Goal: Task Accomplishment & Management: Manage account settings

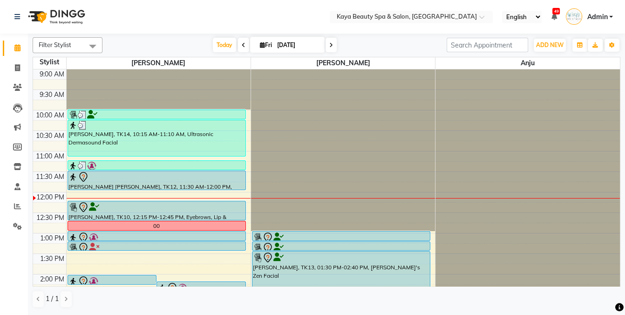
scroll to position [89, 0]
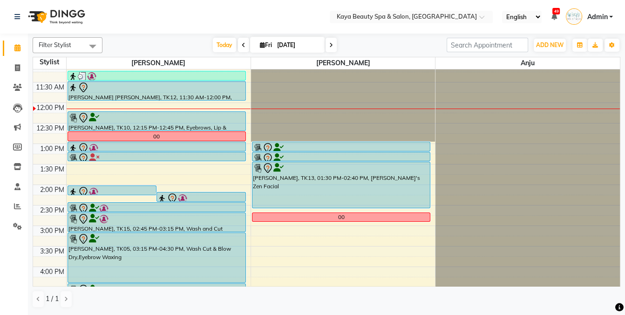
click at [197, 93] on div "Sourav Roy Choudhury, TK12, 11:30 AM-12:00 PM, Wash and Cut" at bounding box center [156, 90] width 177 height 19
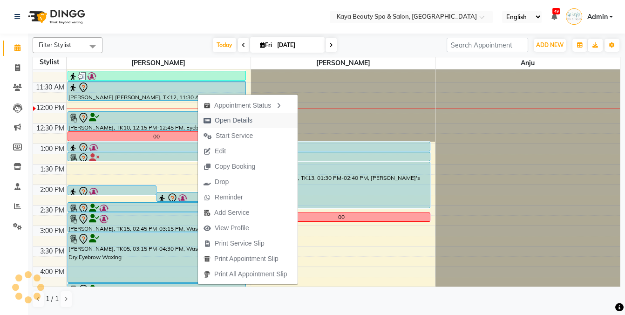
click at [226, 123] on span "Open Details" at bounding box center [234, 120] width 38 height 10
select select "7"
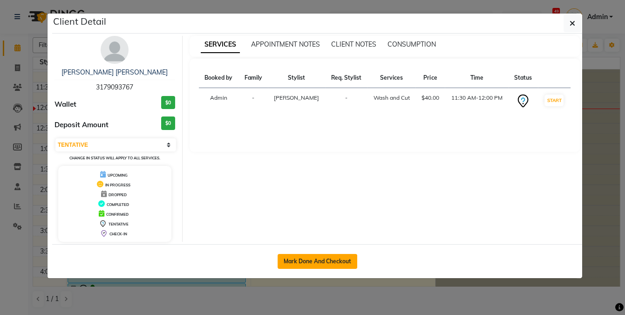
click at [320, 259] on button "Mark Done And Checkout" at bounding box center [317, 261] width 80 height 15
select select "service"
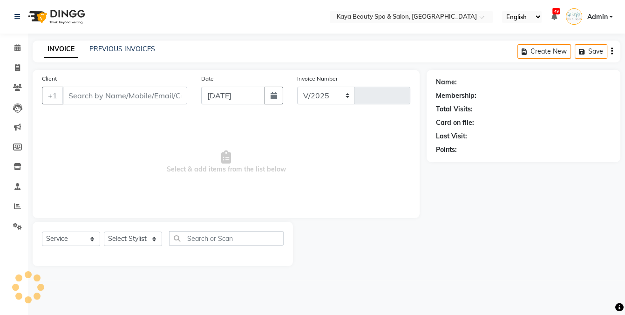
select select "3896"
type input "1139"
select select "19099"
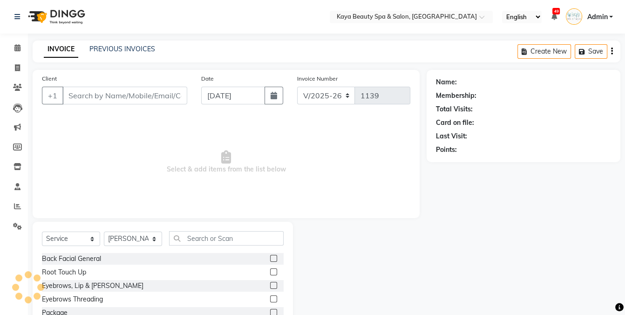
type input "3179093767"
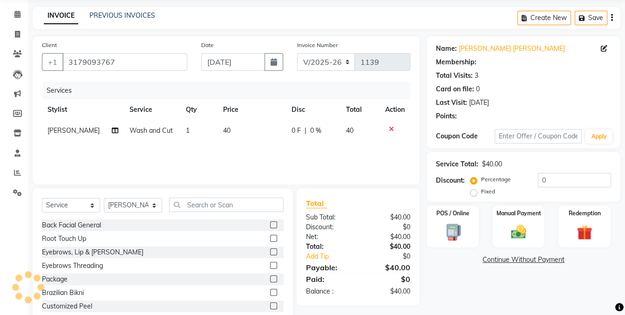
scroll to position [38, 0]
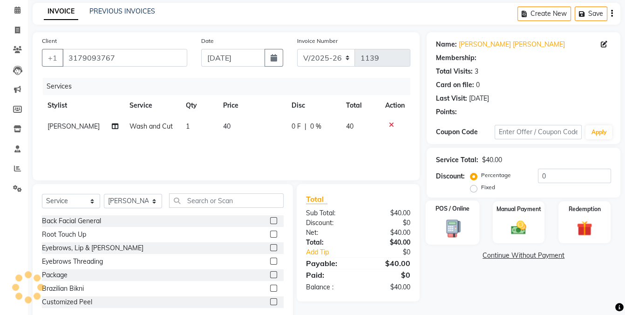
click at [459, 229] on div "POS / Online" at bounding box center [452, 222] width 54 height 44
select select "9"
select select "1: Object"
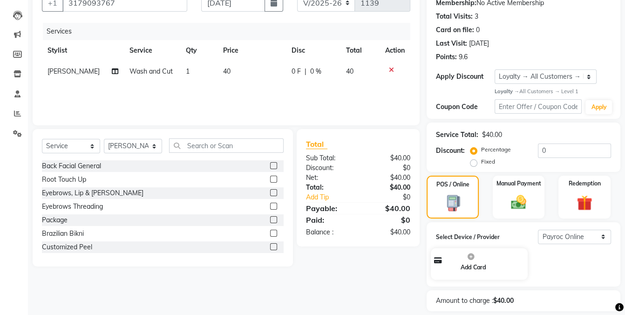
scroll to position [121, 0]
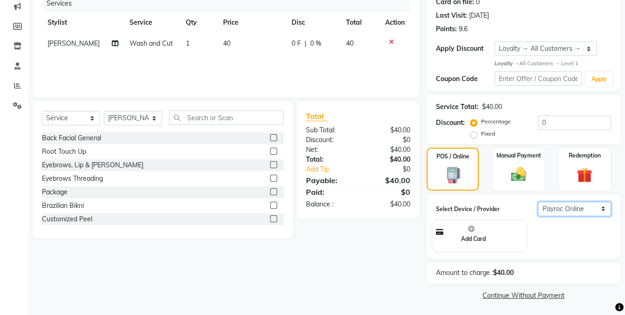
click at [557, 208] on select "Select Payroc Online Clover Mini New" at bounding box center [574, 209] width 73 height 14
click at [562, 206] on select "Select Payroc Online Clover Mini New" at bounding box center [574, 209] width 73 height 14
select select "38"
click at [538, 216] on select "Select Payroc Online Clover Mini New" at bounding box center [574, 209] width 73 height 14
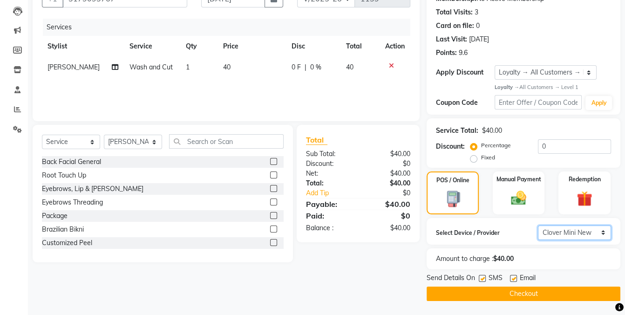
scroll to position [95, 0]
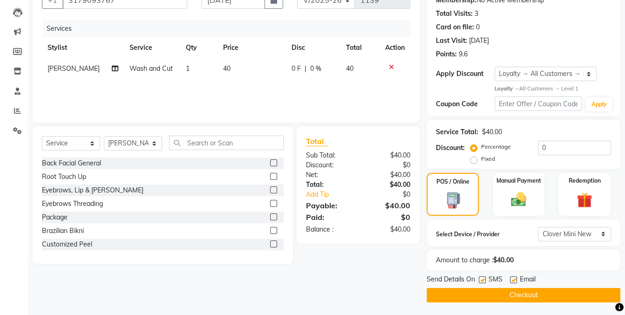
click at [480, 279] on label at bounding box center [482, 279] width 7 height 7
click at [480, 279] on input "checkbox" at bounding box center [482, 280] width 6 height 6
checkbox input "false"
click at [495, 294] on button "Checkout" at bounding box center [523, 295] width 194 height 14
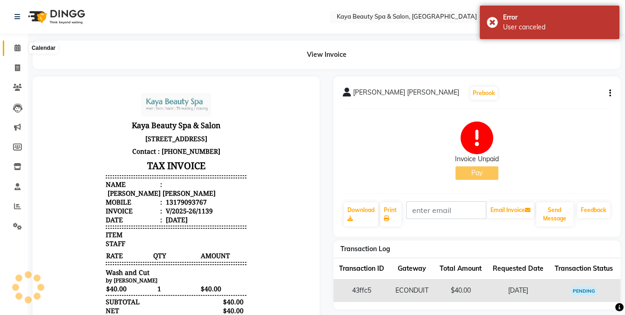
click at [16, 48] on icon at bounding box center [17, 47] width 6 height 7
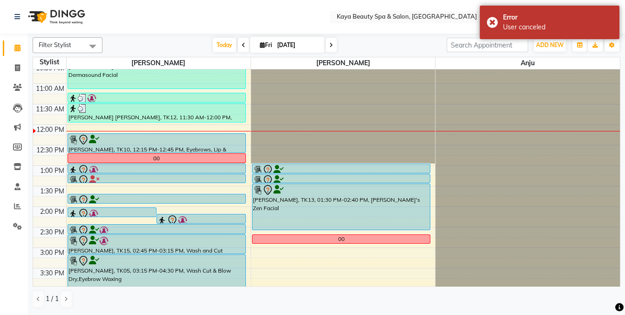
scroll to position [38, 0]
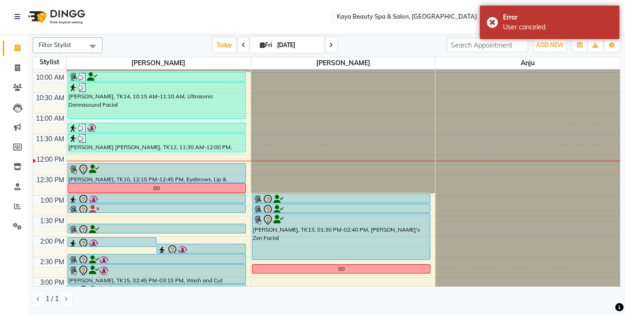
click at [152, 144] on div "Sourav Roy Choudhury, TK12, 11:30 AM-12:00 PM, Wash and Cut" at bounding box center [156, 142] width 177 height 19
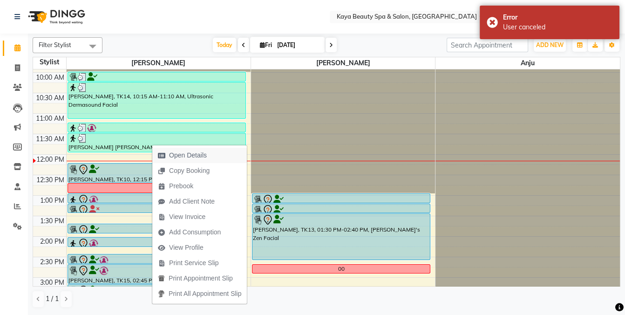
click at [180, 154] on span "Open Details" at bounding box center [188, 155] width 38 height 10
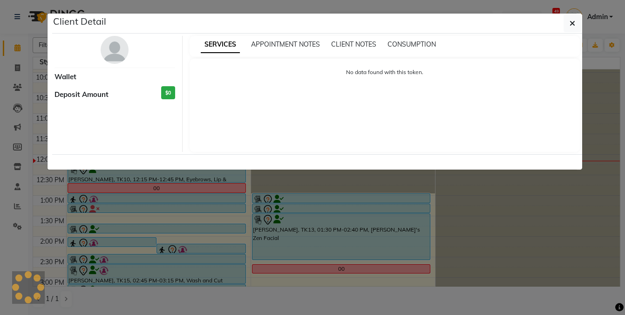
select select "3"
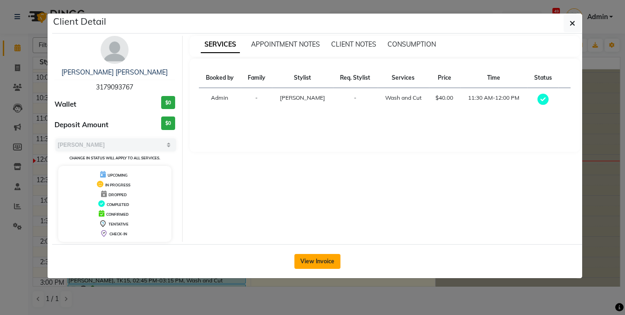
click at [311, 259] on button "View Invoice" at bounding box center [317, 261] width 46 height 15
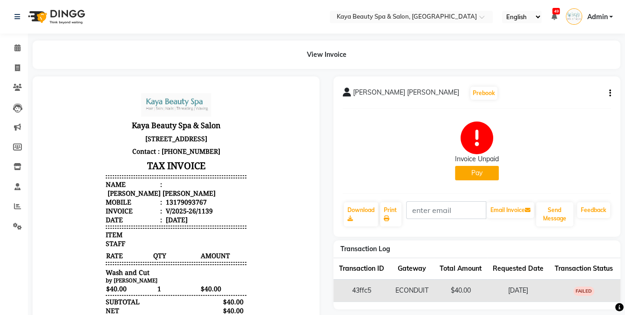
click at [474, 172] on button "Pay" at bounding box center [477, 173] width 44 height 14
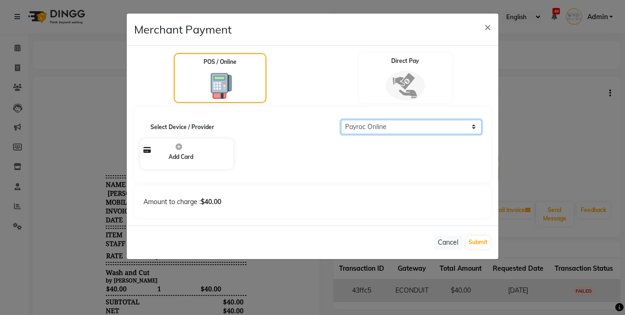
click at [386, 125] on select "Select Payroc Online Clover Mini New" at bounding box center [411, 127] width 141 height 14
select select "38"
click at [341, 120] on select "Select Payroc Online Clover Mini New" at bounding box center [411, 127] width 141 height 14
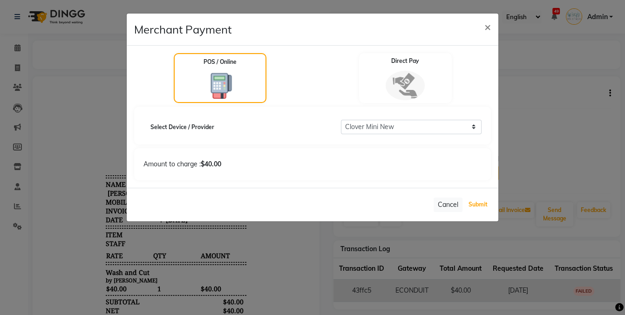
drag, startPoint x: 480, startPoint y: 203, endPoint x: 479, endPoint y: 208, distance: 4.7
click at [479, 203] on button "Submit" at bounding box center [478, 204] width 24 height 13
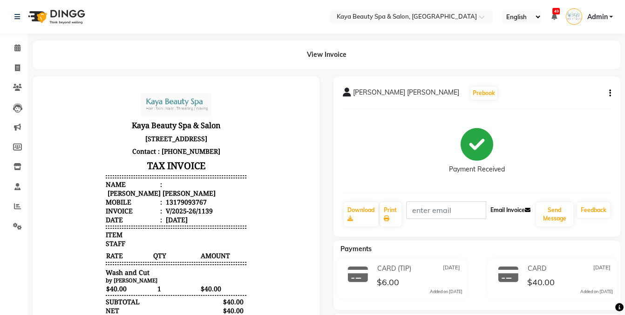
click at [503, 210] on button "Email Invoice" at bounding box center [509, 210] width 47 height 16
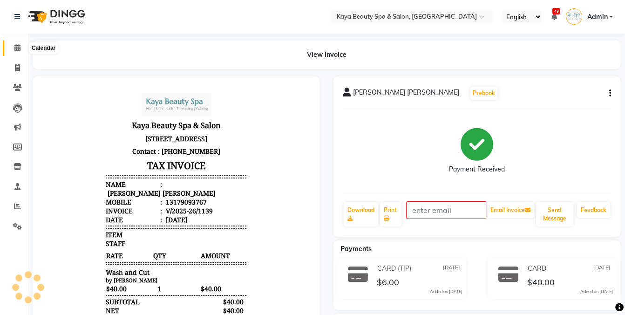
click at [15, 50] on icon at bounding box center [17, 47] width 6 height 7
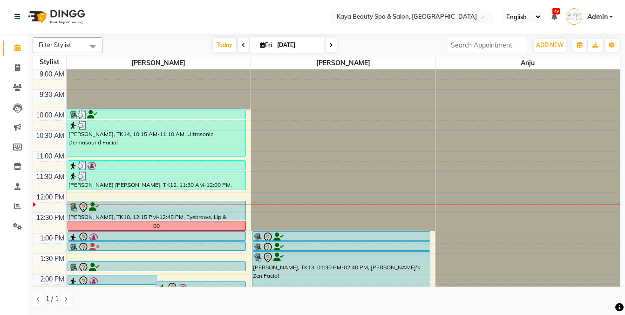
click at [161, 209] on div at bounding box center [156, 207] width 176 height 11
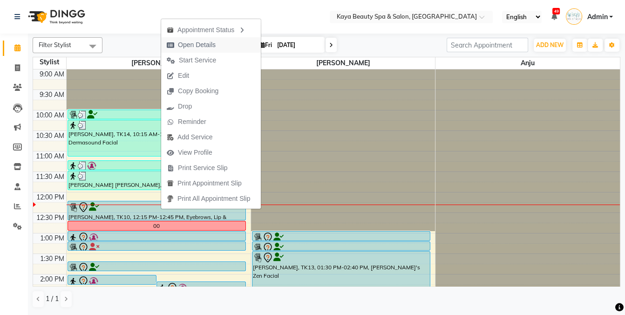
click at [197, 45] on span "Open Details" at bounding box center [197, 45] width 38 height 10
select select "7"
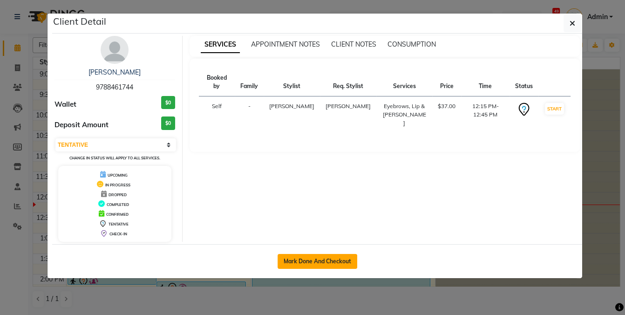
click at [310, 257] on button "Mark Done And Checkout" at bounding box center [317, 261] width 80 height 15
select select "service"
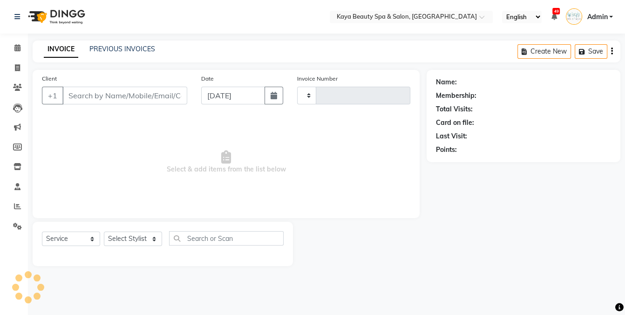
type input "1140"
select select "3896"
select select "19099"
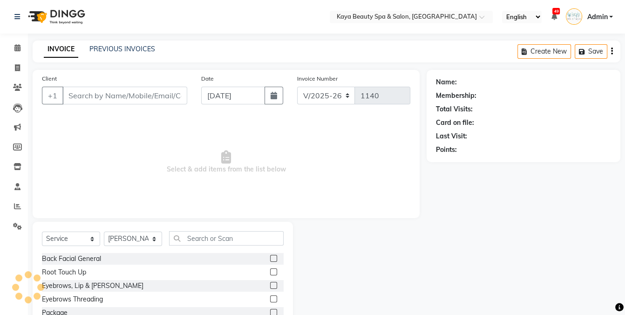
type input "9788461744"
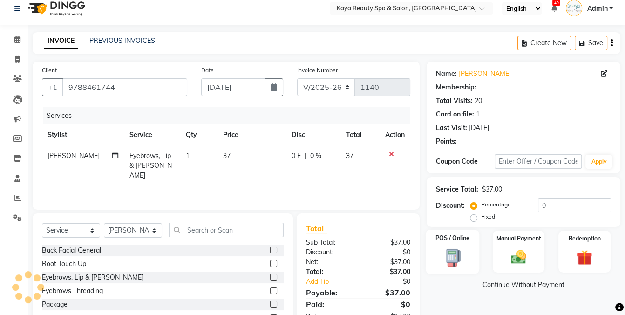
click at [452, 260] on img at bounding box center [452, 257] width 26 height 19
select select "9"
select select "1: Object"
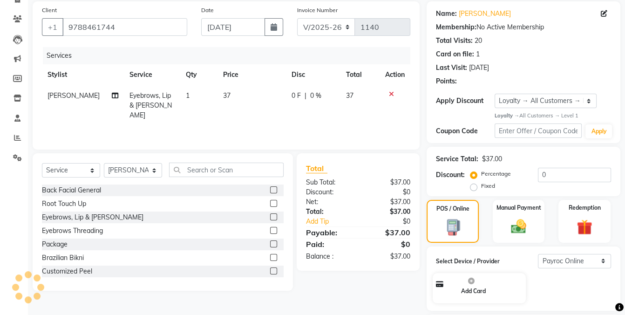
scroll to position [115, 0]
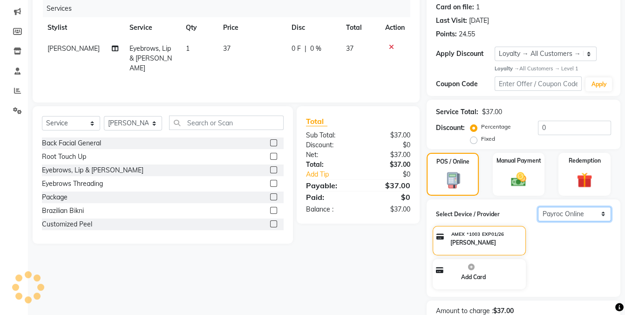
click at [576, 212] on select "Select Payroc Online Clover Mini New" at bounding box center [574, 214] width 73 height 14
select select "38"
click at [538, 221] on select "Select Payroc Online Clover Mini New" at bounding box center [574, 214] width 73 height 14
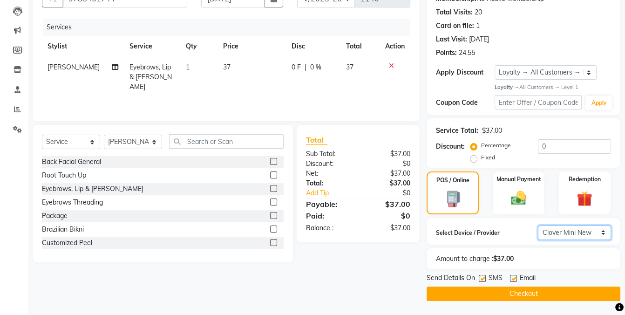
scroll to position [95, 0]
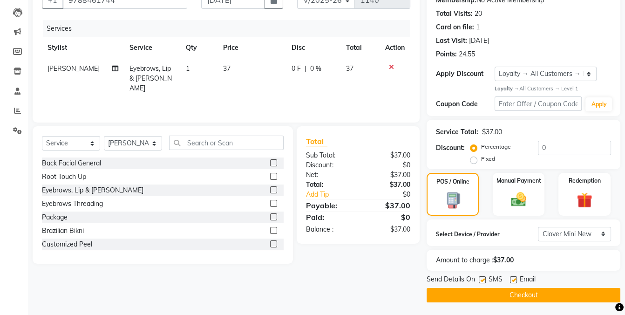
click at [484, 277] on label at bounding box center [482, 279] width 7 height 7
click at [484, 277] on input "checkbox" at bounding box center [482, 280] width 6 height 6
checkbox input "false"
click at [481, 294] on button "Checkout" at bounding box center [523, 295] width 194 height 14
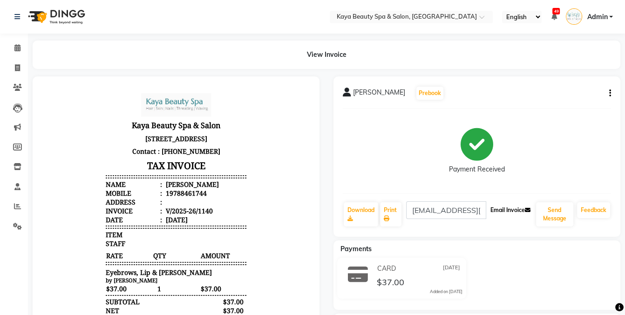
click at [502, 212] on button "Email Invoice" at bounding box center [509, 210] width 47 height 16
click at [18, 47] on icon at bounding box center [17, 47] width 6 height 7
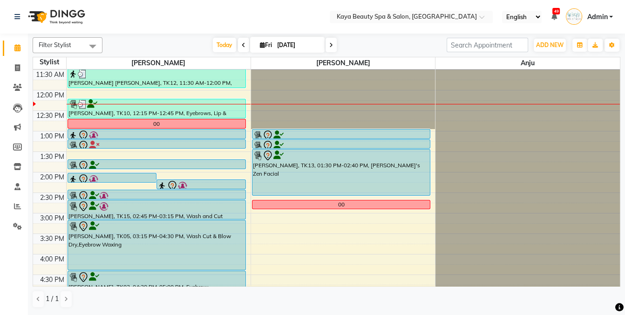
scroll to position [129, 0]
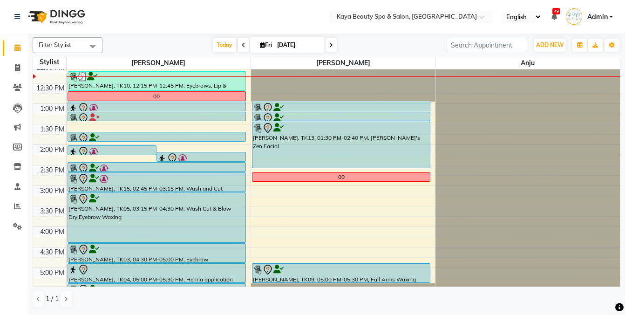
click at [304, 148] on div "rukmani iyer, TK13, 01:30 PM-02:40 PM, Kaya's Zen Facial" at bounding box center [340, 145] width 177 height 46
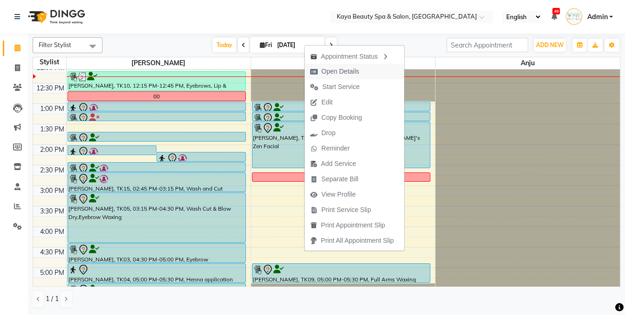
click at [337, 73] on span "Open Details" at bounding box center [340, 72] width 38 height 10
select select "7"
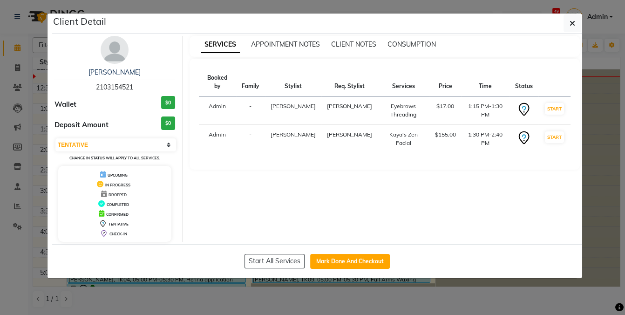
click at [604, 194] on ngb-modal-window "Client Detail rukmani iyer 2103154521 Wallet $0 Deposit Amount $0 Select IN SER…" at bounding box center [312, 157] width 625 height 315
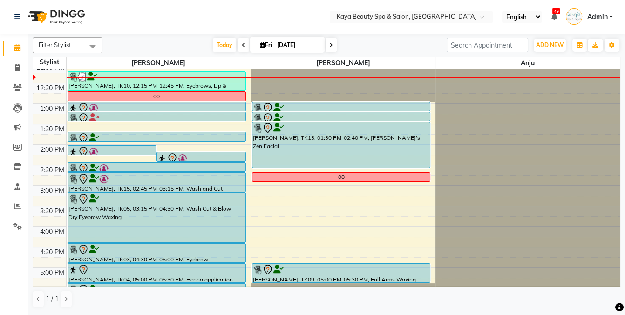
click at [103, 117] on div at bounding box center [156, 118] width 176 height 11
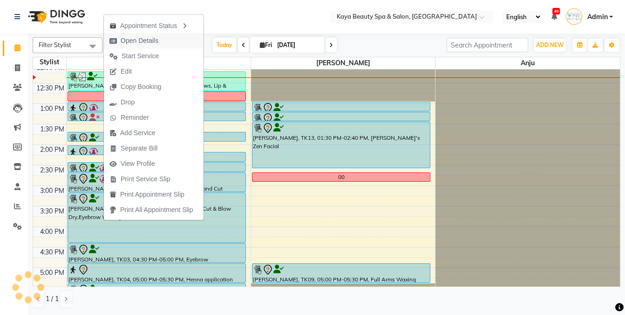
click at [140, 38] on span "Open Details" at bounding box center [140, 41] width 38 height 10
select select "7"
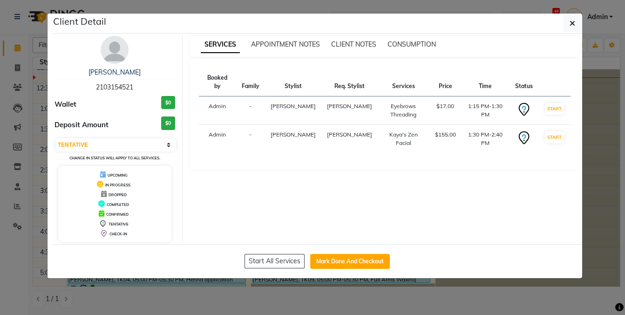
click at [171, 297] on ngb-modal-window "Client Detail rukmani iyer 2103154521 Wallet $0 Deposit Amount $0 Select IN SER…" at bounding box center [312, 157] width 625 height 315
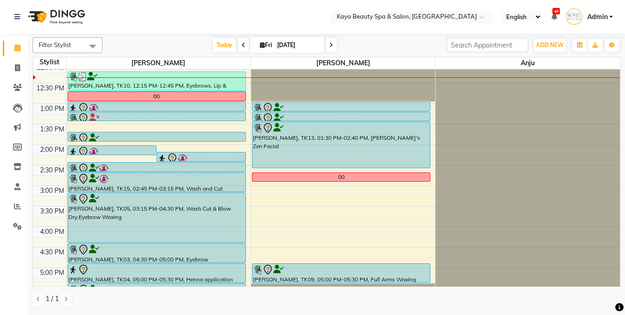
click at [101, 139] on div at bounding box center [156, 141] width 177 height 4
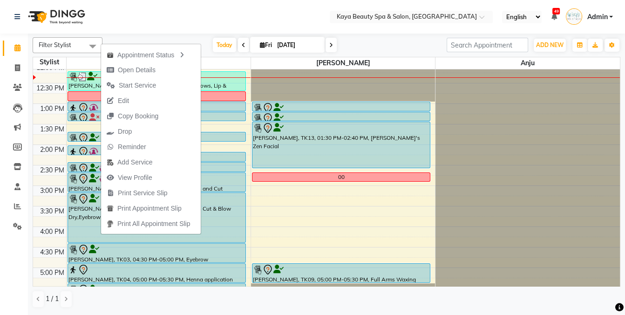
click at [0, 262] on div "Calendar Invoice Clients Leads Marketing Members Inventory Staff Reports Settin…" at bounding box center [63, 164] width 126 height 274
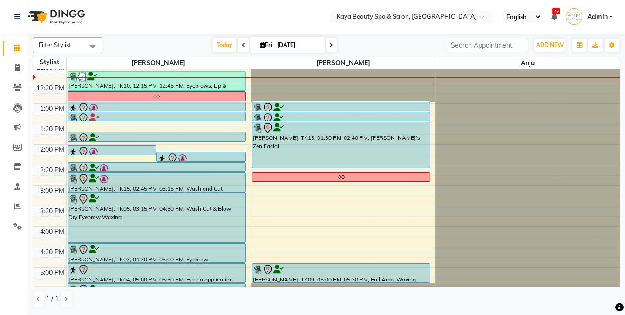
click at [86, 136] on icon at bounding box center [83, 138] width 8 height 10
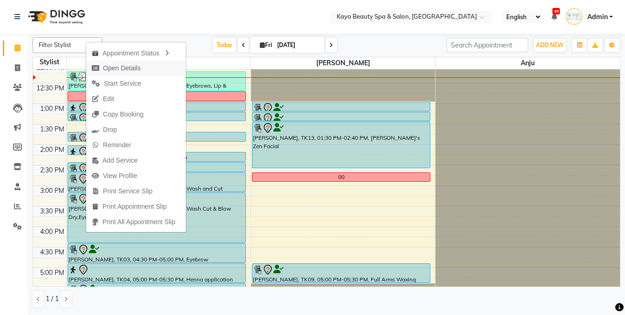
click at [128, 67] on span "Open Details" at bounding box center [122, 68] width 38 height 10
select select "7"
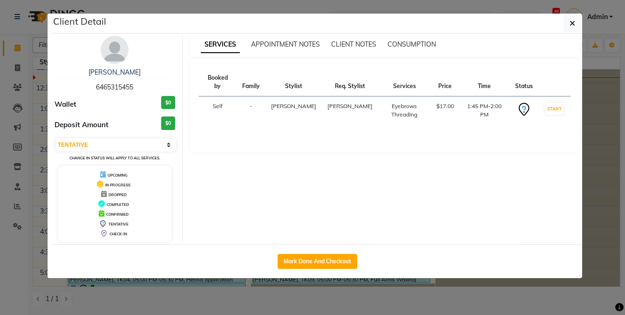
click at [408, 309] on ngb-modal-window "Client Detail Erin Gaffey 6465315455 Wallet $0 Deposit Amount $0 Select IN SERV…" at bounding box center [312, 157] width 625 height 315
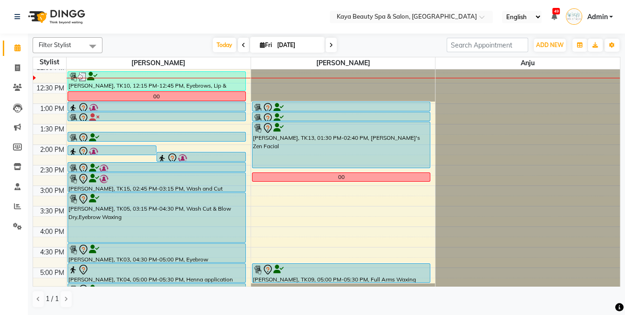
click at [292, 177] on div "00" at bounding box center [340, 177] width 177 height 8
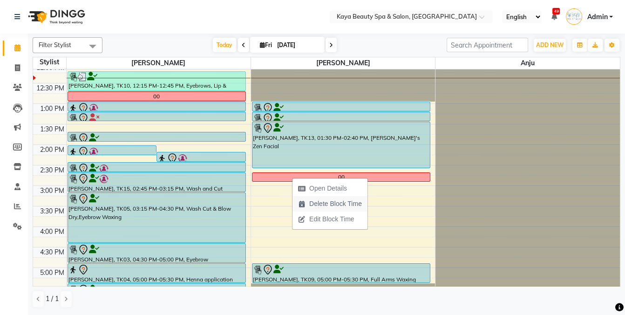
click at [311, 202] on span "Delete Block Time" at bounding box center [335, 204] width 53 height 10
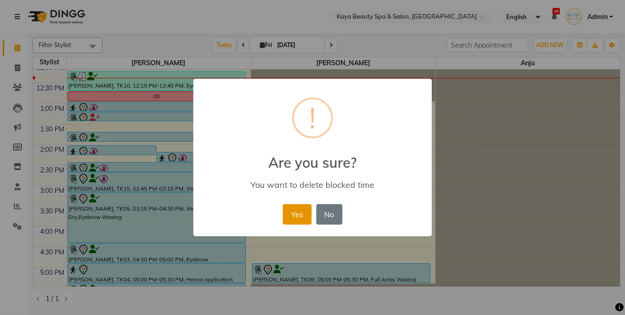
click at [292, 218] on button "Yes" at bounding box center [297, 214] width 28 height 20
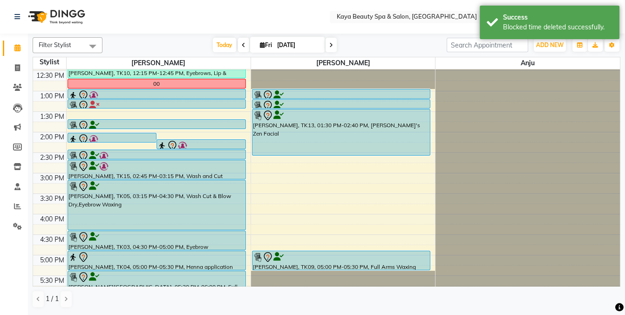
scroll to position [142, 0]
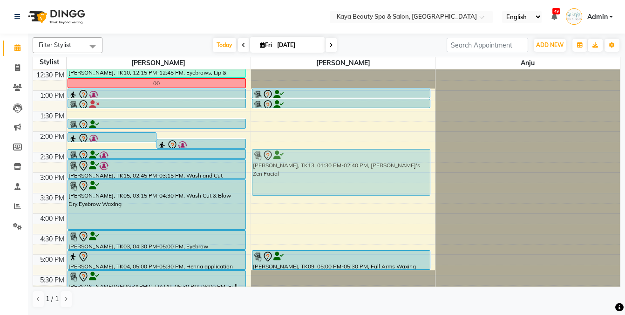
drag, startPoint x: 299, startPoint y: 128, endPoint x: 286, endPoint y: 167, distance: 41.5
click at [286, 167] on div "Leah Bakst, TK02, 01:00 PM-01:15 PM, Eyebrows Threading Rebecca Hayes, TK07, 01…" at bounding box center [343, 131] width 184 height 409
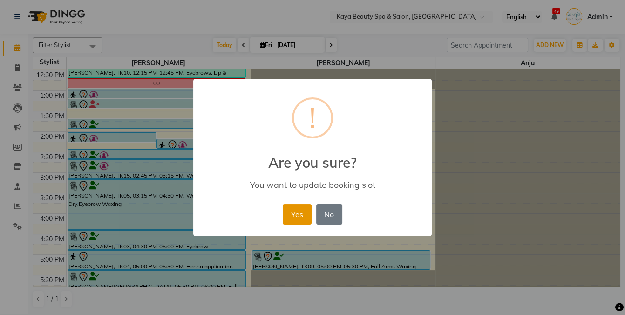
click at [297, 215] on button "Yes" at bounding box center [297, 214] width 28 height 20
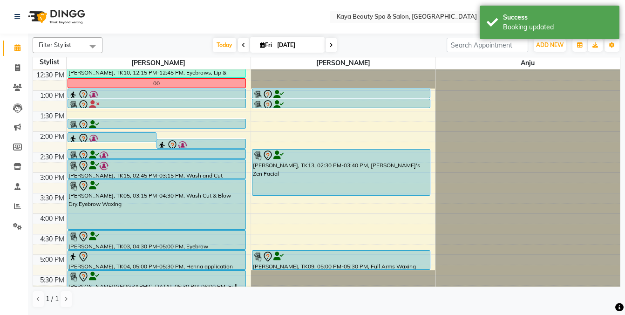
click at [181, 143] on img at bounding box center [182, 145] width 9 height 9
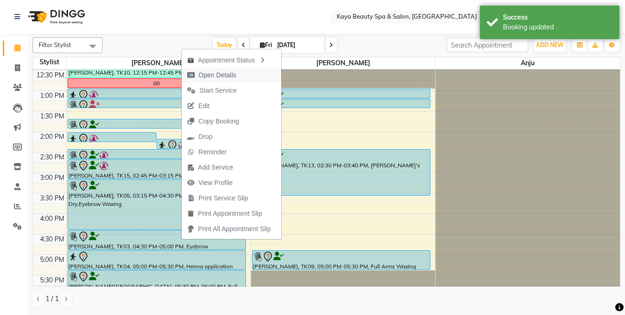
click at [206, 77] on span "Open Details" at bounding box center [217, 75] width 38 height 10
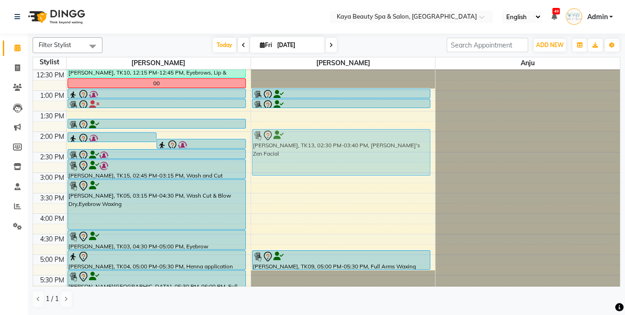
drag, startPoint x: 279, startPoint y: 165, endPoint x: 274, endPoint y: 148, distance: 18.4
click at [274, 148] on div "Leah Bakst, TK02, 01:00 PM-01:15 PM, Eyebrows Threading Rebecca Hayes, TK07, 01…" at bounding box center [343, 131] width 184 height 409
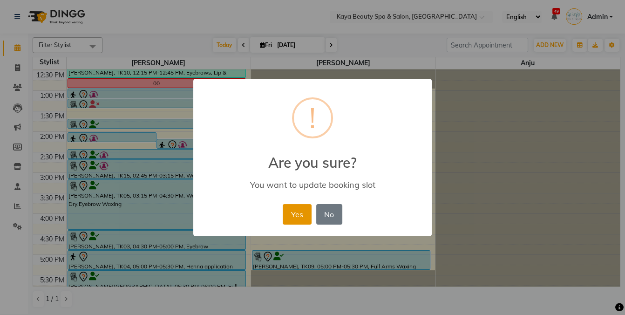
click at [294, 212] on button "Yes" at bounding box center [297, 214] width 28 height 20
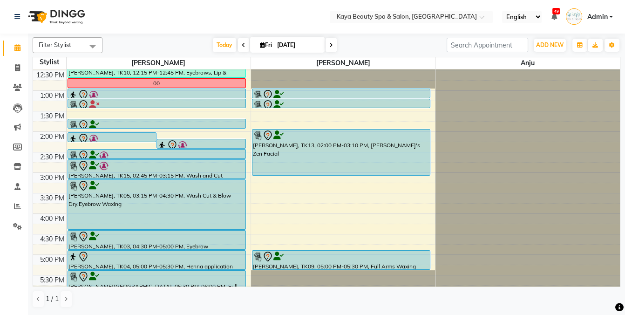
click at [113, 104] on div at bounding box center [156, 105] width 176 height 11
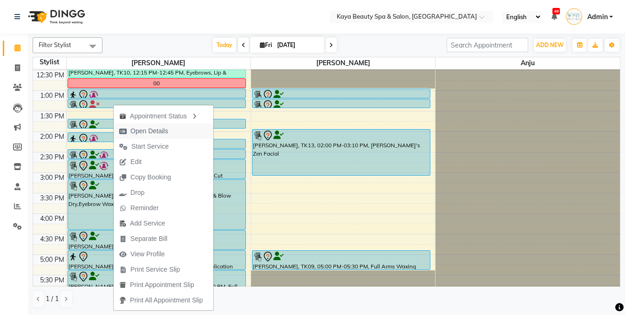
click at [144, 134] on span "Open Details" at bounding box center [149, 131] width 38 height 10
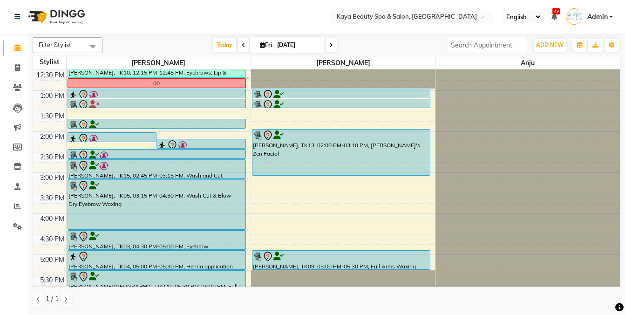
click at [139, 122] on div at bounding box center [156, 125] width 176 height 11
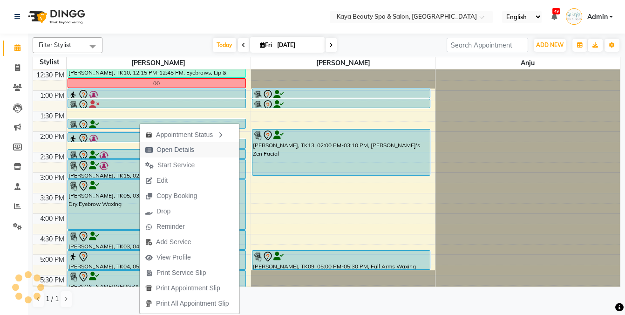
click at [168, 152] on span "Open Details" at bounding box center [175, 150] width 38 height 10
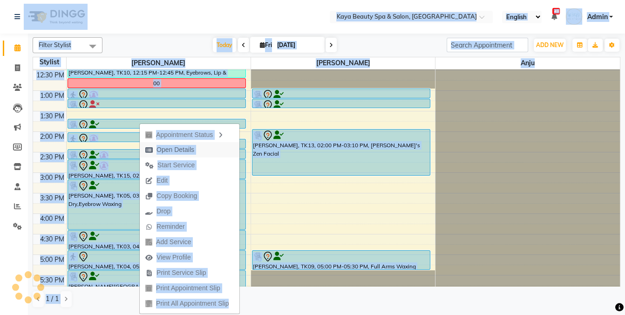
select select "7"
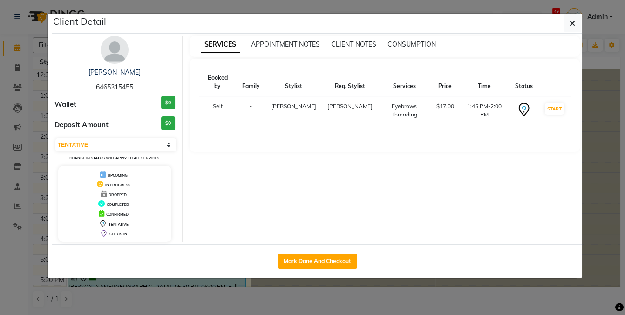
click at [437, 299] on ngb-modal-window "Client Detail Erin Gaffey 6465315455 Wallet $0 Deposit Amount $0 Select IN SERV…" at bounding box center [312, 157] width 625 height 315
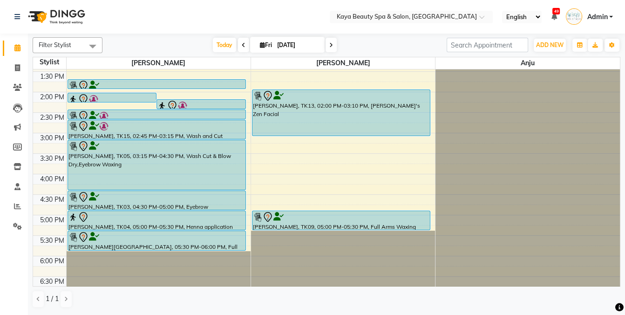
scroll to position [174, 0]
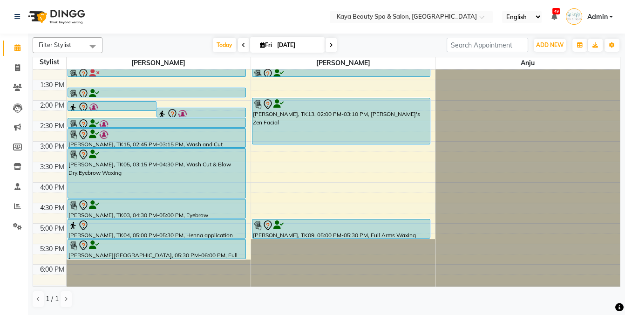
click at [329, 44] on icon at bounding box center [331, 45] width 4 height 6
type input "[DATE]"
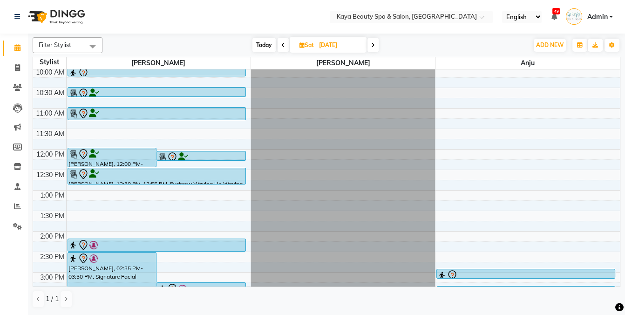
scroll to position [45, 0]
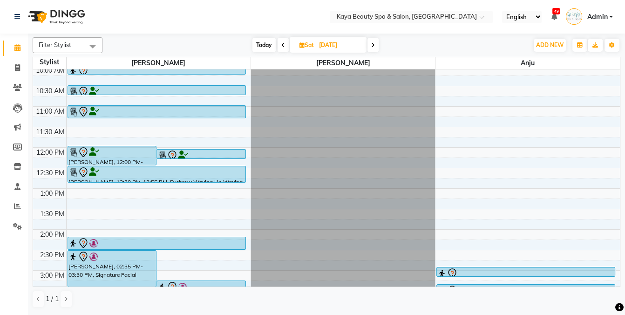
click at [79, 190] on div "9:00 AM 9:30 AM 10:00 AM 10:30 AM 11:00 AM 11:30 AM 12:00 PM 12:30 PM 1:00 PM 1…" at bounding box center [326, 209] width 587 height 368
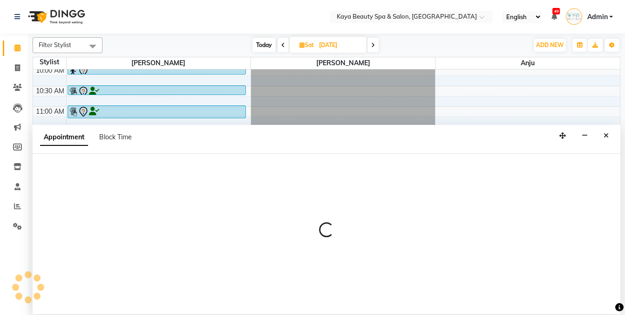
select select "19099"
select select "780"
select select "tentative"
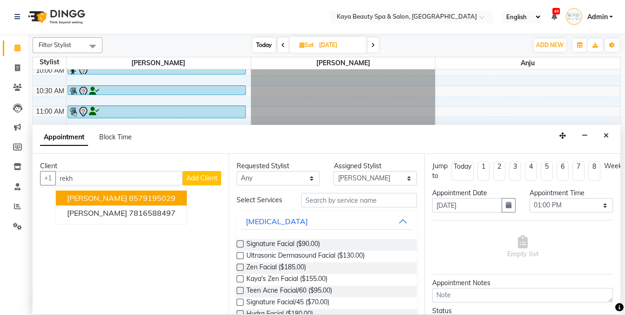
click at [150, 197] on ngb-highlight "8579195029" at bounding box center [152, 197] width 47 height 9
type input "8579195029"
drag, startPoint x: 150, startPoint y: 197, endPoint x: 234, endPoint y: 200, distance: 83.8
click at [150, 197] on div "Client +1 8579195029 Rekha Saini 8579195029 Dhaniti Parekh 7816588497 Add Clien…" at bounding box center [131, 234] width 196 height 160
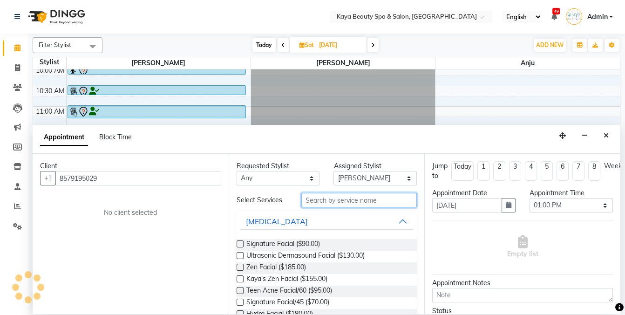
click at [319, 202] on input "text" at bounding box center [358, 200] width 115 height 14
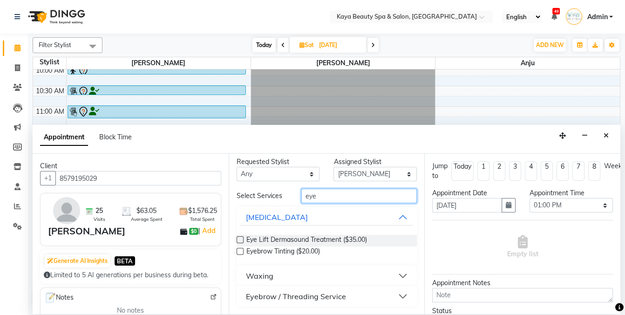
type input "eye"
click at [267, 295] on div "Eyebrow / Threading Service" at bounding box center [296, 295] width 100 height 11
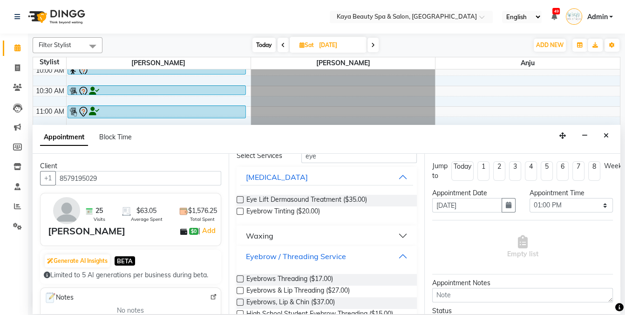
scroll to position [46, 0]
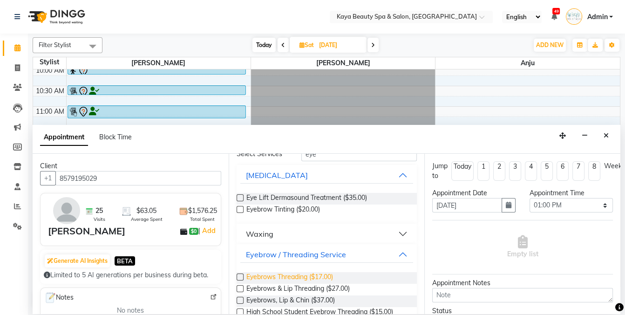
click at [275, 277] on span "Eyebrows Threading ($17.00)" at bounding box center [289, 278] width 87 height 12
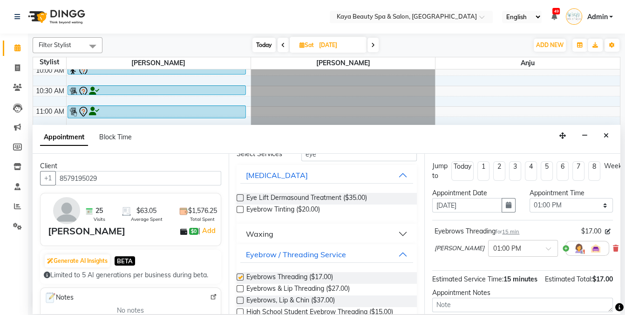
checkbox input "false"
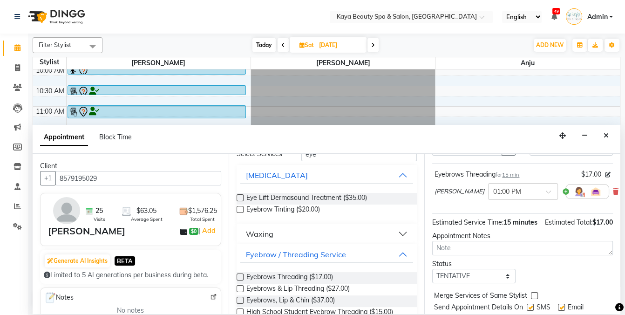
scroll to position [84, 0]
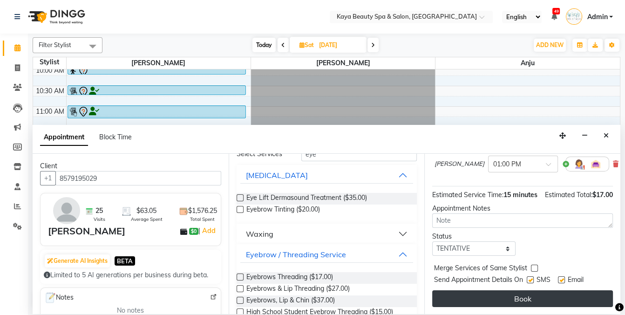
click at [510, 298] on button "Book" at bounding box center [522, 298] width 181 height 17
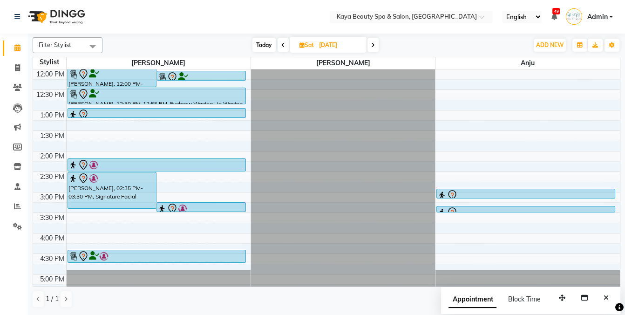
scroll to position [128, 0]
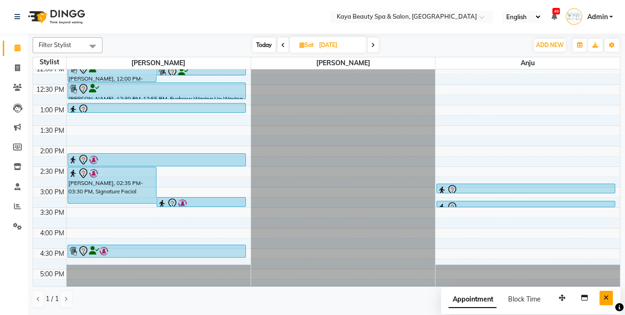
click at [608, 296] on icon "Close" at bounding box center [605, 297] width 5 height 7
click at [271, 42] on span "Today" at bounding box center [263, 45] width 23 height 14
type input "[DATE]"
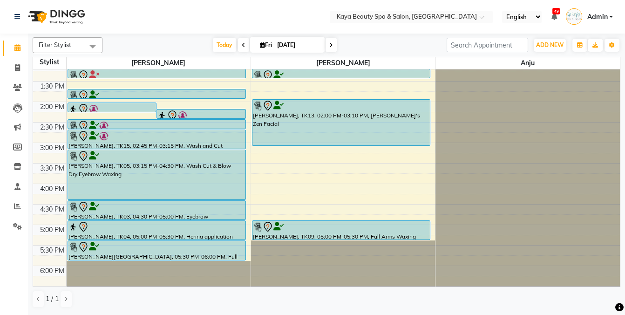
scroll to position [164, 0]
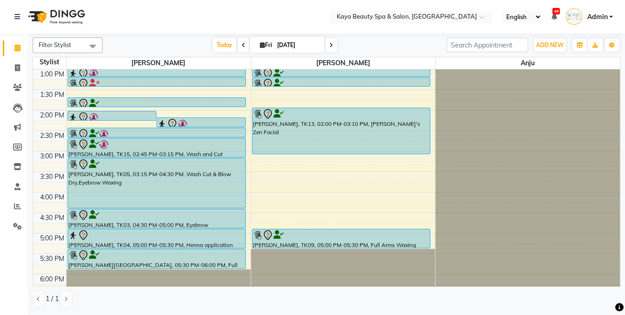
click at [158, 221] on div "[PERSON_NAME], TK03, 04:30 PM-05:00 PM, Eyebrow Waxing,Eyebrows Threading" at bounding box center [156, 218] width 177 height 19
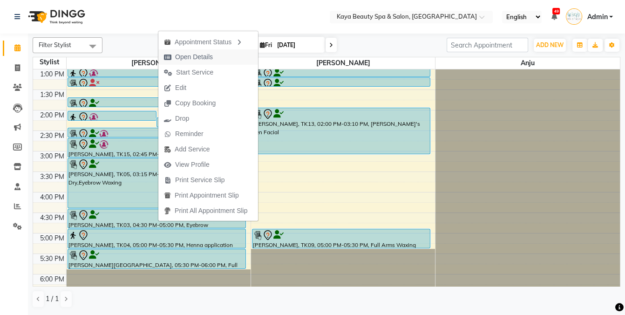
click at [195, 58] on span "Open Details" at bounding box center [194, 57] width 38 height 10
select select "7"
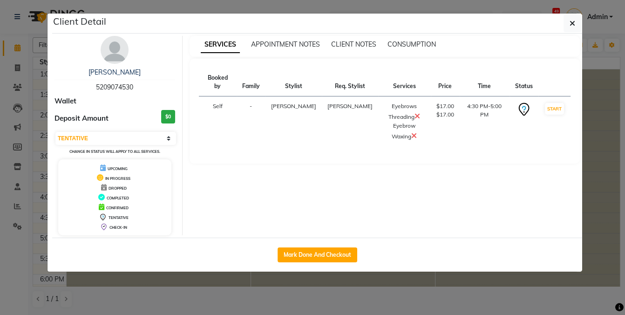
click at [461, 293] on ngb-modal-window "Client Detail [PERSON_NAME] 5209074530 Wallet Deposit Amount $0 Select IN SERVI…" at bounding box center [312, 157] width 625 height 315
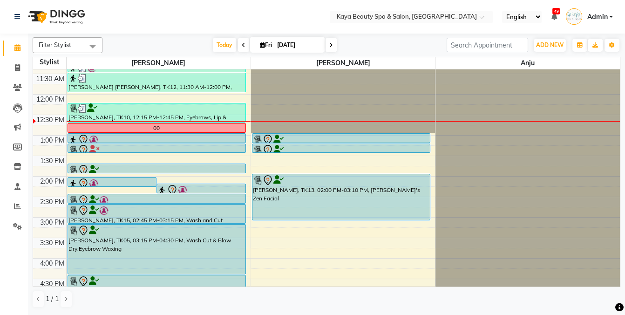
scroll to position [91, 0]
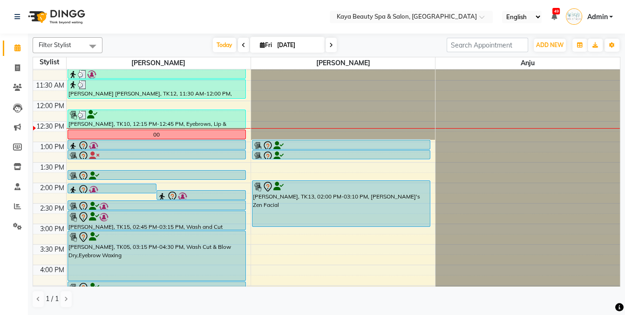
click at [138, 189] on div at bounding box center [112, 189] width 88 height 11
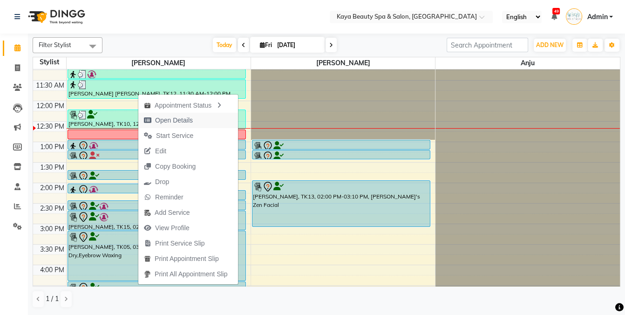
click at [162, 122] on span "Open Details" at bounding box center [174, 120] width 38 height 10
select select "7"
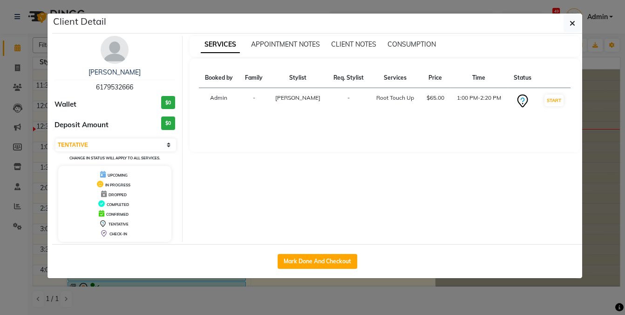
click at [339, 298] on ngb-modal-window "Client Detail Kimi Bedi 6179532666 Wallet $0 Deposit Amount $0 Select IN SERVIC…" at bounding box center [312, 157] width 625 height 315
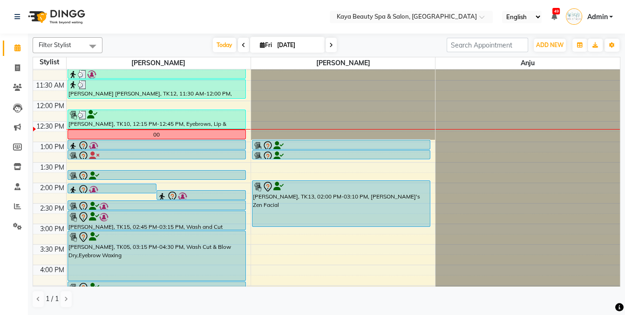
click at [194, 197] on div at bounding box center [201, 199] width 88 height 4
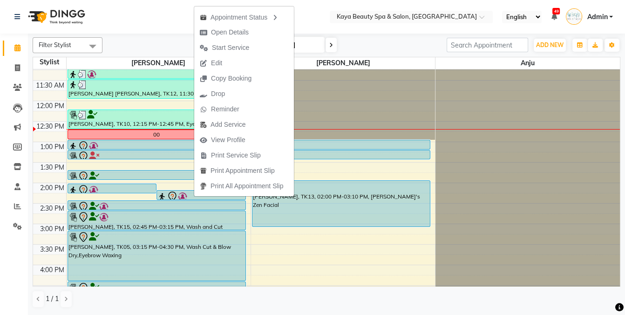
drag, startPoint x: 315, startPoint y: 297, endPoint x: 328, endPoint y: 292, distance: 13.8
click at [314, 297] on div "1 / 1" at bounding box center [326, 299] width 587 height 18
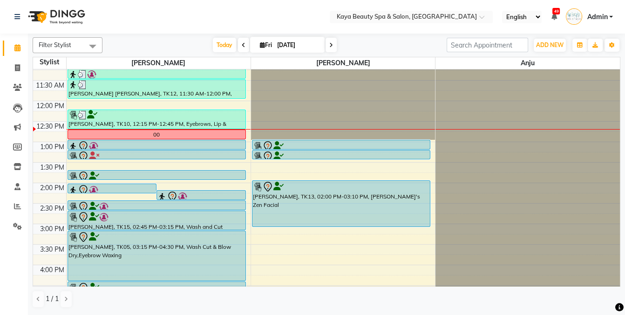
click at [173, 196] on icon at bounding box center [172, 196] width 11 height 11
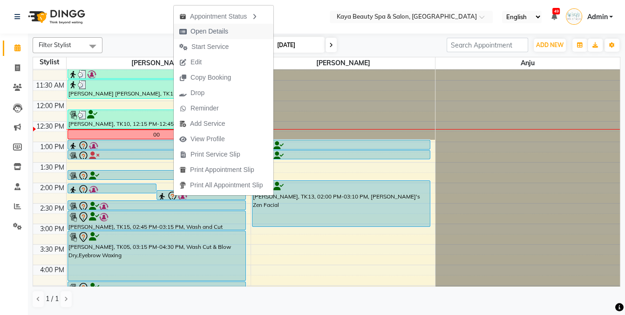
click at [203, 32] on span "Open Details" at bounding box center [209, 32] width 38 height 10
select select "7"
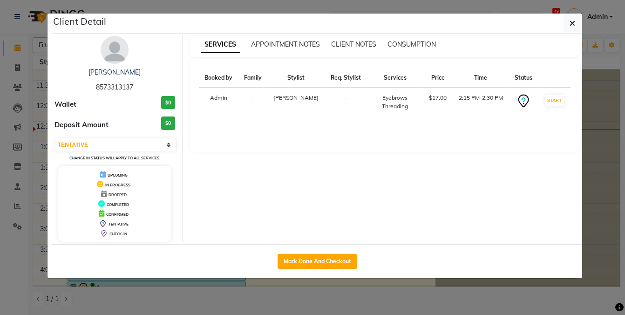
click at [208, 299] on ngb-modal-window "Client Detail Hind Eloufir 8573313137 Wallet $0 Deposit Amount $0 Select IN SER…" at bounding box center [312, 157] width 625 height 315
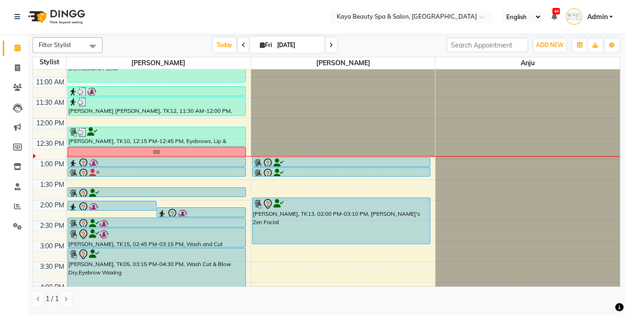
scroll to position [65, 0]
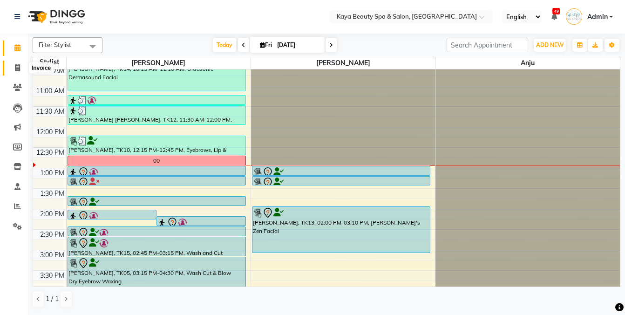
click at [13, 70] on span at bounding box center [17, 68] width 16 height 11
select select "service"
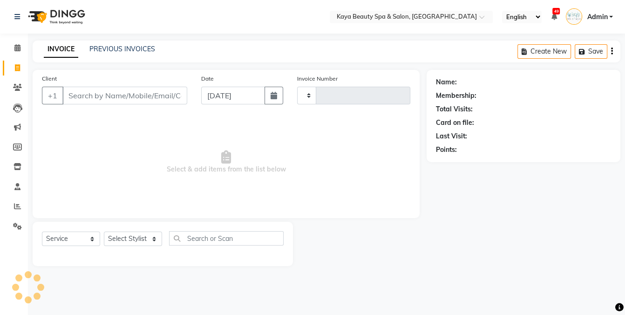
type input "1141"
select select "3896"
select select "19099"
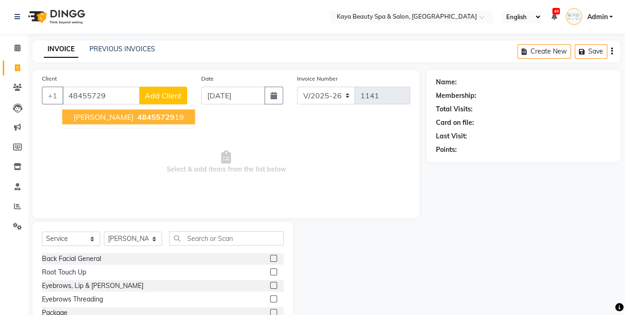
click at [114, 120] on span "Ines Arribas" at bounding box center [104, 116] width 60 height 9
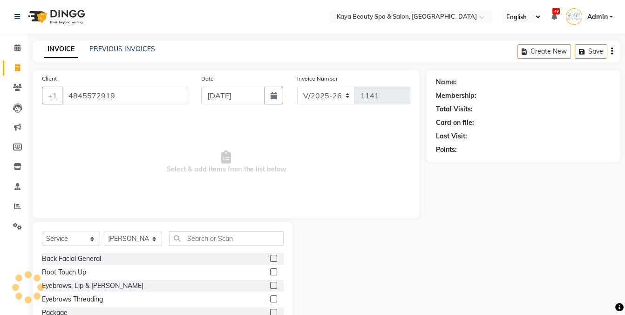
type input "4845572919"
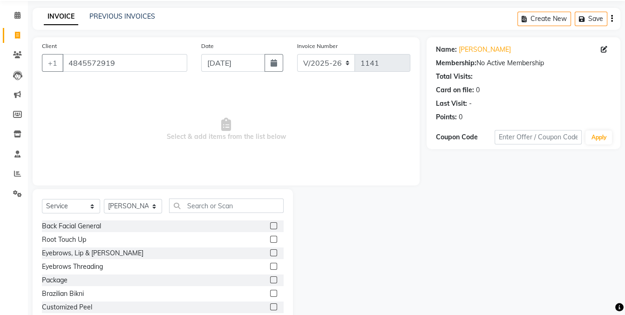
scroll to position [34, 0]
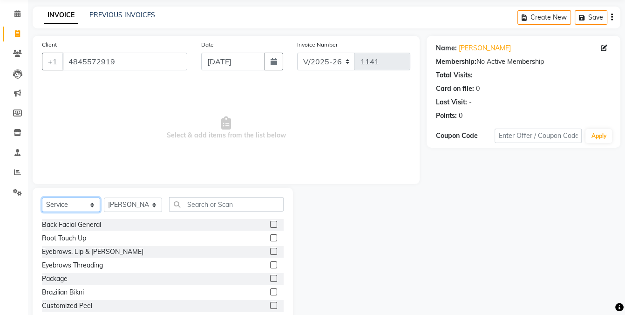
click at [80, 203] on select "Select Service Product Membership Package Voucher Prepaid Gift Card" at bounding box center [71, 204] width 58 height 14
click at [80, 200] on select "Select Service Product Membership Package Voucher Prepaid Gift Card" at bounding box center [71, 204] width 58 height 14
select select "G"
click at [42, 212] on select "Select Service Product Membership Package Voucher Prepaid Gift Card" at bounding box center [71, 204] width 58 height 14
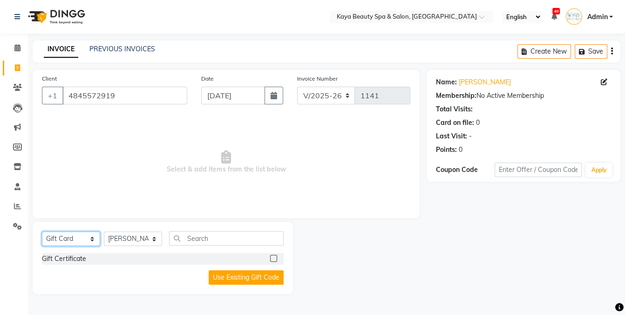
scroll to position [0, 0]
click at [274, 260] on label at bounding box center [273, 258] width 7 height 7
click at [274, 260] on input "checkbox" at bounding box center [273, 259] width 6 height 6
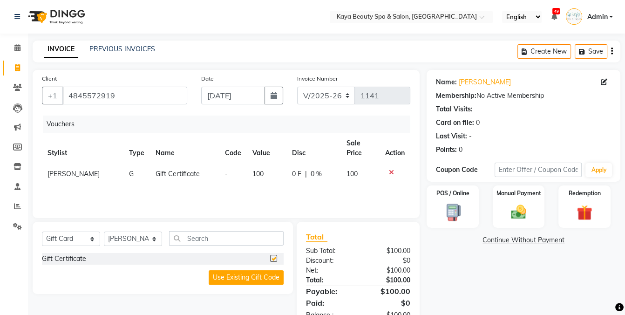
checkbox input "false"
click at [263, 172] on td "100" at bounding box center [267, 173] width 40 height 21
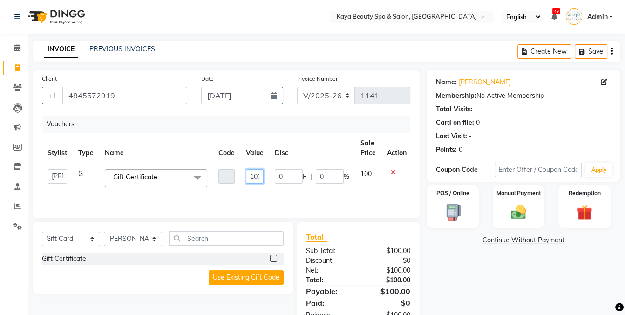
scroll to position [0, 2]
drag, startPoint x: 248, startPoint y: 176, endPoint x: 270, endPoint y: 182, distance: 22.7
click at [270, 182] on tr "Anita Hastir Anju Narinder Kaur G Gift Certificate x Gift Certificate 100 0 F |…" at bounding box center [227, 177] width 370 height 29
type input "125"
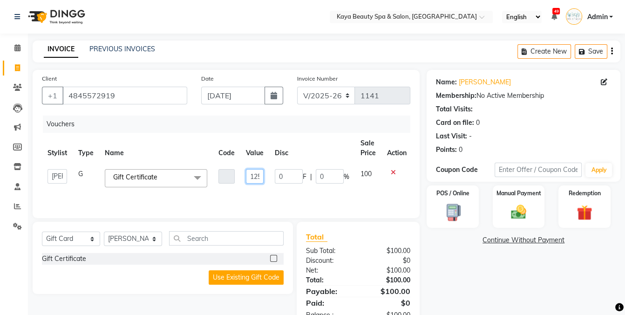
scroll to position [0, 2]
click at [468, 279] on div "Name: Ines Arribas Membership: No Active Membership Total Visits: Card on file:…" at bounding box center [526, 199] width 201 height 259
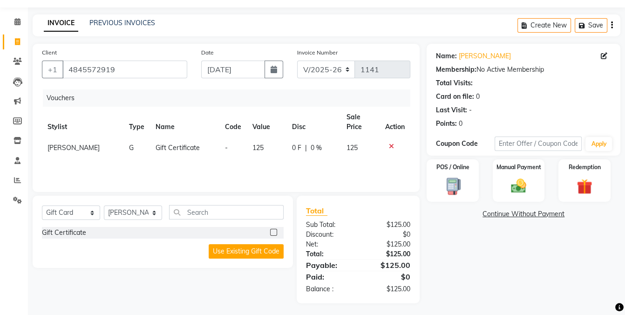
scroll to position [28, 0]
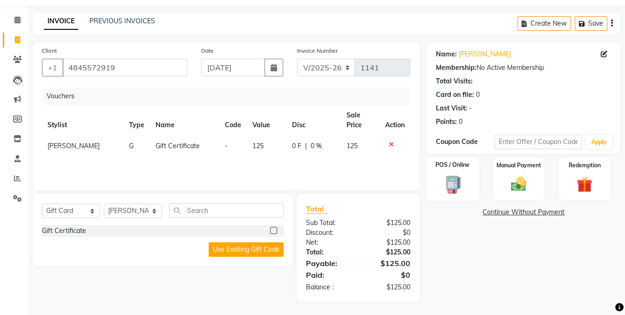
click at [447, 185] on img at bounding box center [452, 184] width 26 height 19
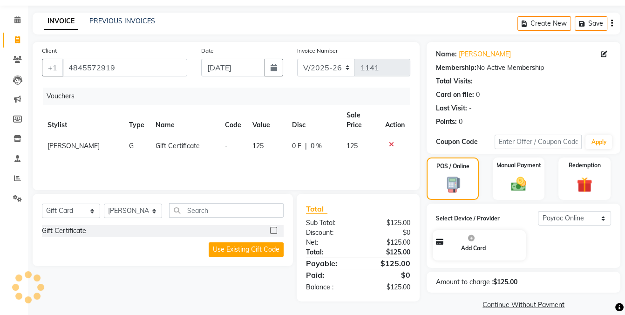
scroll to position [38, 0]
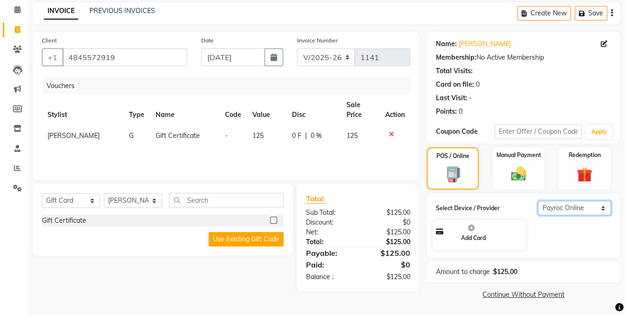
click at [575, 208] on select "Select Payroc Online Clover Mini New" at bounding box center [574, 208] width 73 height 14
click at [538, 210] on select "Select Payroc Online Clover Mini New" at bounding box center [574, 208] width 73 height 14
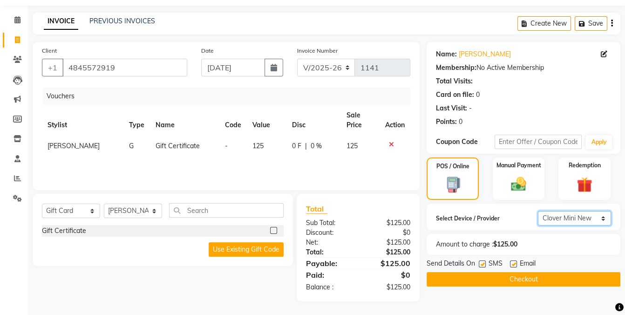
click at [572, 216] on select "Select Payroc Online Clover Mini New" at bounding box center [574, 218] width 73 height 14
click at [538, 211] on select "Select Payroc Online Clover Mini New" at bounding box center [574, 218] width 73 height 14
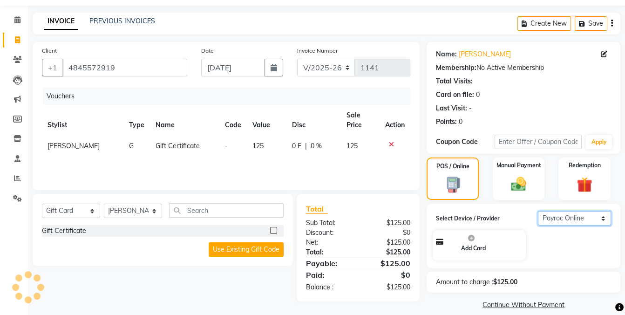
scroll to position [38, 0]
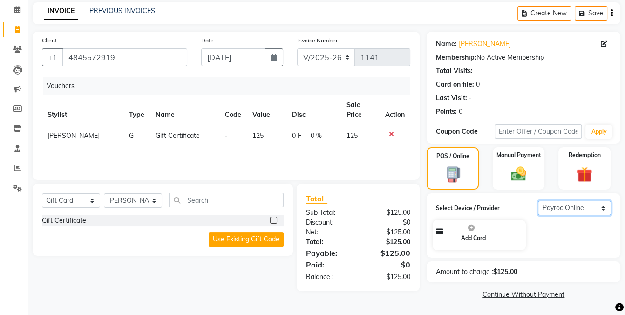
click at [588, 207] on select "Select Payroc Online Clover Mini New" at bounding box center [574, 208] width 73 height 14
select select "38"
click at [538, 210] on select "Select Payroc Online Clover Mini New" at bounding box center [574, 208] width 73 height 14
click at [569, 267] on div "Amount to charge : $125.00" at bounding box center [523, 272] width 189 height 10
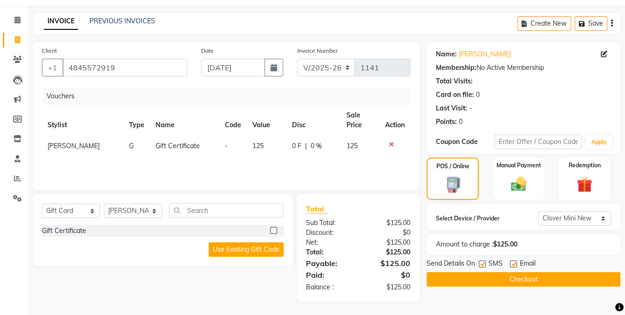
click at [523, 280] on button "Checkout" at bounding box center [523, 279] width 194 height 14
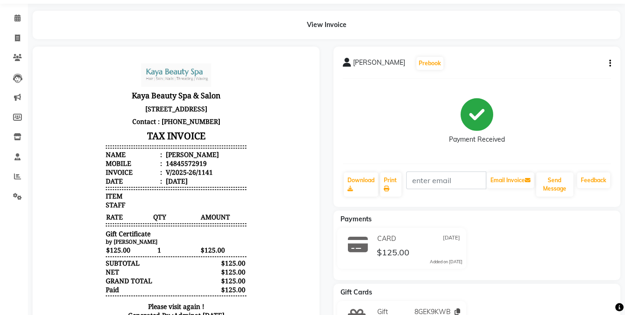
scroll to position [104, 0]
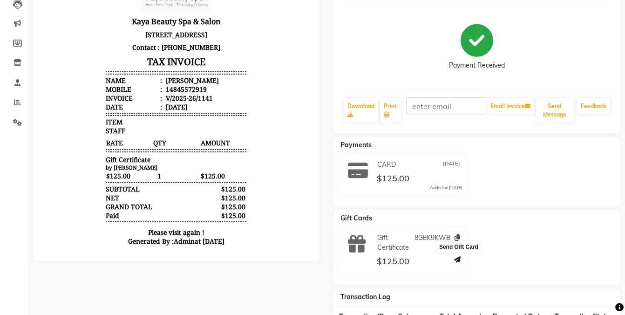
click at [459, 258] on icon at bounding box center [457, 259] width 7 height 7
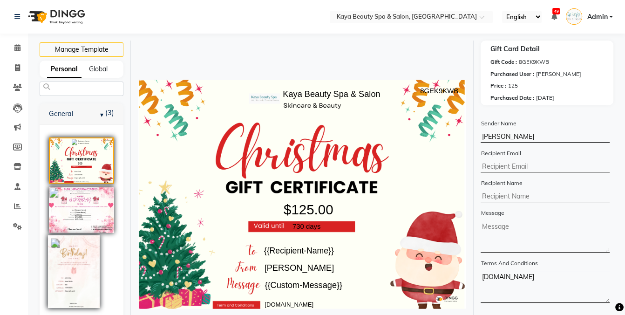
click at [65, 260] on img at bounding box center [74, 271] width 52 height 73
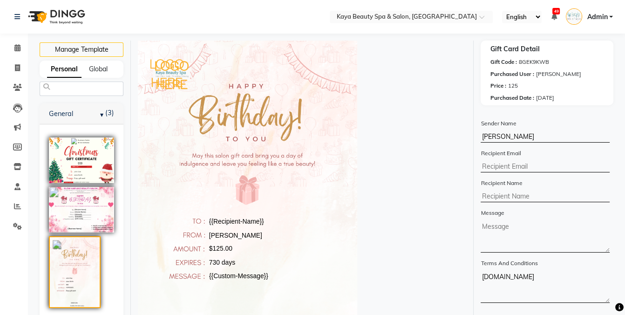
click at [500, 162] on input "text" at bounding box center [544, 166] width 129 height 11
type input "inesalhabla@gmail.com"
click at [507, 193] on input "text" at bounding box center [544, 196] width 129 height 11
type input "Jennifer"
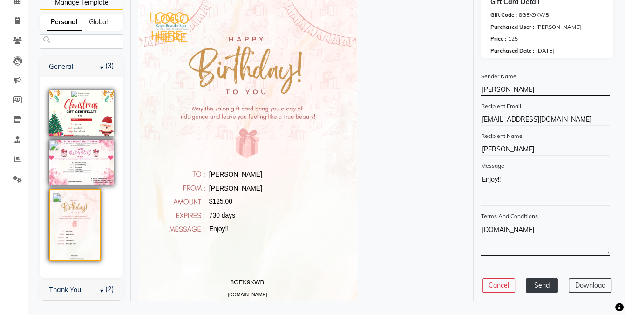
type textarea "Enjoy!!"
click at [547, 288] on button "Send" at bounding box center [542, 285] width 32 height 14
click at [592, 292] on button "Download" at bounding box center [589, 285] width 43 height 14
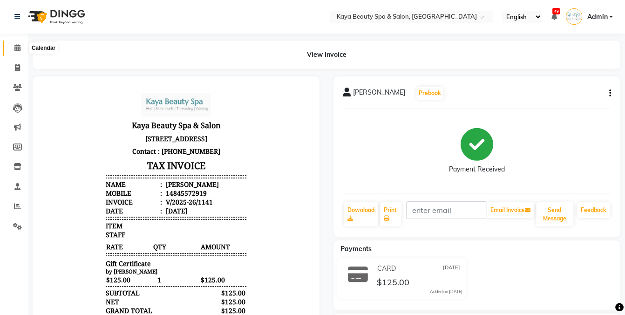
click at [13, 44] on span at bounding box center [17, 48] width 16 height 11
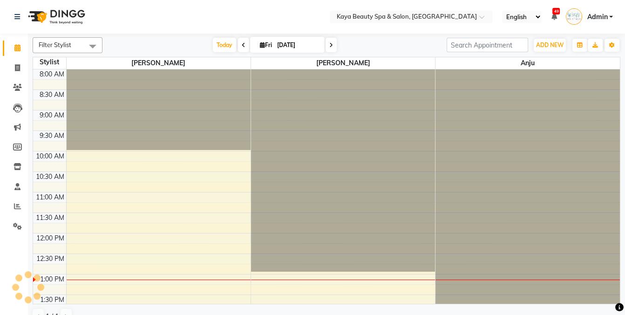
scroll to position [162, 0]
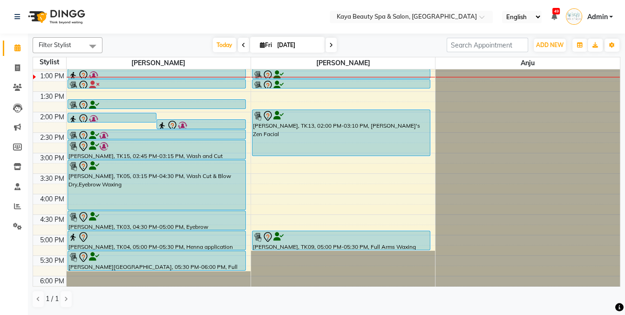
click at [262, 84] on icon at bounding box center [267, 85] width 11 height 11
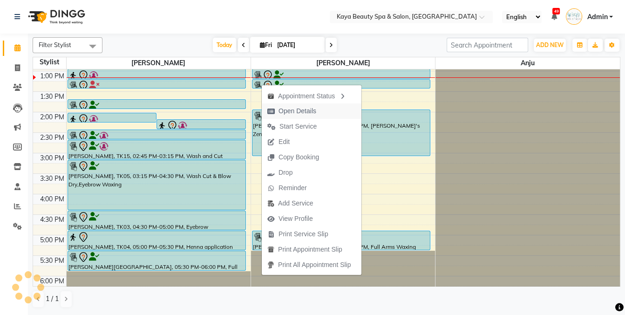
click at [292, 111] on span "Open Details" at bounding box center [297, 111] width 38 height 10
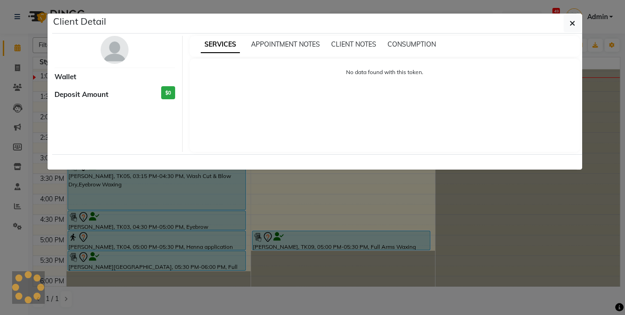
select select "7"
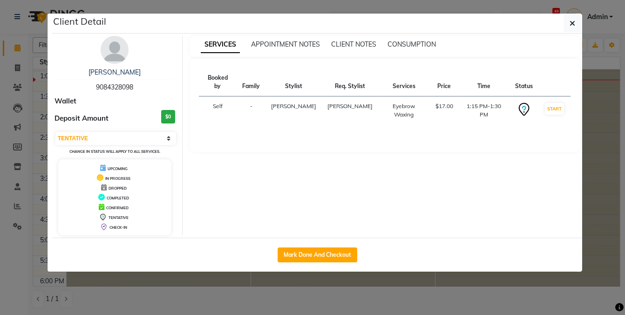
click at [602, 301] on ngb-modal-window "Client Detail Rebecca Hayes 9084328098 Wallet Deposit Amount $0 Select IN SERVI…" at bounding box center [312, 157] width 625 height 315
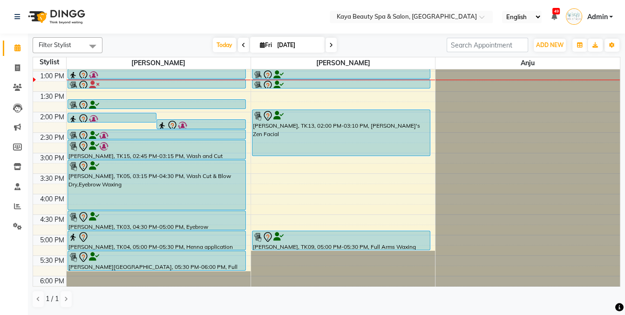
click at [148, 102] on div at bounding box center [156, 105] width 176 height 11
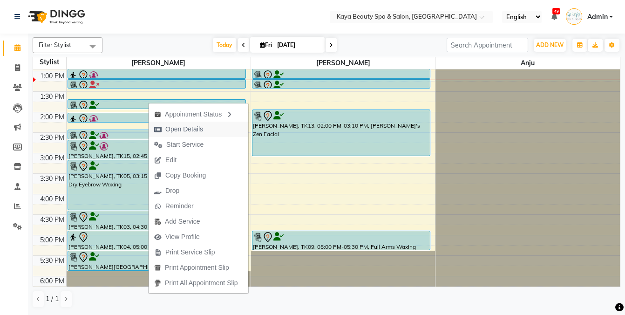
click at [175, 129] on span "Open Details" at bounding box center [184, 129] width 38 height 10
select select "7"
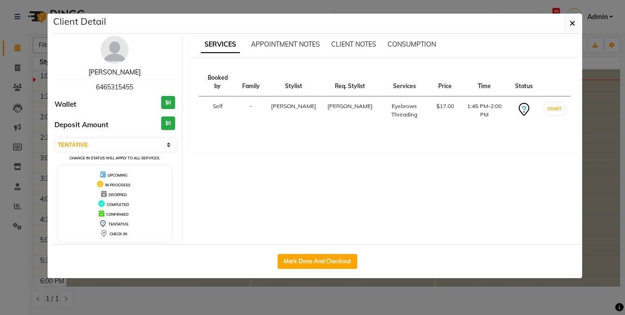
click at [115, 69] on link "Erin Gaffey" at bounding box center [114, 72] width 52 height 8
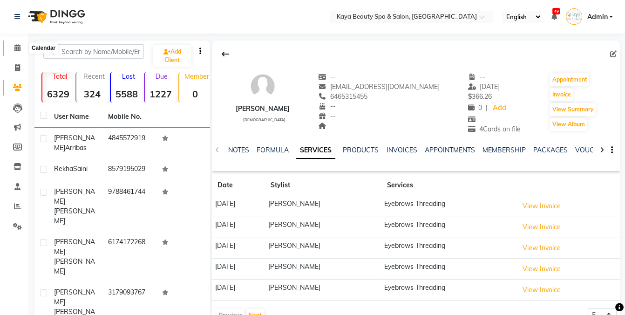
click at [15, 50] on icon at bounding box center [17, 47] width 6 height 7
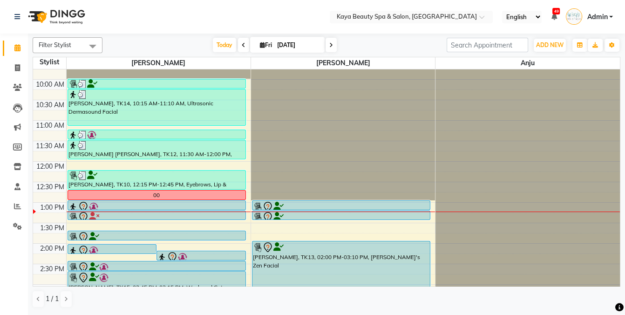
scroll to position [34, 0]
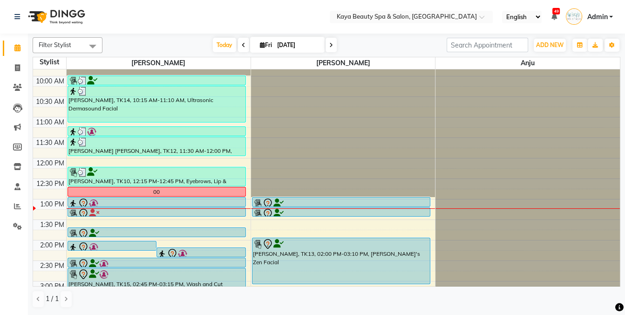
click at [273, 203] on icon at bounding box center [278, 203] width 10 height 0
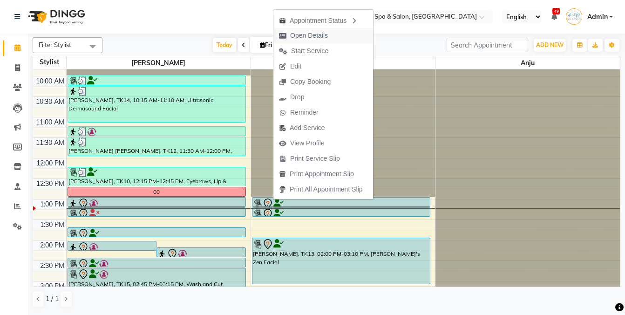
click at [307, 33] on span "Open Details" at bounding box center [309, 36] width 38 height 10
select select "7"
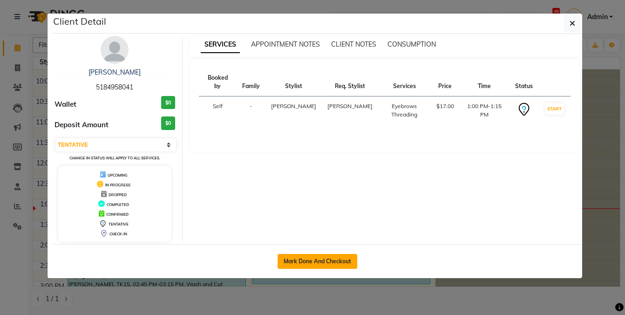
click at [320, 258] on button "Mark Done And Checkout" at bounding box center [317, 261] width 80 height 15
select select "service"
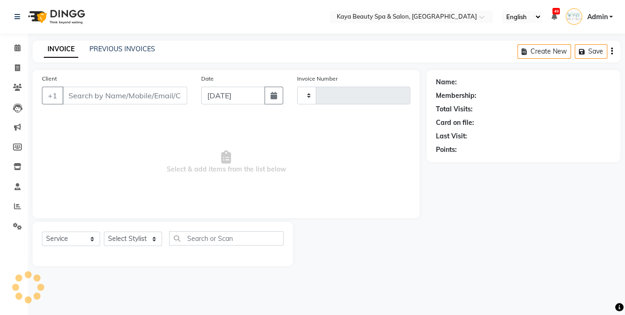
type input "1142"
select select "3896"
select select "19099"
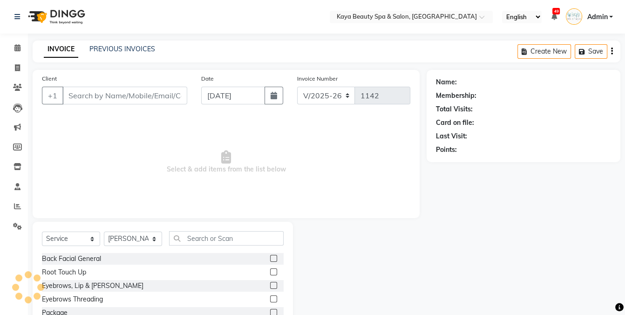
type input "5184958041"
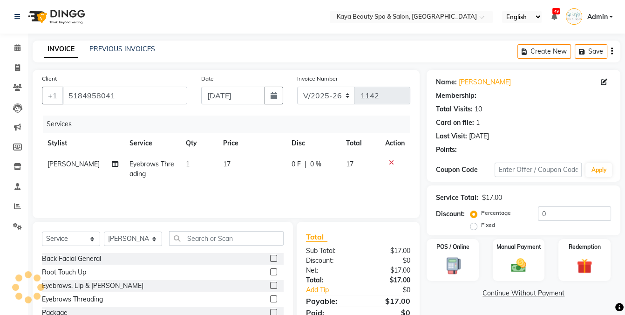
select select "1: Object"
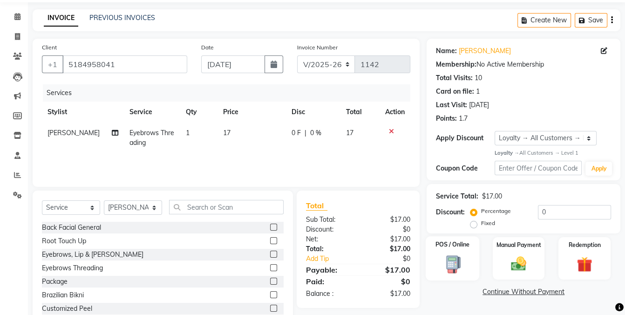
click at [442, 263] on img at bounding box center [452, 264] width 26 height 19
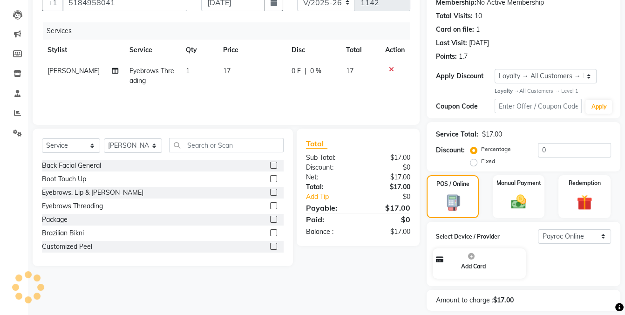
scroll to position [94, 0]
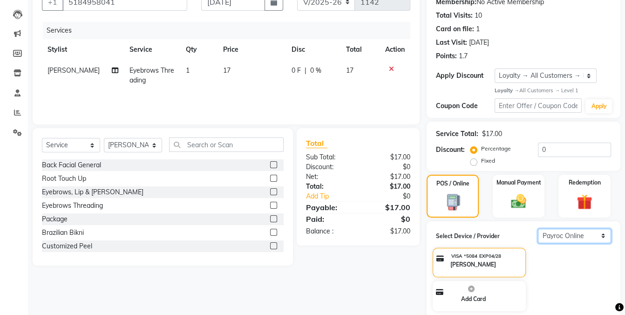
click at [554, 234] on select "Select Payroc Online Clover Mini New" at bounding box center [574, 236] width 73 height 14
select select "38"
click at [538, 229] on select "Select Payroc Online Clover Mini New" at bounding box center [574, 236] width 73 height 14
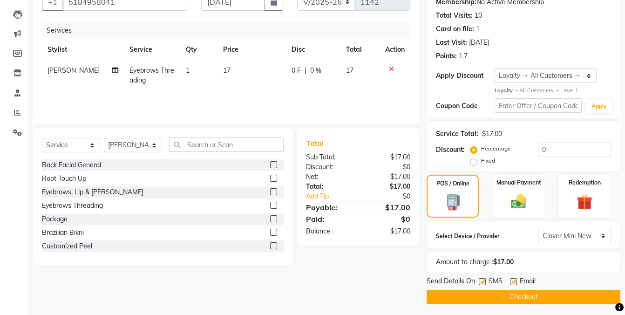
click at [479, 283] on div at bounding box center [482, 283] width 6 height 10
click at [481, 279] on label at bounding box center [482, 281] width 7 height 7
click at [481, 279] on input "checkbox" at bounding box center [482, 282] width 6 height 6
checkbox input "false"
click at [565, 238] on select "Select Payroc Online Clover Mini New" at bounding box center [574, 236] width 73 height 14
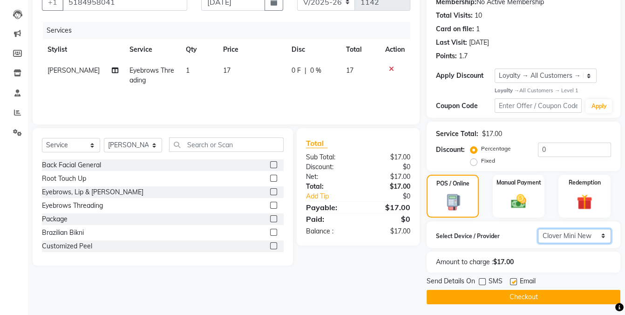
select select "9"
click at [538, 229] on select "Select Payroc Online Clover Mini New" at bounding box center [574, 236] width 73 height 14
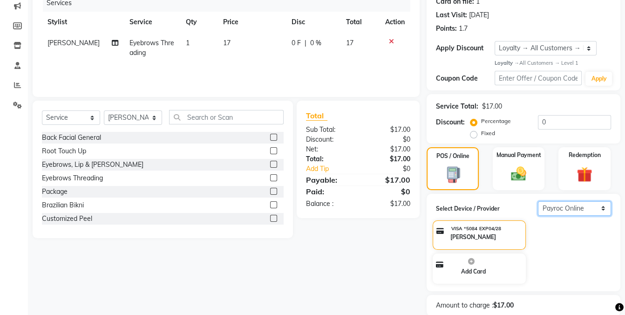
scroll to position [145, 0]
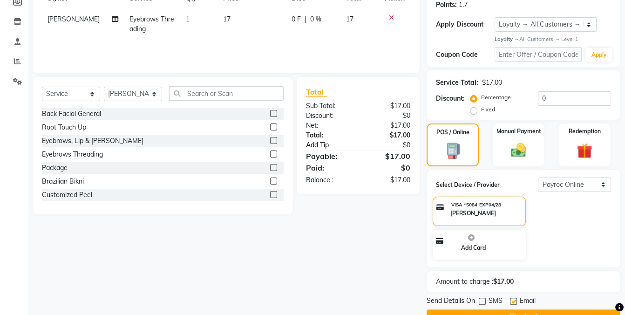
click at [323, 146] on link "Add Tip" at bounding box center [333, 145] width 69 height 10
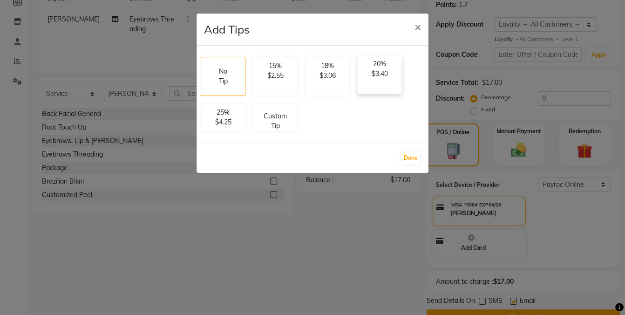
click at [369, 72] on p "$3.40" at bounding box center [379, 74] width 33 height 10
select select "19100"
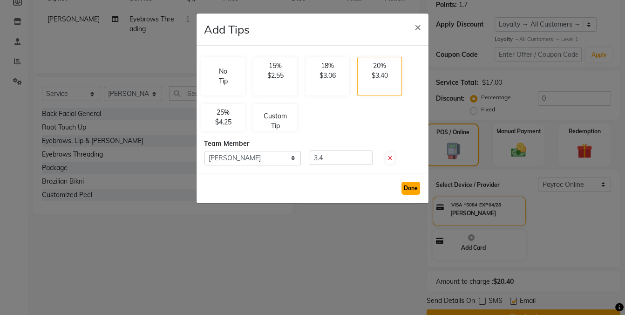
click at [405, 190] on button "Done" at bounding box center [410, 188] width 19 height 13
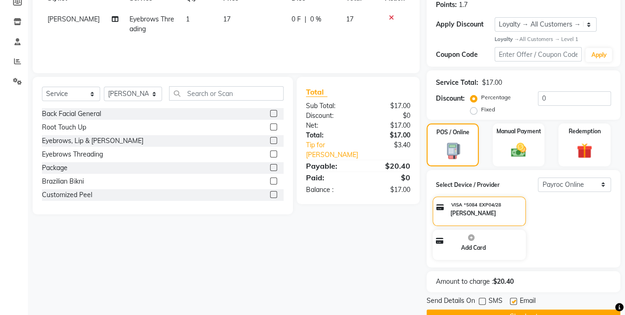
scroll to position [166, 0]
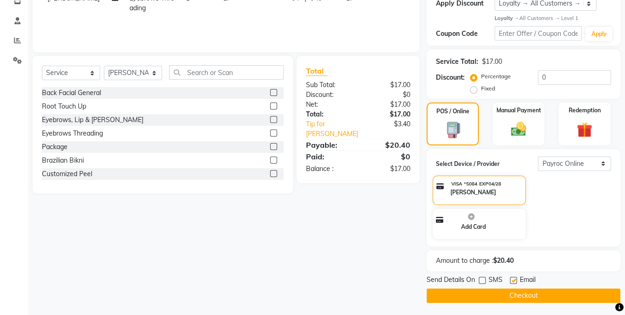
click at [550, 294] on button "Checkout" at bounding box center [523, 295] width 194 height 14
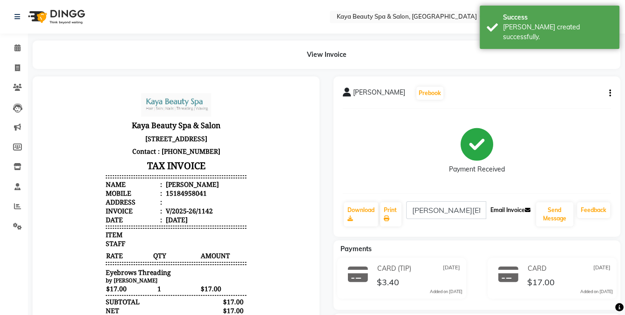
click at [506, 206] on button "Email Invoice" at bounding box center [509, 210] width 47 height 16
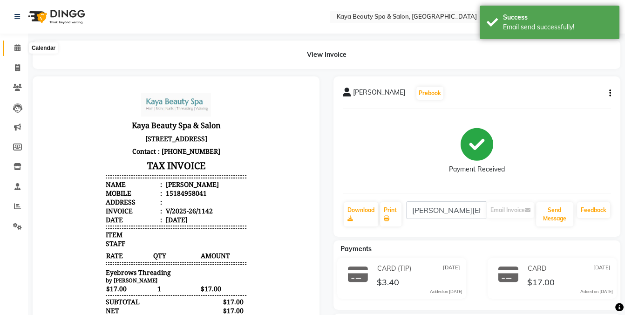
click at [17, 52] on span at bounding box center [17, 48] width 16 height 11
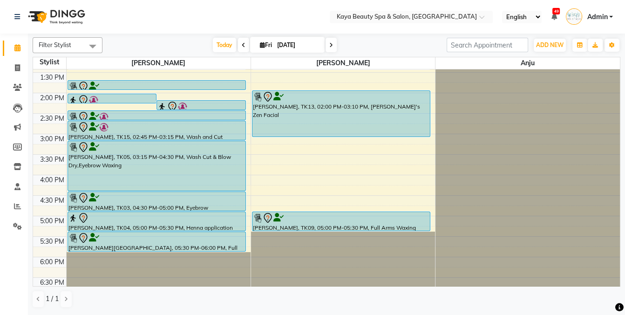
scroll to position [187, 0]
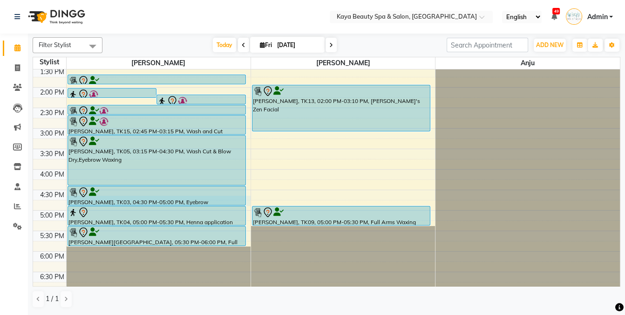
click at [248, 201] on div "9:00 AM 9:30 AM 10:00 AM 10:30 AM 11:00 AM 11:30 AM 12:00 PM 12:30 PM 1:00 PM 1…" at bounding box center [326, 87] width 587 height 409
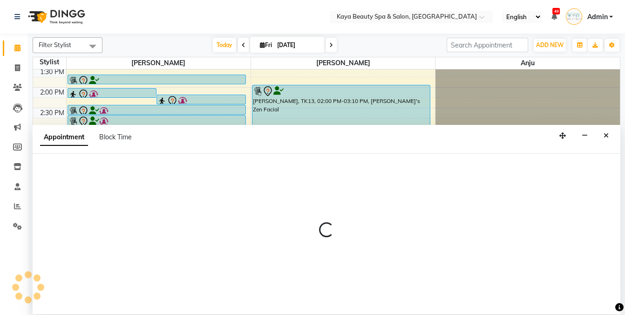
select select "19099"
select select "1005"
select select "tentative"
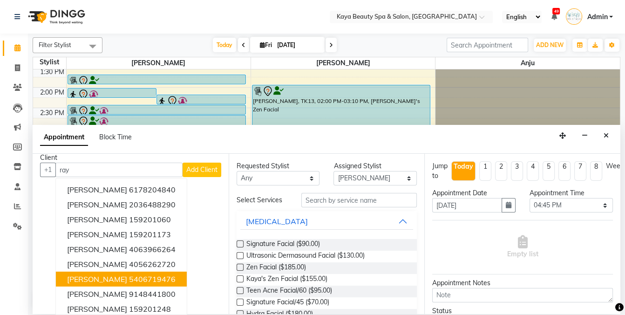
scroll to position [0, 0]
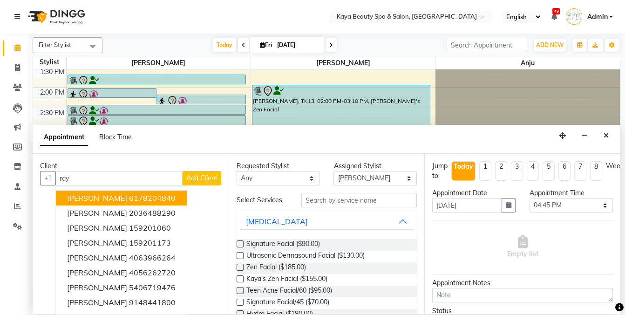
click at [84, 179] on input "ray" at bounding box center [118, 178] width 127 height 14
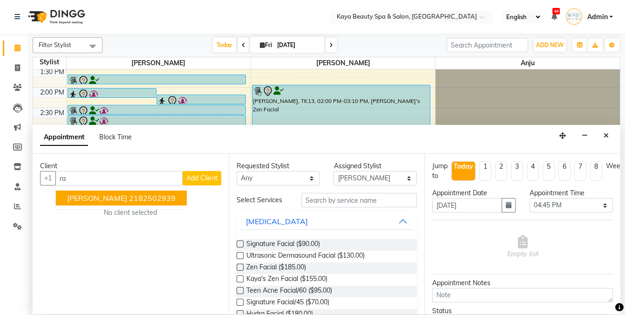
type input "r"
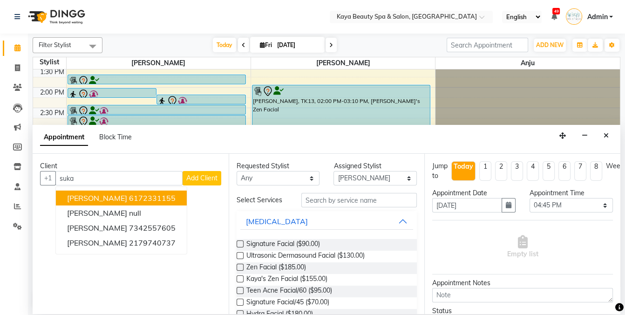
click at [129, 199] on ngb-highlight "6172331155" at bounding box center [152, 197] width 47 height 9
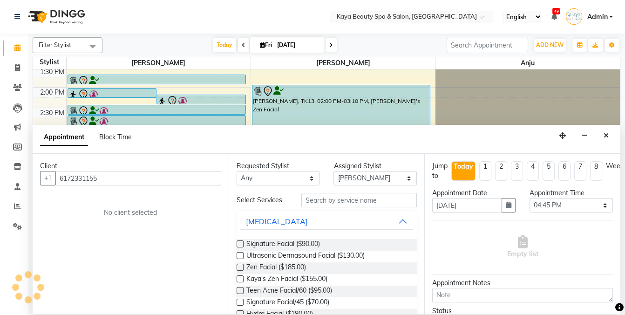
type input "6172331155"
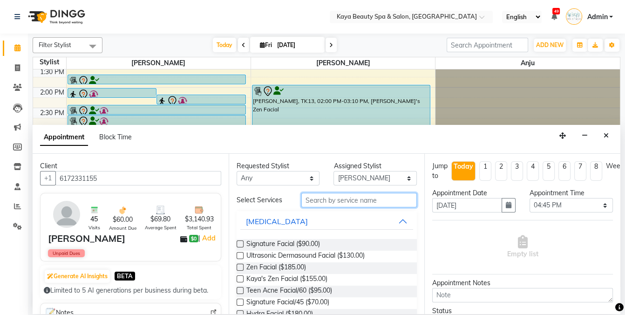
click at [330, 201] on input "text" at bounding box center [358, 200] width 115 height 14
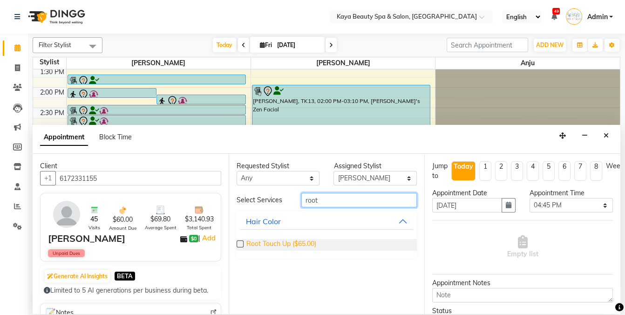
type input "root"
click at [275, 246] on span "Root Touch Up ($65.00)" at bounding box center [281, 245] width 70 height 12
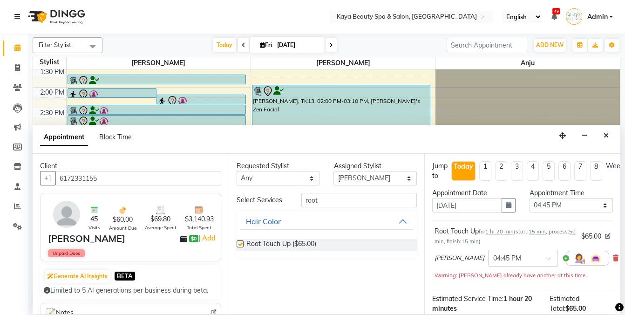
checkbox input "false"
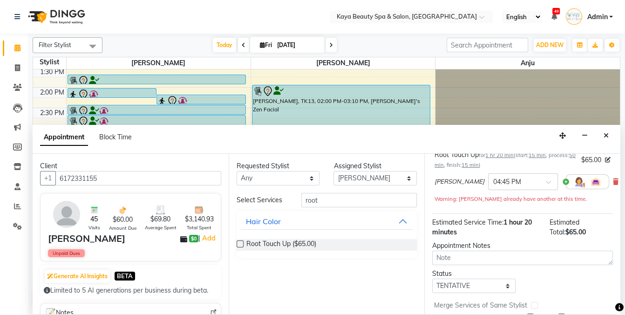
scroll to position [114, 0]
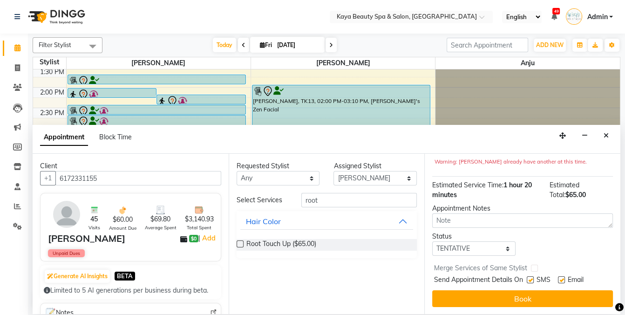
click at [512, 297] on button "Book" at bounding box center [522, 298] width 181 height 17
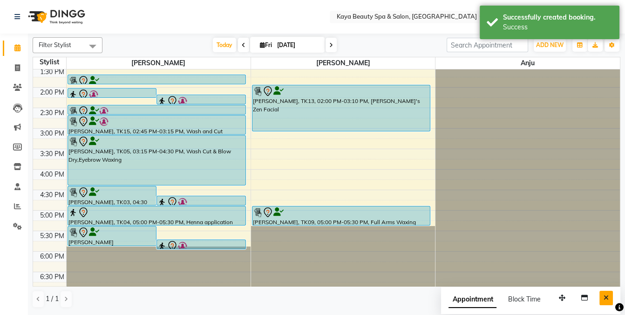
click at [605, 295] on icon "Close" at bounding box center [605, 297] width 5 height 7
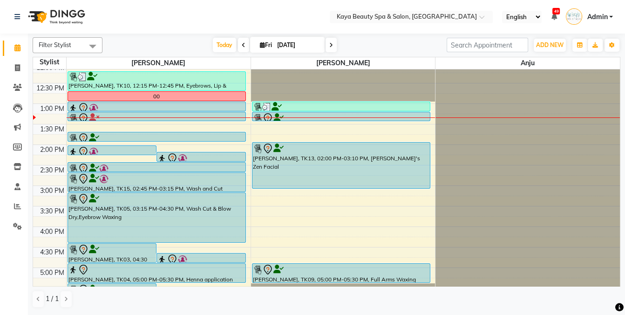
scroll to position [117, 0]
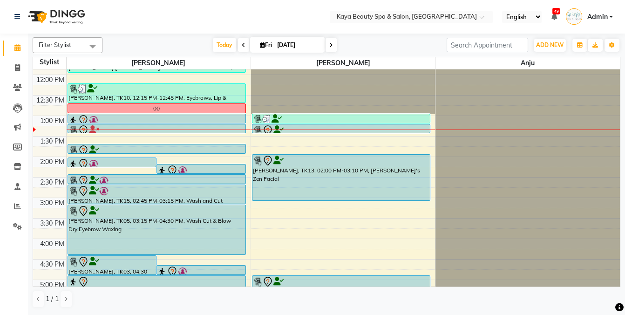
click at [263, 128] on icon at bounding box center [267, 130] width 11 height 11
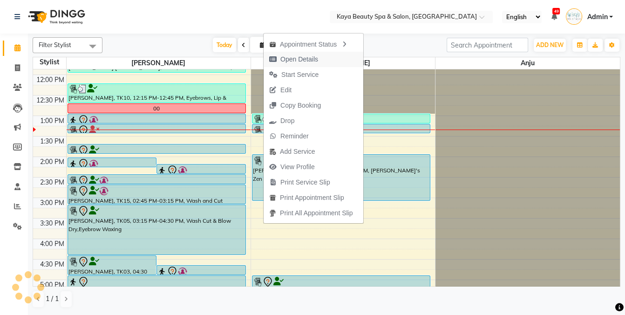
click at [290, 60] on span "Open Details" at bounding box center [299, 59] width 38 height 10
select select "7"
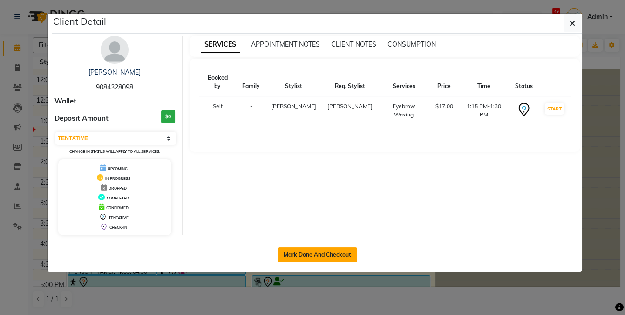
click at [309, 256] on button "Mark Done And Checkout" at bounding box center [317, 254] width 80 height 15
select select "service"
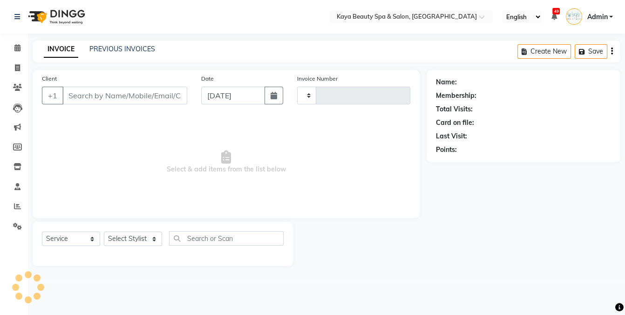
type input "1143"
select select "3896"
select select "19099"
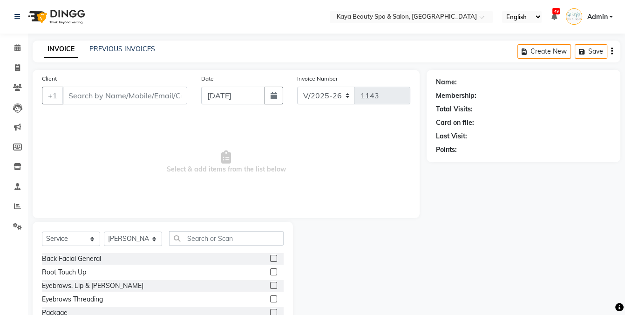
type input "9084328098"
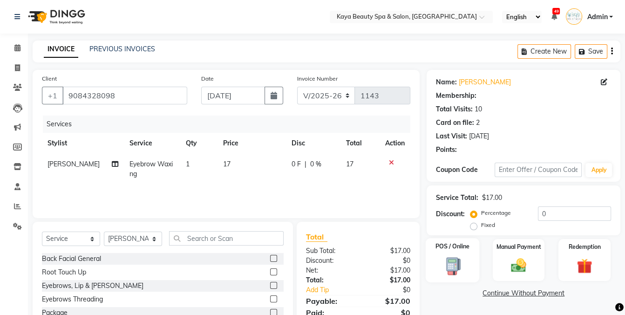
click at [453, 268] on div "POS / Online" at bounding box center [452, 260] width 54 height 44
select select "9"
select select "1: Object"
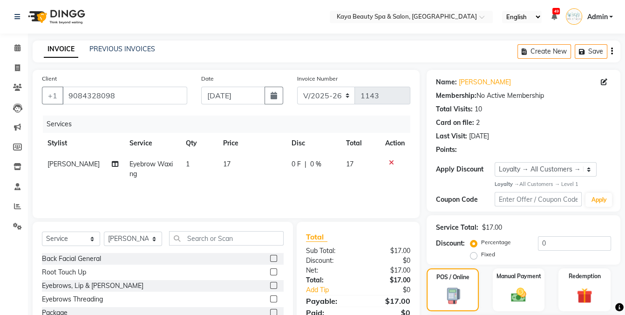
scroll to position [133, 0]
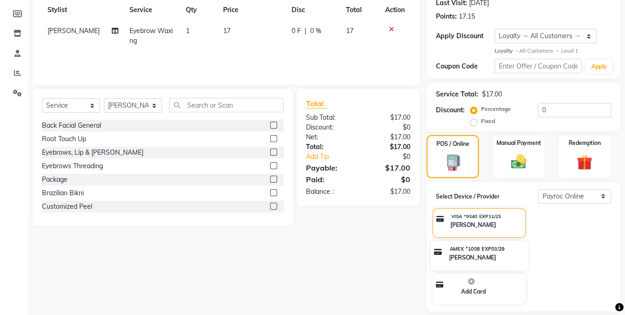
click at [477, 253] on p "Rebecca Hayes" at bounding box center [472, 257] width 47 height 9
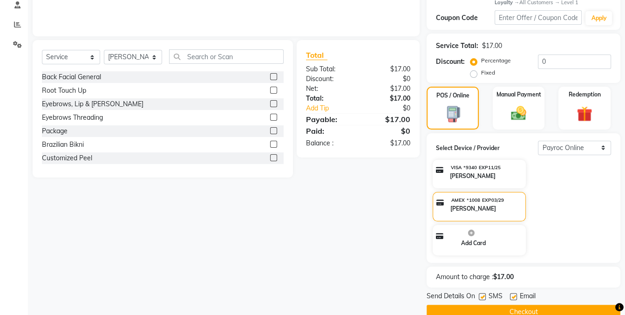
scroll to position [198, 0]
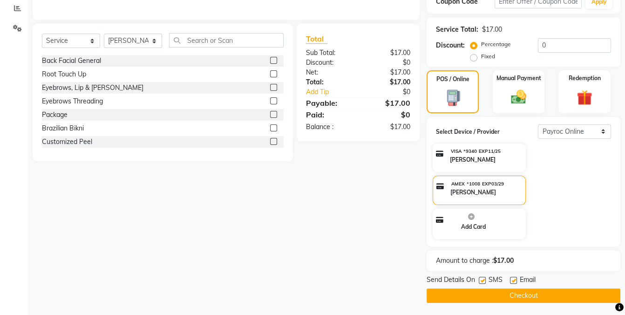
click at [480, 279] on label at bounding box center [482, 280] width 7 height 7
click at [480, 279] on input "checkbox" at bounding box center [482, 280] width 6 height 6
checkbox input "false"
click at [484, 293] on button "Checkout" at bounding box center [523, 295] width 194 height 14
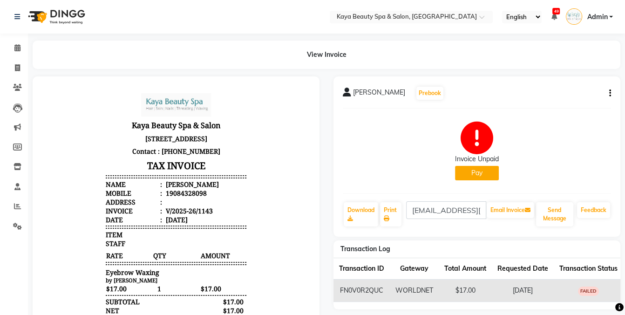
click at [483, 174] on button "Pay" at bounding box center [477, 173] width 44 height 14
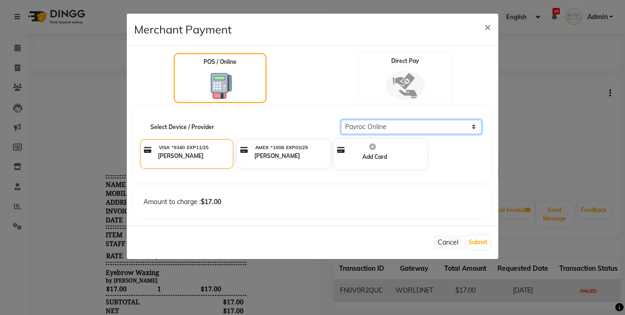
click at [431, 126] on select "Select Payroc Online Clover Mini New" at bounding box center [411, 127] width 141 height 14
select select "38"
click at [341, 120] on select "Select Payroc Online Clover Mini New" at bounding box center [411, 127] width 141 height 14
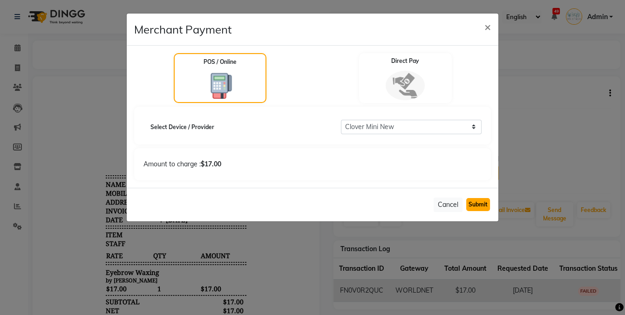
click at [479, 206] on button "Submit" at bounding box center [478, 204] width 24 height 13
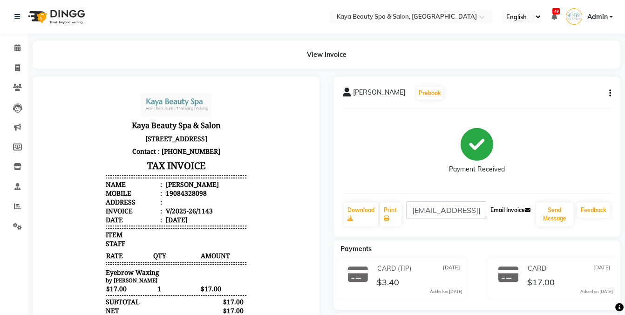
click at [503, 209] on button "Email Invoice" at bounding box center [509, 210] width 47 height 16
click at [20, 51] on icon at bounding box center [17, 47] width 6 height 7
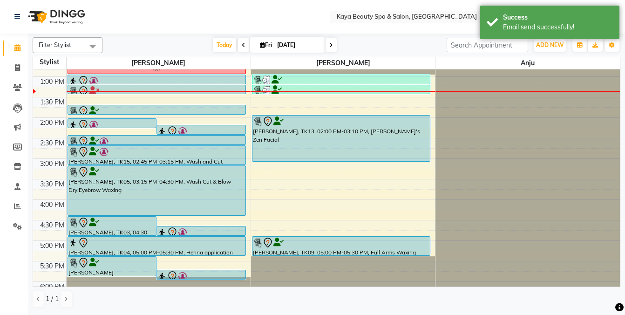
scroll to position [150, 0]
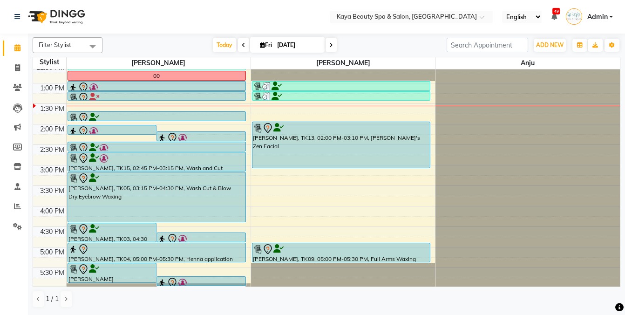
click at [328, 251] on div at bounding box center [341, 248] width 176 height 11
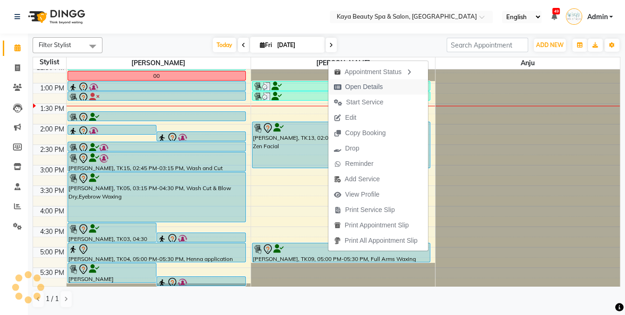
click at [360, 87] on span "Open Details" at bounding box center [364, 87] width 38 height 10
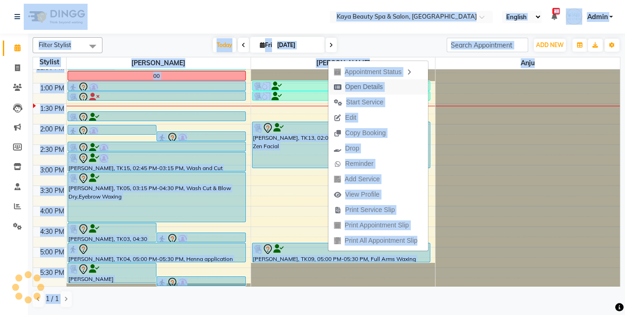
select select "7"
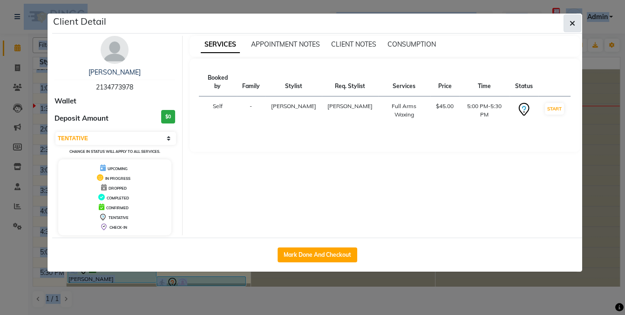
click at [572, 23] on icon "button" at bounding box center [572, 23] width 6 height 7
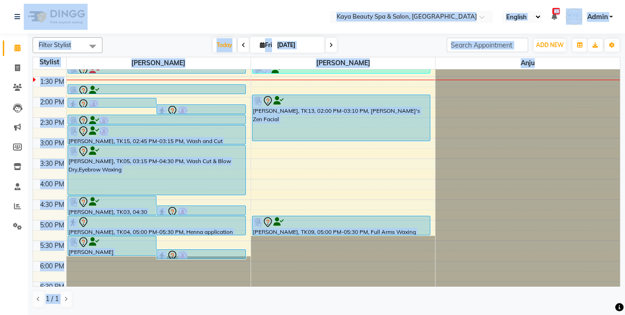
scroll to position [187, 0]
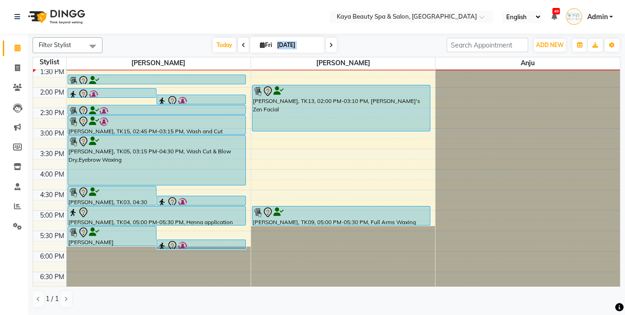
click at [120, 235] on div at bounding box center [112, 232] width 88 height 11
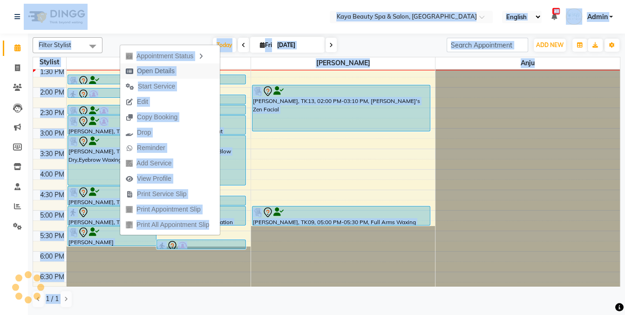
click at [155, 70] on span "Open Details" at bounding box center [156, 71] width 38 height 10
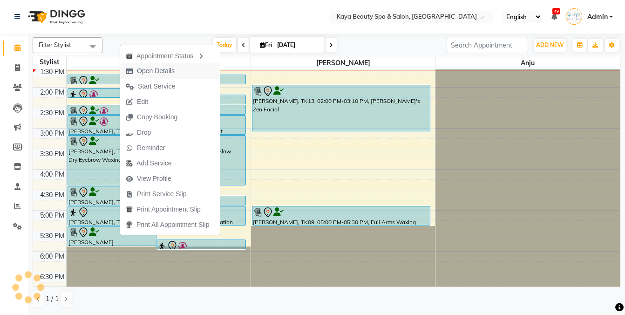
select select "7"
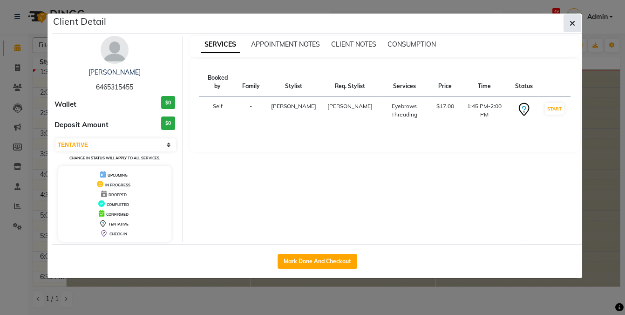
click at [569, 23] on button "button" at bounding box center [572, 23] width 18 height 18
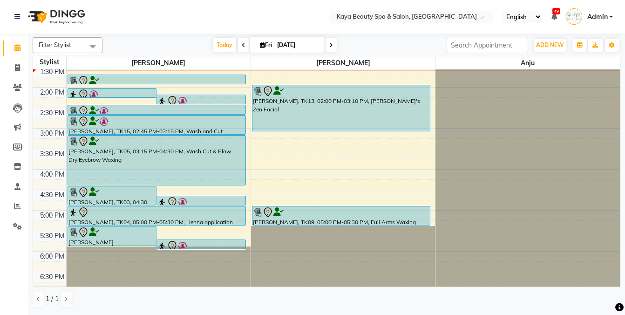
click at [198, 242] on div at bounding box center [201, 245] width 88 height 11
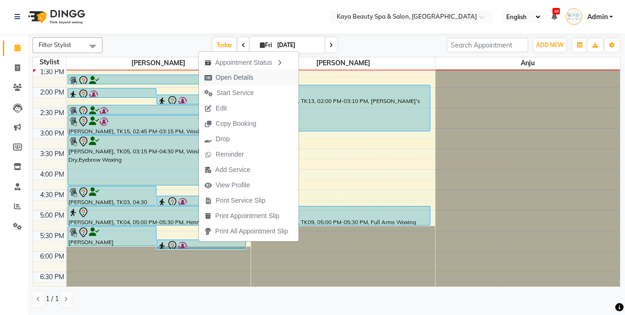
click at [248, 78] on span "Open Details" at bounding box center [235, 78] width 38 height 10
select select "7"
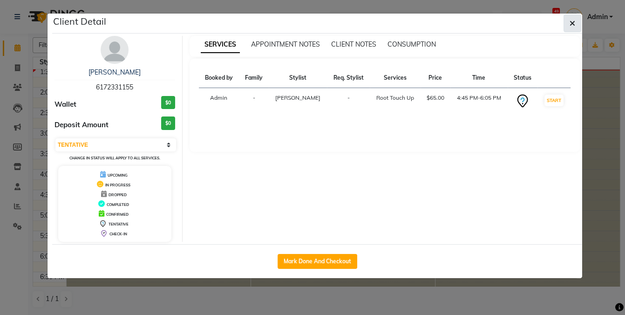
click at [571, 23] on icon "button" at bounding box center [572, 23] width 6 height 7
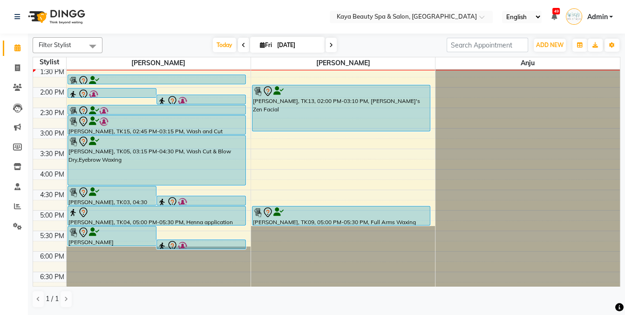
click at [204, 200] on div at bounding box center [201, 201] width 88 height 11
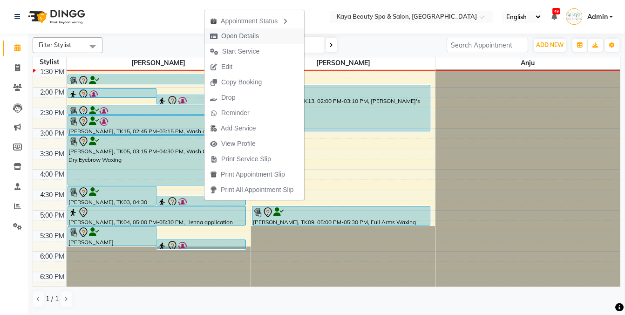
click at [253, 34] on span "Open Details" at bounding box center [240, 36] width 38 height 10
select select "7"
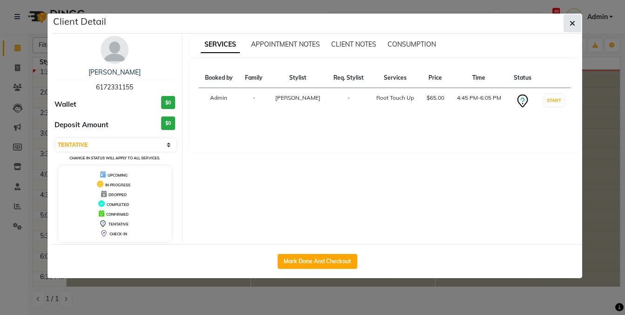
click at [573, 23] on icon "button" at bounding box center [572, 23] width 6 height 7
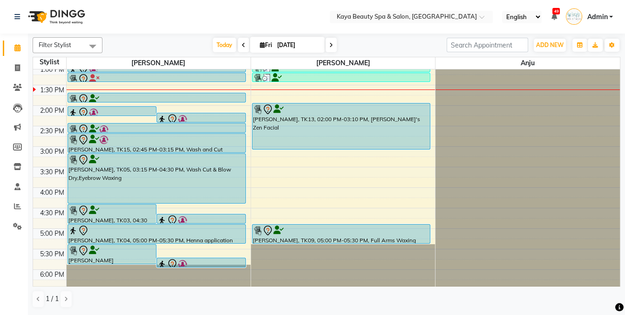
scroll to position [158, 0]
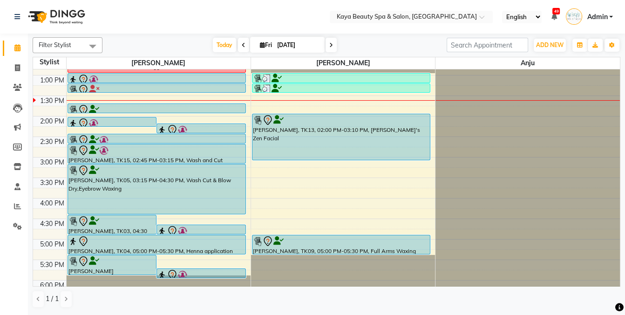
click at [111, 108] on div at bounding box center [156, 109] width 176 height 11
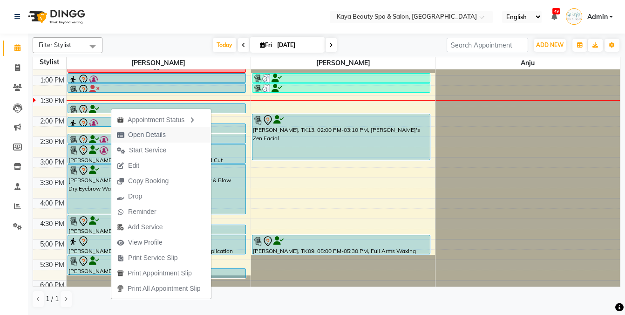
click at [144, 135] on span "Open Details" at bounding box center [147, 135] width 38 height 10
select select "7"
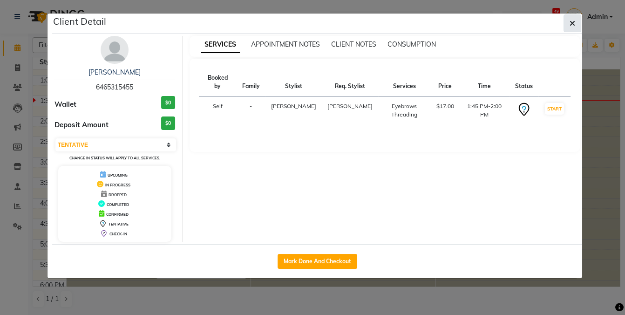
click at [574, 26] on icon "button" at bounding box center [572, 23] width 6 height 7
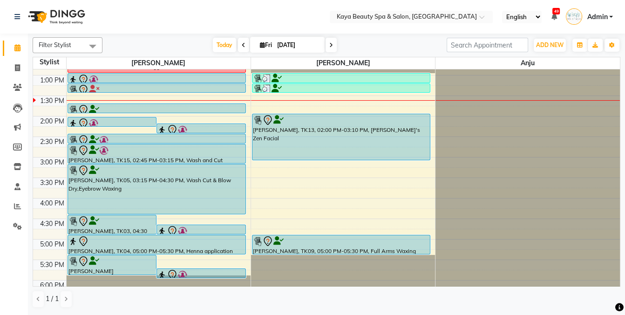
click at [98, 119] on div at bounding box center [112, 123] width 88 height 11
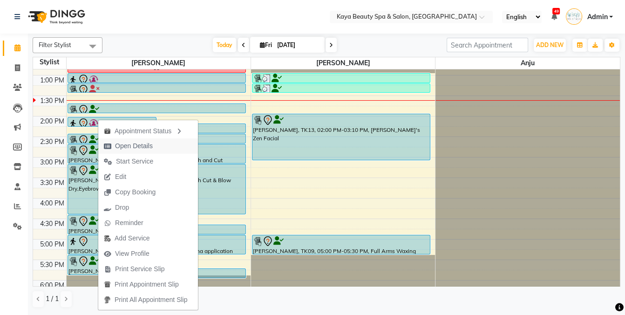
click at [131, 146] on span "Open Details" at bounding box center [134, 146] width 38 height 10
select select "7"
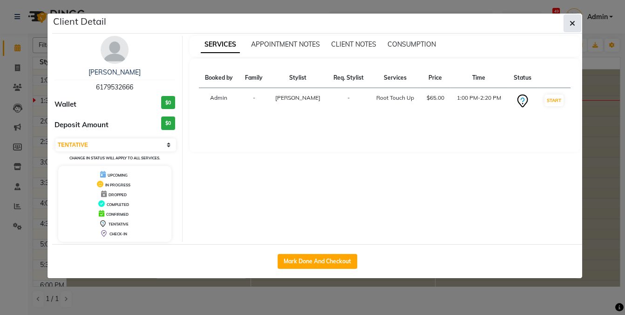
click at [572, 24] on icon "button" at bounding box center [572, 23] width 6 height 7
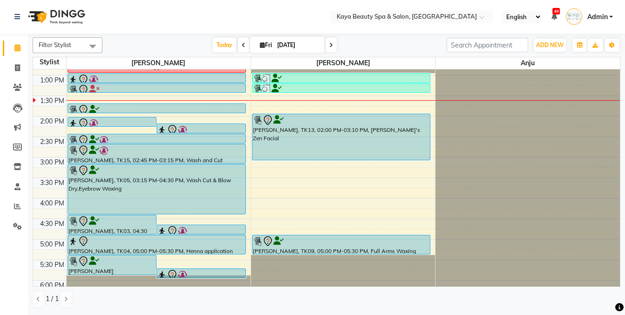
click at [126, 141] on div at bounding box center [156, 143] width 177 height 4
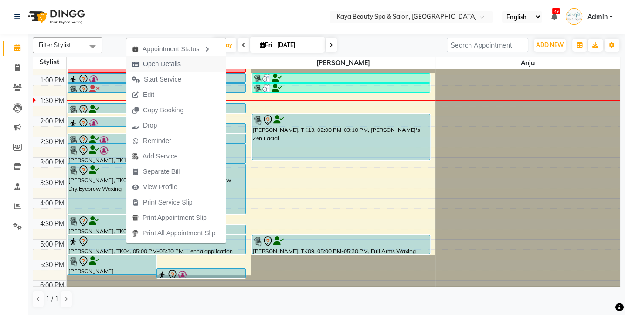
click at [169, 64] on span "Open Details" at bounding box center [162, 64] width 38 height 10
select select "7"
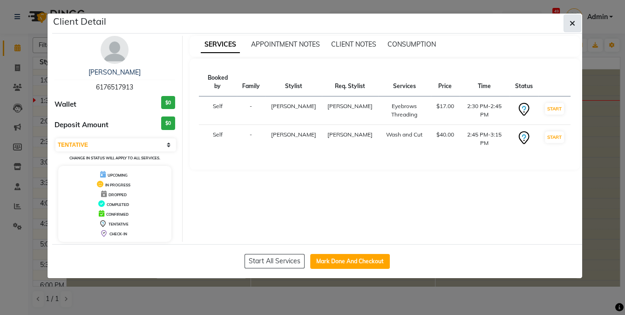
click at [570, 23] on icon "button" at bounding box center [572, 23] width 6 height 7
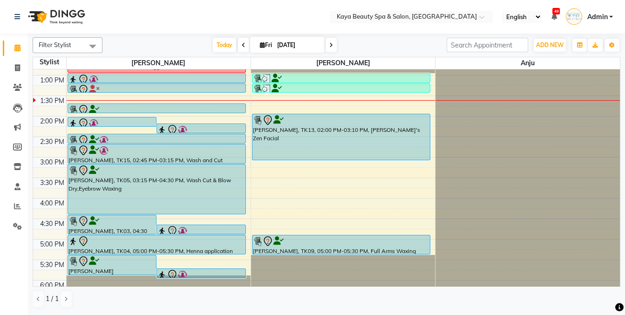
click at [108, 229] on div "[PERSON_NAME], TK03, 04:30 PM-05:00 PM, Eyebrow Waxing,Eyebrows Threading" at bounding box center [112, 224] width 88 height 19
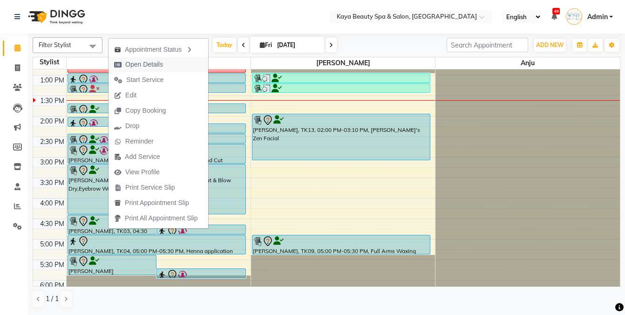
click at [138, 65] on span "Open Details" at bounding box center [144, 65] width 38 height 10
select select "7"
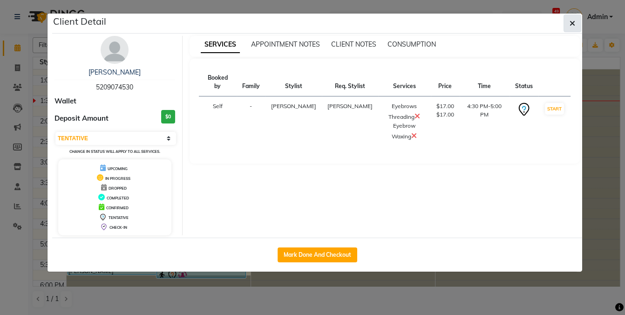
click at [570, 22] on icon "button" at bounding box center [572, 23] width 6 height 7
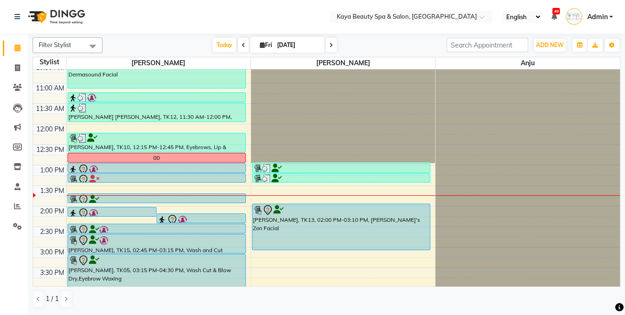
scroll to position [60, 0]
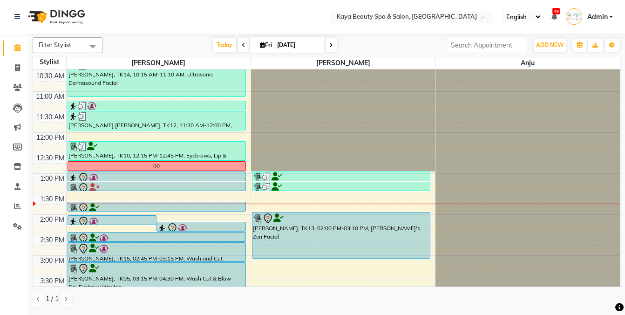
click at [134, 175] on div at bounding box center [156, 177] width 176 height 11
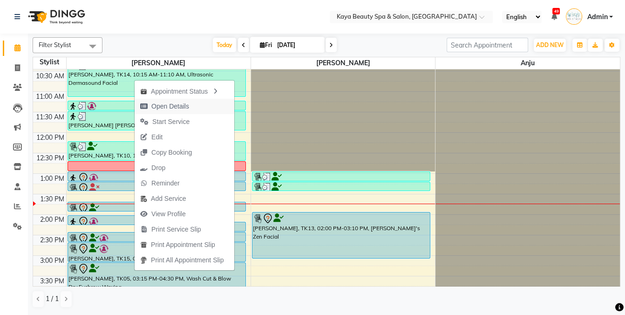
click at [168, 106] on span "Open Details" at bounding box center [170, 106] width 38 height 10
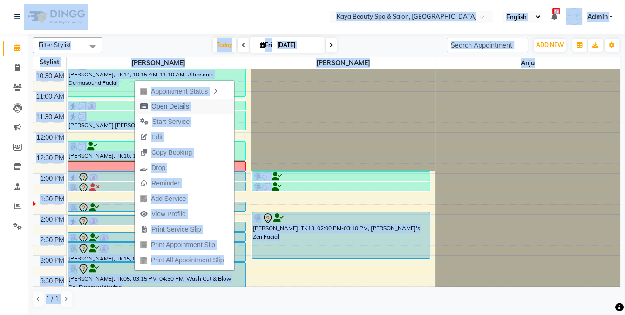
select select "7"
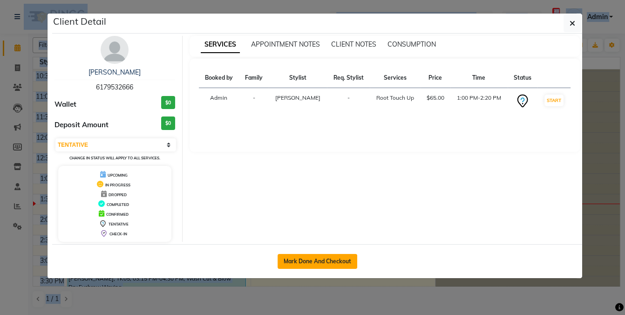
click at [313, 259] on button "Mark Done And Checkout" at bounding box center [317, 261] width 80 height 15
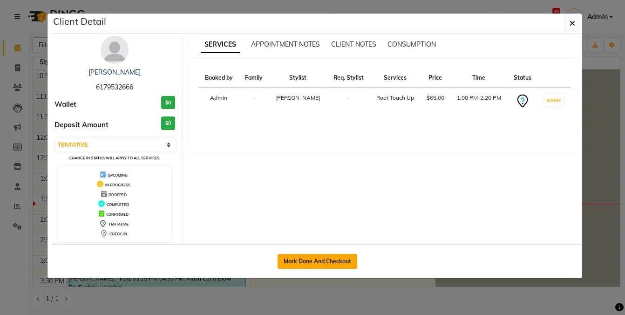
select select "service"
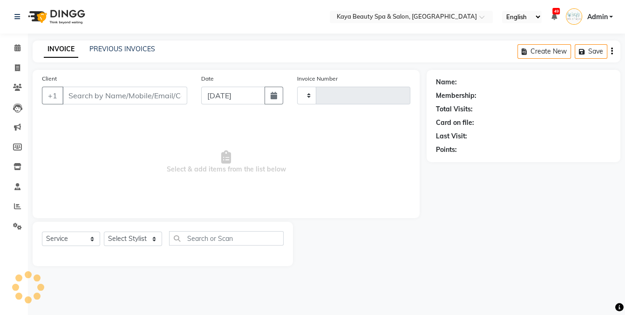
type input "1144"
select select "3896"
select select "19099"
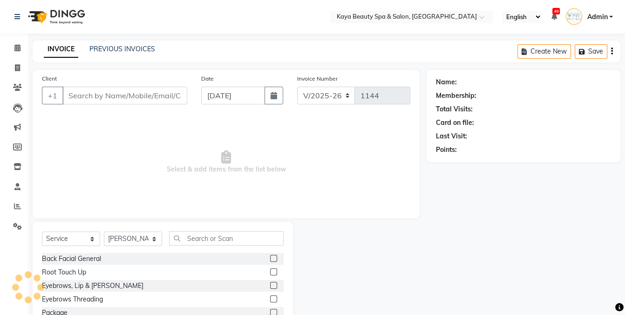
type input "6179532666"
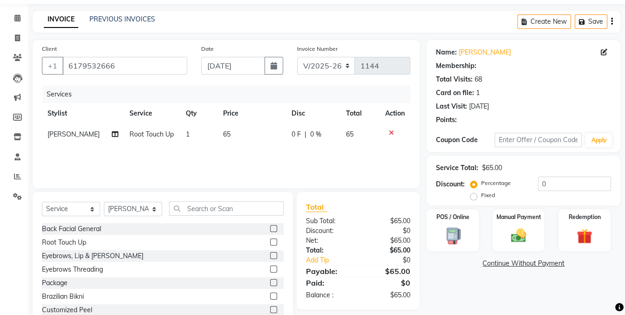
select select "1: Object"
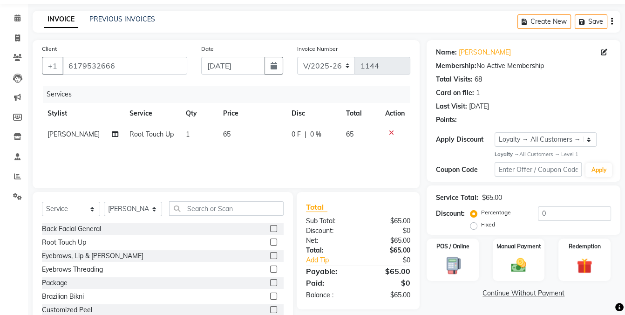
scroll to position [58, 0]
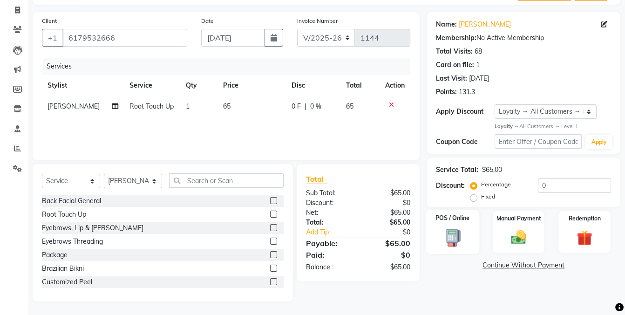
click at [451, 230] on img at bounding box center [452, 237] width 26 height 19
select select "9"
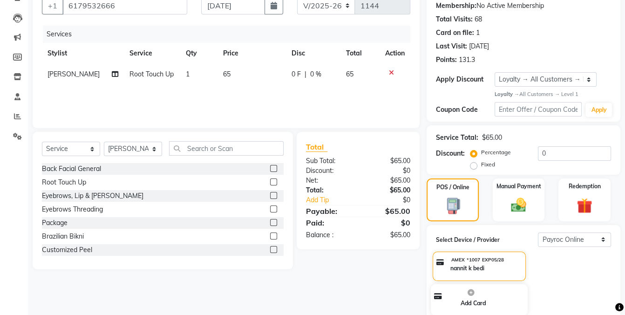
scroll to position [139, 0]
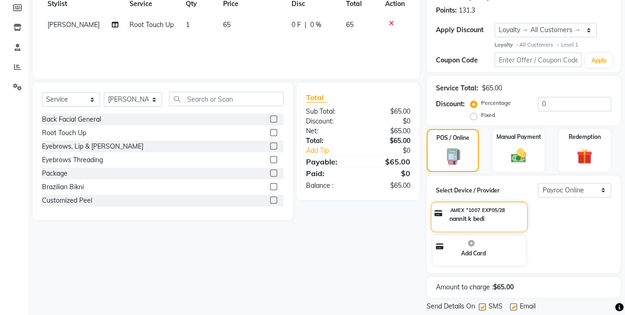
click at [500, 216] on div "nannit k bedi" at bounding box center [477, 218] width 57 height 9
click at [505, 218] on div "nannit k bedi" at bounding box center [477, 218] width 57 height 9
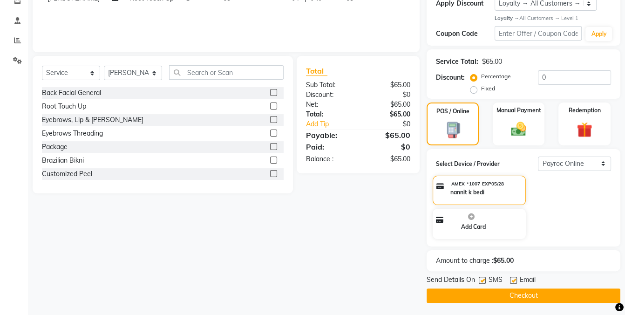
click at [514, 292] on button "Checkout" at bounding box center [523, 295] width 194 height 14
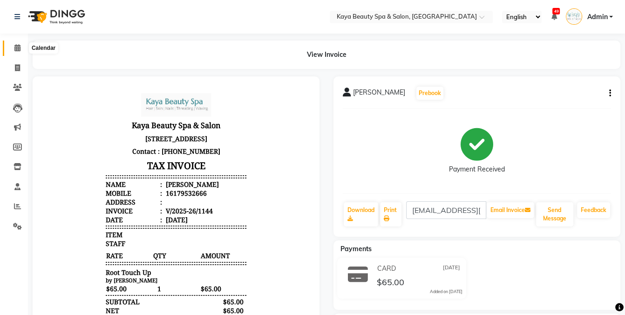
click at [17, 51] on icon at bounding box center [17, 47] width 6 height 7
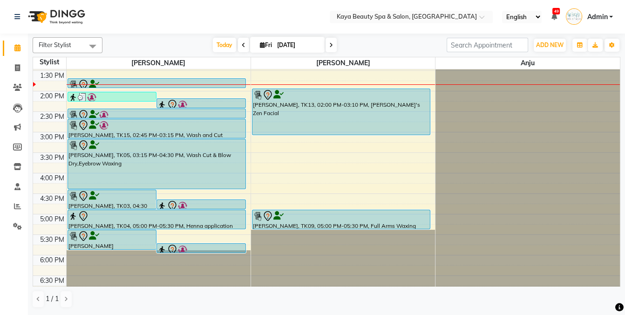
scroll to position [178, 0]
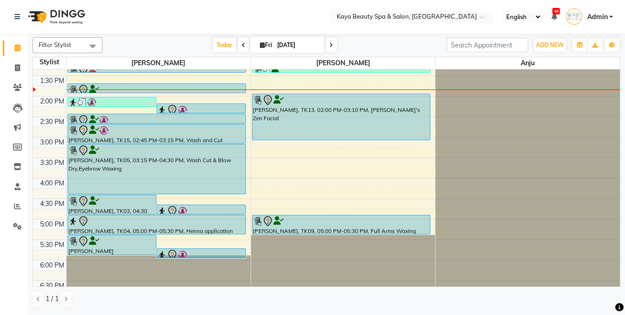
click at [173, 87] on div at bounding box center [156, 89] width 176 height 11
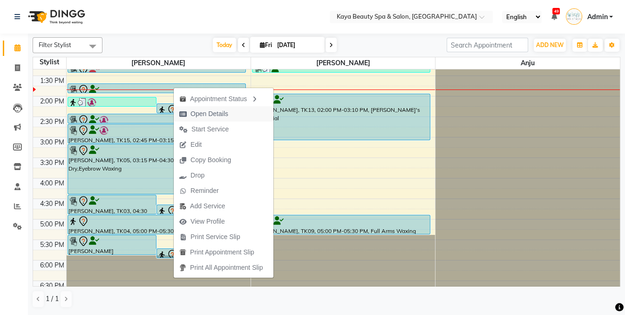
click at [203, 114] on span "Open Details" at bounding box center [209, 114] width 38 height 10
select select "7"
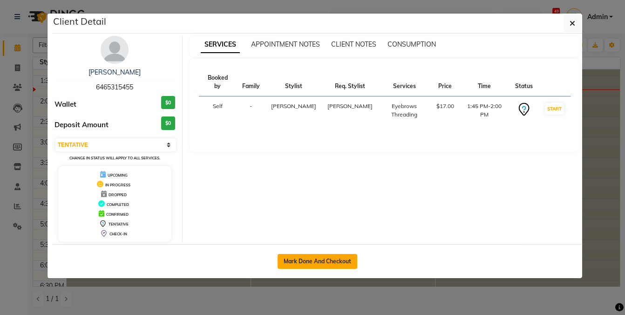
click at [332, 259] on button "Mark Done And Checkout" at bounding box center [317, 261] width 80 height 15
select select "service"
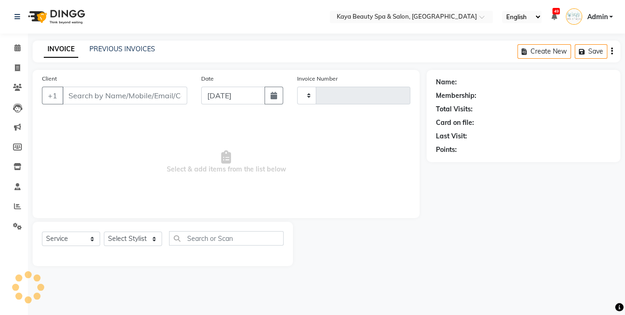
type input "1145"
select select "3896"
select select "19099"
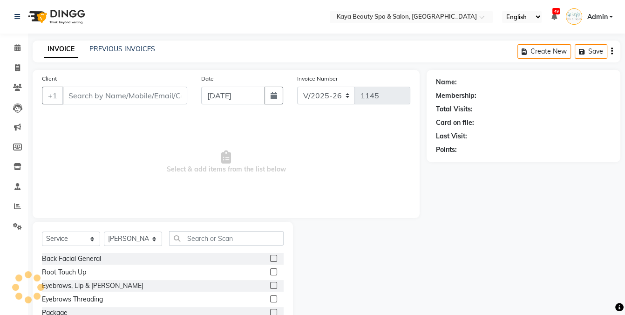
type input "6465315455"
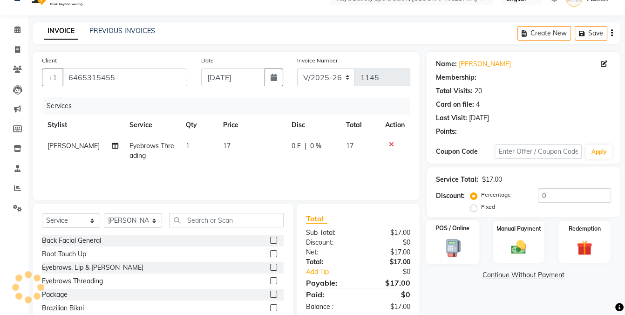
select select "1: Object"
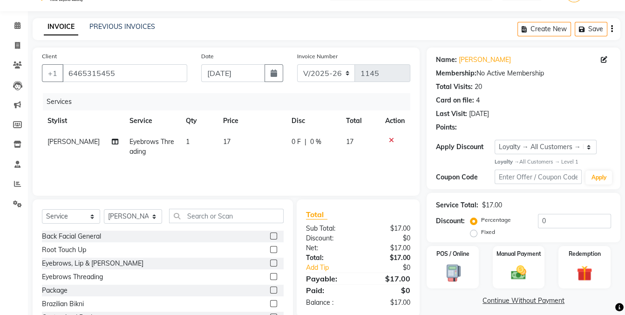
scroll to position [40, 0]
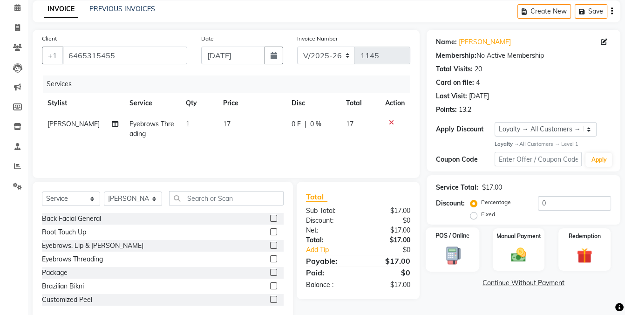
click at [457, 246] on img at bounding box center [452, 255] width 26 height 19
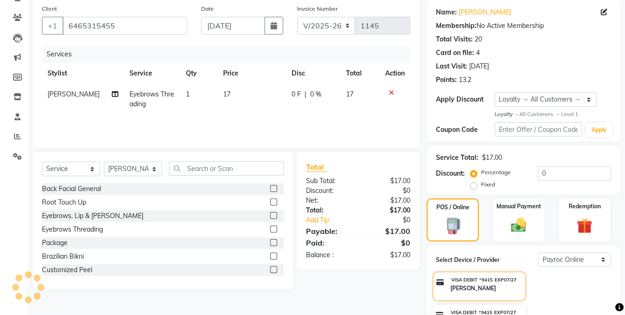
scroll to position [126, 0]
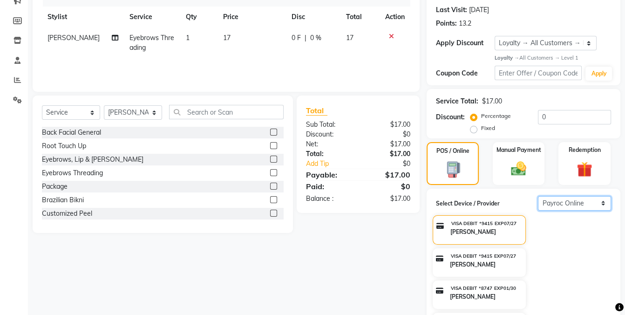
click at [568, 201] on select "Select Payroc Online Clover Mini New" at bounding box center [574, 203] width 73 height 14
select select "38"
click at [538, 210] on select "Select Payroc Online Clover Mini New" at bounding box center [574, 203] width 73 height 14
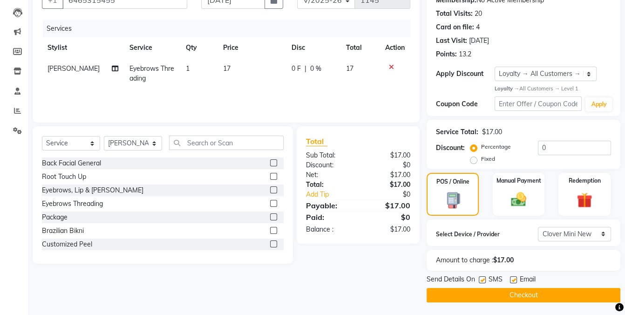
click at [514, 290] on button "Checkout" at bounding box center [523, 295] width 194 height 14
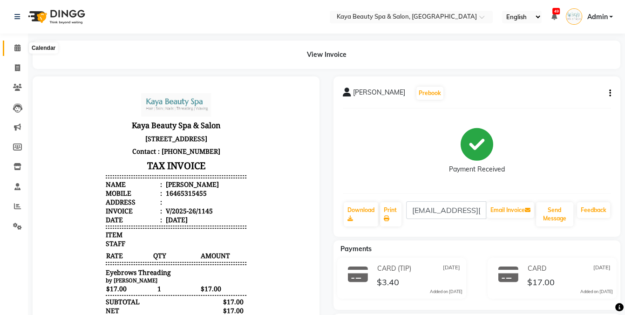
click at [16, 47] on icon at bounding box center [17, 47] width 6 height 7
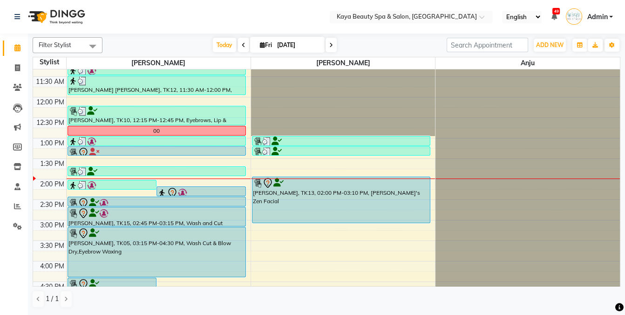
scroll to position [94, 0]
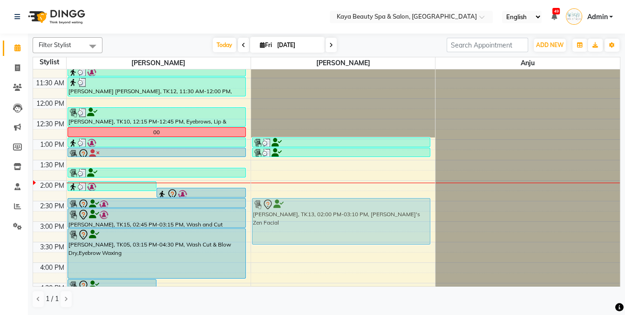
drag, startPoint x: 358, startPoint y: 201, endPoint x: 343, endPoint y: 218, distance: 23.1
click at [358, 216] on div "Leah Bakst, TK02, 01:00 PM-01:15 PM, Eyebrows Threading Rebecca Hayes, TK07, 01…" at bounding box center [343, 180] width 184 height 409
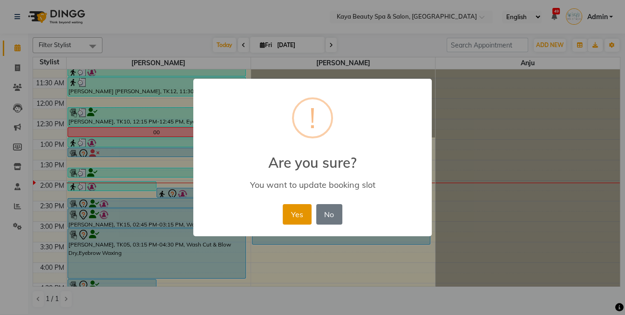
click at [296, 217] on button "Yes" at bounding box center [297, 214] width 28 height 20
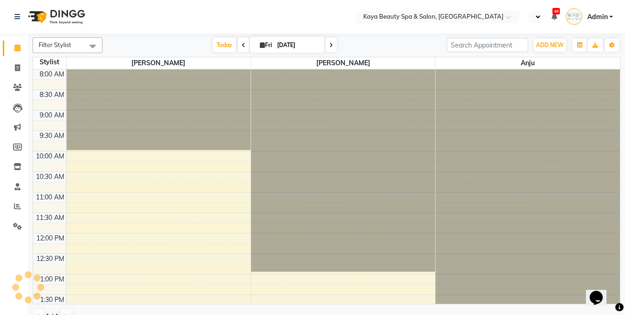
select select "en"
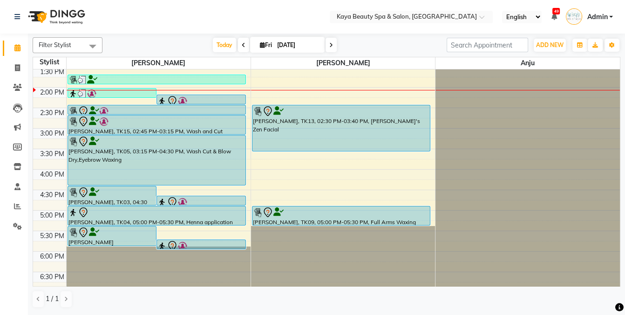
scroll to position [174, 0]
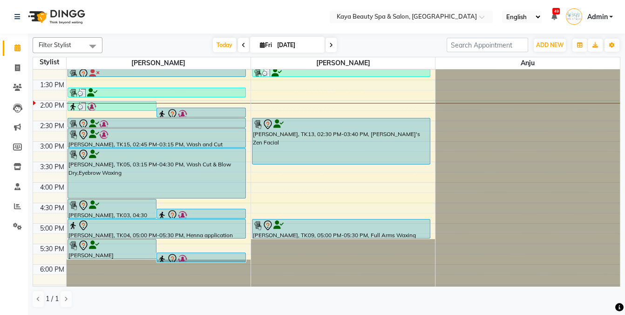
click at [191, 113] on div at bounding box center [201, 113] width 88 height 11
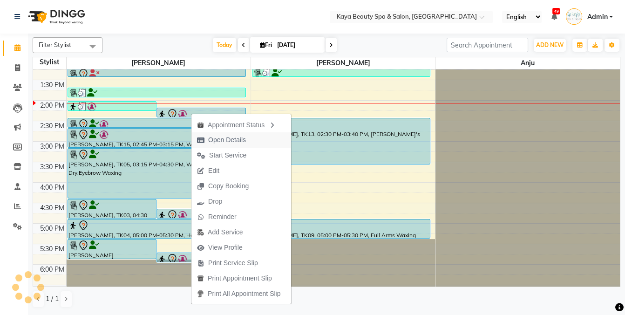
click at [216, 139] on span "Open Details" at bounding box center [227, 140] width 38 height 10
select select "7"
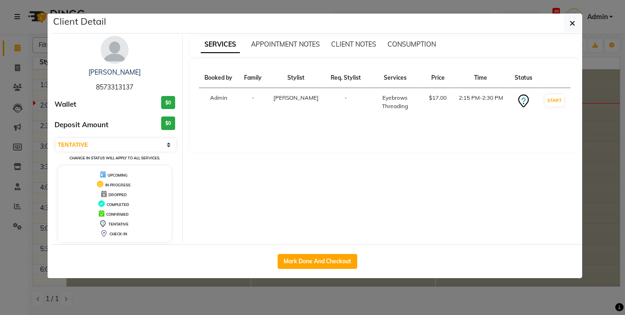
click at [461, 304] on ngb-modal-window "Client Detail Hind Eloufir 8573313137 Wallet $0 Deposit Amount $0 Select IN SER…" at bounding box center [312, 157] width 625 height 315
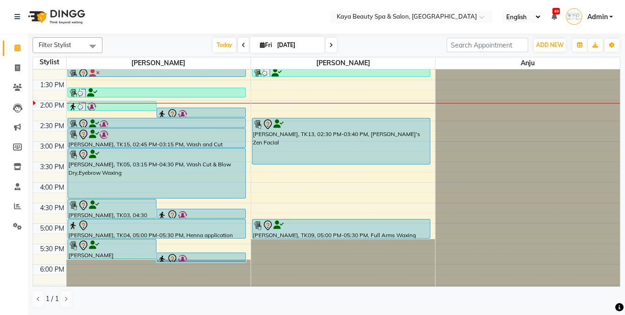
click at [94, 124] on icon at bounding box center [94, 124] width 10 height 0
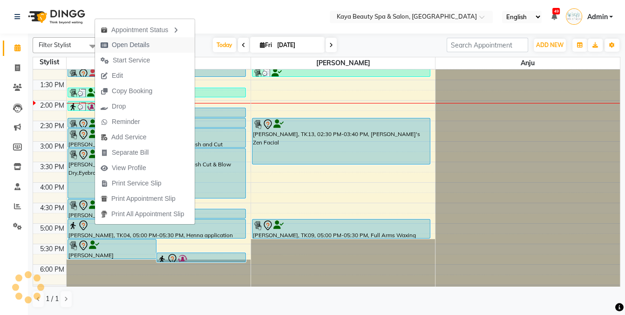
click at [122, 48] on span "Open Details" at bounding box center [131, 45] width 38 height 10
select select "7"
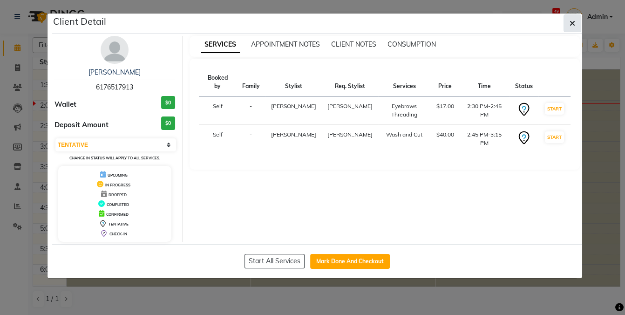
click at [573, 23] on icon "button" at bounding box center [572, 23] width 6 height 7
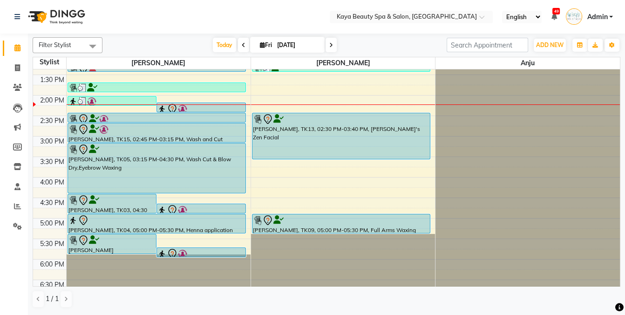
scroll to position [187, 0]
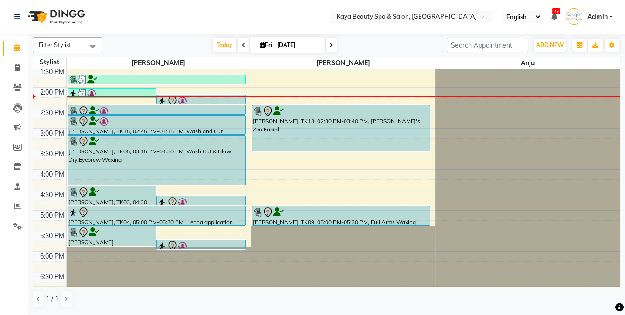
click at [260, 45] on icon at bounding box center [262, 45] width 5 height 6
select select "10"
select select "2025"
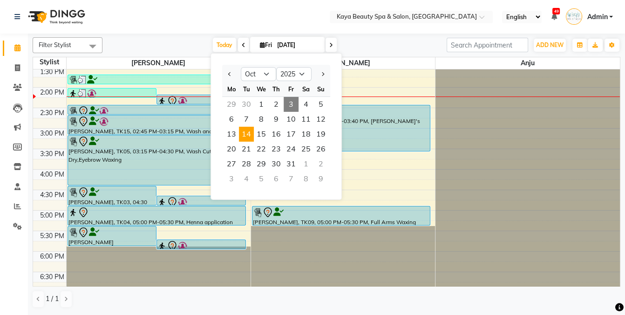
click at [245, 133] on span "14" at bounding box center [246, 134] width 15 height 15
type input "Oct 14, 2025"
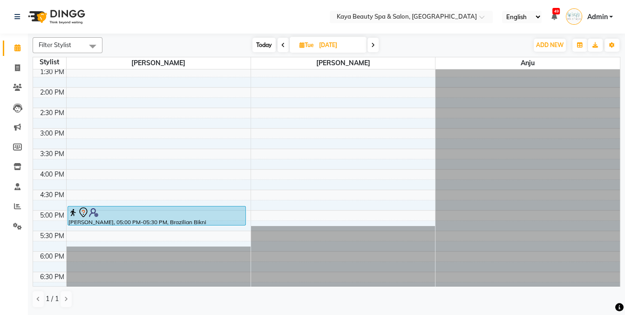
click at [301, 44] on icon at bounding box center [301, 45] width 5 height 6
select select "10"
select select "2025"
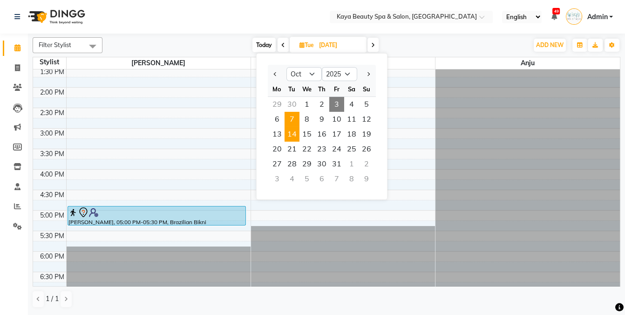
click at [291, 118] on span "7" at bounding box center [291, 119] width 15 height 15
type input "Oct 07, 2025"
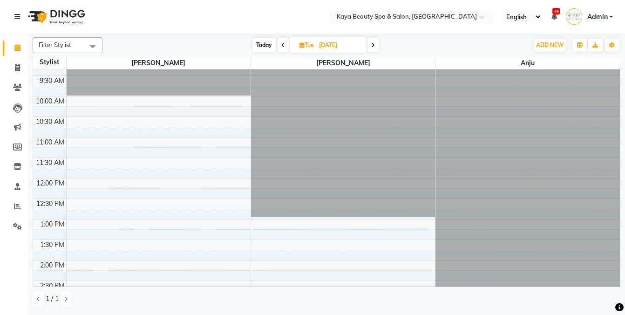
scroll to position [12, 0]
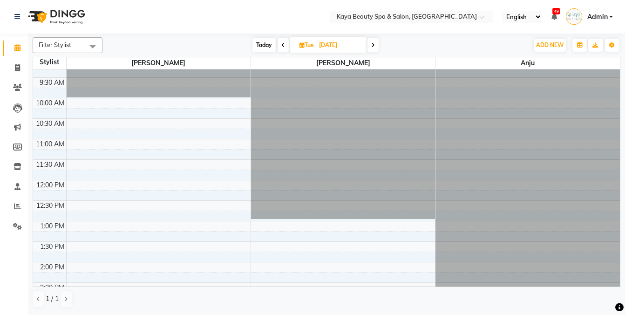
click at [303, 45] on icon at bounding box center [301, 45] width 5 height 6
click at [299, 45] on icon at bounding box center [301, 45] width 5 height 6
select select "10"
select select "2025"
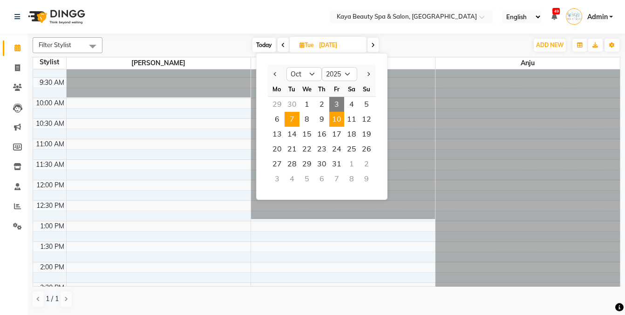
click at [336, 117] on span "10" at bounding box center [336, 119] width 15 height 15
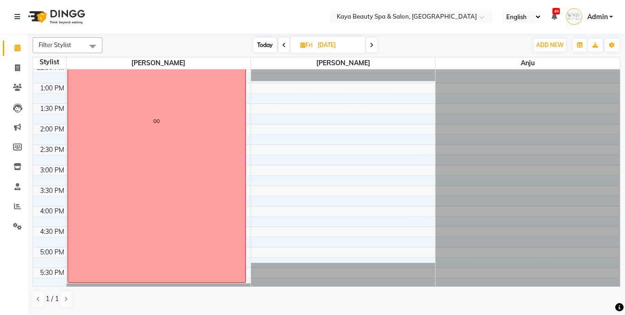
scroll to position [187, 0]
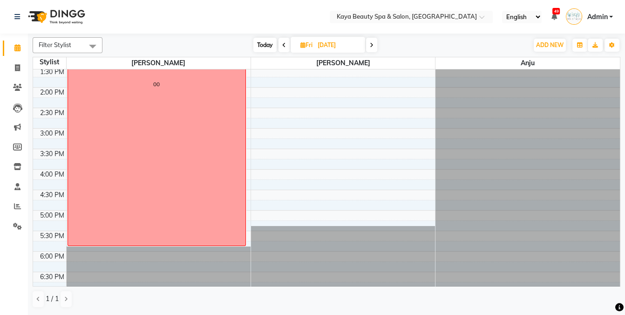
click at [263, 44] on span "Today" at bounding box center [264, 45] width 23 height 14
type input "[DATE]"
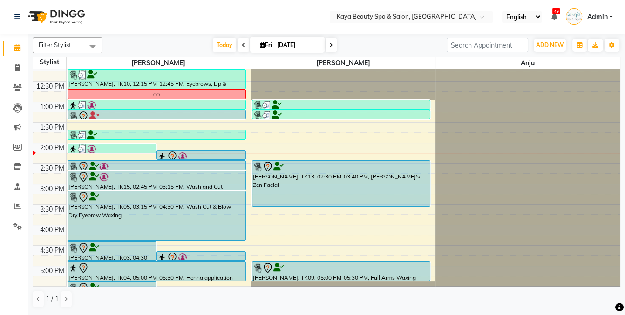
scroll to position [180, 0]
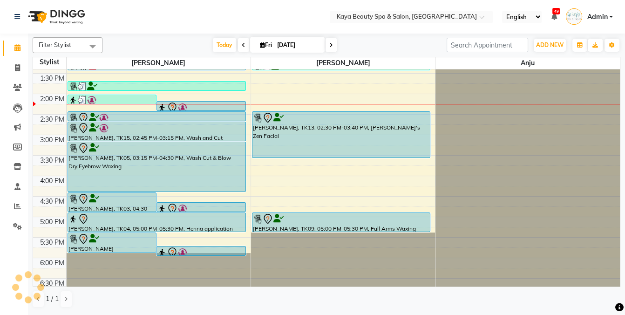
click at [310, 136] on div "rukmani iyer, TK13, 02:30 PM-03:40 PM, Kaya's Zen Facial" at bounding box center [340, 135] width 177 height 46
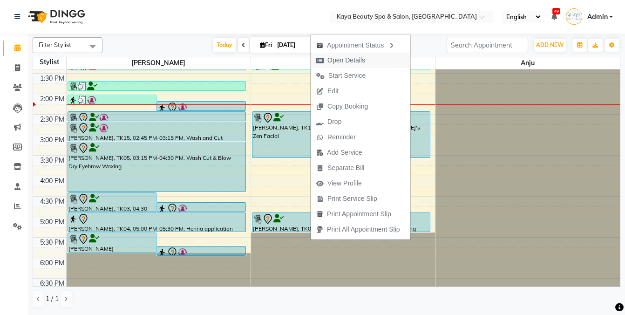
click at [341, 62] on span "Open Details" at bounding box center [346, 60] width 38 height 10
select select "7"
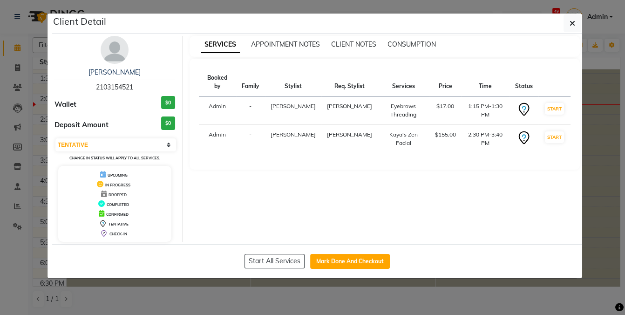
click at [116, 53] on img at bounding box center [115, 50] width 28 height 28
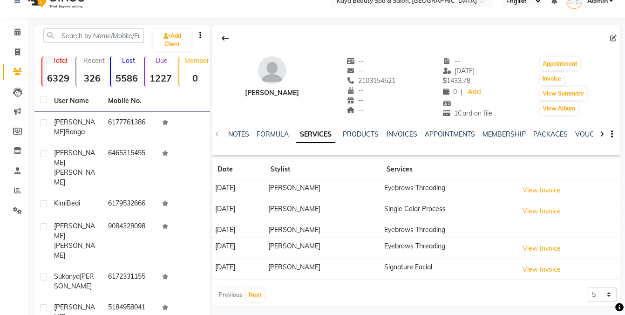
scroll to position [29, 0]
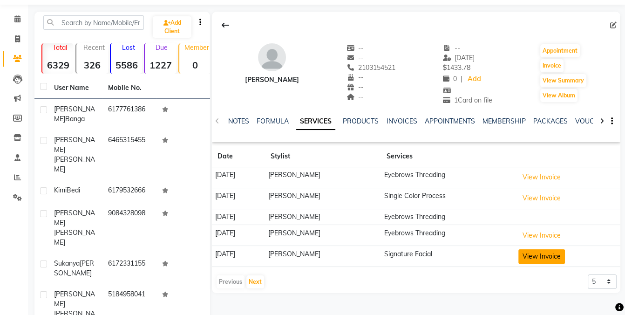
click at [541, 253] on button "View Invoice" at bounding box center [541, 256] width 47 height 14
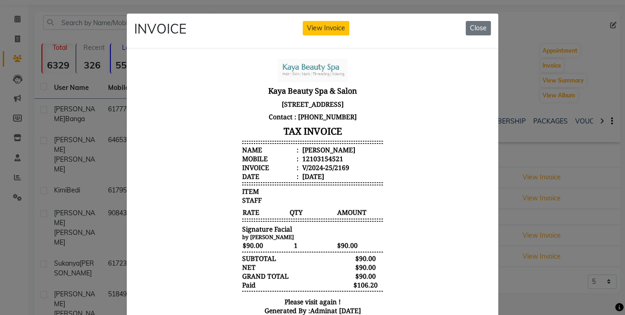
scroll to position [0, 0]
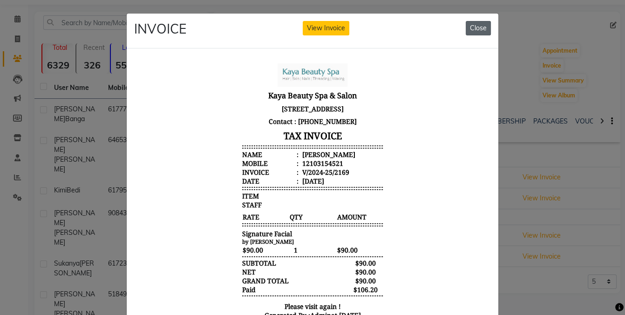
click at [478, 28] on button "Close" at bounding box center [477, 28] width 25 height 14
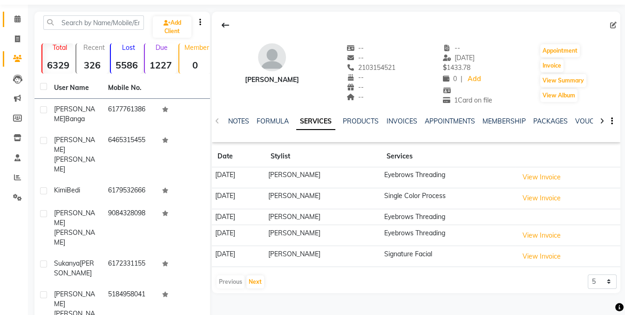
click at [19, 17] on icon at bounding box center [17, 18] width 6 height 7
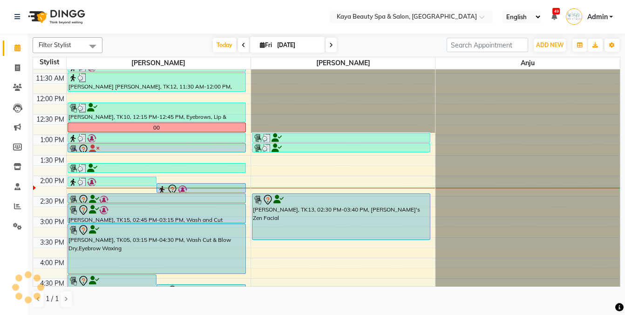
scroll to position [108, 0]
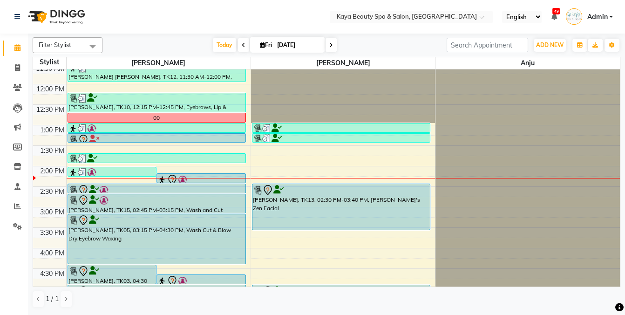
click at [184, 178] on div at bounding box center [159, 178] width 184 height 0
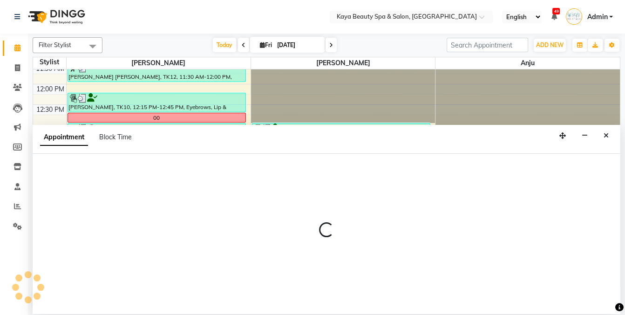
select select "19099"
select select "855"
select select "tentative"
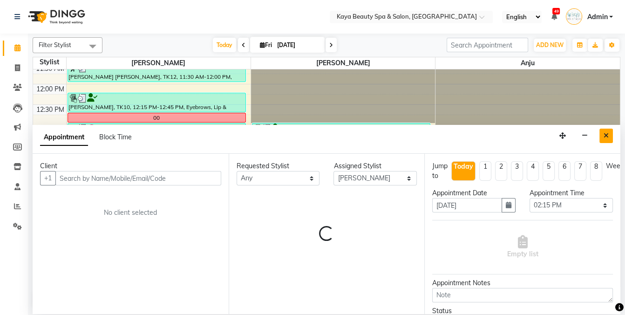
click at [606, 133] on icon "Close" at bounding box center [605, 135] width 5 height 7
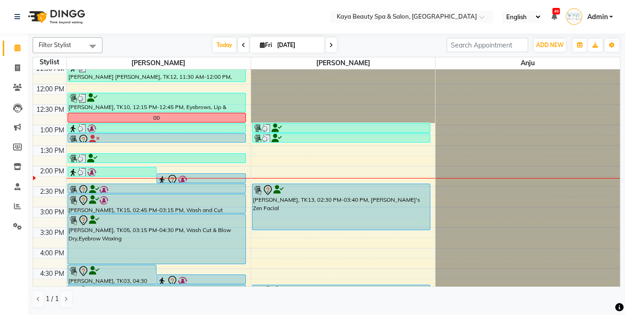
click at [170, 178] on icon at bounding box center [172, 179] width 11 height 11
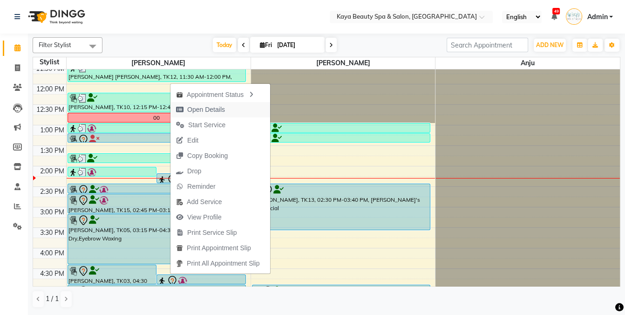
click at [196, 106] on span "Open Details" at bounding box center [206, 110] width 38 height 10
select select "7"
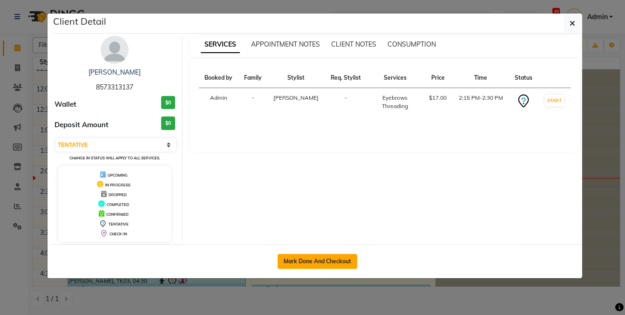
click at [296, 262] on button "Mark Done And Checkout" at bounding box center [317, 261] width 80 height 15
select select "service"
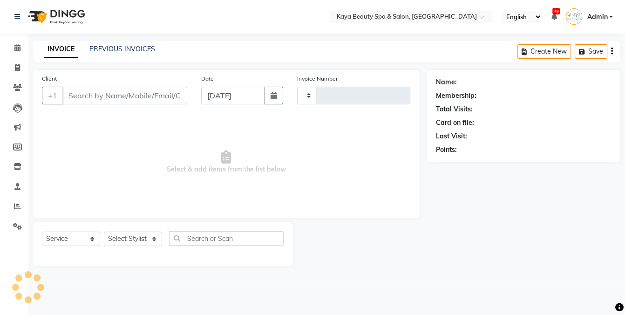
type input "1146"
select select "3896"
select select "19099"
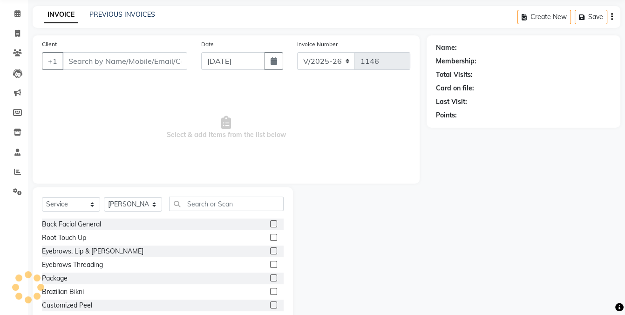
type input "8573313137"
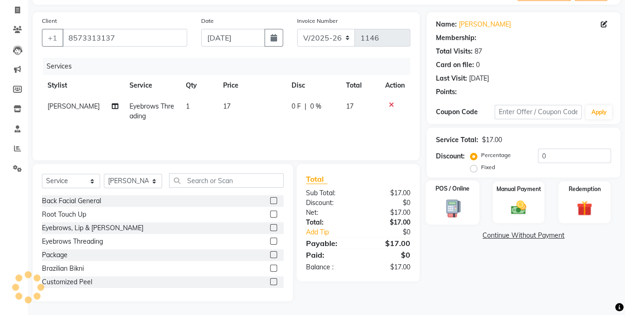
select select "1: Object"
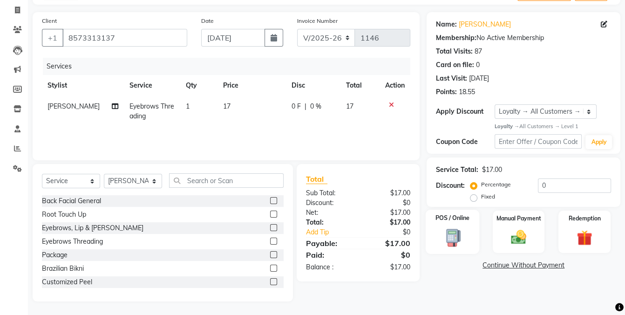
click at [446, 241] on img at bounding box center [452, 237] width 26 height 19
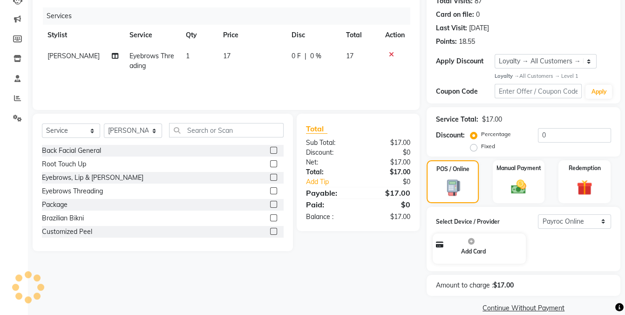
scroll to position [121, 0]
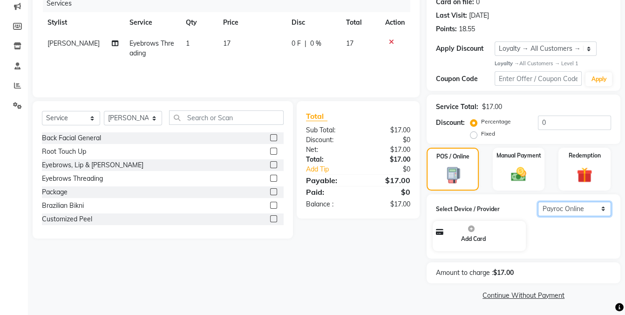
click at [587, 208] on select "Select Payroc Online Clover Mini New" at bounding box center [574, 209] width 73 height 14
select select "38"
click at [538, 216] on select "Select Payroc Online Clover Mini New" at bounding box center [574, 209] width 73 height 14
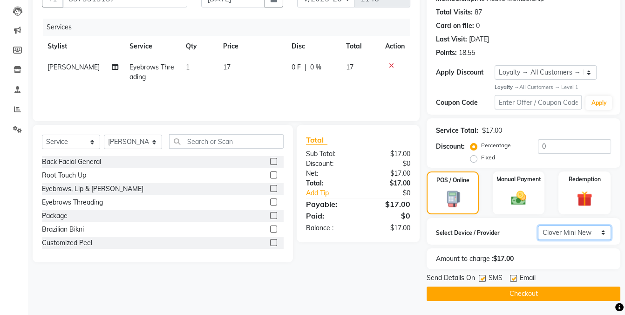
scroll to position [95, 0]
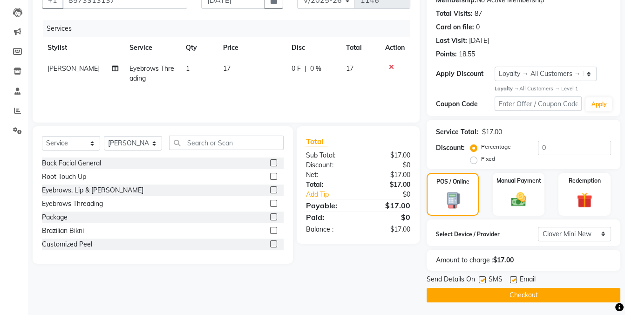
click at [482, 279] on label at bounding box center [482, 279] width 7 height 7
click at [482, 279] on input "checkbox" at bounding box center [482, 280] width 6 height 6
checkbox input "false"
click at [485, 297] on button "Checkout" at bounding box center [523, 295] width 194 height 14
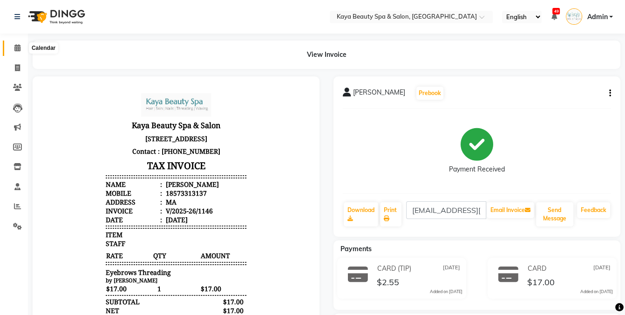
click at [16, 47] on icon at bounding box center [17, 47] width 6 height 7
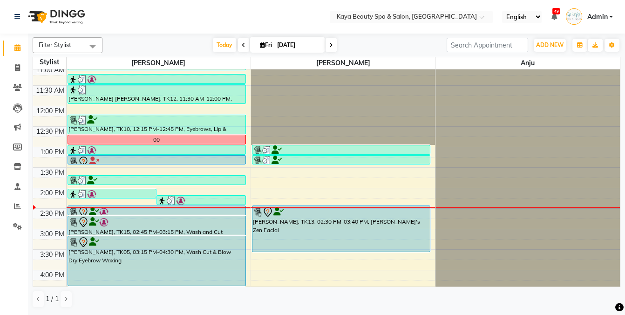
scroll to position [107, 0]
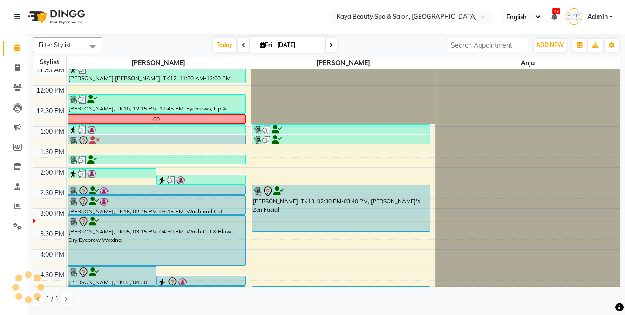
click at [123, 202] on div at bounding box center [156, 201] width 176 height 11
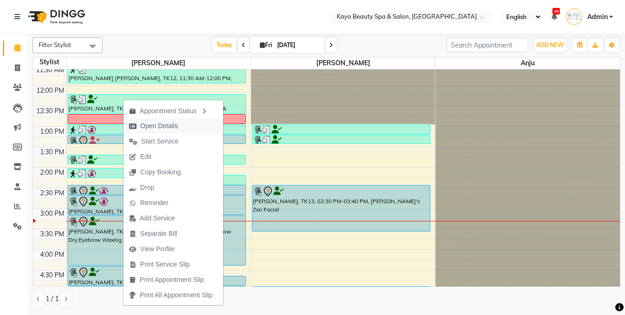
click at [165, 127] on span "Open Details" at bounding box center [159, 126] width 38 height 10
select select "7"
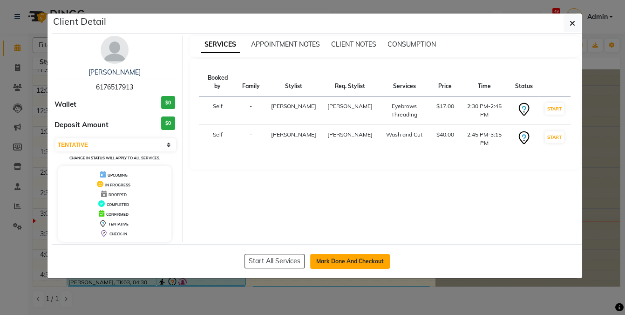
click at [359, 260] on button "Mark Done And Checkout" at bounding box center [350, 261] width 80 height 15
select select "service"
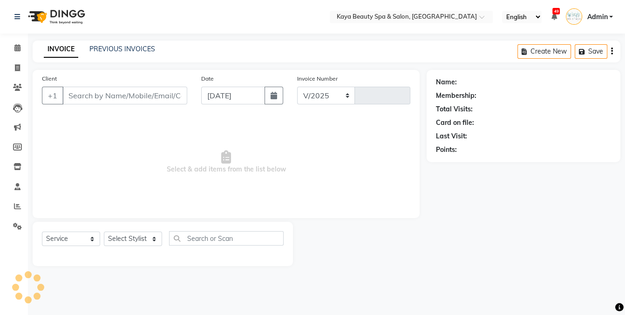
select select "3896"
type input "1147"
select select "19099"
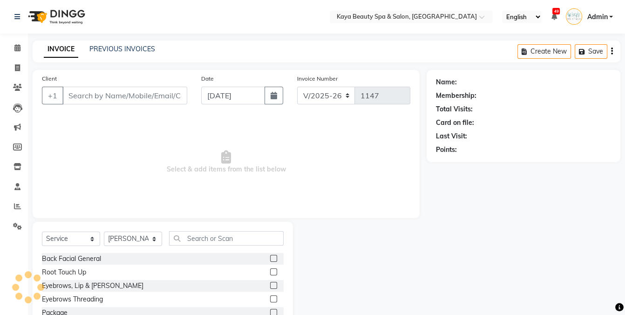
type input "6176517913"
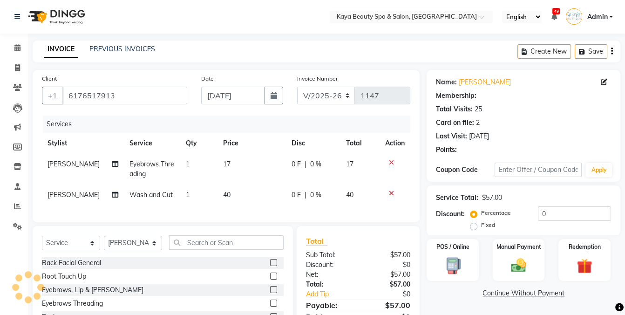
select select "1: Object"
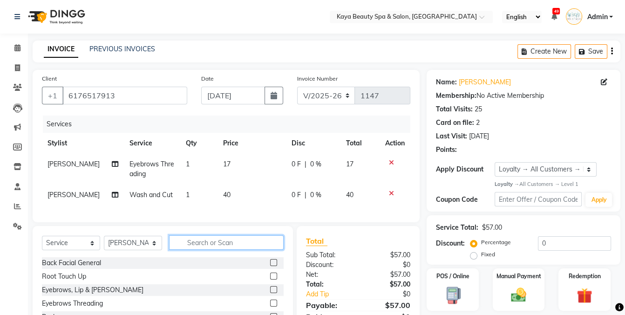
click at [214, 243] on input "text" at bounding box center [226, 242] width 115 height 14
type input "eye"
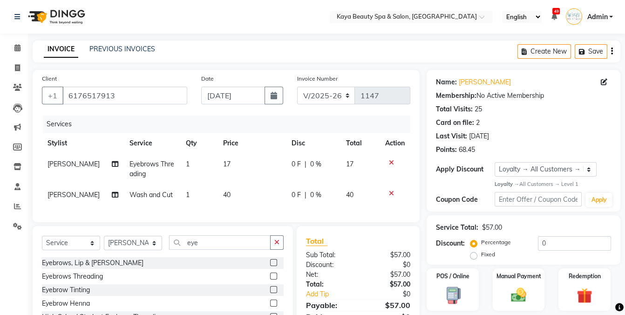
click at [272, 277] on label at bounding box center [273, 275] width 7 height 7
click at [272, 277] on input "checkbox" at bounding box center [273, 276] width 6 height 6
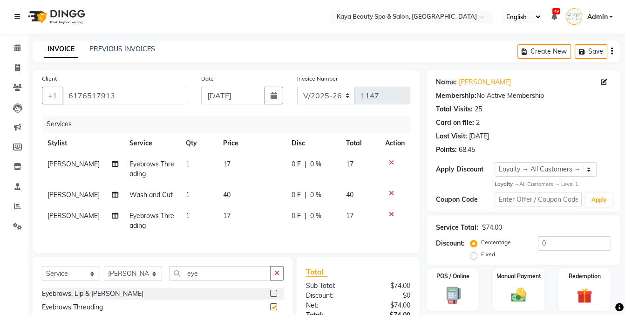
checkbox input "false"
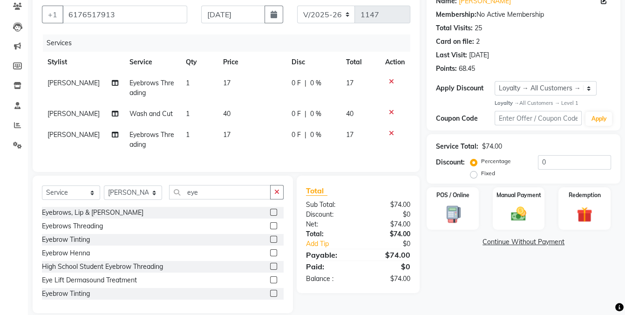
scroll to position [89, 0]
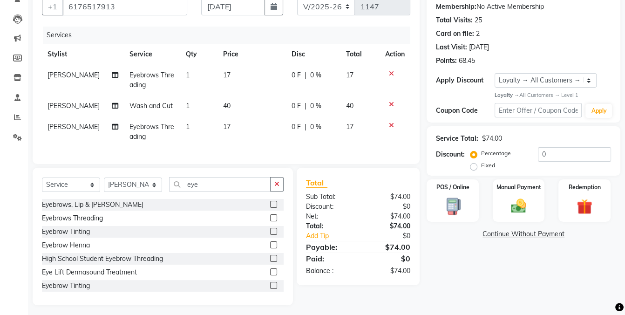
click at [479, 273] on div "Name: Dilreet Kaur Membership: No Active Membership Total Visits: 25 Card on fi…" at bounding box center [526, 143] width 201 height 324
click at [448, 202] on img at bounding box center [452, 206] width 26 height 19
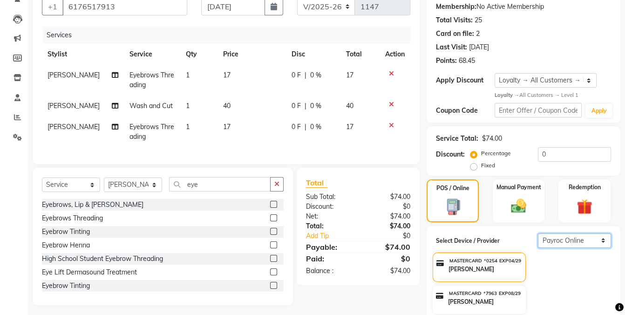
click at [582, 240] on select "Select Payroc Online Clover Mini New" at bounding box center [574, 240] width 73 height 14
select select "38"
click at [538, 233] on select "Select Payroc Online Clover Mini New" at bounding box center [574, 240] width 73 height 14
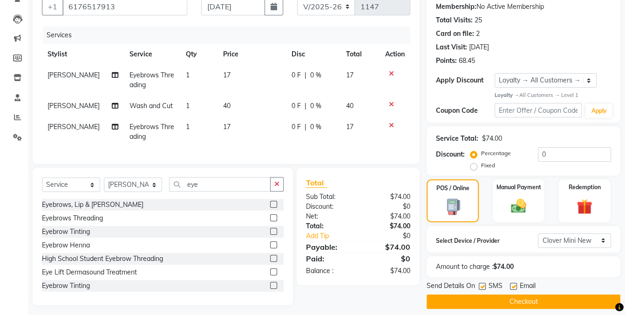
click at [483, 284] on label at bounding box center [482, 286] width 7 height 7
click at [483, 284] on input "checkbox" at bounding box center [482, 286] width 6 height 6
checkbox input "false"
click at [482, 297] on button "Checkout" at bounding box center [523, 301] width 194 height 14
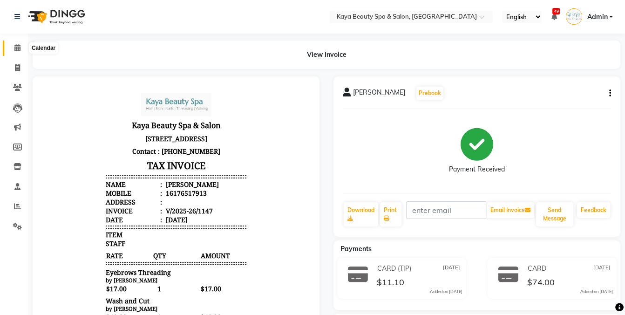
click at [12, 49] on span at bounding box center [17, 48] width 16 height 11
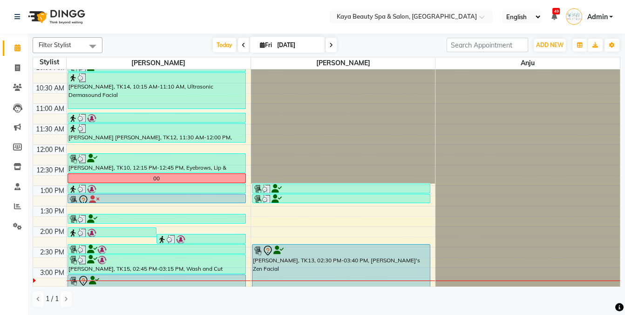
scroll to position [169, 0]
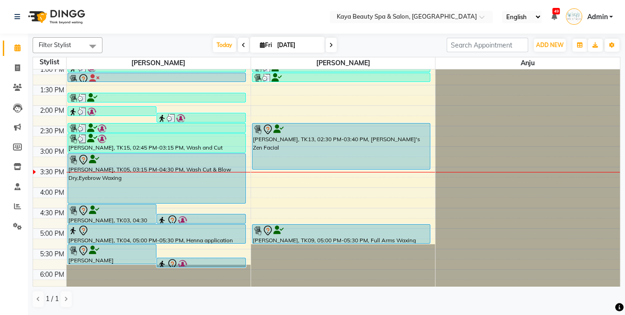
click at [309, 149] on div "rukmani iyer, TK13, 02:30 PM-03:40 PM, Kaya's Zen Facial" at bounding box center [340, 146] width 177 height 46
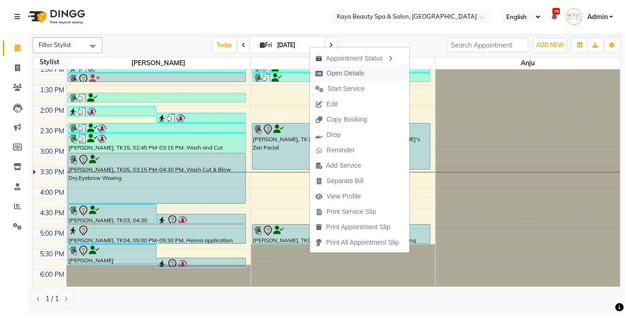
click at [350, 74] on span "Open Details" at bounding box center [345, 73] width 38 height 10
select select "7"
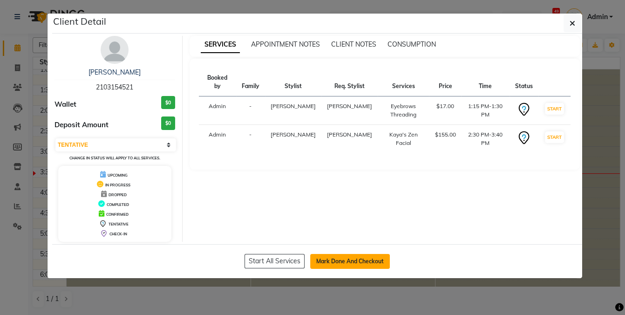
click at [341, 258] on button "Mark Done And Checkout" at bounding box center [350, 261] width 80 height 15
select select "service"
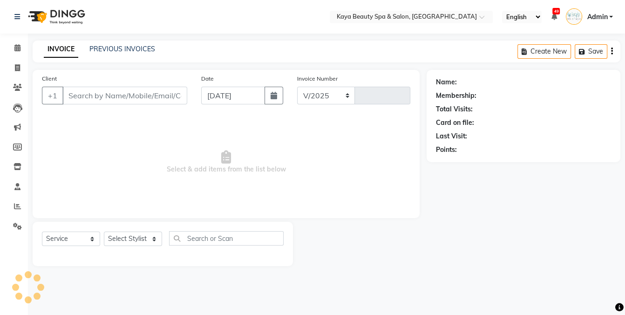
select select "3896"
type input "1148"
select select "19099"
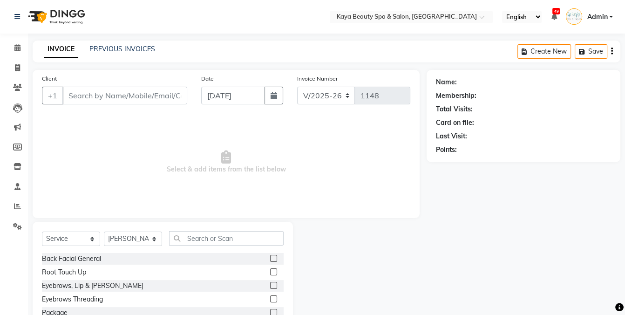
type input "2103154521"
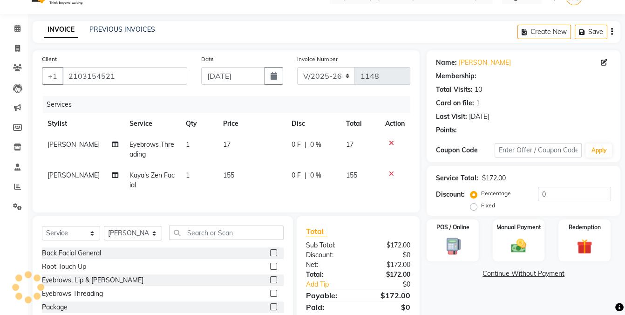
scroll to position [72, 0]
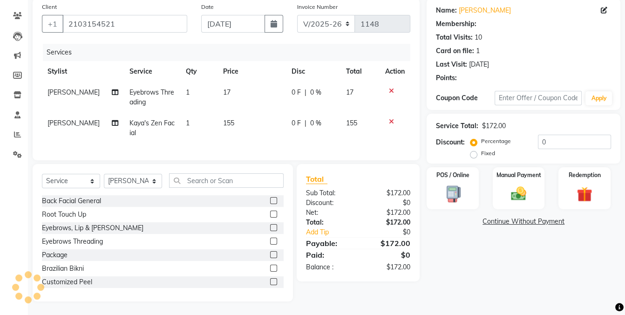
select select "1: Object"
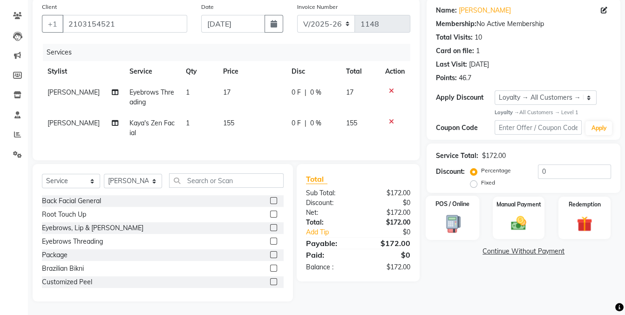
click at [446, 224] on img at bounding box center [452, 223] width 26 height 19
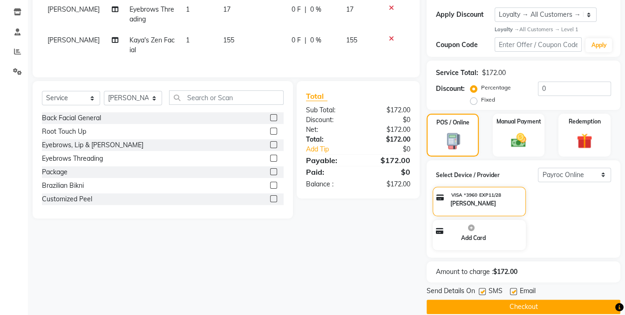
scroll to position [166, 0]
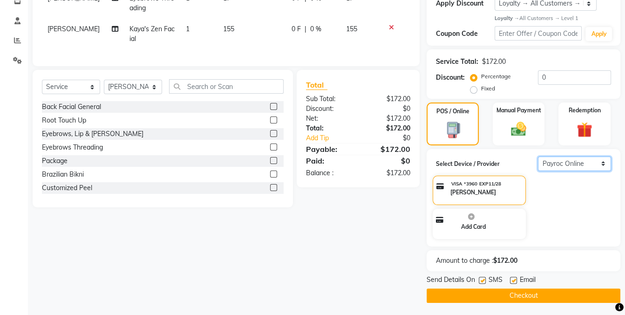
click at [559, 163] on select "Select Payroc Online Clover Mini New" at bounding box center [574, 163] width 73 height 14
select select "38"
click at [538, 171] on select "Select Payroc Online Clover Mini New" at bounding box center [574, 163] width 73 height 14
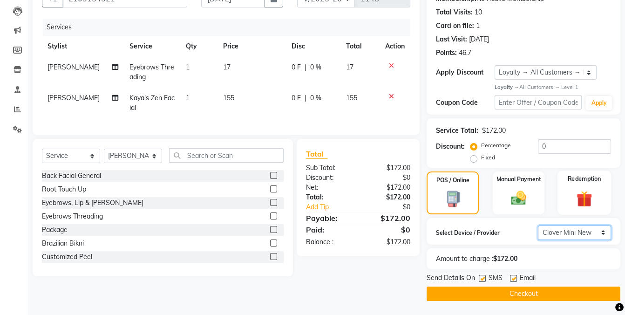
scroll to position [95, 0]
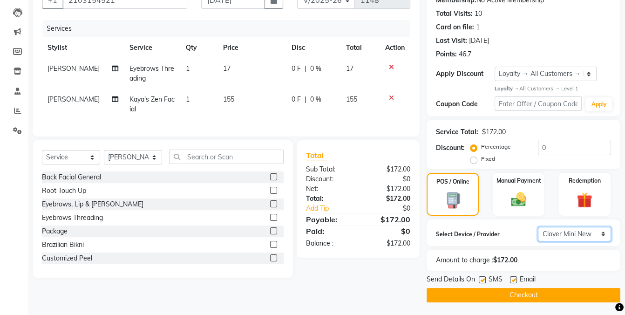
click at [563, 233] on select "Select Payroc Online Clover Mini New" at bounding box center [574, 234] width 73 height 14
click at [514, 293] on button "Checkout" at bounding box center [523, 295] width 194 height 14
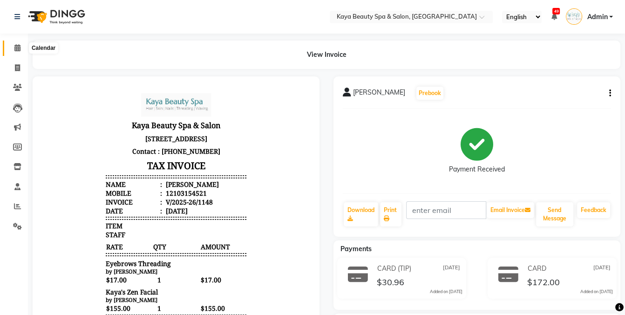
click at [19, 47] on icon at bounding box center [17, 47] width 6 height 7
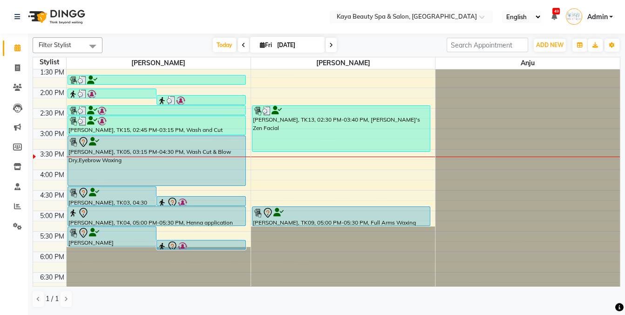
scroll to position [187, 0]
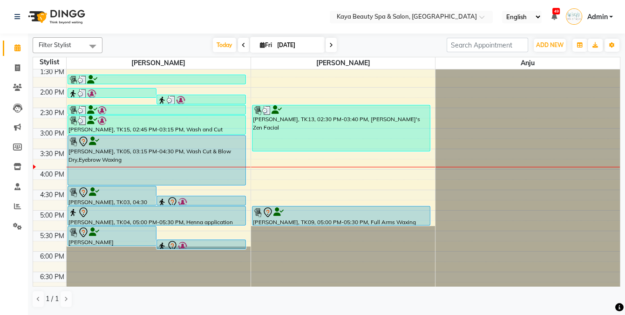
click at [149, 154] on div "[PERSON_NAME], TK05, 03:15 PM-04:30 PM, Wash Cut & Blow Dry,Eyebrow Waxing" at bounding box center [156, 159] width 177 height 49
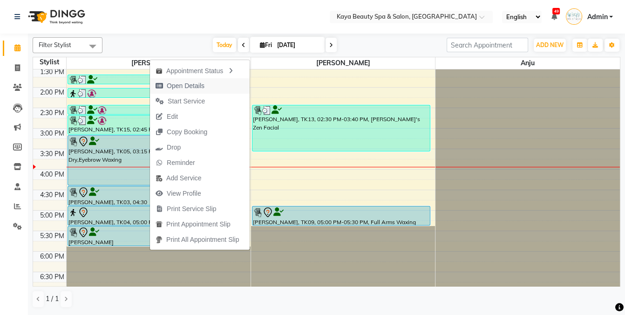
click at [182, 84] on span "Open Details" at bounding box center [186, 86] width 38 height 10
select select "7"
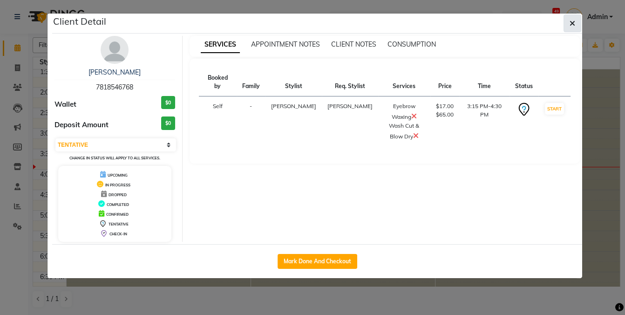
click at [571, 20] on icon "button" at bounding box center [572, 23] width 6 height 7
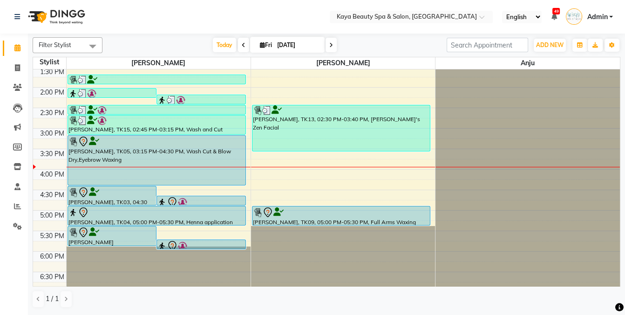
click at [109, 141] on div at bounding box center [156, 141] width 176 height 11
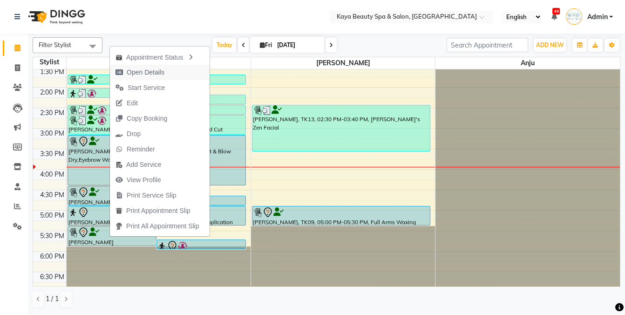
click at [146, 71] on span "Open Details" at bounding box center [146, 72] width 38 height 10
select select "7"
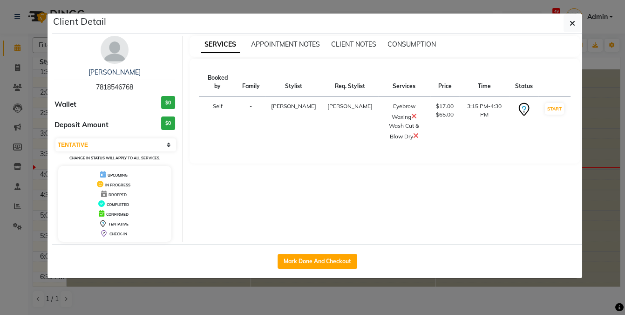
click at [304, 268] on div "Mark Done And Checkout" at bounding box center [317, 261] width 530 height 34
click at [311, 261] on button "Mark Done And Checkout" at bounding box center [317, 261] width 80 height 15
select select "service"
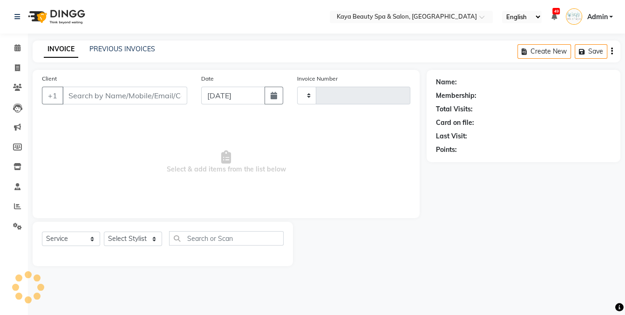
type input "1149"
select select "3896"
select select "19099"
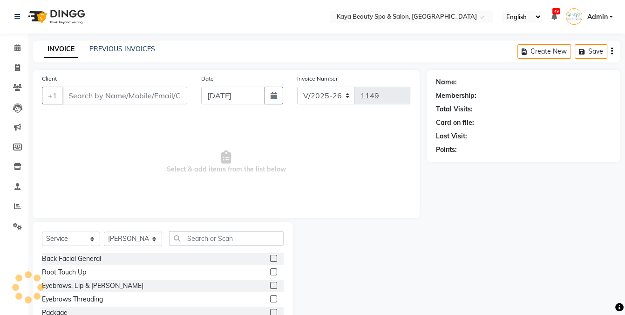
type input "7818546768"
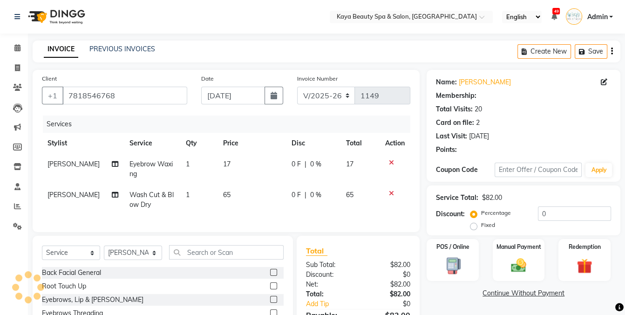
click at [227, 196] on td "65" at bounding box center [251, 199] width 68 height 31
select select "1: Object"
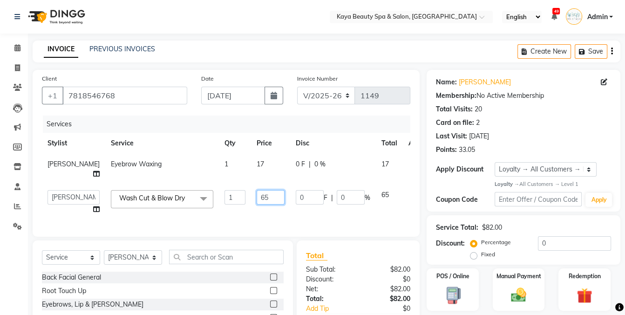
drag, startPoint x: 250, startPoint y: 209, endPoint x: 197, endPoint y: 209, distance: 52.6
click at [197, 209] on tr "Anita Hastir Anju Narinder Kaur Wash Cut & Blow Dry x Back Facial General Root …" at bounding box center [237, 201] width 391 height 35
type input "70"
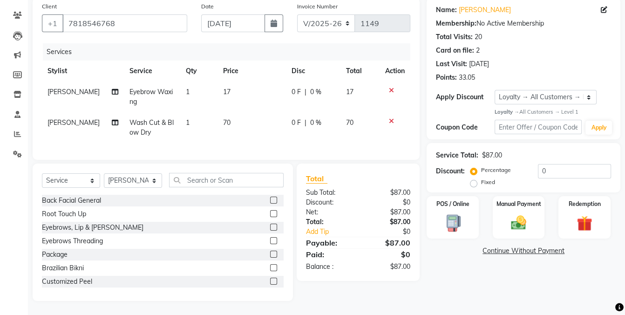
click at [483, 282] on div "Name: Felicia Garbarino Membership: No Active Membership Total Visits: 20 Card …" at bounding box center [526, 149] width 201 height 303
click at [449, 220] on img at bounding box center [452, 223] width 26 height 19
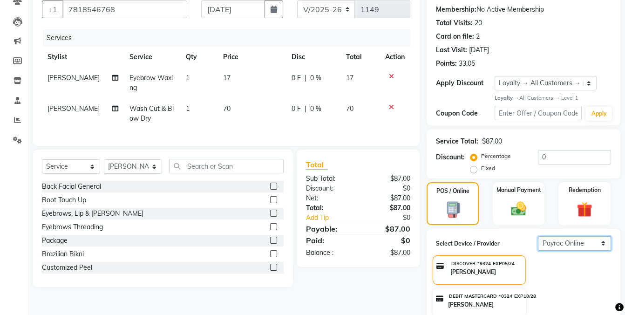
click at [557, 242] on select "Select Payroc Online Clover Mini New" at bounding box center [574, 243] width 73 height 14
select select "38"
click at [538, 236] on select "Select Payroc Online Clover Mini New" at bounding box center [574, 243] width 73 height 14
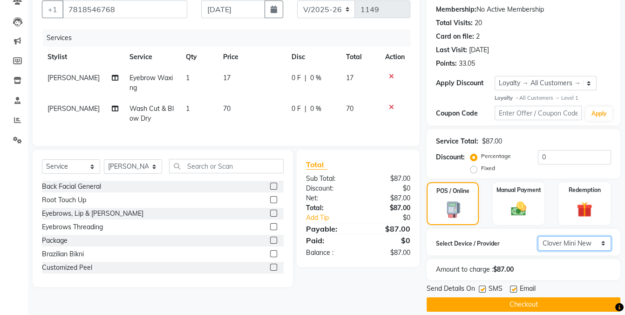
scroll to position [95, 0]
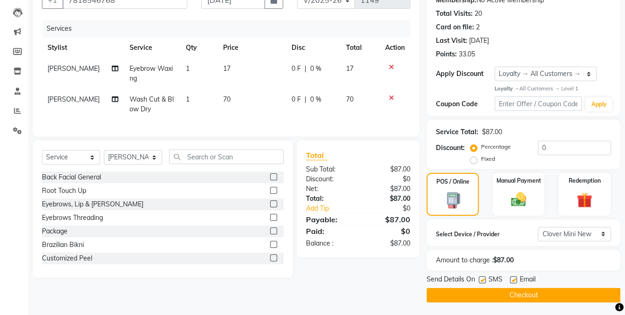
click at [527, 293] on button "Checkout" at bounding box center [523, 295] width 194 height 14
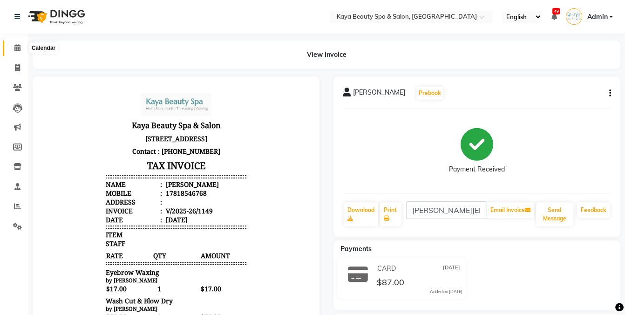
click at [16, 48] on icon at bounding box center [17, 47] width 6 height 7
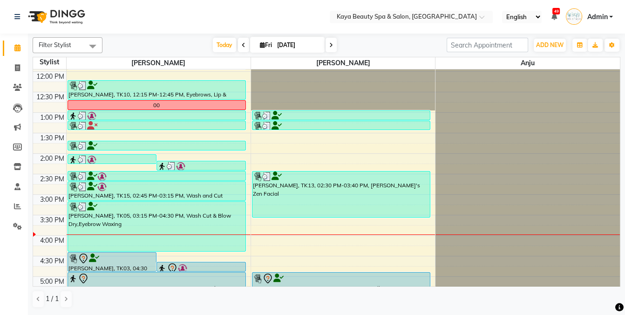
scroll to position [187, 0]
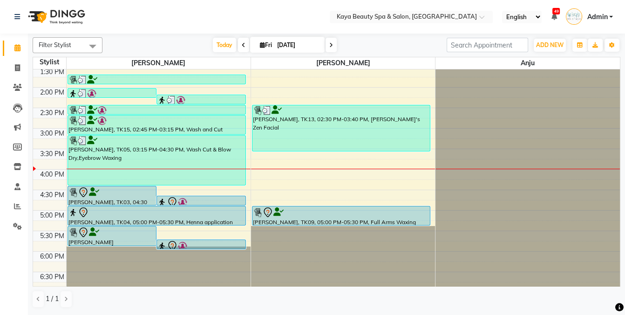
click at [204, 199] on div at bounding box center [201, 201] width 88 height 11
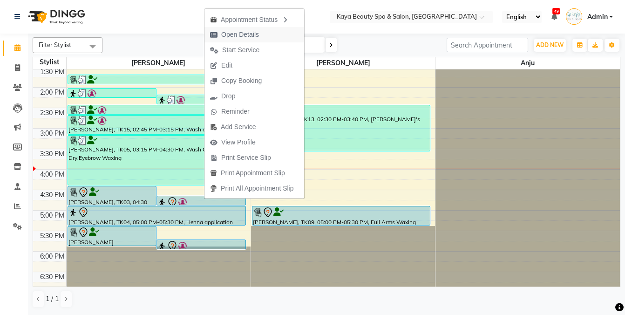
click at [240, 35] on span "Open Details" at bounding box center [240, 35] width 38 height 10
select select "7"
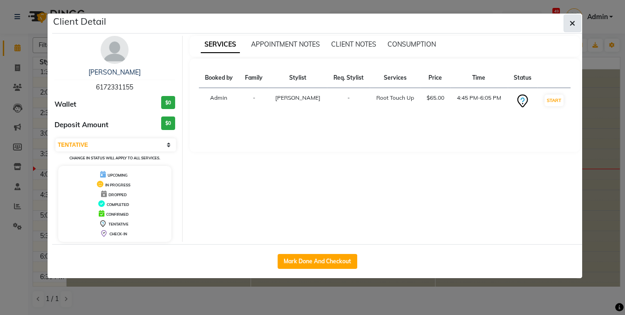
click at [572, 22] on icon "button" at bounding box center [572, 23] width 6 height 7
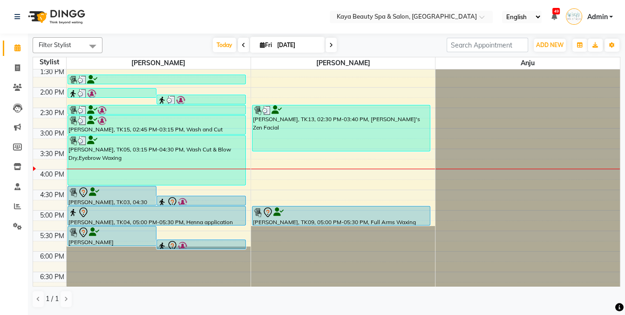
click at [110, 192] on div at bounding box center [112, 192] width 88 height 11
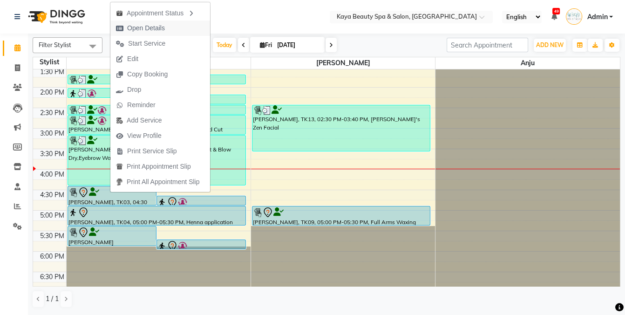
click at [142, 30] on span "Open Details" at bounding box center [146, 28] width 38 height 10
select select "7"
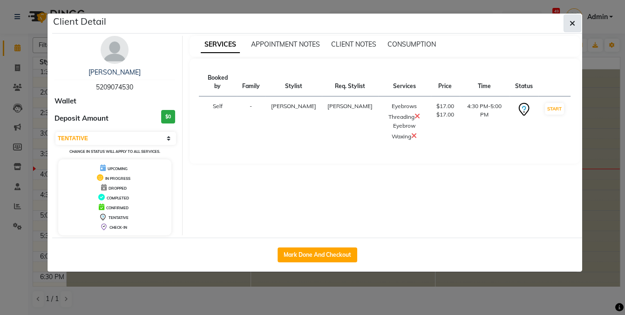
click at [573, 20] on icon "button" at bounding box center [572, 23] width 6 height 7
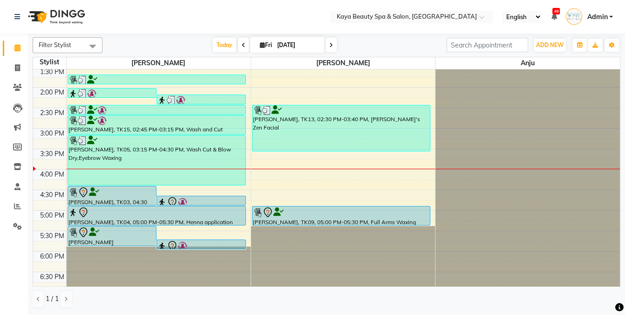
click at [116, 236] on div at bounding box center [112, 232] width 88 height 11
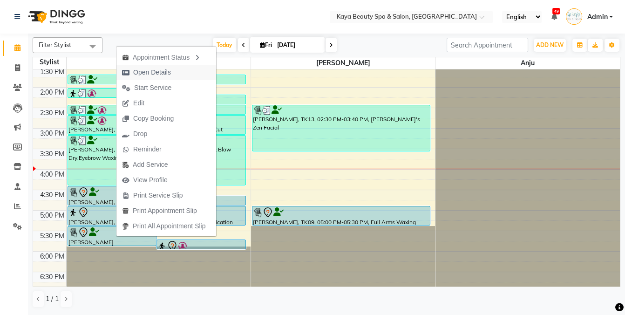
click at [148, 71] on span "Open Details" at bounding box center [152, 72] width 38 height 10
select select "7"
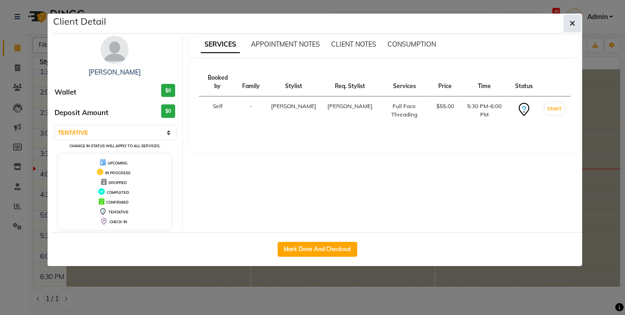
click at [572, 21] on icon "button" at bounding box center [572, 23] width 6 height 7
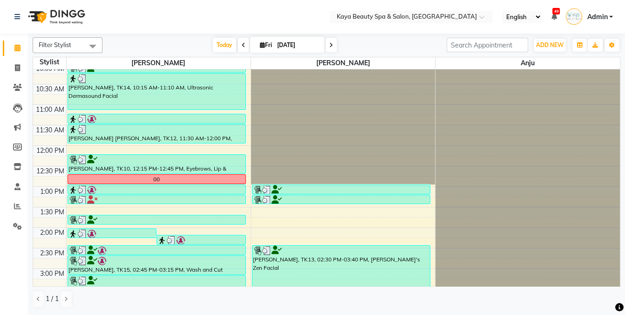
scroll to position [76, 0]
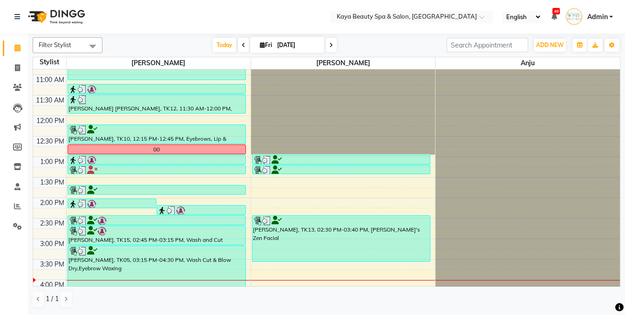
click at [309, 158] on div at bounding box center [341, 159] width 176 height 9
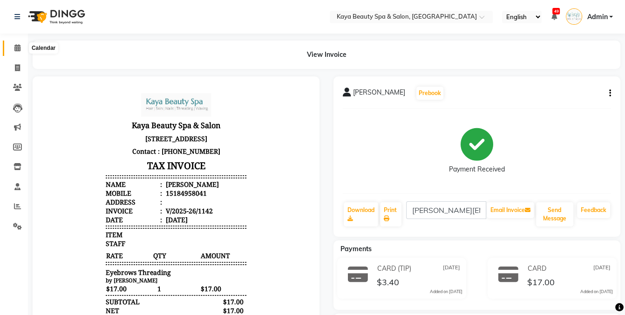
click at [15, 50] on icon at bounding box center [17, 47] width 6 height 7
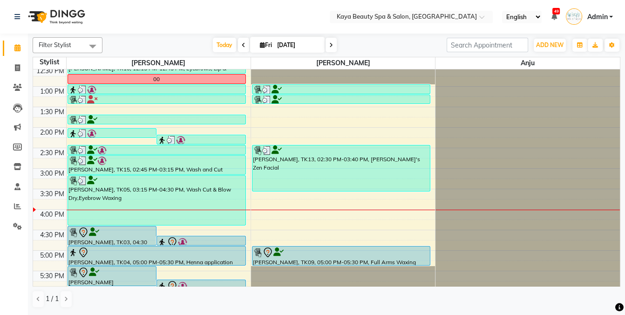
scroll to position [140, 0]
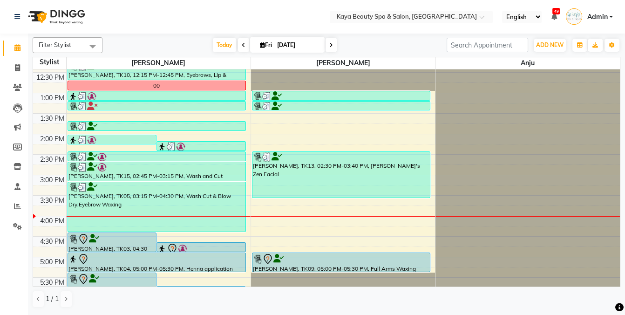
click at [286, 103] on div at bounding box center [341, 106] width 176 height 9
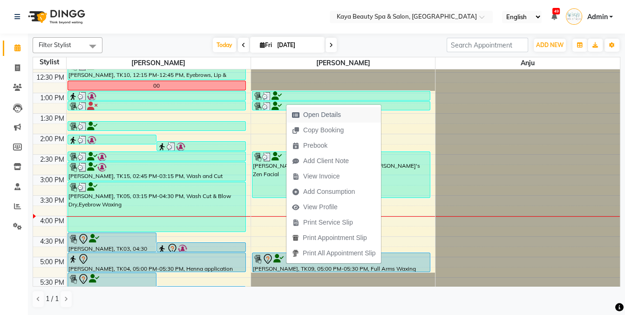
click at [313, 113] on span "Open Details" at bounding box center [322, 115] width 38 height 10
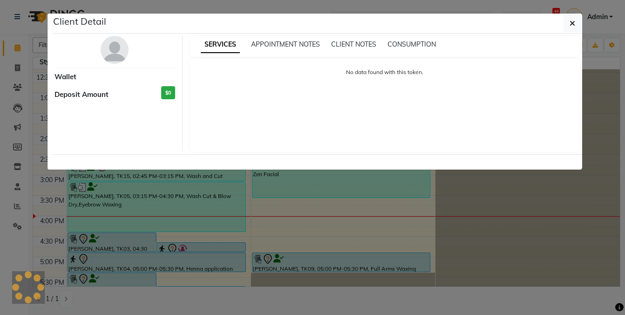
select select "3"
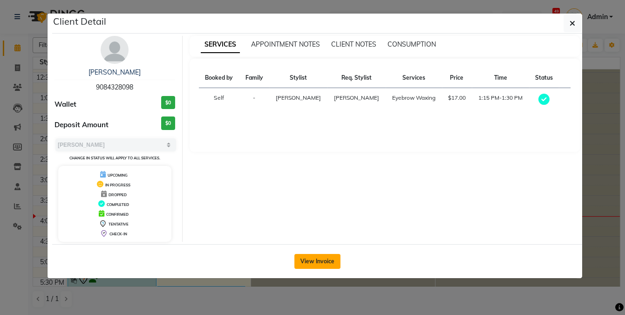
click at [313, 260] on button "View Invoice" at bounding box center [317, 261] width 46 height 15
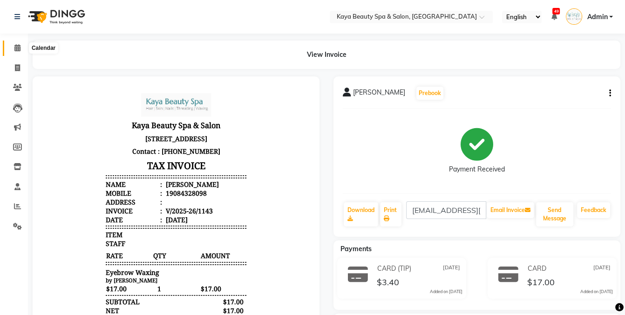
click at [18, 48] on icon at bounding box center [17, 47] width 6 height 7
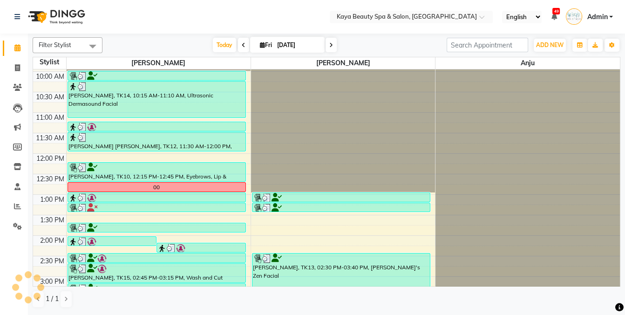
scroll to position [67, 0]
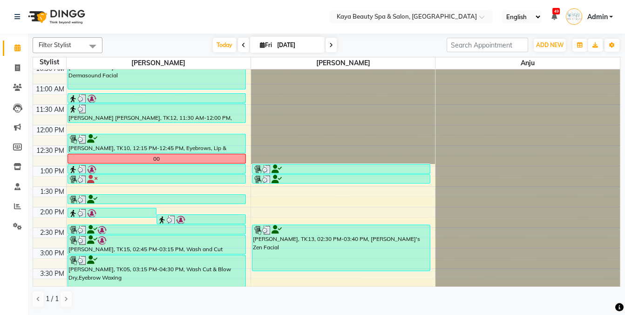
click at [286, 166] on div at bounding box center [341, 169] width 176 height 9
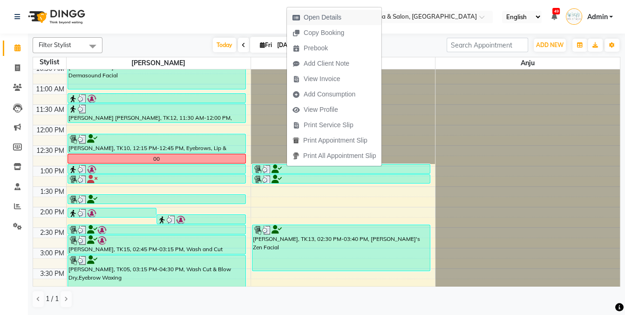
click at [312, 19] on span "Open Details" at bounding box center [322, 18] width 38 height 10
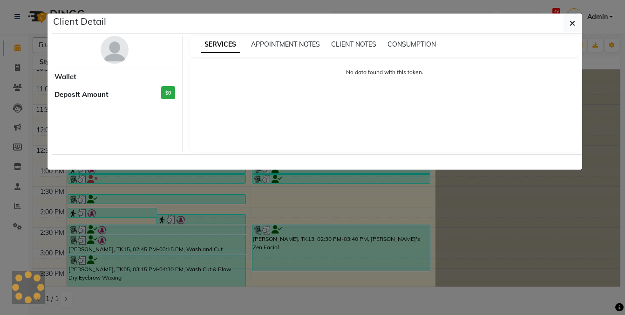
select select "3"
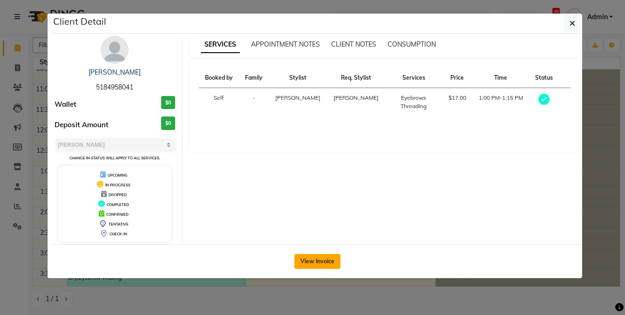
click at [310, 257] on button "View Invoice" at bounding box center [317, 261] width 46 height 15
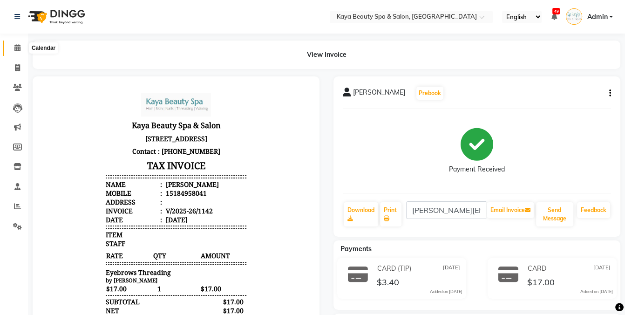
click at [17, 47] on icon at bounding box center [17, 47] width 6 height 7
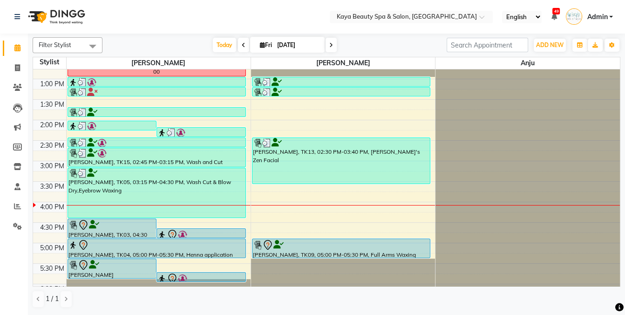
scroll to position [150, 0]
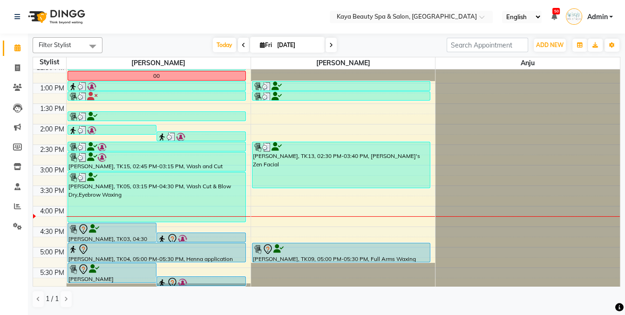
click at [260, 46] on icon at bounding box center [262, 45] width 5 height 6
select select "10"
select select "2025"
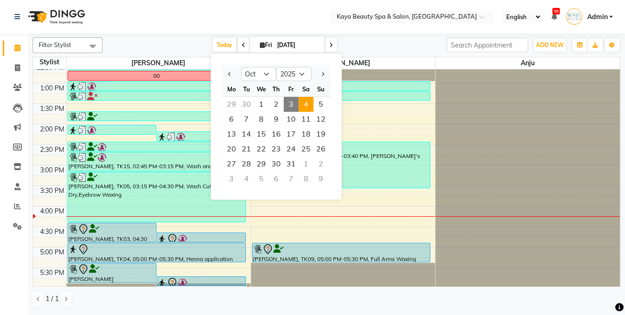
click at [306, 104] on span "4" at bounding box center [305, 104] width 15 height 15
type input "[DATE]"
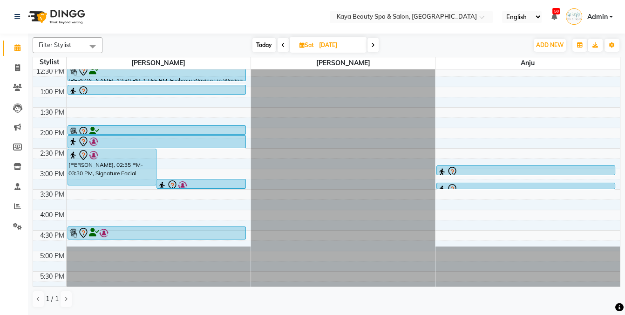
scroll to position [142, 0]
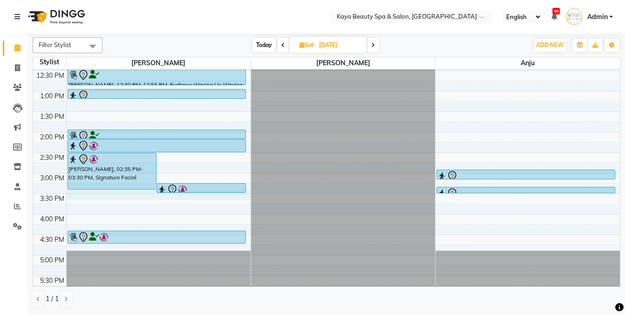
click at [90, 192] on div "9:00 AM 9:30 AM 10:00 AM 10:30 AM 11:00 AM 11:30 AM 12:00 PM 12:30 PM 1:00 PM 1…" at bounding box center [326, 111] width 587 height 368
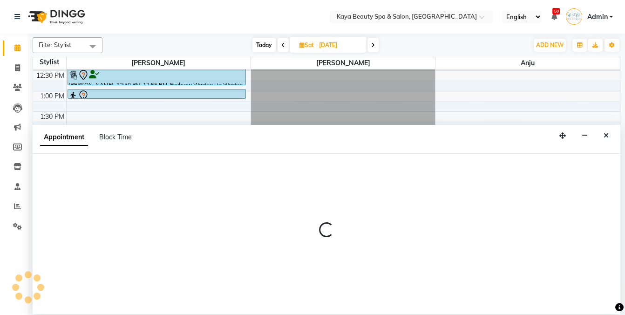
select select "19099"
select select "tentative"
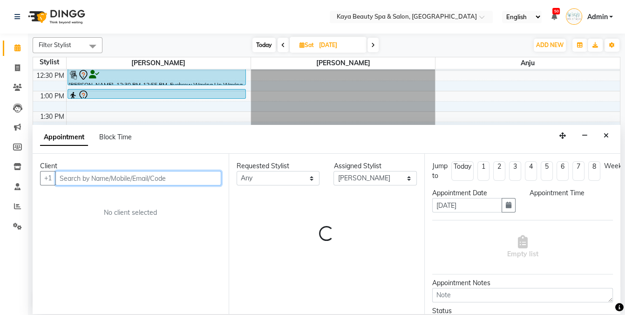
select select "930"
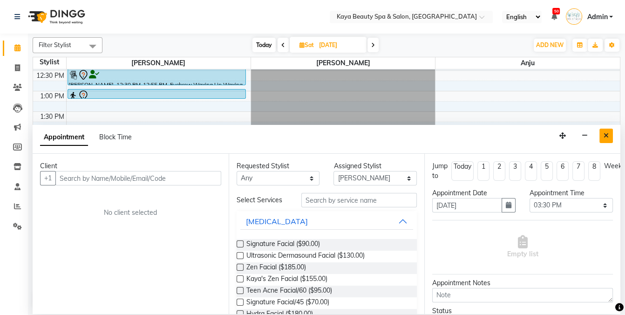
click at [607, 136] on icon "Close" at bounding box center [605, 135] width 5 height 7
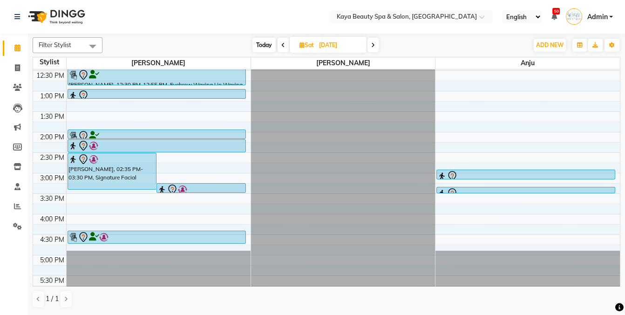
click at [115, 238] on div at bounding box center [156, 236] width 176 height 11
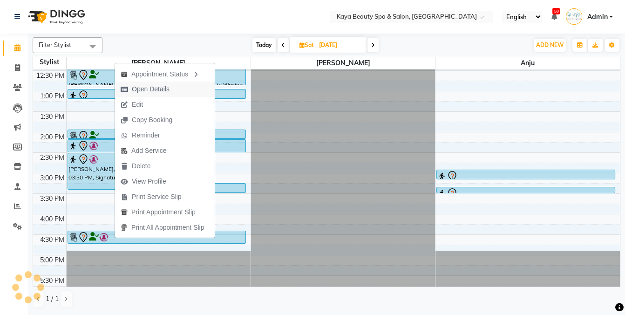
click at [149, 87] on span "Open Details" at bounding box center [151, 89] width 38 height 10
select select "7"
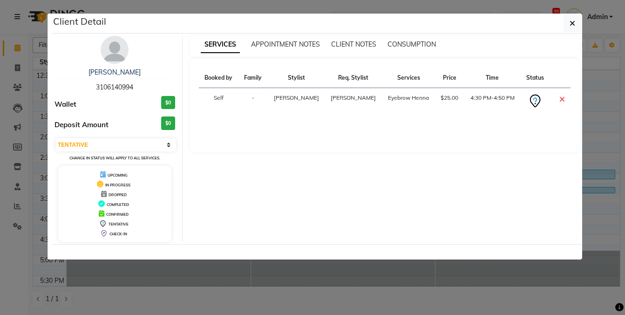
click at [242, 281] on ngb-modal-window "Client Detail Natalia Scomparin 3106140994 Wallet $0 Deposit Amount $0 Select C…" at bounding box center [312, 157] width 625 height 315
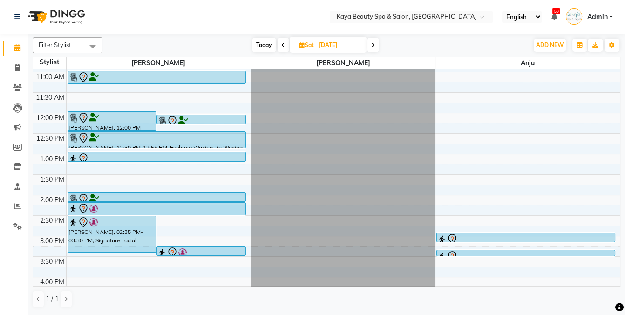
scroll to position [146, 0]
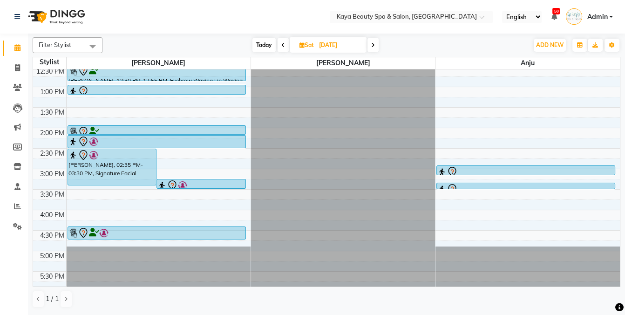
click at [121, 190] on div "9:00 AM 9:30 AM 10:00 AM 10:30 AM 11:00 AM 11:30 AM 12:00 PM 12:30 PM 1:00 PM 1…" at bounding box center [326, 107] width 587 height 368
select select "19099"
select select "tentative"
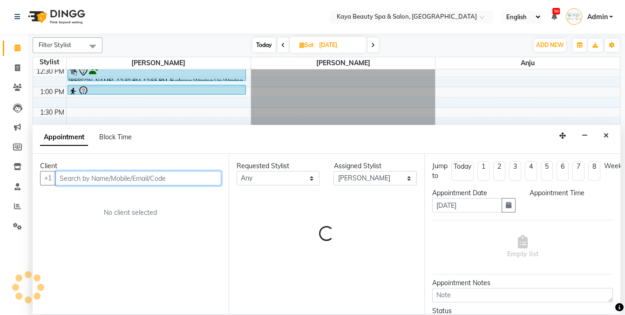
select select "930"
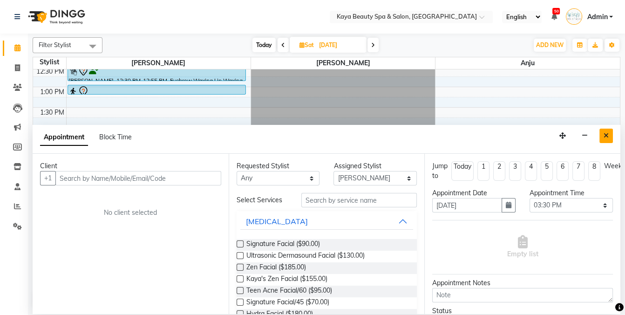
click at [607, 134] on icon "Close" at bounding box center [605, 135] width 5 height 7
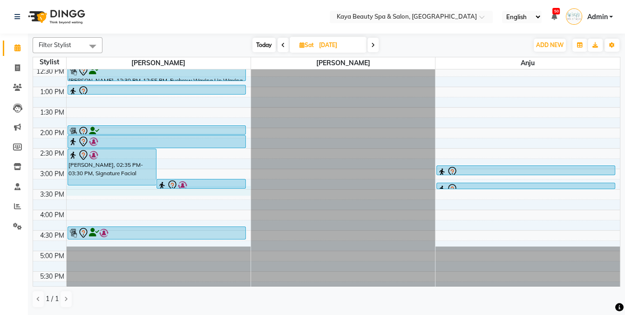
click at [127, 189] on div "9:00 AM 9:30 AM 10:00 AM 10:30 AM 11:00 AM 11:30 AM 12:00 PM 12:30 PM 1:00 PM 1…" at bounding box center [326, 107] width 587 height 368
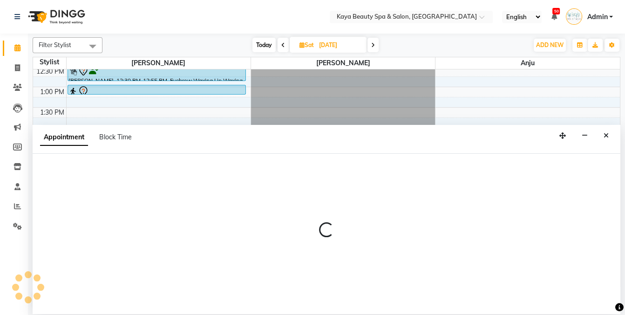
select select "19099"
select select "930"
select select "tentative"
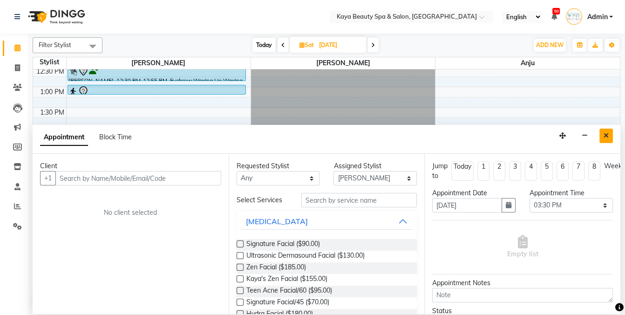
click at [611, 135] on button "Close" at bounding box center [605, 135] width 13 height 14
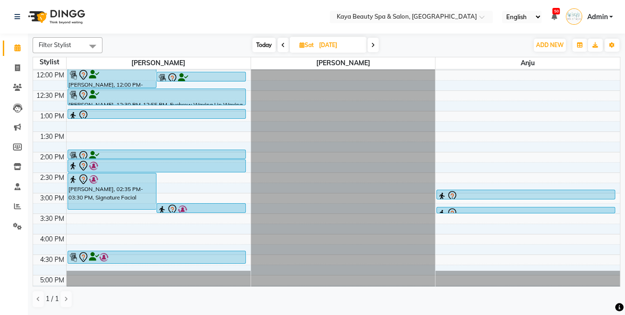
scroll to position [109, 0]
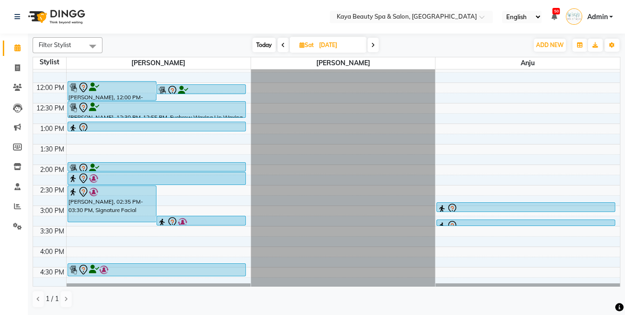
click at [103, 166] on div at bounding box center [156, 168] width 176 height 11
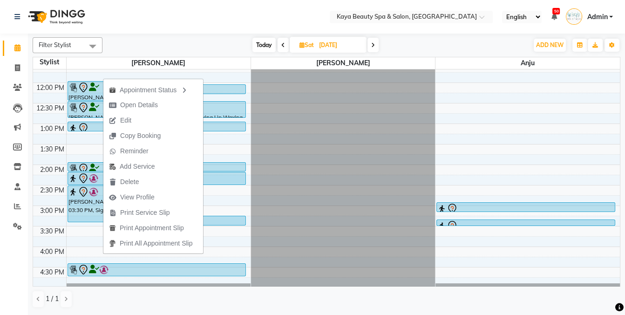
drag, startPoint x: 10, startPoint y: 257, endPoint x: 40, endPoint y: 193, distance: 71.2
click at [12, 257] on div "Calendar Invoice Clients Leads Marketing Members Inventory Staff Reports Settin…" at bounding box center [63, 164] width 126 height 274
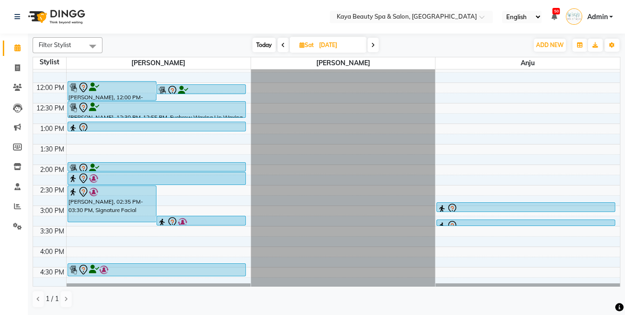
click at [103, 125] on div at bounding box center [156, 127] width 176 height 11
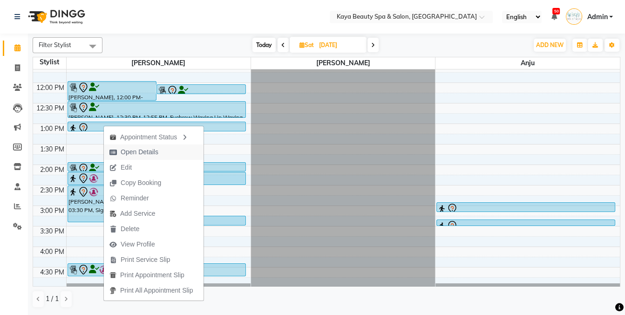
click at [122, 151] on span "Open Details" at bounding box center [140, 152] width 38 height 10
select select "7"
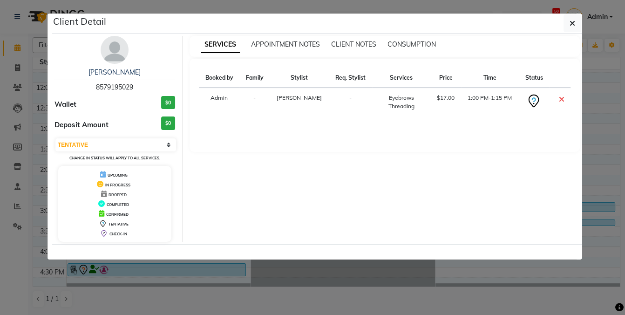
click at [196, 283] on ngb-modal-window "Client Detail Rekha Saini 8579195029 Wallet $0 Deposit Amount $0 Select CONFIRM…" at bounding box center [312, 157] width 625 height 315
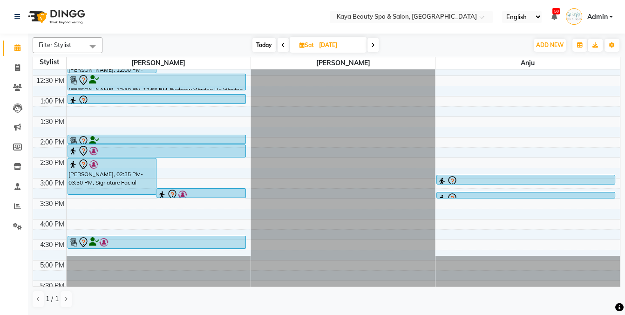
scroll to position [146, 0]
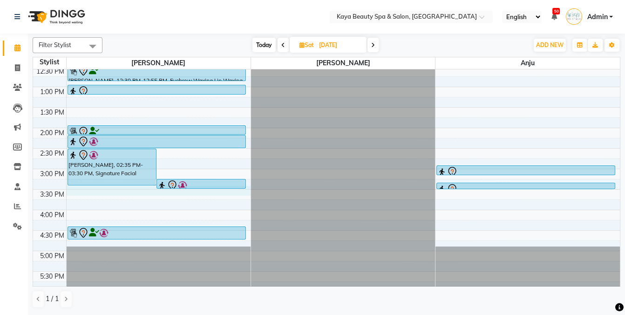
click at [90, 190] on div "9:00 AM 9:30 AM 10:00 AM 10:30 AM 11:00 AM 11:30 AM 12:00 PM 12:30 PM 1:00 PM 1…" at bounding box center [326, 107] width 587 height 368
select select "19099"
select select "930"
select select "tentative"
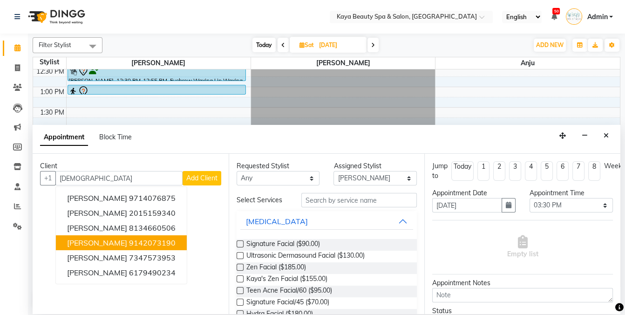
click at [111, 240] on span "Abhilasha Singh" at bounding box center [97, 242] width 60 height 9
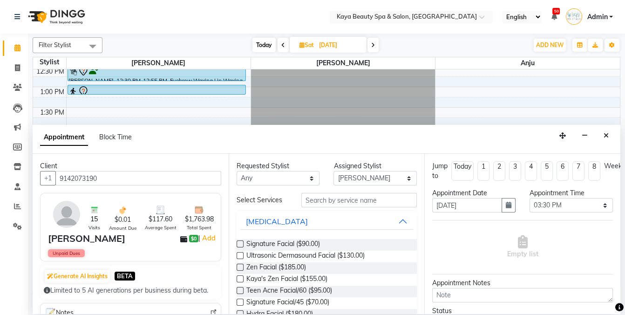
type input "9142073190"
click at [348, 200] on input "text" at bounding box center [358, 200] width 115 height 14
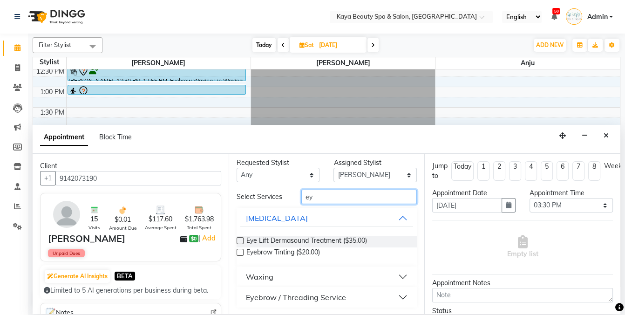
scroll to position [4, 0]
type input "ey"
click at [298, 295] on div "Eyebrow / Threading Service" at bounding box center [296, 295] width 100 height 11
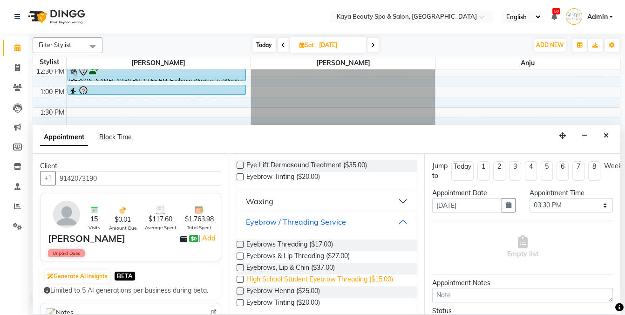
scroll to position [88, 0]
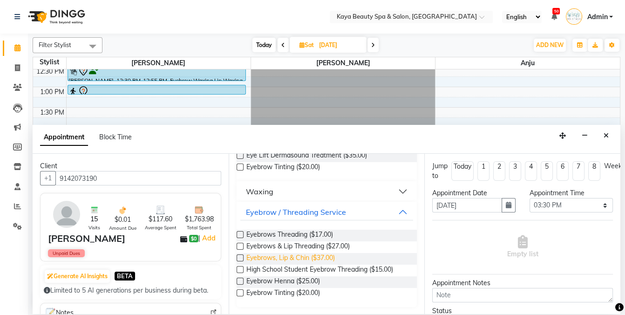
click at [320, 257] on span "Eyebrows, Lip & Chin ($37.00)" at bounding box center [290, 259] width 88 height 12
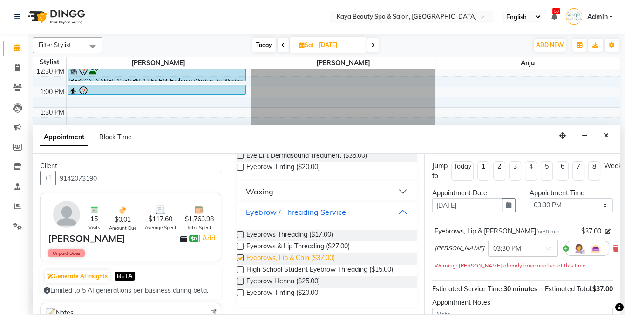
checkbox input "false"
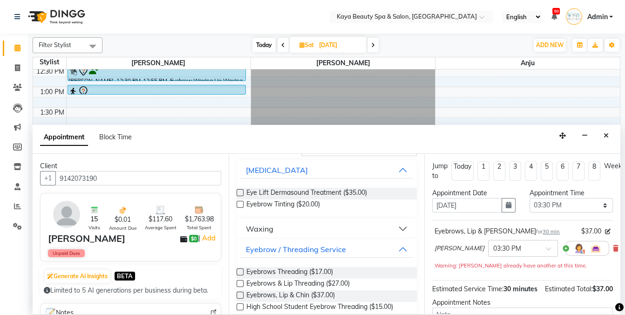
scroll to position [32, 0]
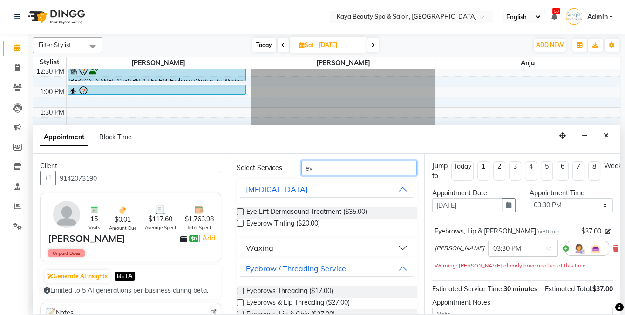
drag, startPoint x: 330, startPoint y: 169, endPoint x: 277, endPoint y: 165, distance: 52.3
click at [277, 165] on div "Select Services ey" at bounding box center [326, 168] width 195 height 14
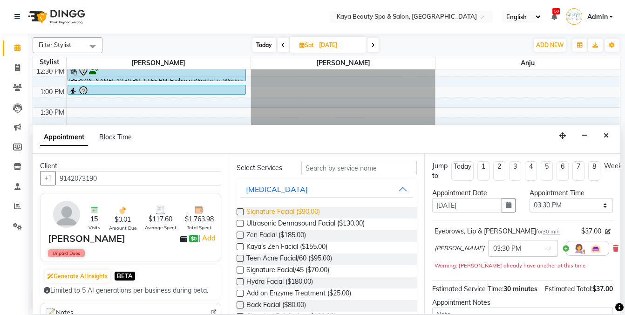
click at [274, 210] on span "Signature Facial ($90.00)" at bounding box center [283, 213] width 74 height 12
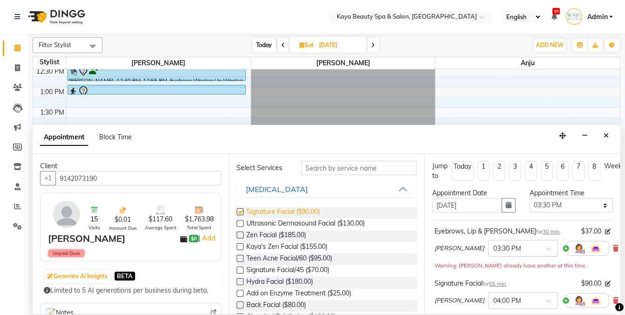
checkbox input "false"
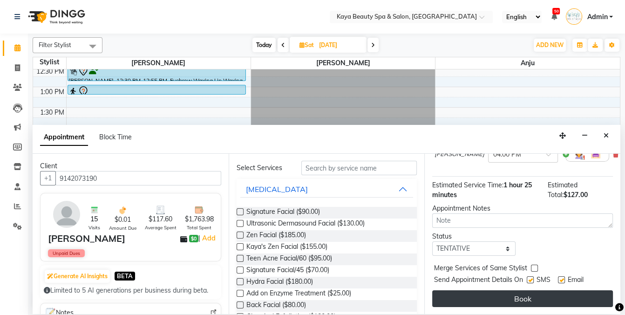
click at [521, 297] on button "Book" at bounding box center [522, 298] width 181 height 17
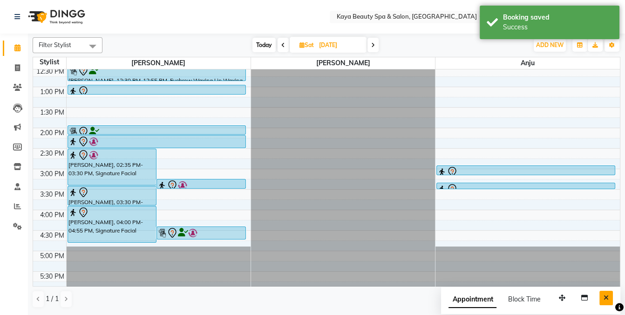
click at [609, 297] on button "Close" at bounding box center [605, 297] width 13 height 14
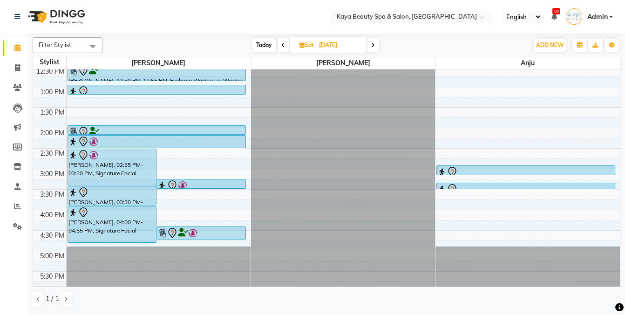
click at [211, 180] on div at bounding box center [201, 185] width 88 height 11
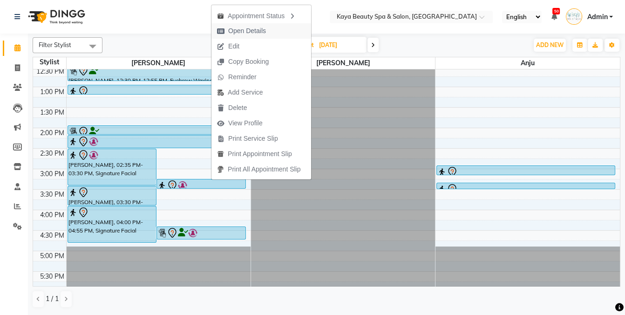
click at [243, 31] on span "Open Details" at bounding box center [247, 31] width 38 height 10
select select "7"
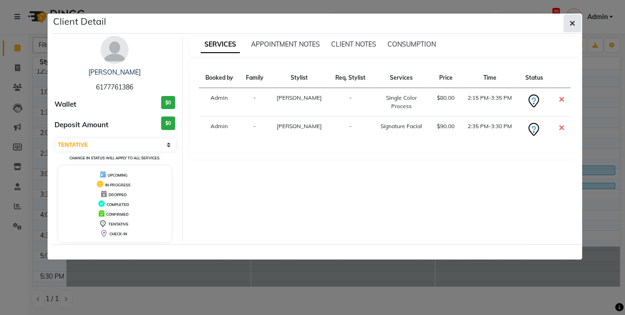
click at [571, 22] on icon "button" at bounding box center [572, 23] width 6 height 7
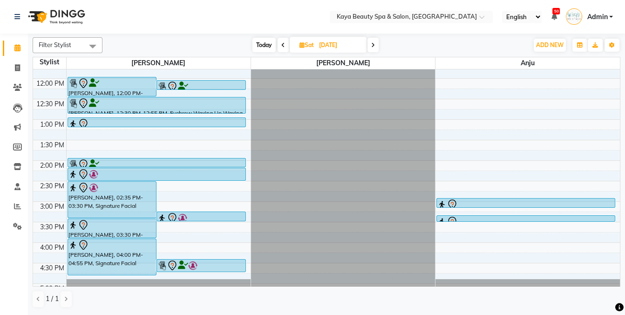
scroll to position [112, 0]
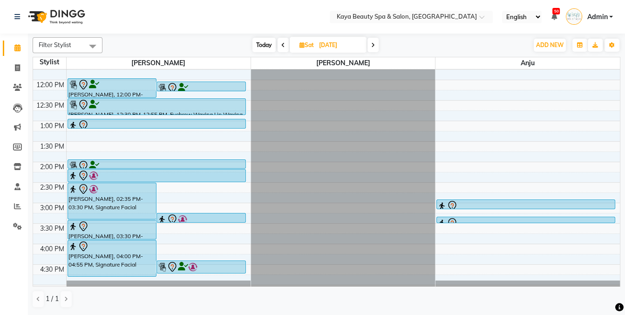
click at [265, 43] on span "Today" at bounding box center [263, 45] width 23 height 14
type input "[DATE]"
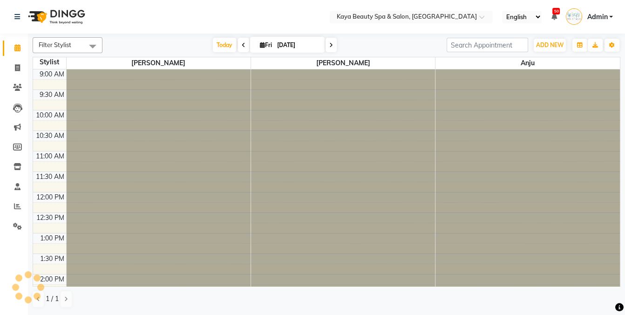
scroll to position [187, 0]
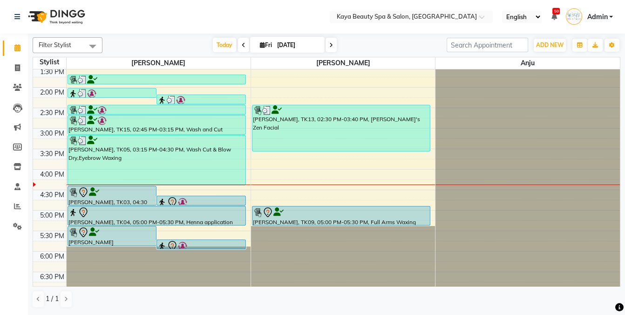
click at [122, 193] on div at bounding box center [112, 192] width 88 height 11
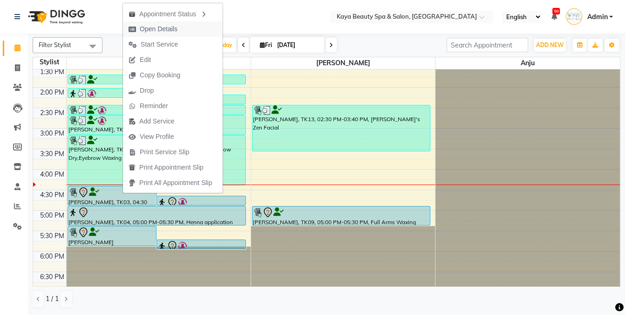
click at [162, 29] on span "Open Details" at bounding box center [159, 29] width 38 height 10
select select "7"
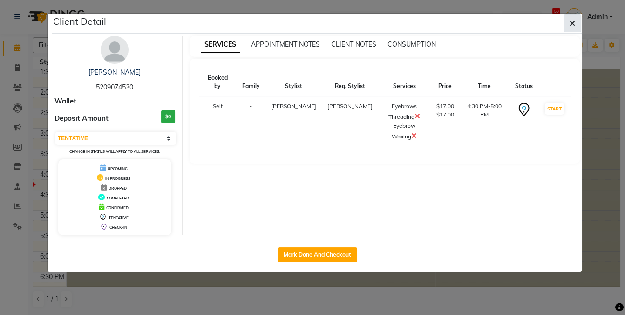
click at [573, 22] on icon "button" at bounding box center [572, 23] width 6 height 7
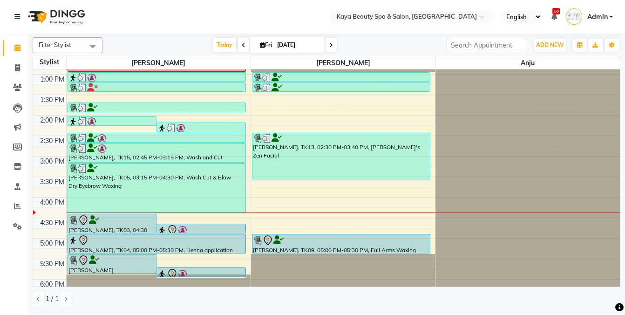
scroll to position [183, 0]
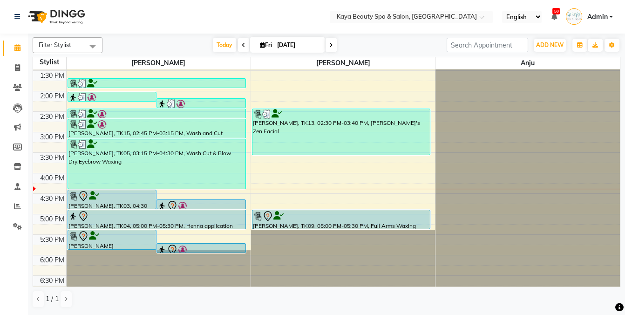
click at [109, 238] on div at bounding box center [112, 235] width 88 height 11
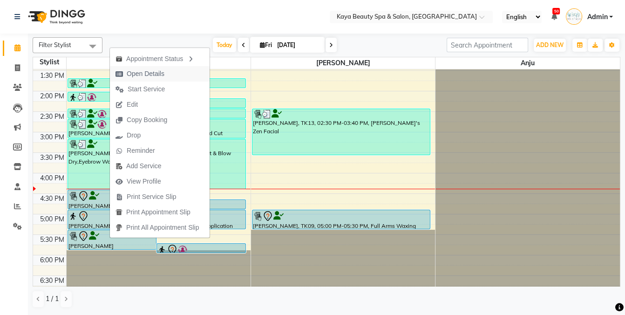
click at [139, 76] on span "Open Details" at bounding box center [146, 74] width 38 height 10
select select "7"
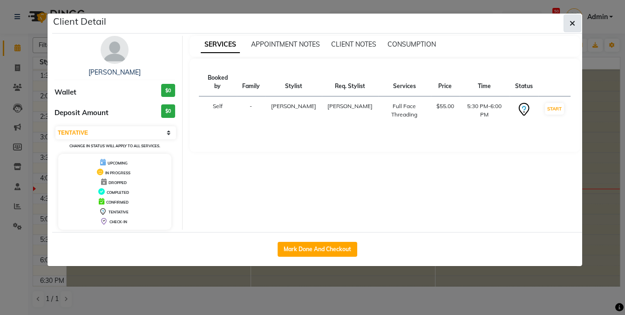
click at [571, 23] on icon "button" at bounding box center [572, 23] width 6 height 7
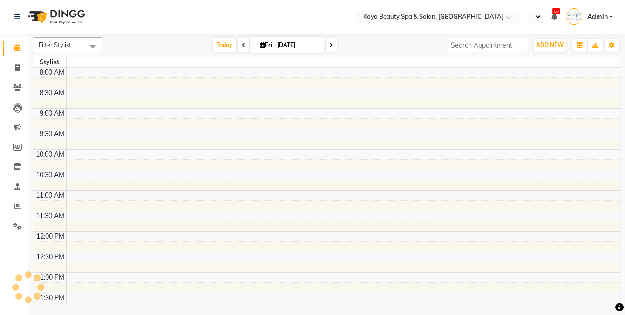
select select "en"
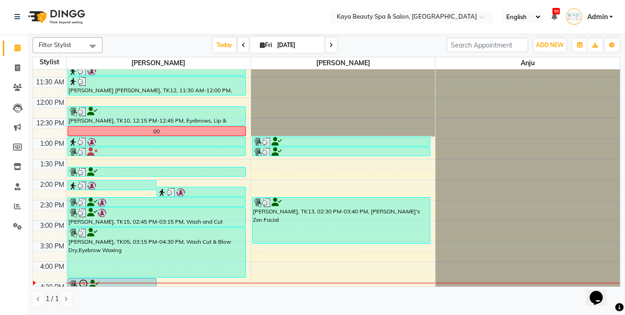
scroll to position [121, 0]
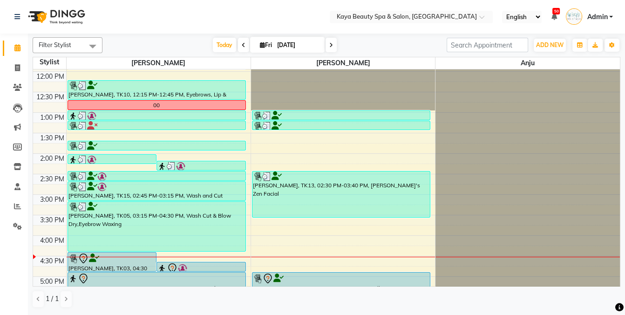
click at [98, 258] on div at bounding box center [112, 258] width 88 height 11
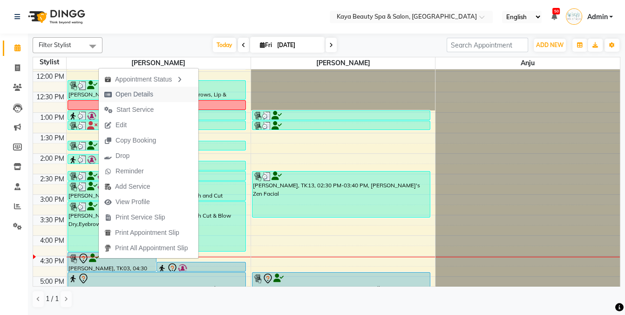
click at [131, 94] on span "Open Details" at bounding box center [134, 94] width 38 height 10
select select "7"
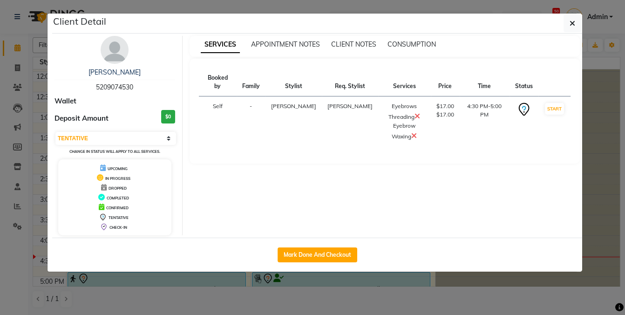
click at [414, 112] on icon at bounding box center [417, 115] width 6 height 7
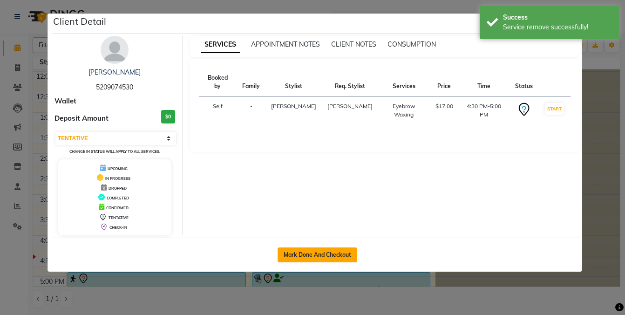
click at [325, 252] on button "Mark Done And Checkout" at bounding box center [317, 254] width 80 height 15
select select "service"
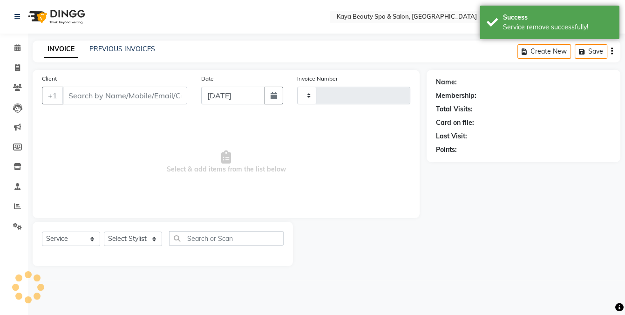
type input "1150"
select select "3896"
select select "19099"
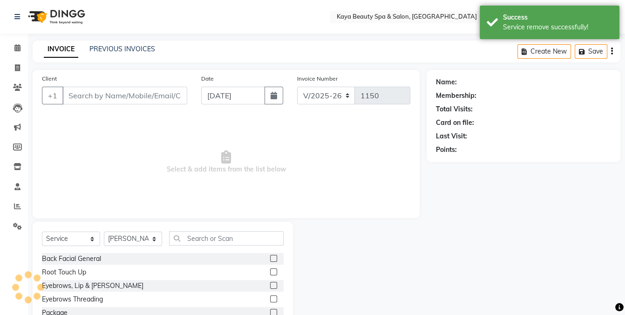
type input "5209074530"
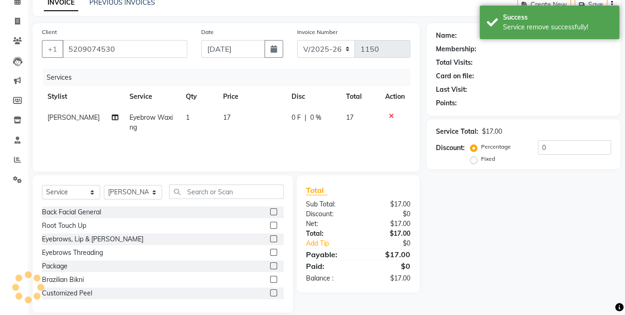
scroll to position [58, 0]
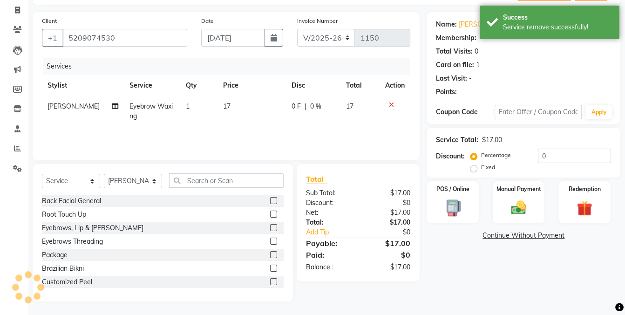
select select "1: Object"
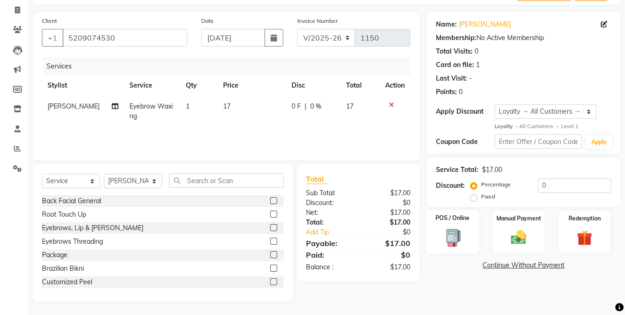
click at [452, 230] on img at bounding box center [452, 237] width 26 height 19
select select "9"
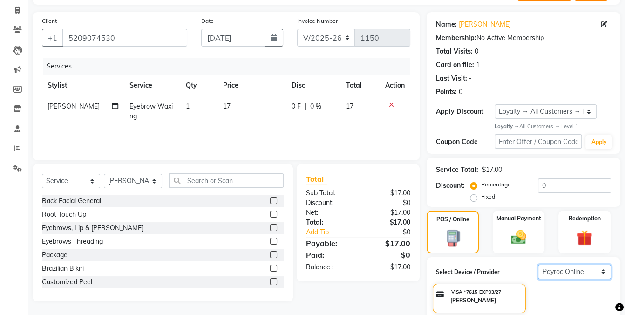
click at [559, 268] on select "Select Payroc Online Clover Mini New" at bounding box center [574, 271] width 73 height 14
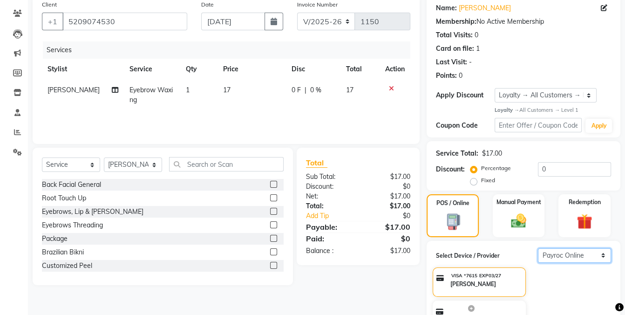
scroll to position [165, 0]
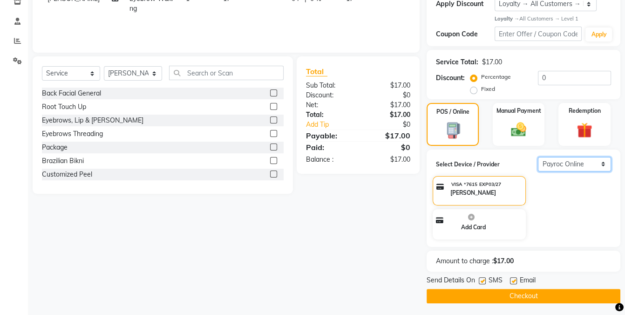
click at [561, 164] on select "Select Payroc Online Clover Mini New" at bounding box center [574, 164] width 73 height 14
click at [503, 295] on button "Checkout" at bounding box center [523, 296] width 194 height 14
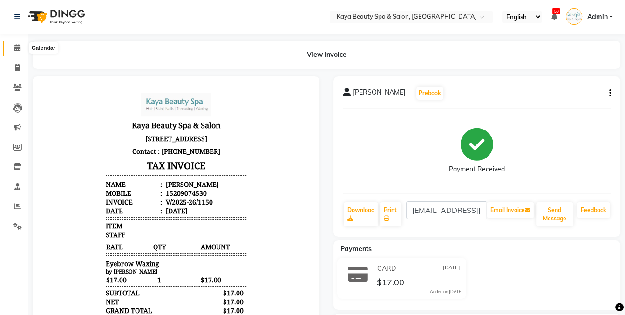
click at [15, 49] on icon at bounding box center [17, 47] width 6 height 7
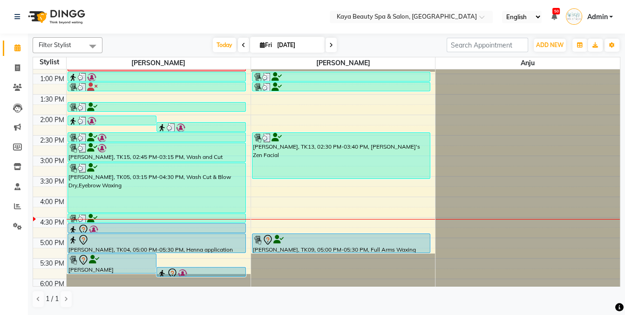
scroll to position [155, 0]
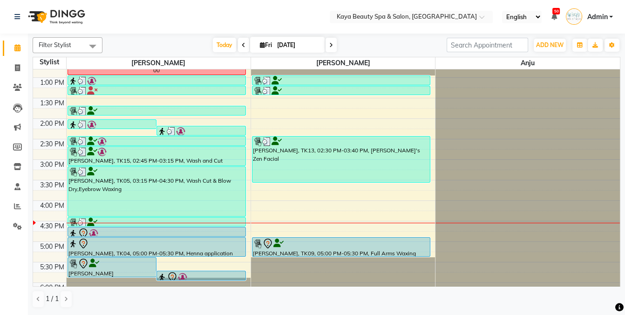
click at [101, 170] on div at bounding box center [156, 171] width 176 height 9
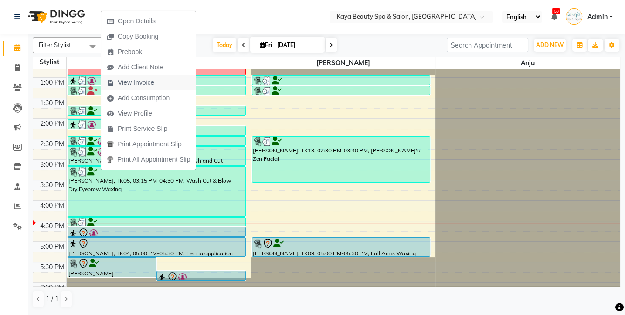
click at [129, 84] on span "View Invoice" at bounding box center [136, 83] width 36 height 10
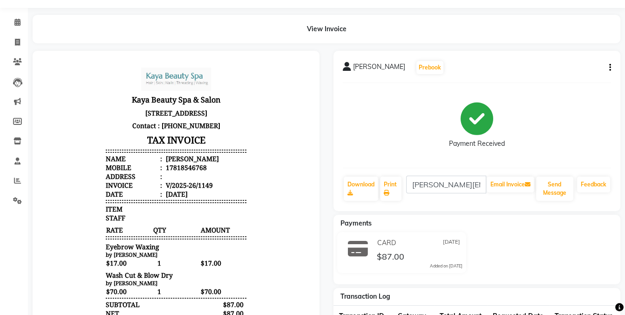
scroll to position [28, 0]
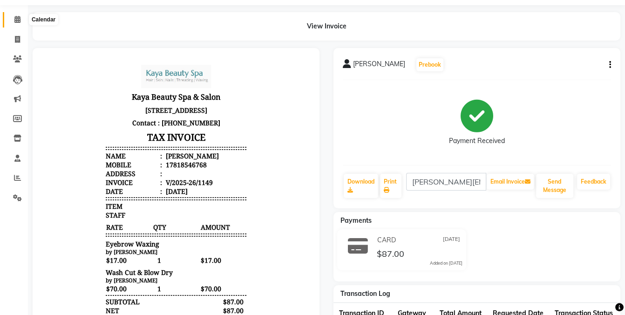
click at [19, 20] on icon at bounding box center [17, 19] width 6 height 7
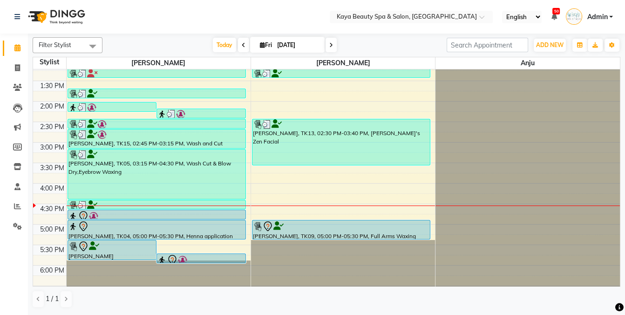
scroll to position [187, 0]
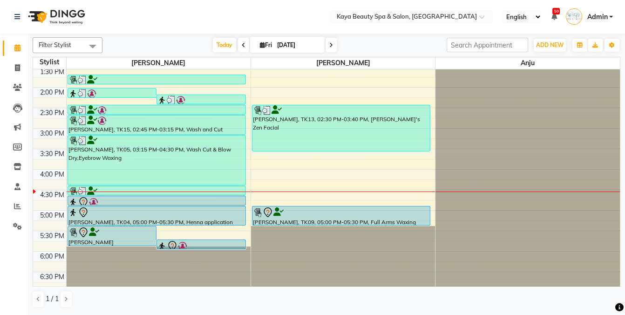
click at [76, 200] on img at bounding box center [72, 201] width 9 height 9
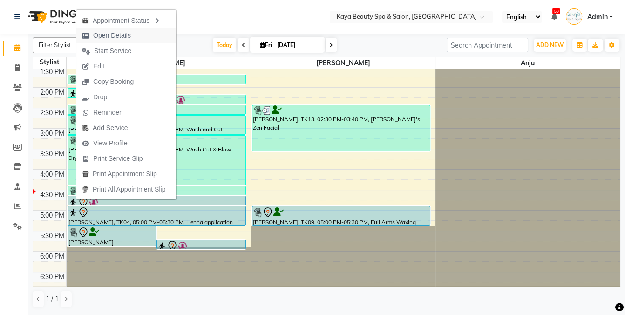
click at [110, 35] on span "Open Details" at bounding box center [112, 36] width 38 height 10
select select "7"
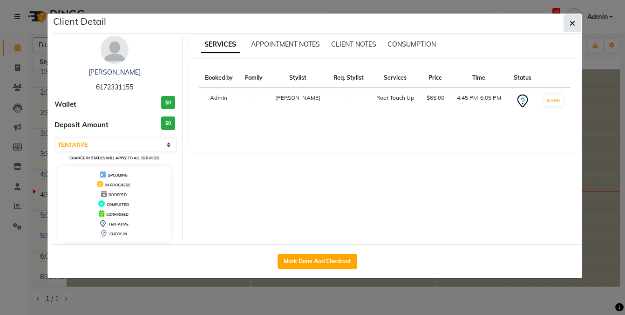
click at [571, 22] on icon "button" at bounding box center [572, 23] width 6 height 7
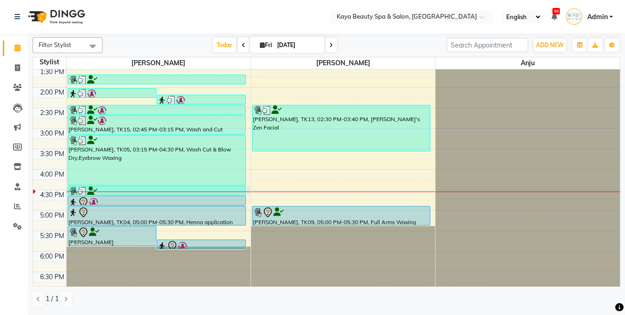
click at [102, 191] on div at bounding box center [159, 191] width 184 height 0
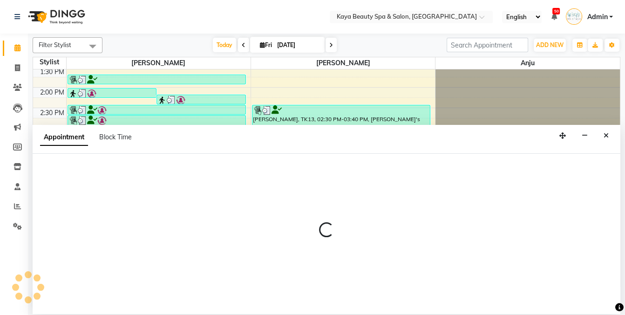
select select "19099"
select select "990"
select select "tentative"
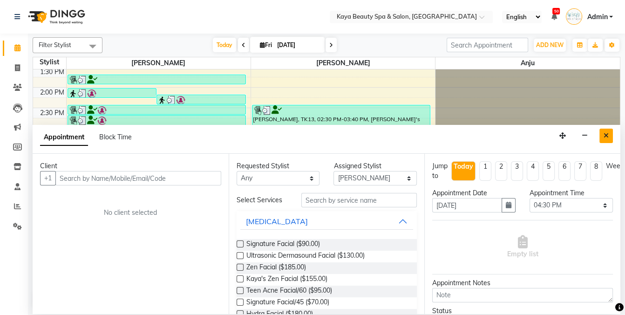
click at [605, 133] on icon "Close" at bounding box center [605, 135] width 5 height 7
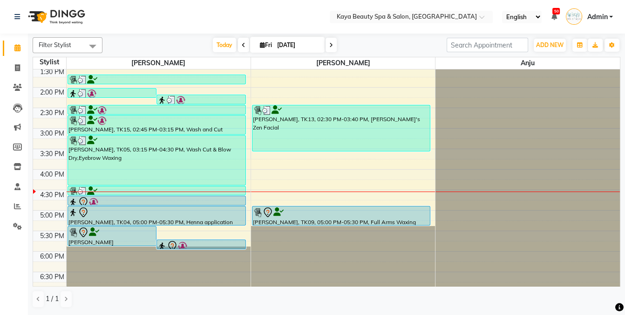
click at [103, 188] on div at bounding box center [156, 191] width 176 height 9
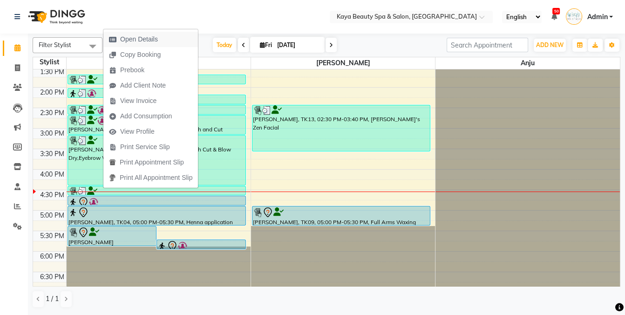
click at [134, 40] on span "Open Details" at bounding box center [139, 39] width 38 height 10
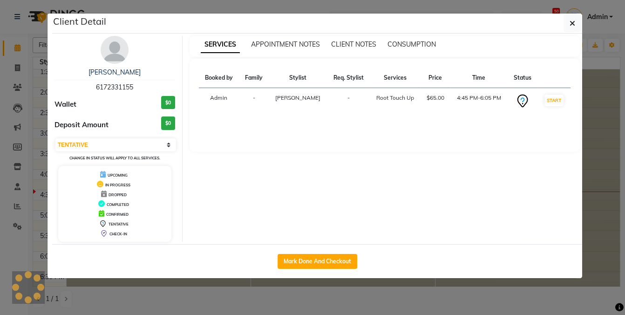
select select "3"
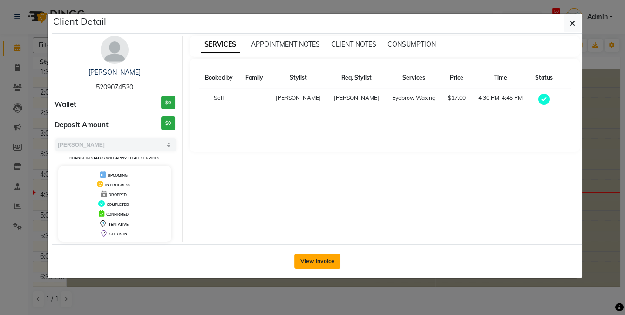
click at [315, 256] on button "View Invoice" at bounding box center [317, 261] width 46 height 15
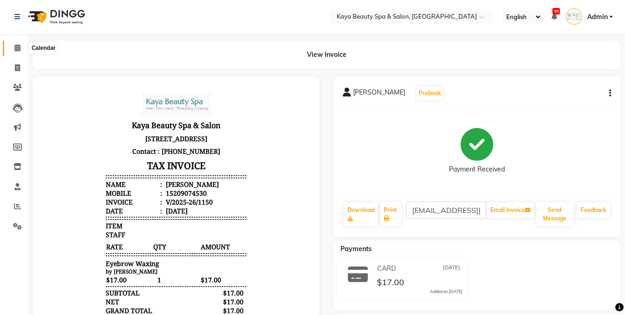
click at [15, 47] on icon at bounding box center [17, 47] width 6 height 7
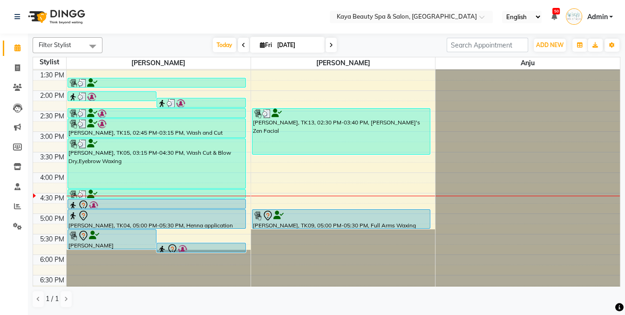
scroll to position [187, 0]
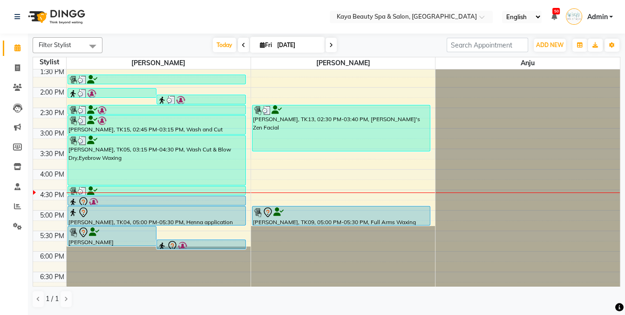
click at [113, 199] on div at bounding box center [156, 201] width 176 height 11
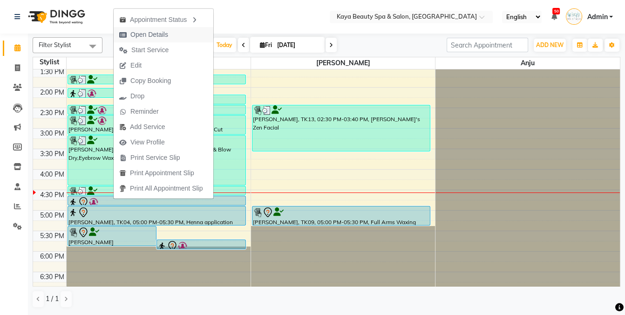
click at [137, 35] on span "Open Details" at bounding box center [149, 35] width 38 height 10
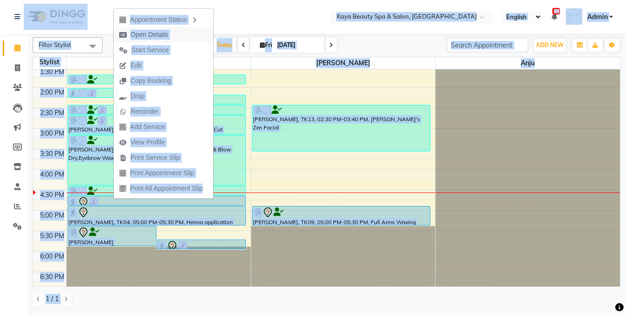
select select "7"
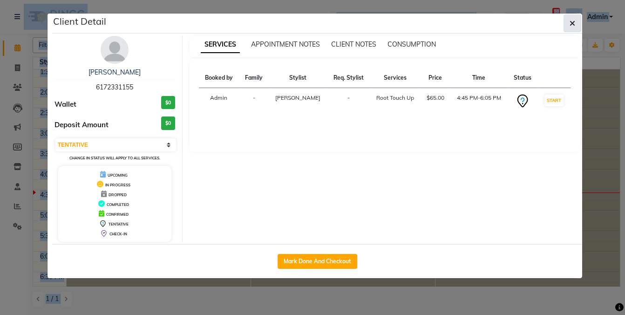
click at [574, 24] on icon "button" at bounding box center [572, 23] width 6 height 7
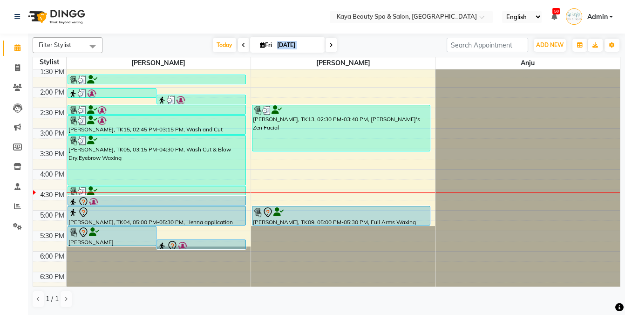
click at [192, 243] on div at bounding box center [201, 245] width 88 height 11
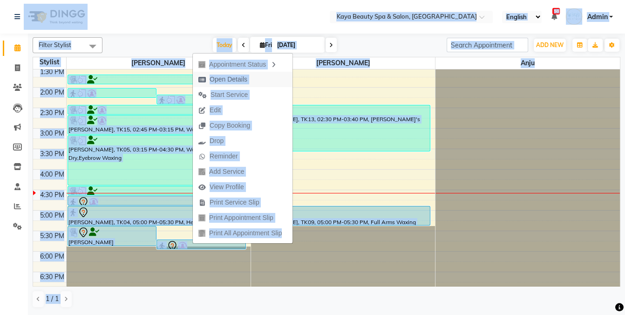
click at [237, 78] on span "Open Details" at bounding box center [228, 79] width 38 height 10
select select "7"
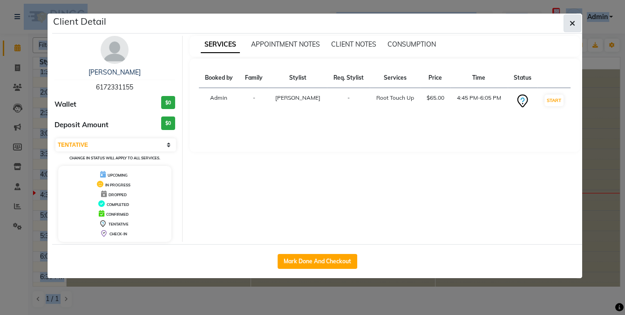
click at [573, 24] on icon "button" at bounding box center [572, 23] width 6 height 7
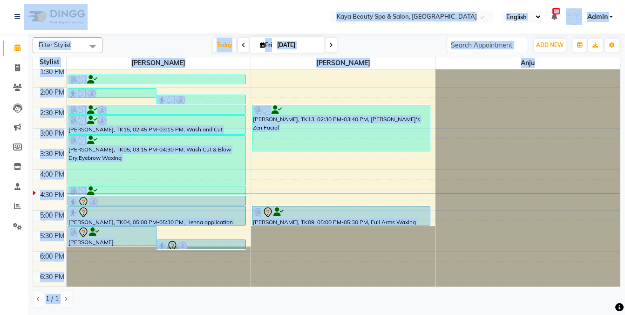
click at [108, 233] on div at bounding box center [112, 232] width 88 height 11
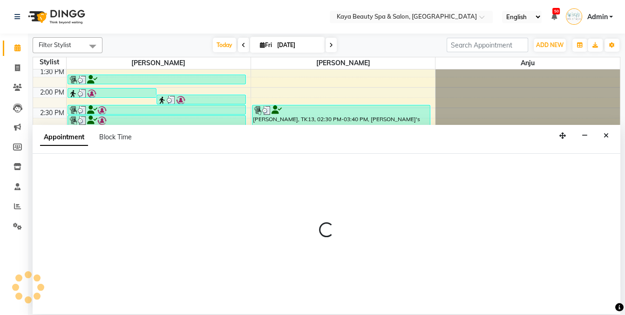
select select "71833"
select select "915"
select select "tentative"
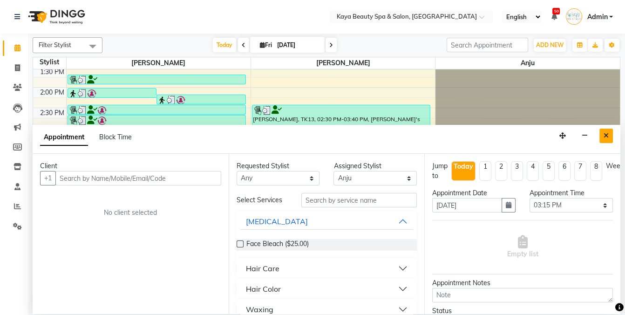
click at [607, 133] on icon "Close" at bounding box center [605, 135] width 5 height 7
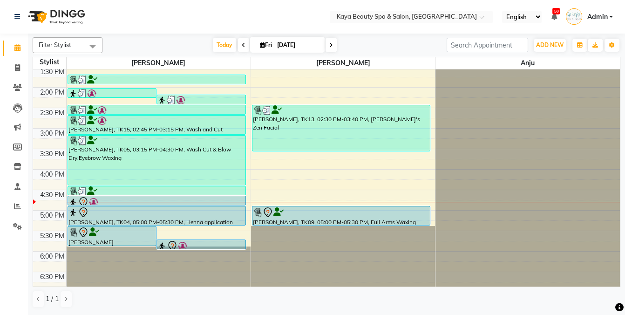
click at [260, 44] on icon at bounding box center [262, 45] width 5 height 6
select select "10"
select select "2025"
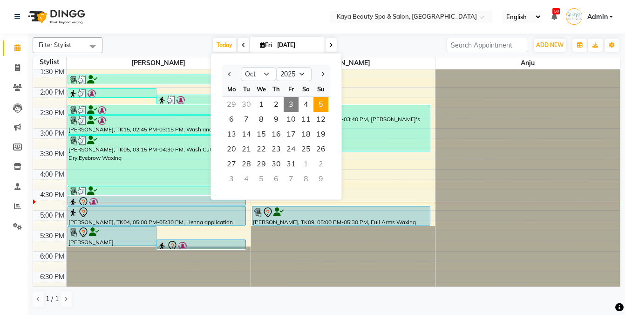
click at [318, 106] on span "5" at bounding box center [320, 104] width 15 height 15
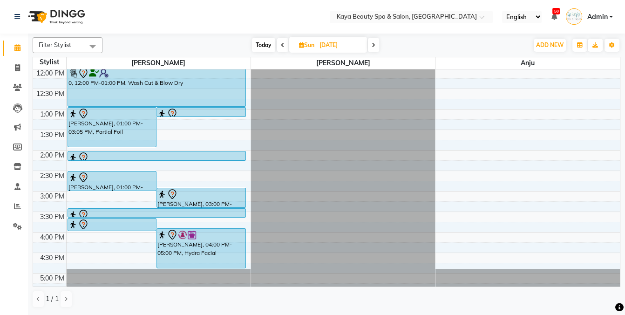
scroll to position [146, 0]
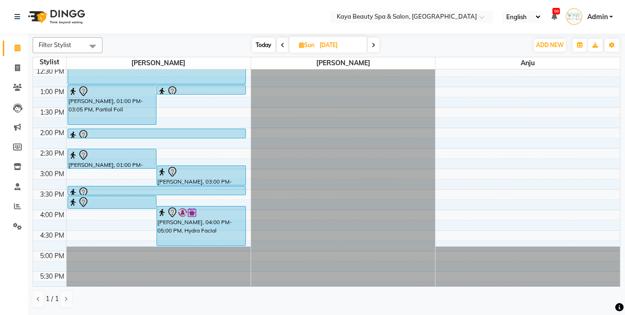
click at [281, 46] on icon at bounding box center [283, 45] width 4 height 6
type input "[DATE]"
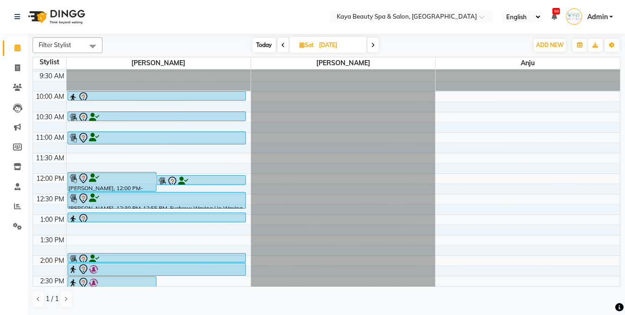
scroll to position [10, 0]
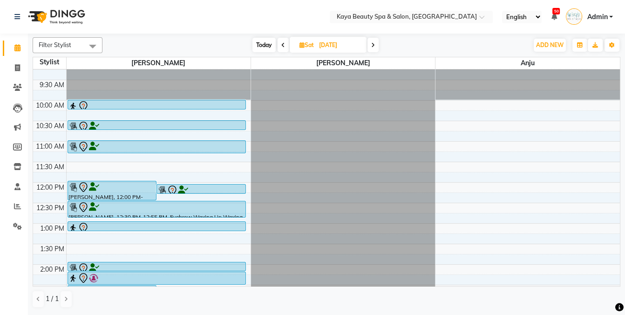
click at [122, 143] on div at bounding box center [156, 146] width 176 height 11
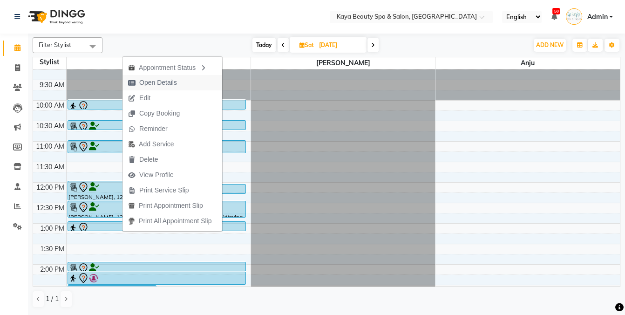
click at [154, 86] on span "Open Details" at bounding box center [158, 83] width 38 height 10
select select "7"
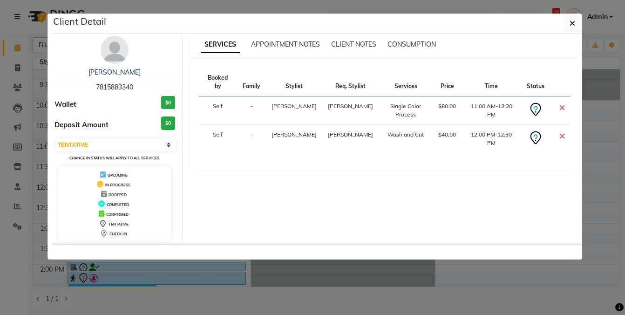
click at [411, 263] on ngb-modal-window "Client Detail [PERSON_NAME] 7815883340 Wallet $0 Deposit Amount $0 Select CONFI…" at bounding box center [312, 157] width 625 height 315
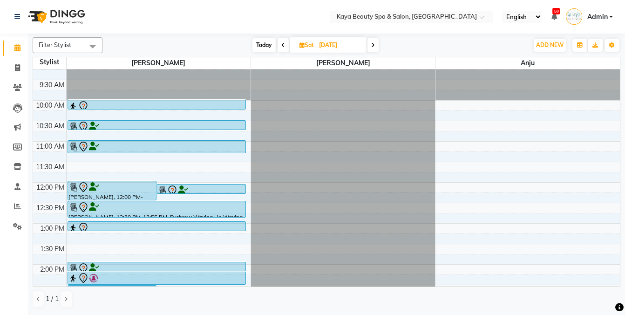
click at [369, 43] on span at bounding box center [372, 45] width 11 height 14
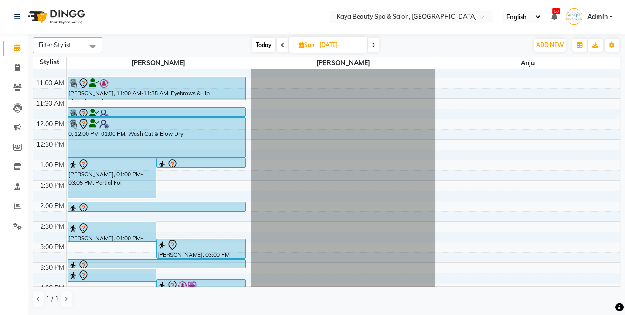
scroll to position [0, 0]
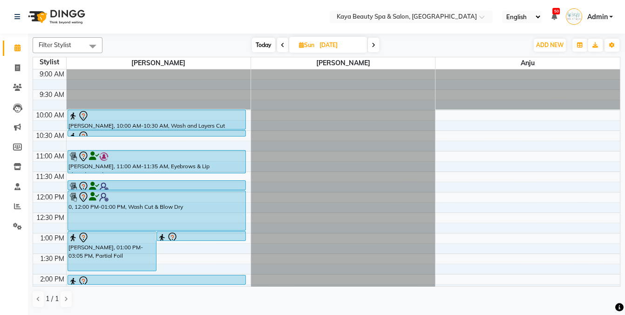
click at [281, 45] on icon at bounding box center [283, 45] width 4 height 6
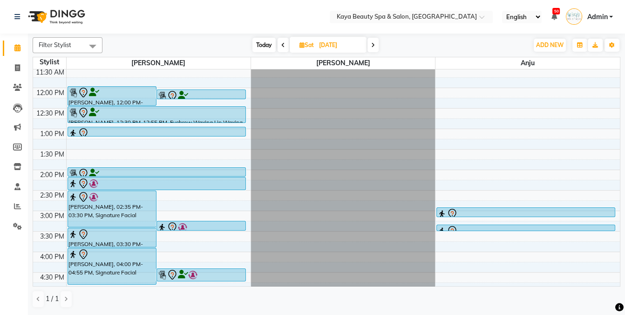
scroll to position [79, 0]
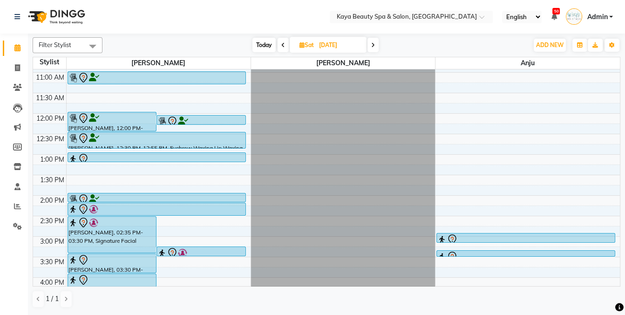
click at [371, 44] on span at bounding box center [372, 45] width 11 height 14
type input "[DATE]"
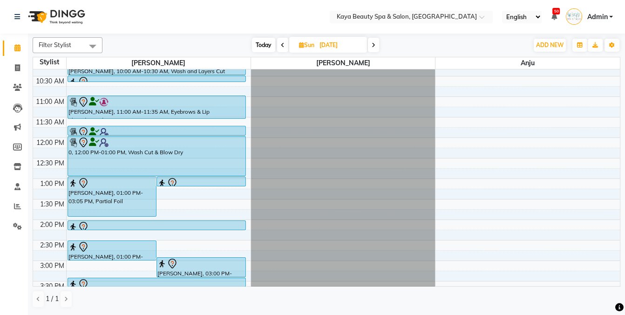
scroll to position [146, 0]
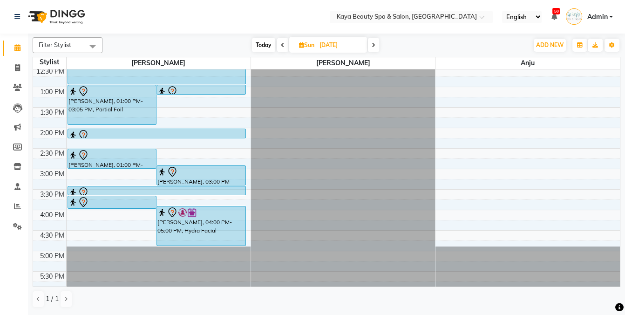
click at [498, 209] on div "9:00 AM 9:30 AM 10:00 AM 10:30 AM 11:00 AM 11:30 AM 12:00 PM 12:30 PM 1:00 PM 1…" at bounding box center [326, 107] width 587 height 368
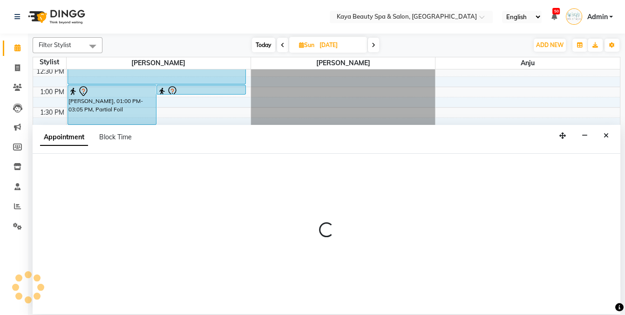
select select "71833"
select select "960"
select select "tentative"
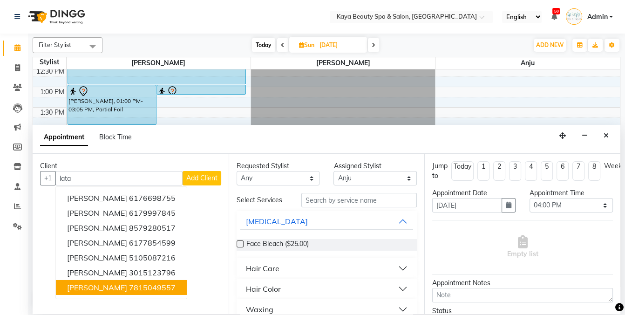
click at [139, 284] on ngb-highlight "7815049557" at bounding box center [152, 287] width 47 height 9
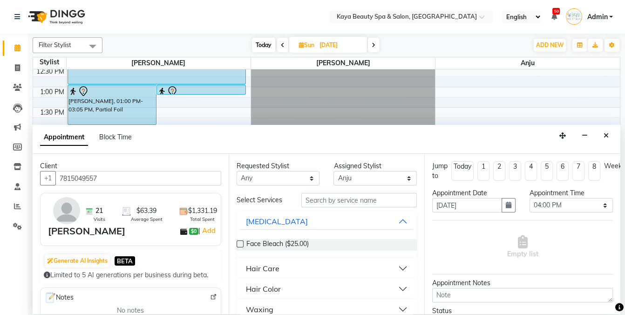
type input "7815049557"
click at [334, 203] on input "text" at bounding box center [358, 200] width 115 height 14
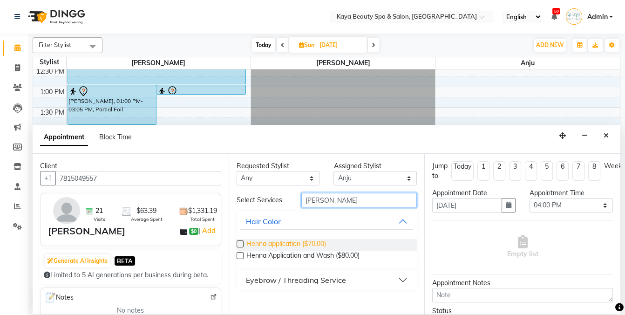
type input "[PERSON_NAME]"
click at [278, 244] on span "Henna application ($70.00)" at bounding box center [286, 245] width 80 height 12
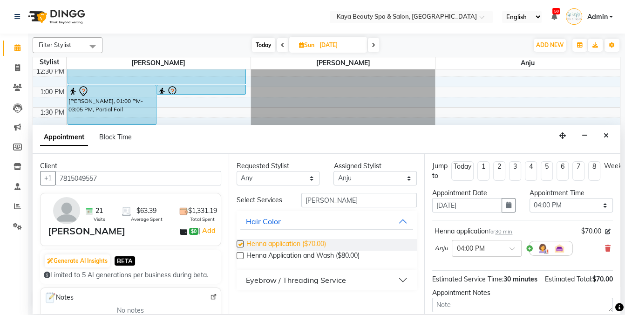
checkbox input "false"
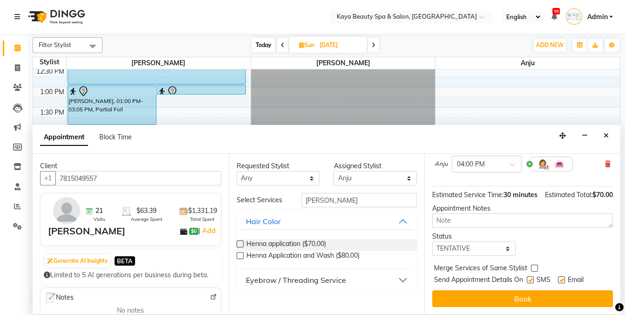
scroll to position [84, 0]
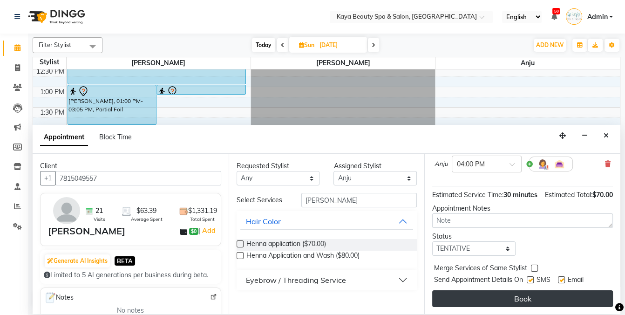
click at [519, 295] on button "Book" at bounding box center [522, 298] width 181 height 17
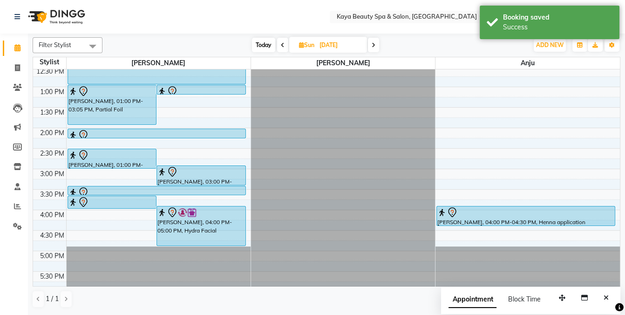
click at [607, 296] on icon "Close" at bounding box center [605, 297] width 5 height 7
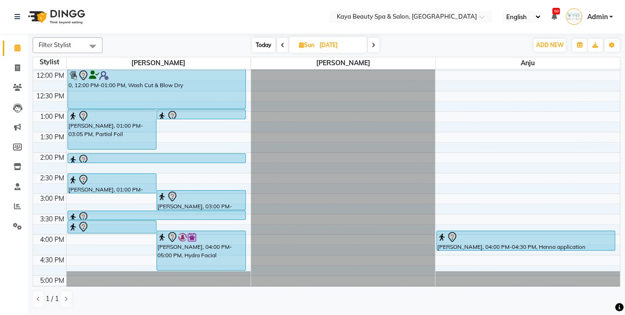
scroll to position [125, 0]
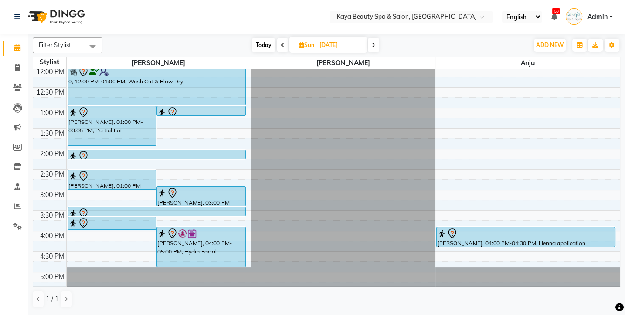
click at [132, 227] on div at bounding box center [112, 229] width 88 height 4
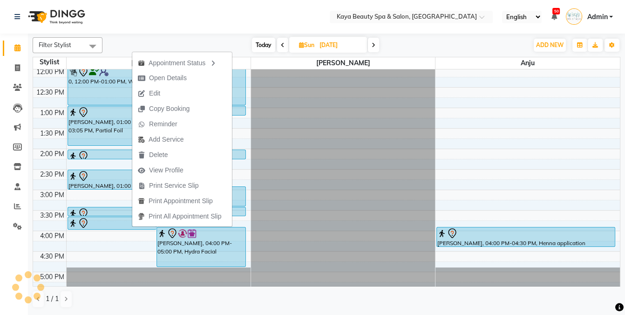
click at [7, 256] on div "Calendar Invoice Clients Leads Marketing Members Inventory Staff Reports Settin…" at bounding box center [63, 164] width 126 height 274
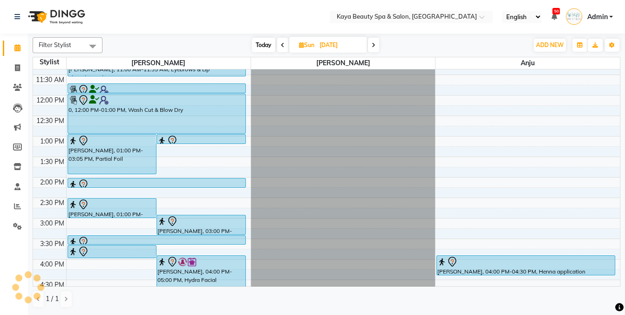
scroll to position [0, 0]
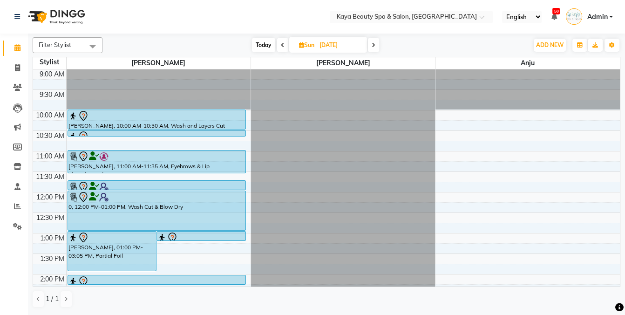
click at [189, 204] on div "0, 12:00 PM-01:00 PM, Wash Cut & Blow Dry" at bounding box center [156, 210] width 177 height 39
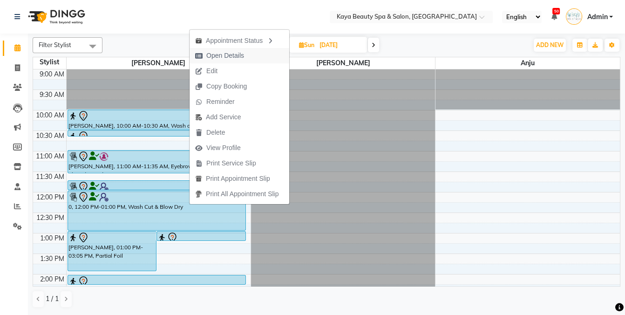
click at [214, 56] on span "Open Details" at bounding box center [225, 56] width 38 height 10
select select "7"
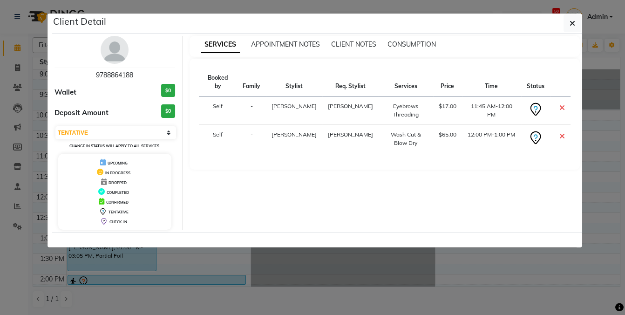
click at [442, 220] on div "SERVICES APPOINTMENT NOTES CLIENT NOTES CONSUMPTION Booked by Family Stylist Re…" at bounding box center [384, 133] width 405 height 194
click at [483, 289] on ngb-modal-window "Client Detail 9788864188 Wallet $0 Deposit Amount $0 Select CONFIRMED TENTATIVE…" at bounding box center [312, 157] width 625 height 315
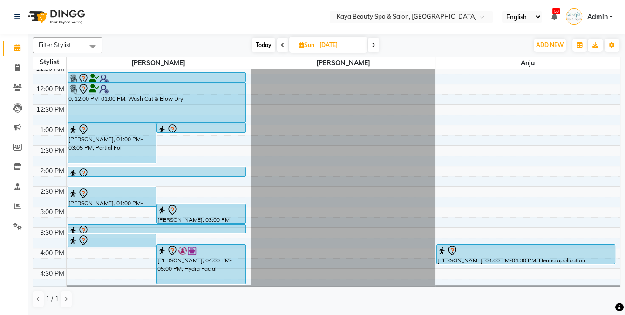
scroll to position [60, 0]
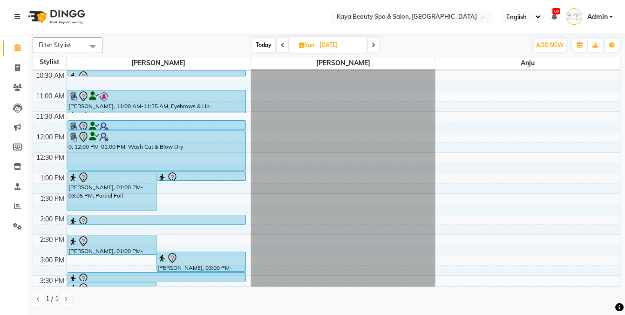
click at [258, 47] on span "Today" at bounding box center [263, 45] width 23 height 14
type input "[DATE]"
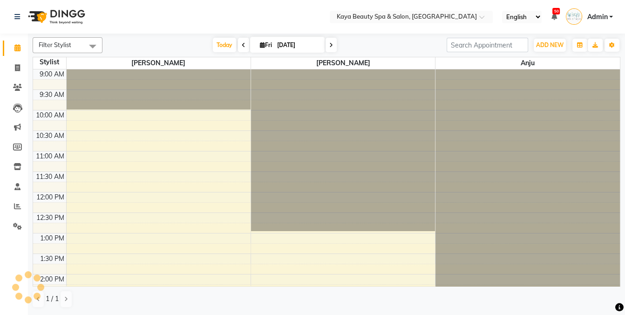
scroll to position [187, 0]
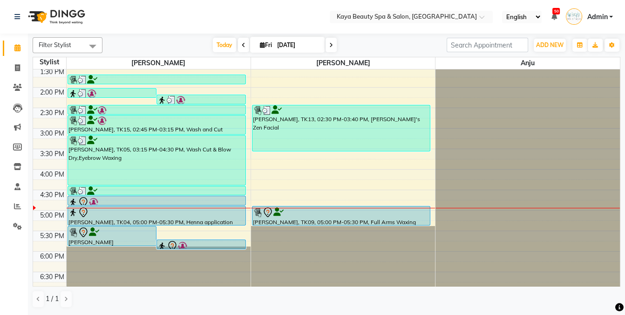
click at [279, 216] on div at bounding box center [341, 212] width 176 height 11
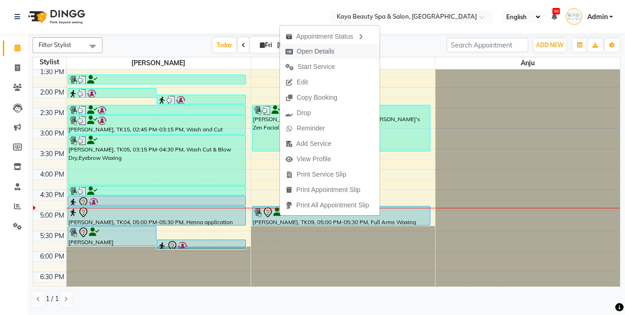
click at [313, 50] on span "Open Details" at bounding box center [316, 52] width 38 height 10
select select "7"
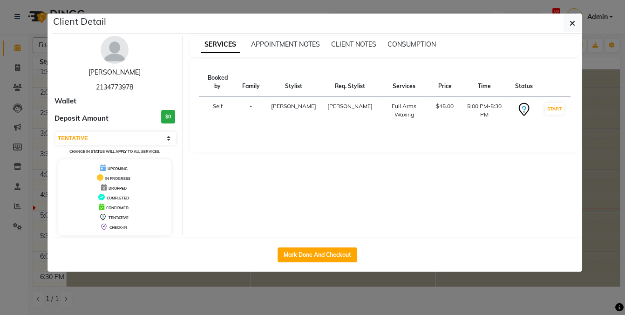
click at [121, 73] on link "[PERSON_NAME]" at bounding box center [114, 72] width 52 height 8
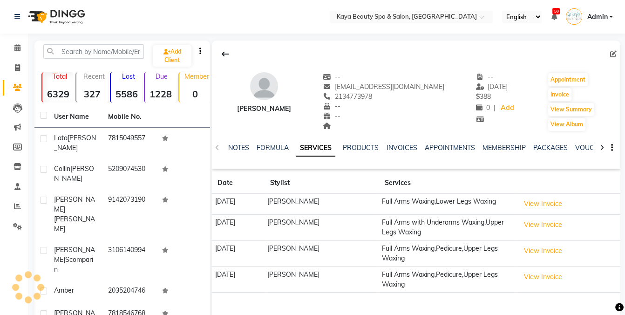
scroll to position [45, 0]
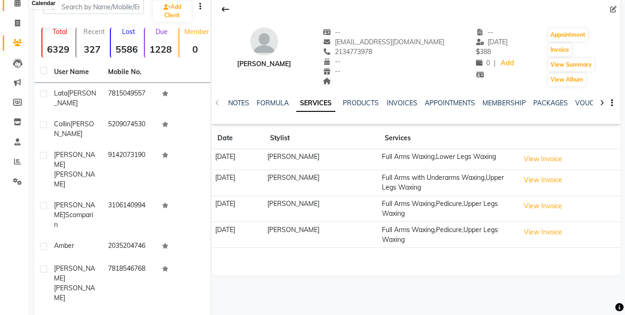
click at [14, 4] on icon at bounding box center [17, 3] width 6 height 7
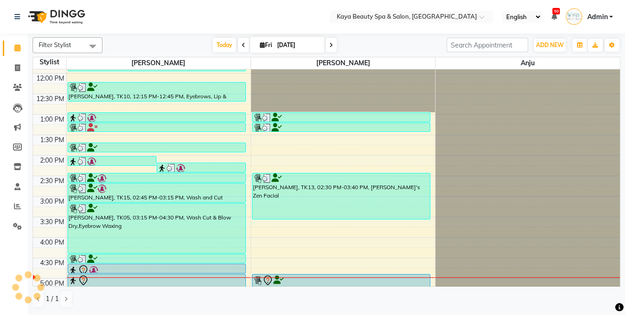
scroll to position [171, 0]
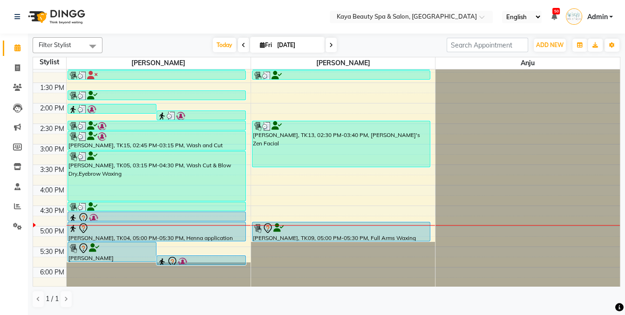
click at [358, 229] on div at bounding box center [341, 228] width 176 height 11
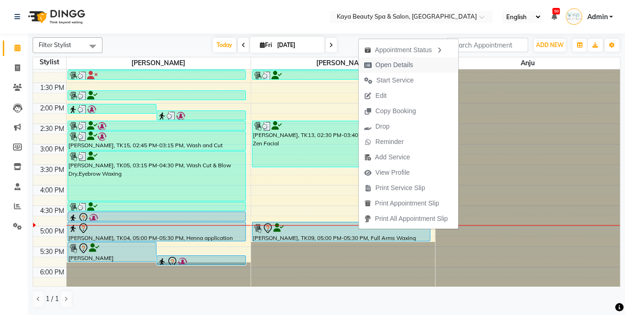
click at [408, 64] on span "Open Details" at bounding box center [394, 65] width 38 height 10
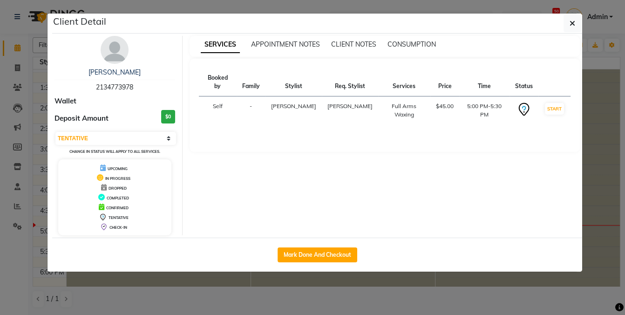
select select "3"
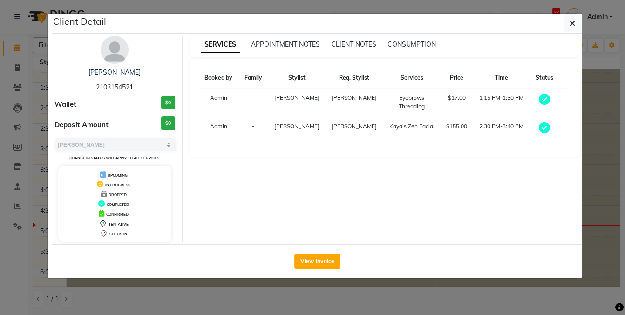
click at [412, 303] on ngb-modal-window "Client Detail [PERSON_NAME] 2103154521 Wallet $0 Deposit Amount $0 Select MARK …" at bounding box center [312, 157] width 625 height 315
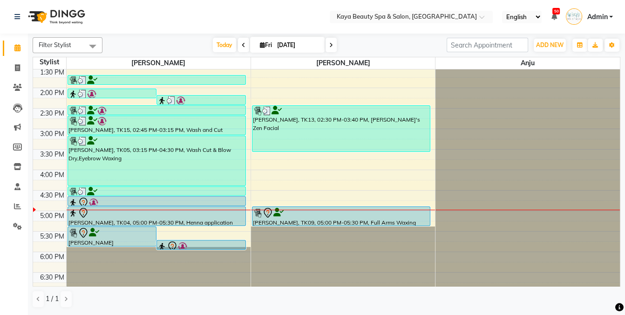
scroll to position [187, 0]
click at [310, 215] on div at bounding box center [341, 212] width 176 height 11
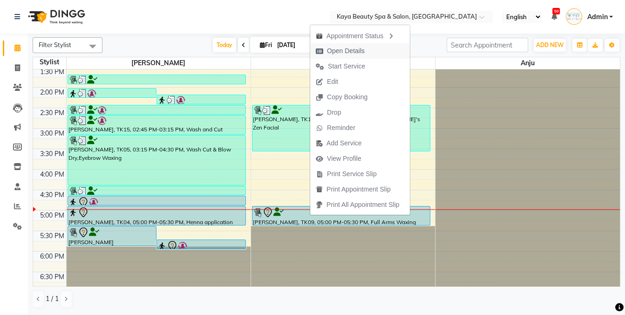
click at [353, 51] on span "Open Details" at bounding box center [346, 51] width 38 height 10
select select "7"
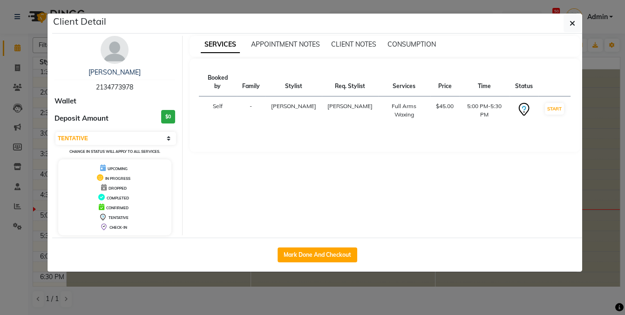
click at [408, 307] on ngb-modal-window "Client Detail [PERSON_NAME] 2134773978 Wallet Deposit Amount $0 Select IN SERVI…" at bounding box center [312, 157] width 625 height 315
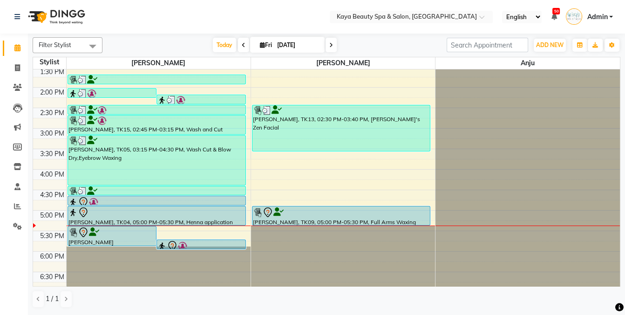
click at [215, 213] on div at bounding box center [156, 212] width 176 height 11
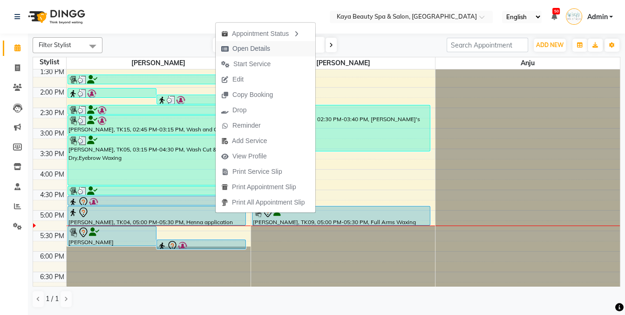
click at [262, 49] on span "Open Details" at bounding box center [251, 49] width 38 height 10
select select "7"
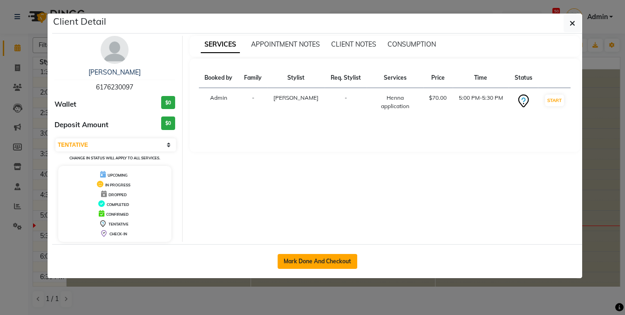
click at [311, 263] on button "Mark Done And Checkout" at bounding box center [317, 261] width 80 height 15
select select "service"
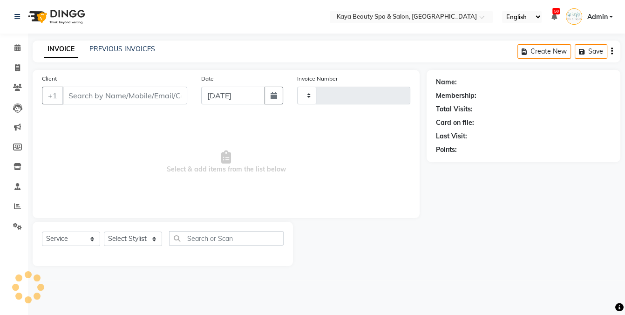
type input "1151"
select select "3896"
select select "19099"
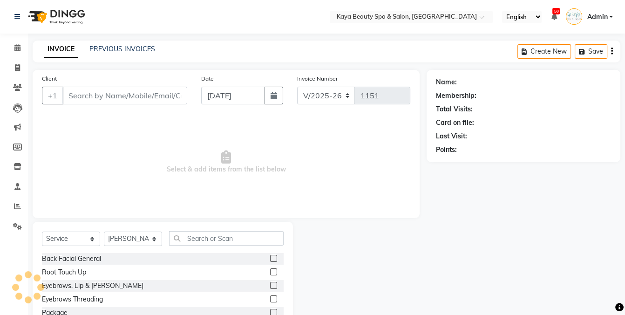
type input "6176230097"
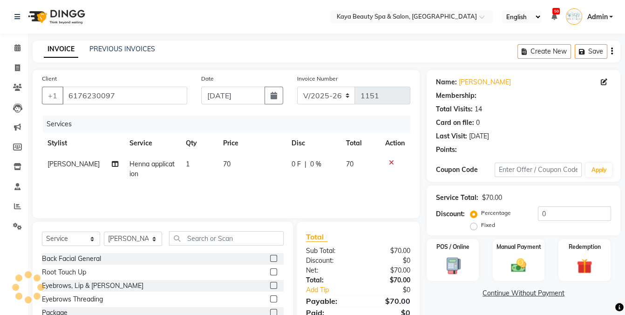
select select "1: Object"
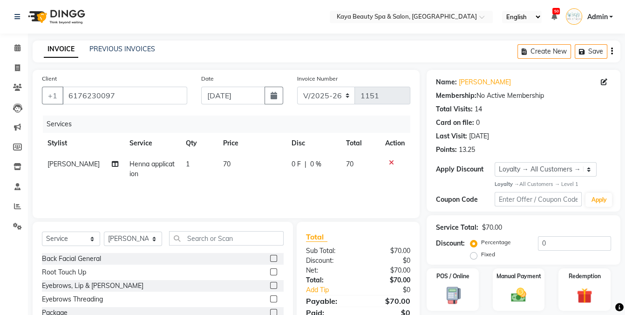
scroll to position [58, 0]
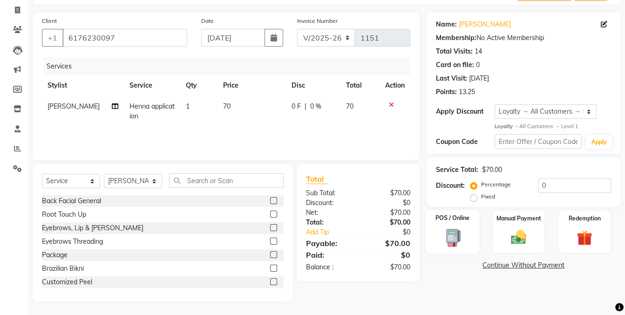
click at [453, 234] on img at bounding box center [452, 237] width 26 height 19
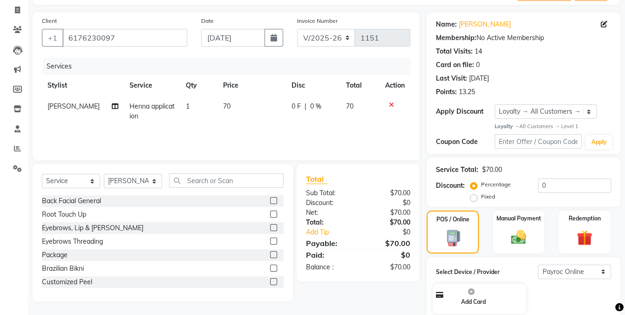
scroll to position [103, 0]
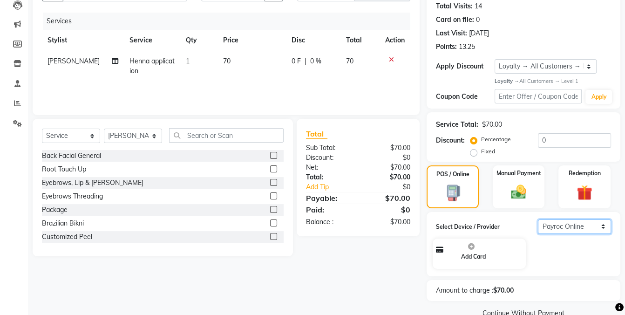
click at [579, 227] on select "Select Payroc Online Clover Mini New" at bounding box center [574, 226] width 73 height 14
select select "38"
click at [538, 225] on select "Select Payroc Online Clover Mini New" at bounding box center [574, 226] width 73 height 14
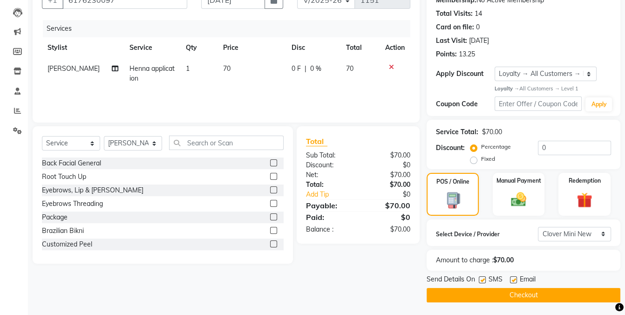
click at [479, 280] on label at bounding box center [482, 279] width 7 height 7
click at [479, 280] on input "checkbox" at bounding box center [482, 280] width 6 height 6
checkbox input "false"
click at [546, 294] on button "Checkout" at bounding box center [523, 295] width 194 height 14
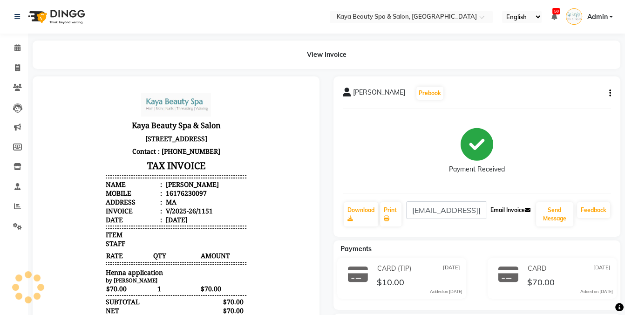
click at [501, 210] on button "Email Invoice" at bounding box center [509, 210] width 47 height 16
click at [9, 49] on span at bounding box center [17, 48] width 16 height 11
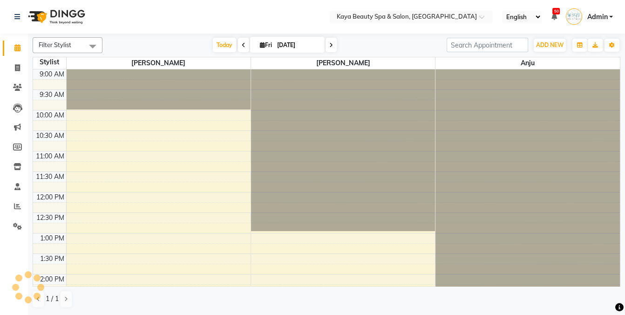
scroll to position [169, 0]
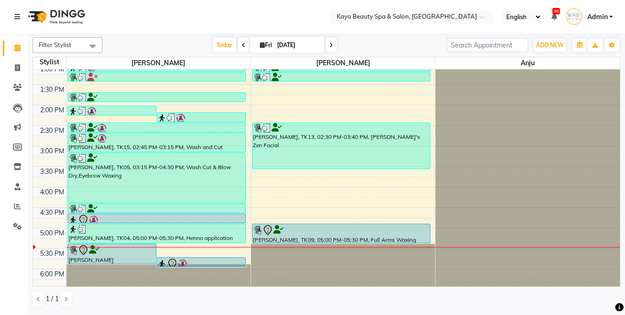
click at [270, 230] on icon at bounding box center [267, 229] width 11 height 11
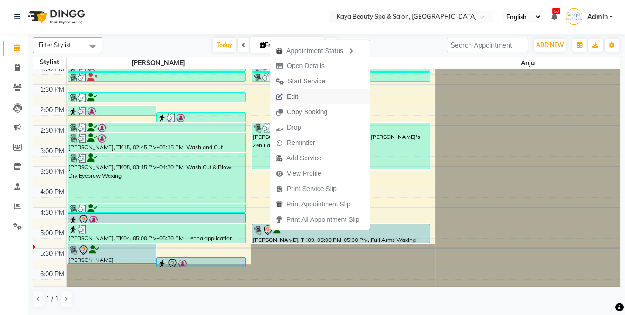
click at [295, 94] on span "Edit" at bounding box center [292, 97] width 11 height 10
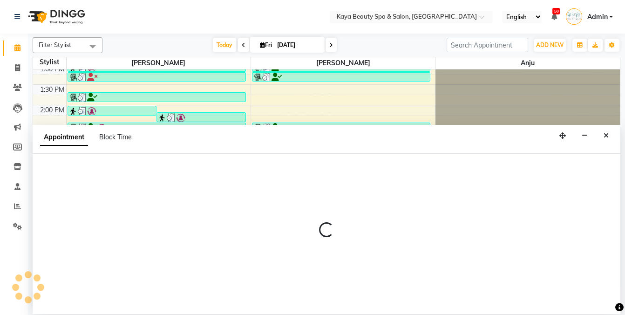
select select "tentative"
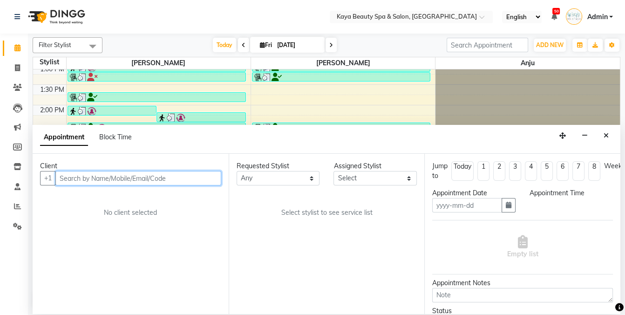
type input "[DATE]"
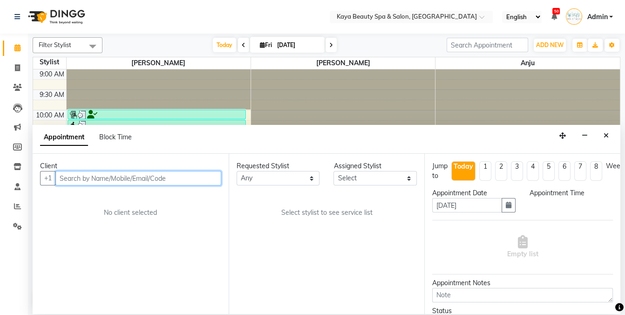
select select "1020"
select select "19100"
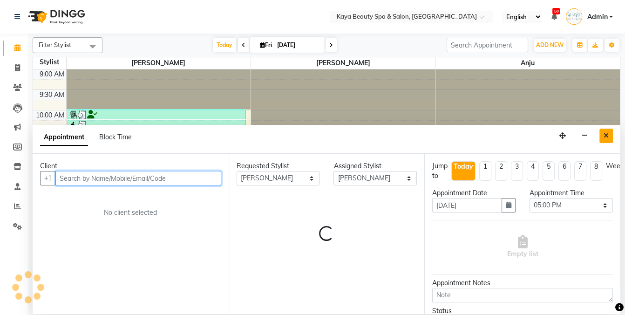
scroll to position [187, 0]
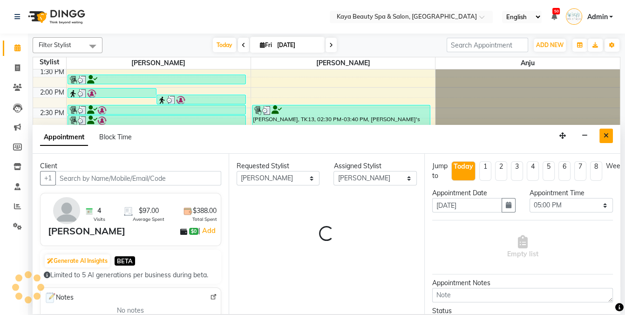
click at [606, 135] on icon "Close" at bounding box center [605, 135] width 5 height 7
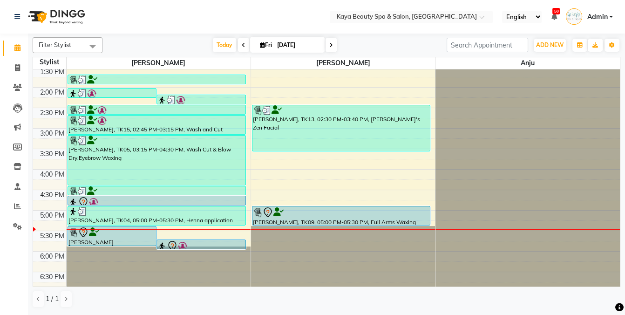
click at [284, 216] on div "[PERSON_NAME], TK09, 05:00 PM-05:30 PM, Full Arms Waxing" at bounding box center [340, 215] width 177 height 19
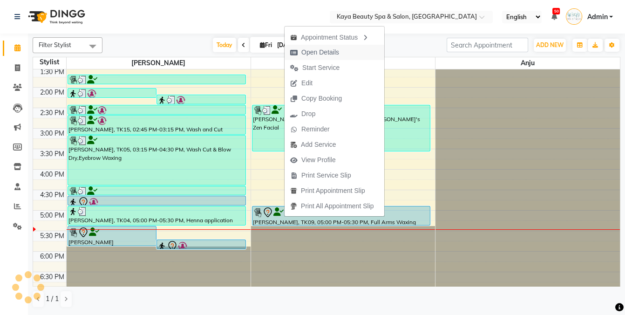
click at [314, 52] on span "Open Details" at bounding box center [320, 52] width 38 height 10
select select "7"
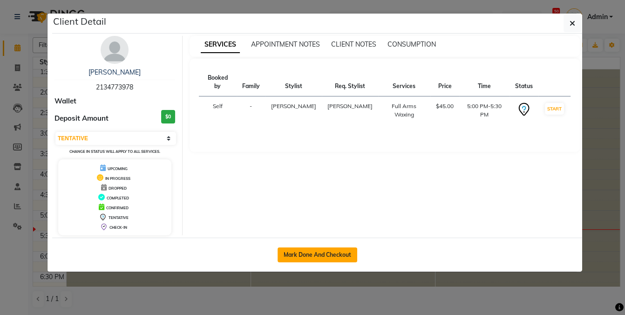
click at [324, 254] on button "Mark Done And Checkout" at bounding box center [317, 254] width 80 height 15
select select "service"
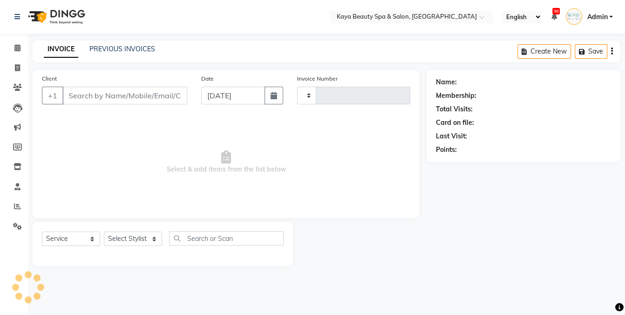
type input "1152"
select select "3896"
select select "19099"
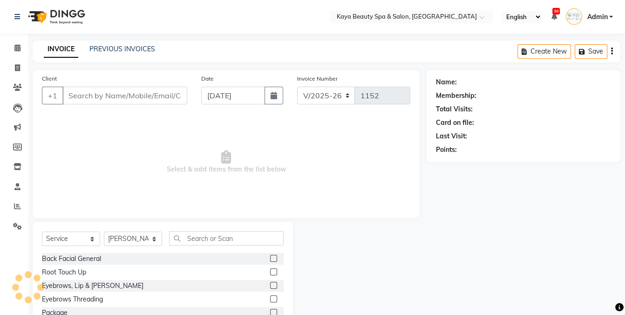
type input "2134773978"
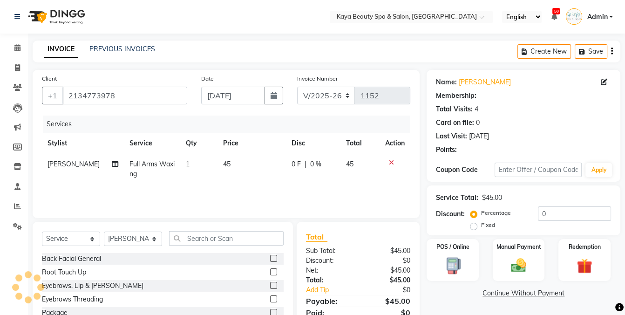
click at [145, 162] on span "Full Arms Waxing" at bounding box center [151, 169] width 45 height 18
select select "19100"
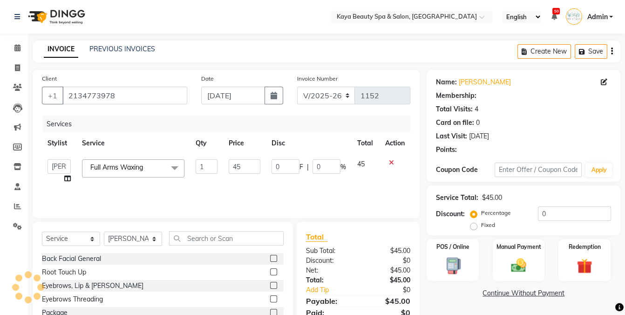
select select "1: Object"
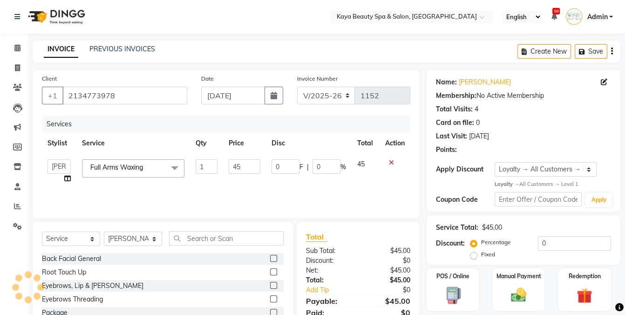
click at [176, 166] on span at bounding box center [174, 168] width 19 height 18
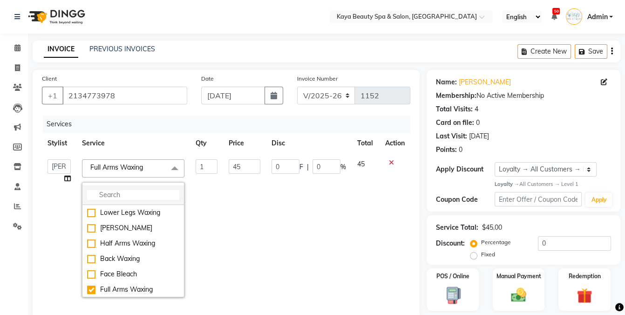
click at [148, 193] on input "multiselect-search" at bounding box center [133, 195] width 92 height 10
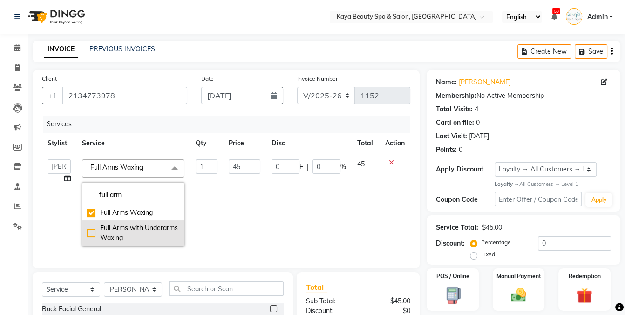
type input "full arm"
click at [127, 225] on div "Full Arms with Underarms Waxing" at bounding box center [133, 233] width 92 height 20
checkbox input "false"
checkbox input "true"
type input "60"
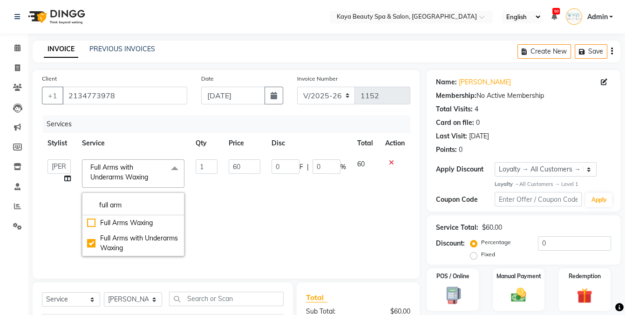
scroll to position [117, 0]
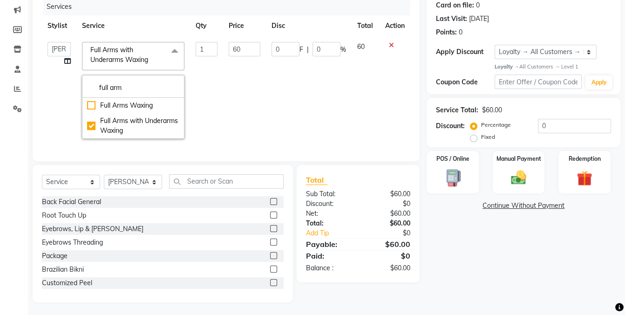
click at [472, 251] on div "Name: [PERSON_NAME] Membership: No Active Membership Total Visits: 4 Card on fi…" at bounding box center [526, 128] width 201 height 350
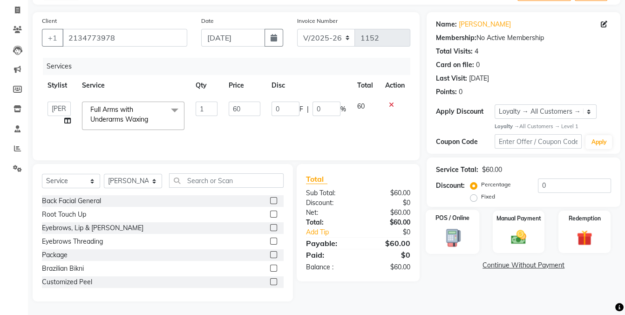
click at [446, 228] on img at bounding box center [452, 237] width 26 height 19
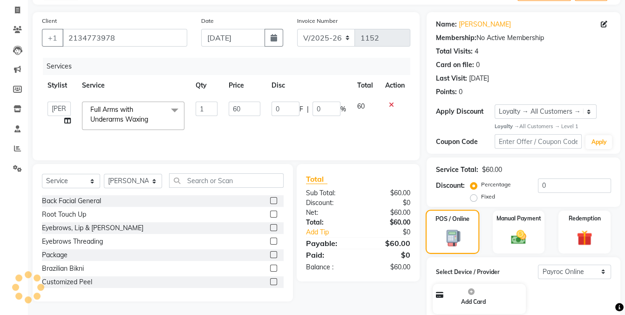
scroll to position [117, 0]
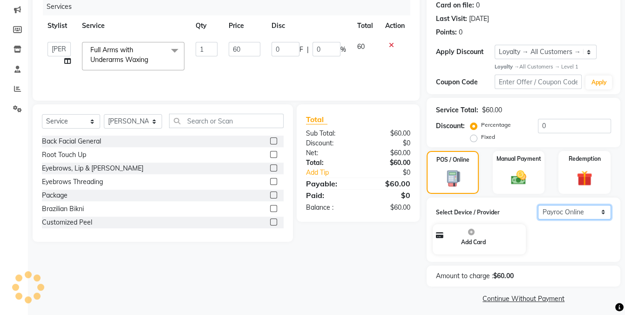
click at [574, 211] on select "Select Payroc Online Clover Mini New" at bounding box center [574, 212] width 73 height 14
select select "38"
click at [538, 219] on select "Select Payroc Online Clover Mini New" at bounding box center [574, 212] width 73 height 14
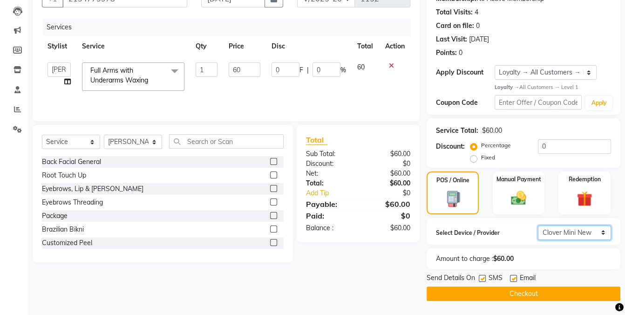
scroll to position [95, 0]
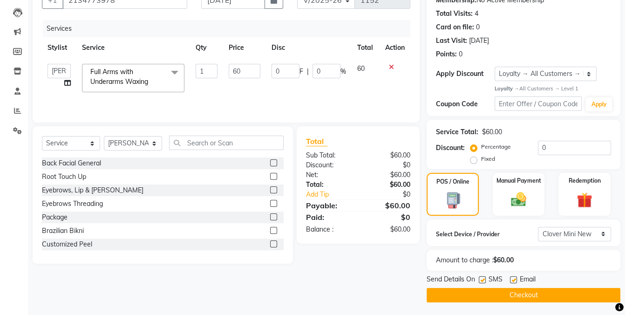
click at [484, 279] on label at bounding box center [482, 279] width 7 height 7
click at [484, 279] on input "checkbox" at bounding box center [482, 280] width 6 height 6
checkbox input "false"
click at [483, 296] on button "Checkout" at bounding box center [523, 295] width 194 height 14
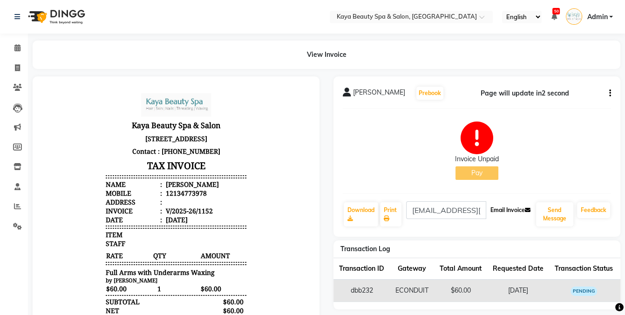
click at [494, 211] on button "Email Invoice" at bounding box center [509, 210] width 47 height 16
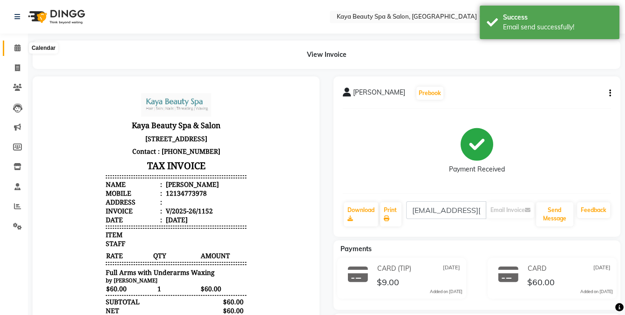
click at [13, 46] on span at bounding box center [17, 48] width 16 height 11
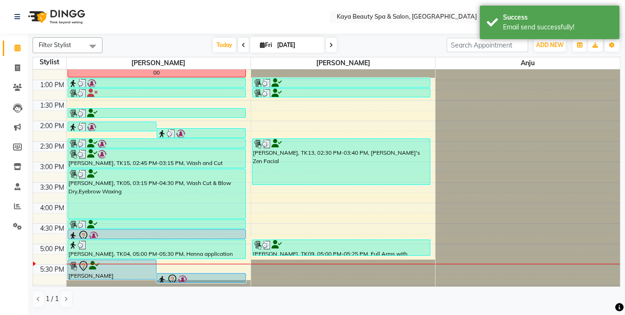
scroll to position [157, 0]
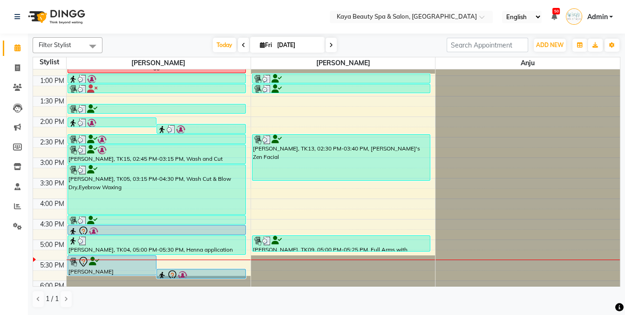
click at [329, 44] on icon at bounding box center [331, 45] width 4 height 6
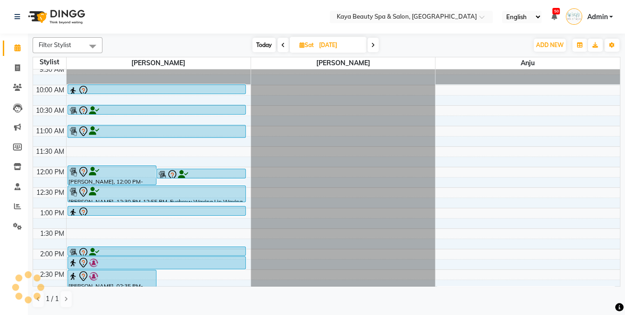
scroll to position [0, 0]
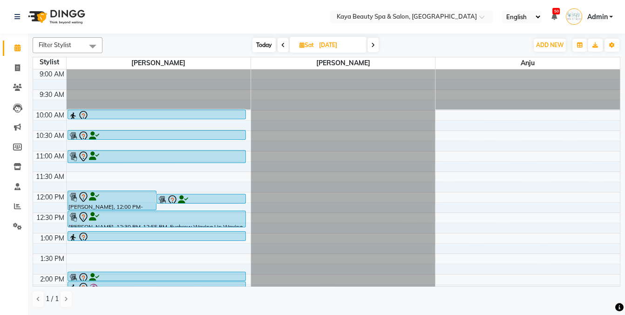
click at [267, 43] on span "Today" at bounding box center [263, 45] width 23 height 14
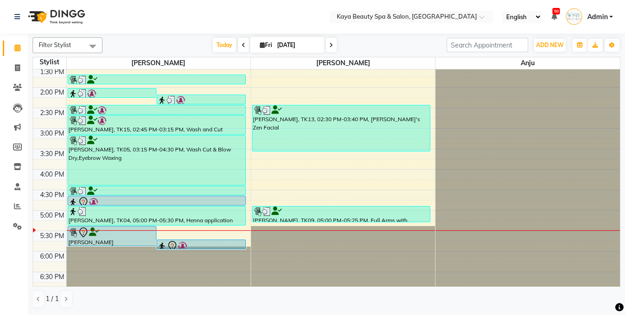
scroll to position [187, 0]
click at [329, 40] on span at bounding box center [330, 45] width 11 height 14
type input "[DATE]"
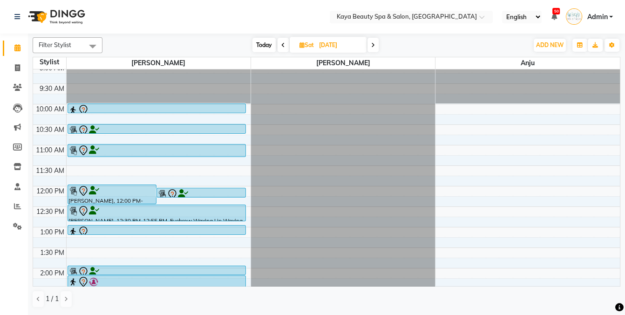
scroll to position [0, 0]
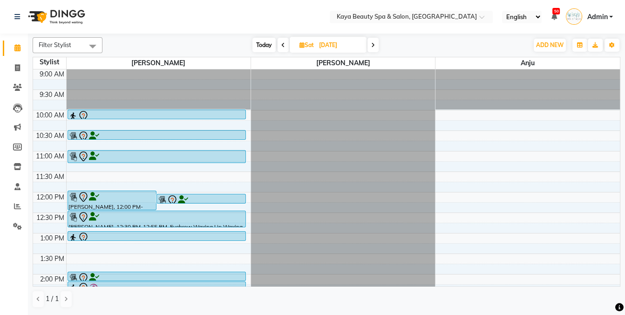
click at [301, 47] on icon at bounding box center [301, 45] width 5 height 6
select select "10"
select select "2025"
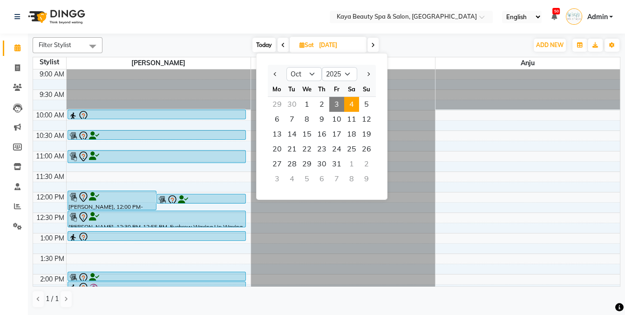
click at [335, 103] on span "3" at bounding box center [336, 104] width 15 height 15
type input "[DATE]"
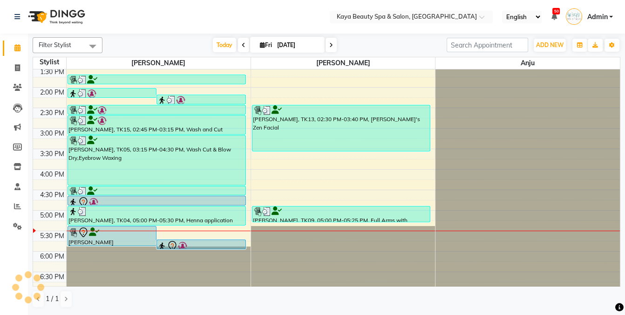
scroll to position [187, 0]
click at [142, 233] on div at bounding box center [112, 232] width 88 height 11
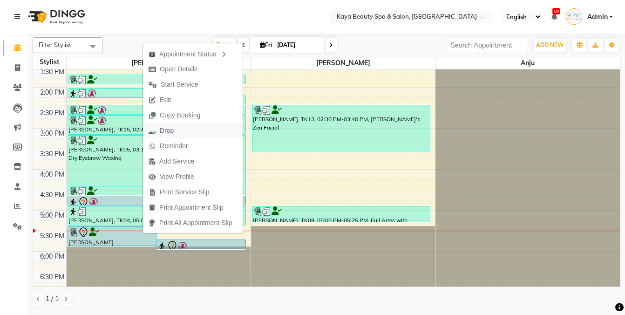
click at [168, 128] on span "Drop" at bounding box center [167, 131] width 14 height 10
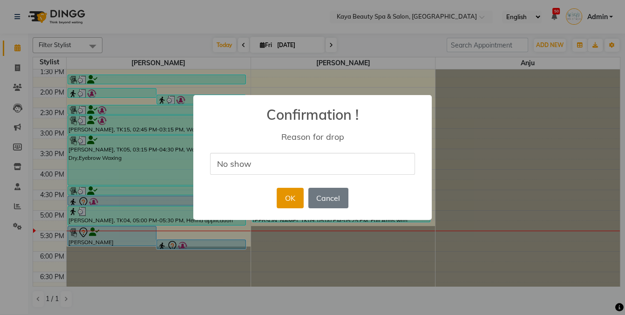
type input "No show"
click at [295, 198] on button "OK" at bounding box center [290, 198] width 27 height 20
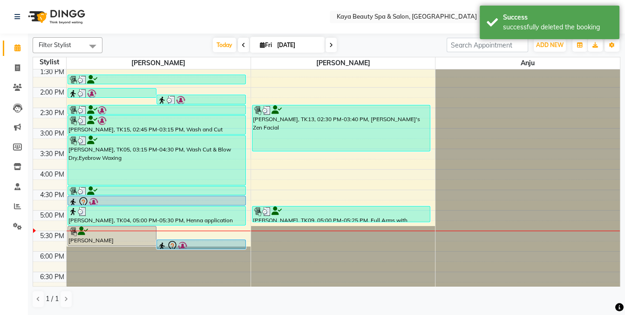
click at [329, 45] on icon at bounding box center [331, 45] width 4 height 6
type input "[DATE]"
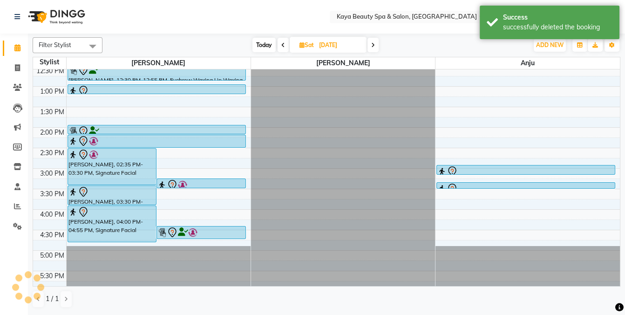
scroll to position [0, 0]
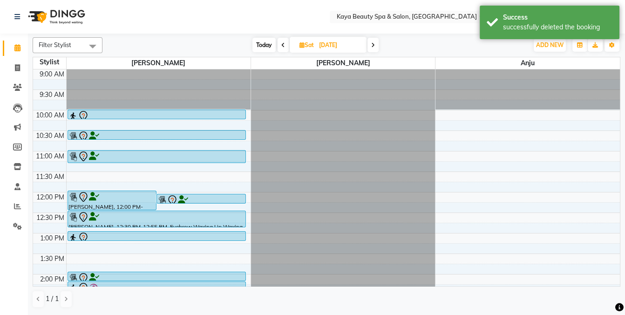
click at [464, 134] on div "9:00 AM 9:30 AM 10:00 AM 10:30 AM 11:00 AM 11:30 AM 12:00 PM 12:30 PM 1:00 PM 1…" at bounding box center [326, 253] width 587 height 368
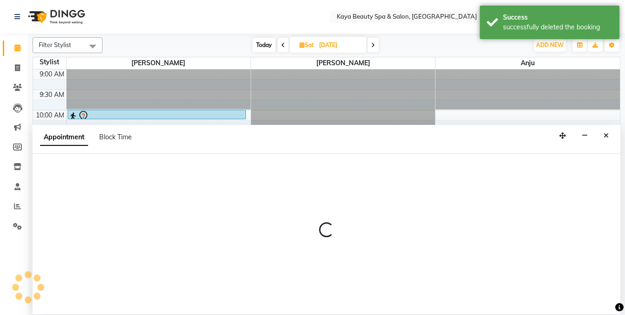
select select "71833"
select select "630"
select select "tentative"
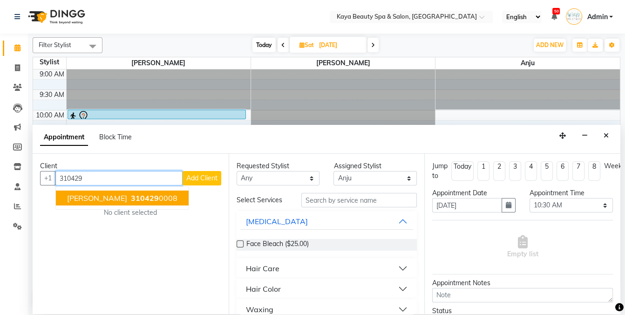
click at [138, 201] on span "310429" at bounding box center [145, 197] width 28 height 9
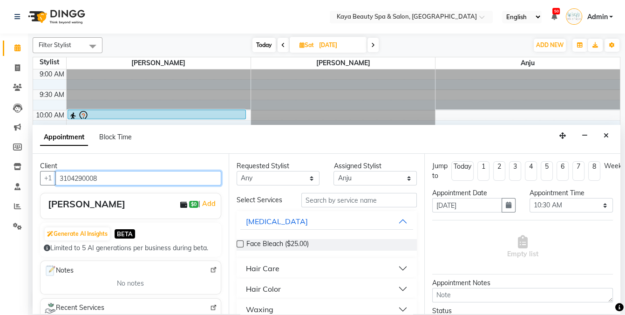
type input "3104290008"
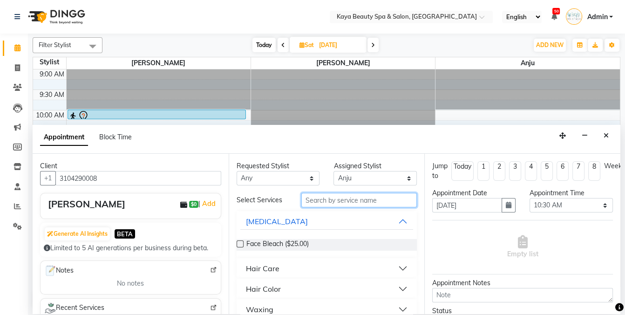
click at [322, 200] on input "text" at bounding box center [358, 200] width 115 height 14
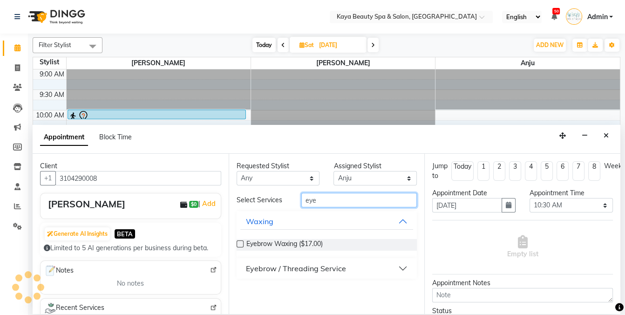
type input "eye"
click at [293, 268] on div "Eyebrow / Threading Service" at bounding box center [296, 268] width 100 height 11
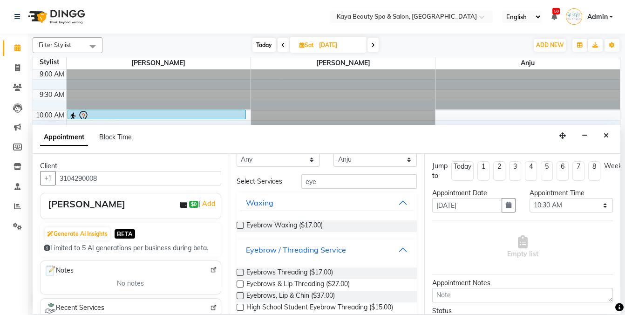
scroll to position [45, 0]
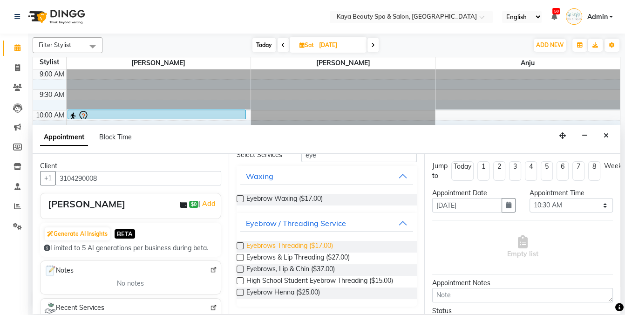
click at [312, 244] on span "Eyebrows Threading ($17.00)" at bounding box center [289, 247] width 87 height 12
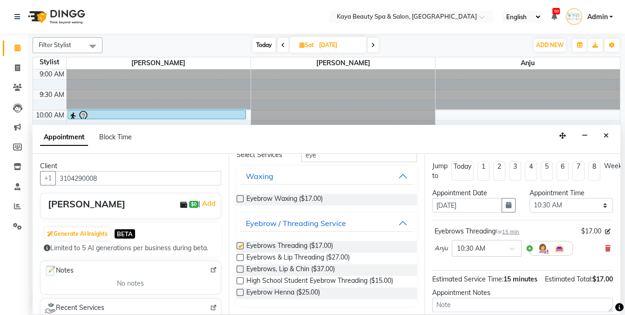
checkbox input "false"
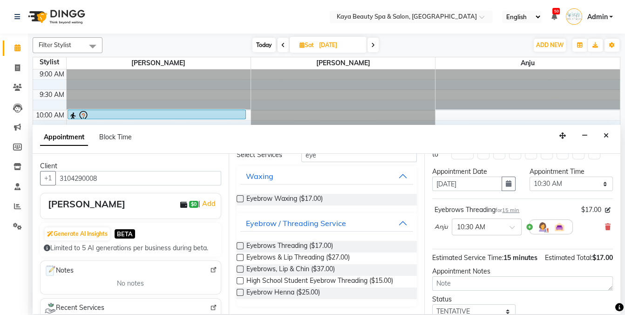
scroll to position [84, 0]
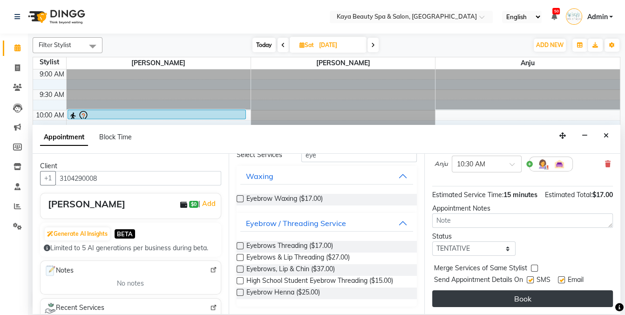
click at [520, 300] on button "Book" at bounding box center [522, 298] width 181 height 17
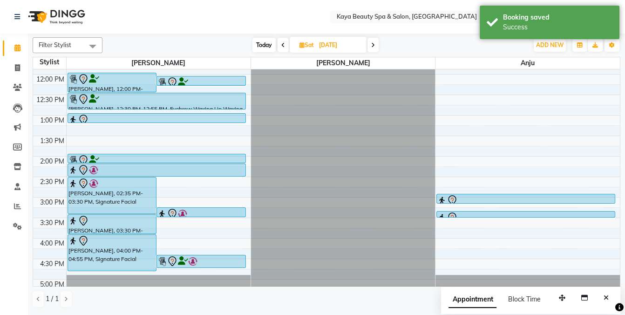
scroll to position [146, 0]
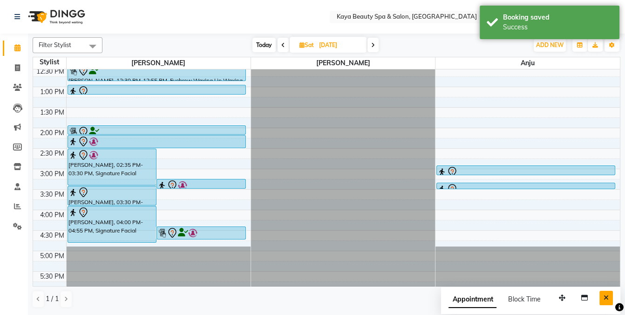
click at [605, 296] on icon "Close" at bounding box center [605, 297] width 5 height 7
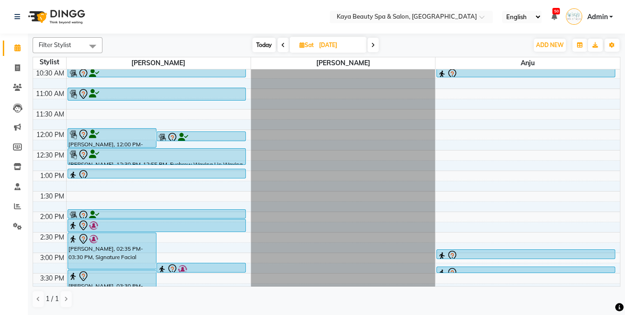
scroll to position [62, 0]
click at [268, 46] on span "Today" at bounding box center [263, 45] width 23 height 14
type input "[DATE]"
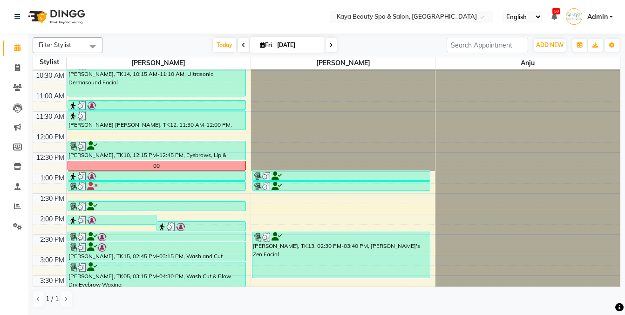
scroll to position [132, 0]
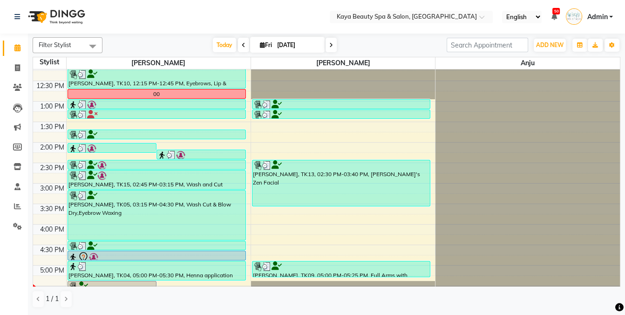
click at [280, 170] on div "[PERSON_NAME], TK13, 02:30 PM-03:40 PM, [PERSON_NAME]'s Zen Facial" at bounding box center [340, 183] width 177 height 46
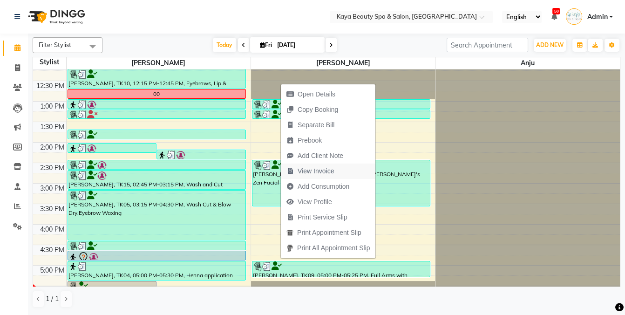
click at [319, 169] on span "View Invoice" at bounding box center [315, 171] width 36 height 10
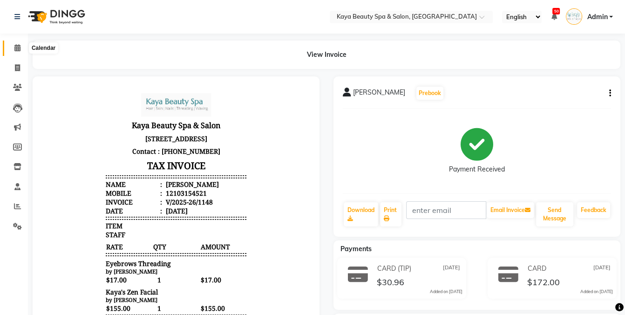
click at [18, 44] on span at bounding box center [17, 48] width 16 height 11
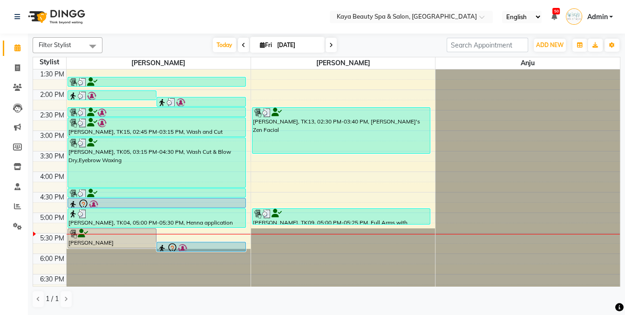
scroll to position [187, 0]
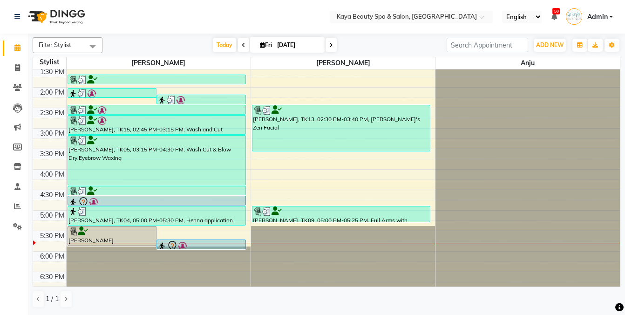
click at [166, 201] on div at bounding box center [156, 201] width 176 height 11
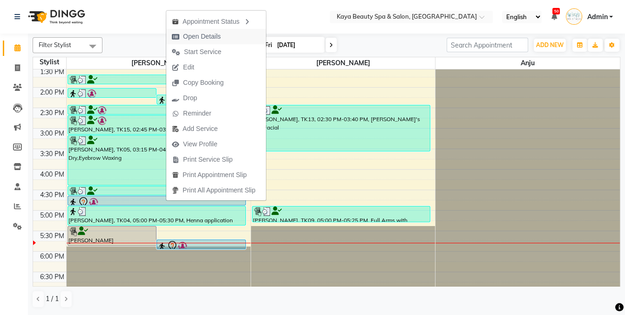
click at [196, 38] on span "Open Details" at bounding box center [202, 37] width 38 height 10
select select "7"
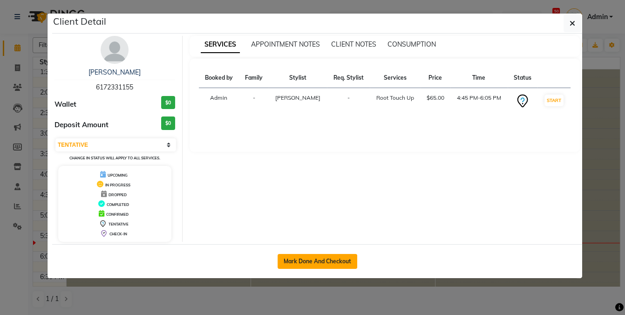
click at [312, 262] on button "Mark Done And Checkout" at bounding box center [317, 261] width 80 height 15
select select "service"
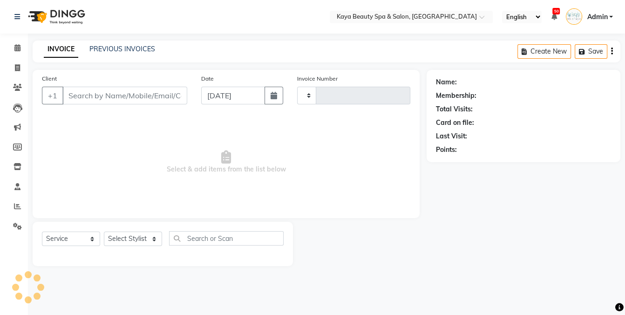
type input "1153"
select select "3896"
select select "19099"
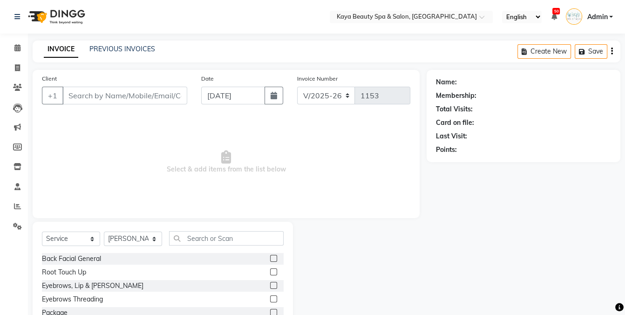
type input "6172331155"
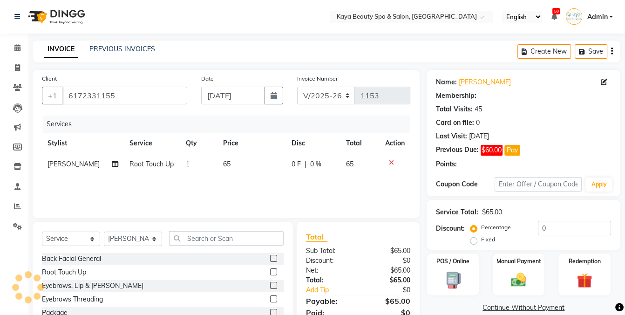
select select "1: Object"
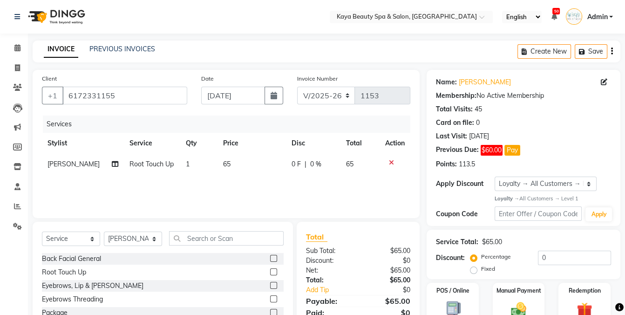
scroll to position [58, 0]
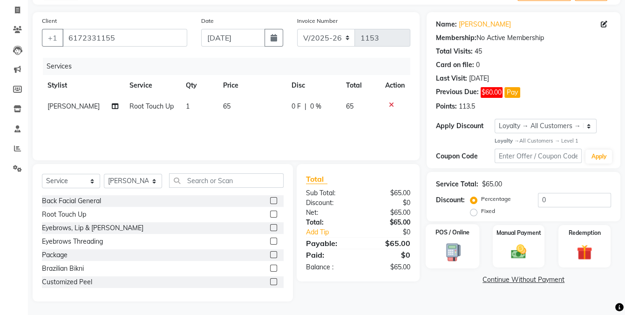
click at [446, 246] on img at bounding box center [452, 252] width 26 height 19
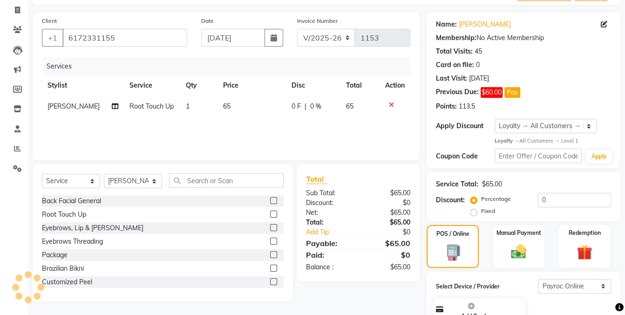
scroll to position [135, 0]
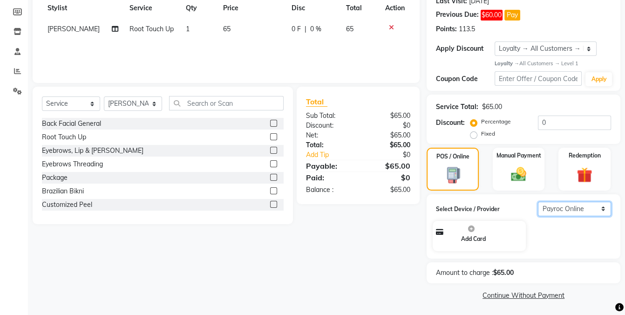
click at [569, 211] on select "Select Payroc Online Clover Mini New" at bounding box center [574, 209] width 73 height 14
select select "38"
click at [538, 216] on select "Select Payroc Online Clover Mini New" at bounding box center [574, 209] width 73 height 14
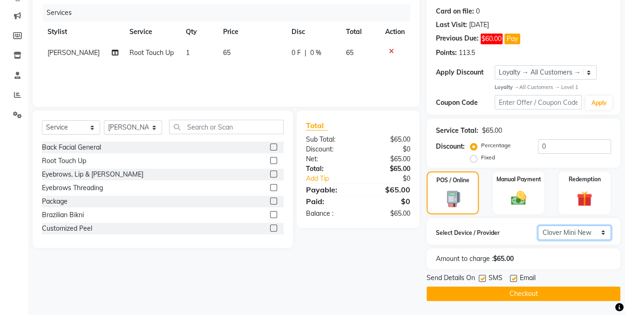
scroll to position [110, 0]
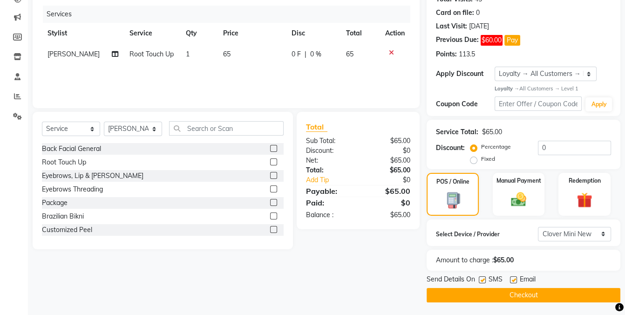
click at [479, 279] on label at bounding box center [482, 279] width 7 height 7
click at [479, 279] on input "checkbox" at bounding box center [482, 280] width 6 height 6
checkbox input "false"
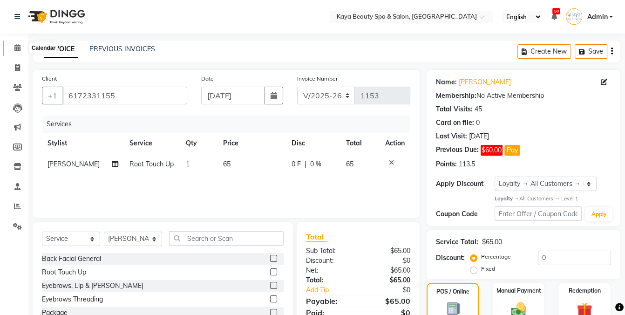
click at [14, 47] on icon at bounding box center [17, 47] width 6 height 7
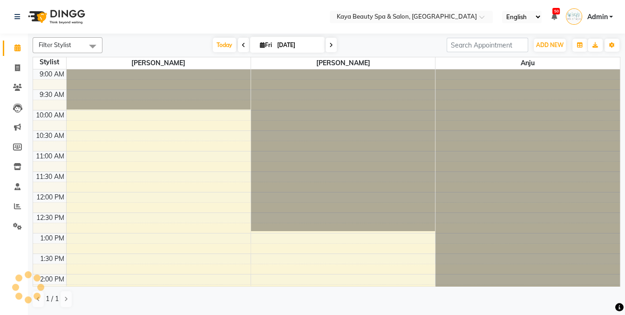
scroll to position [169, 0]
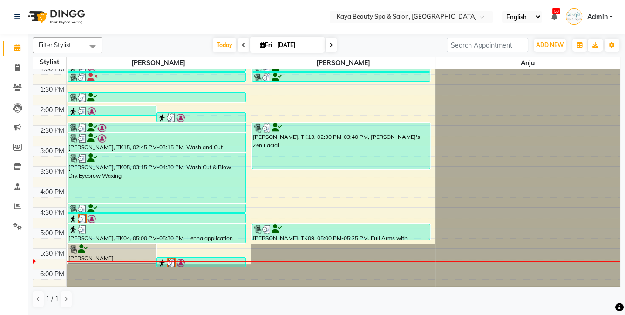
click at [329, 46] on icon at bounding box center [331, 45] width 4 height 6
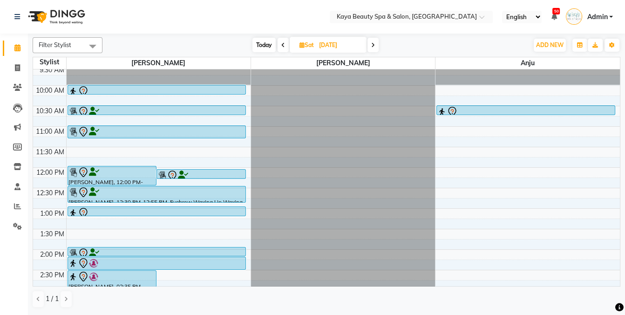
scroll to position [11, 0]
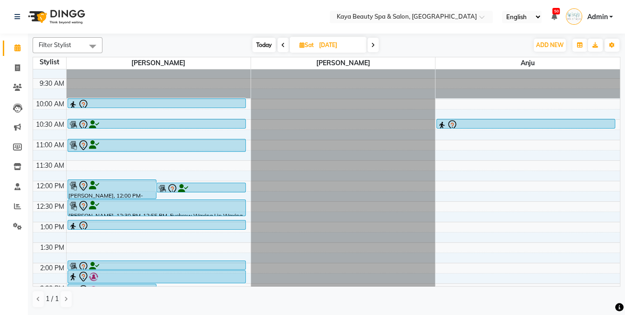
click at [259, 40] on span "Today" at bounding box center [263, 45] width 23 height 14
type input "[DATE]"
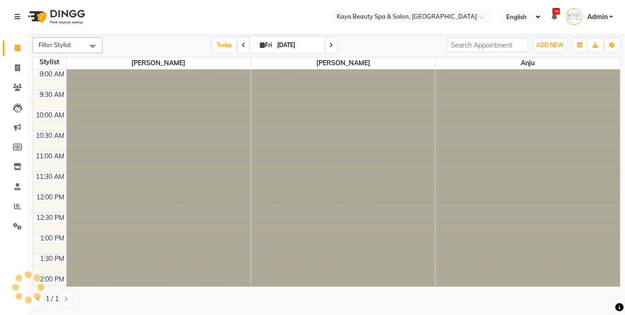
scroll to position [187, 0]
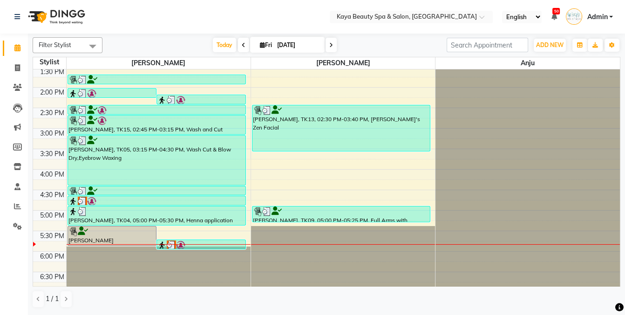
click at [106, 199] on div at bounding box center [156, 200] width 176 height 9
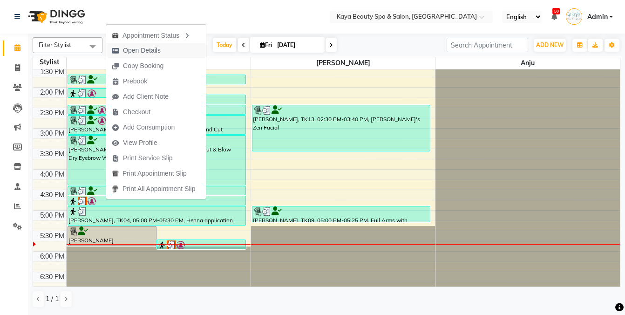
click at [153, 54] on span "Open Details" at bounding box center [142, 51] width 38 height 10
select select "3"
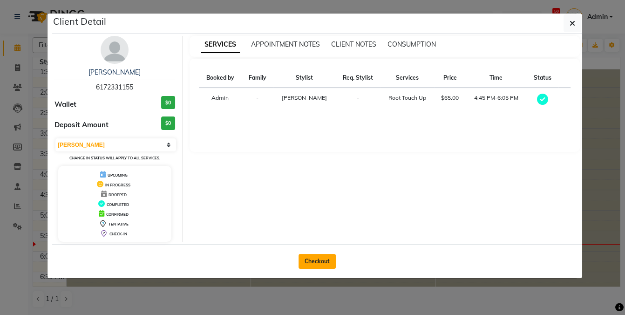
click at [312, 258] on button "Checkout" at bounding box center [316, 261] width 37 height 15
select select "service"
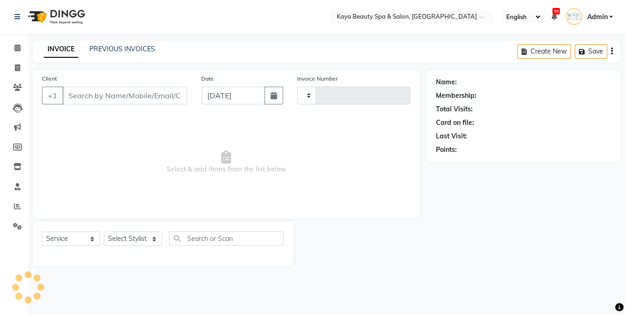
type input "1153"
select select "3896"
select select "19099"
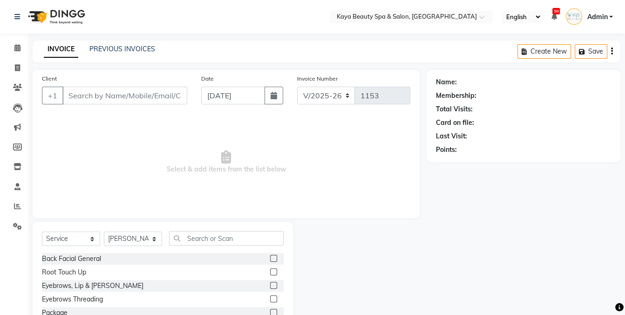
type input "6172331155"
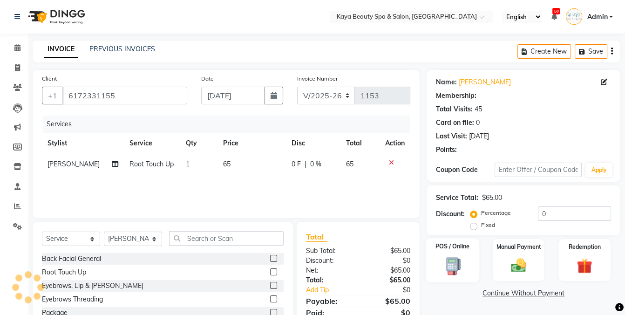
click at [447, 260] on div "POS / Online" at bounding box center [452, 260] width 54 height 44
select select "9"
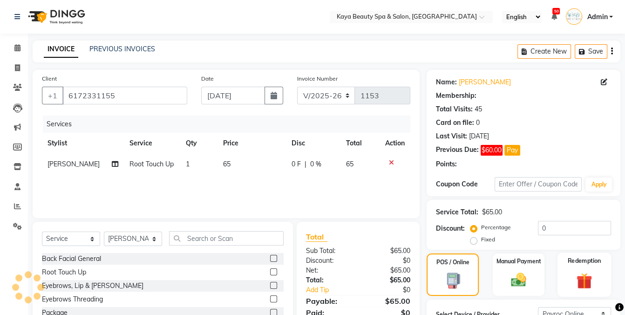
scroll to position [93, 0]
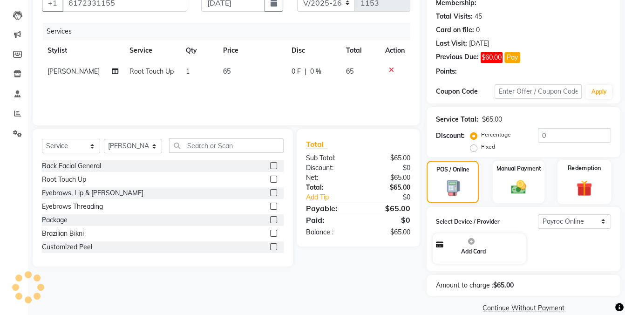
click at [587, 198] on img at bounding box center [584, 188] width 26 height 20
select select "1: Object"
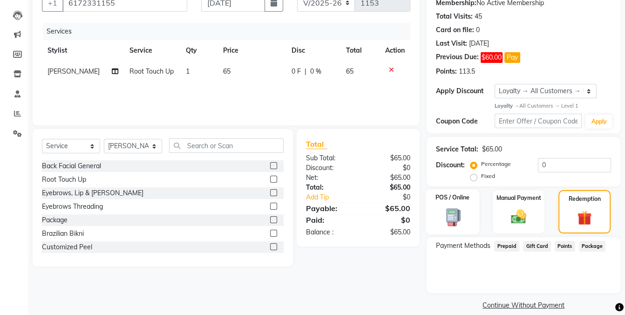
click at [450, 216] on img at bounding box center [452, 217] width 26 height 19
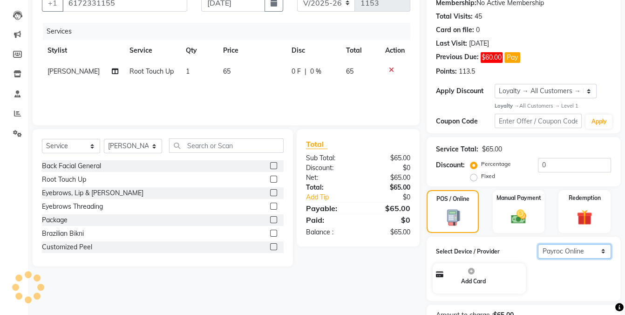
click at [596, 249] on select "Select Payroc Online Clover Mini New" at bounding box center [574, 251] width 73 height 14
select select "38"
click at [538, 244] on select "Select Payroc Online Clover Mini New" at bounding box center [574, 251] width 73 height 14
click at [568, 304] on div "Amount to charge : $65.00" at bounding box center [523, 314] width 194 height 21
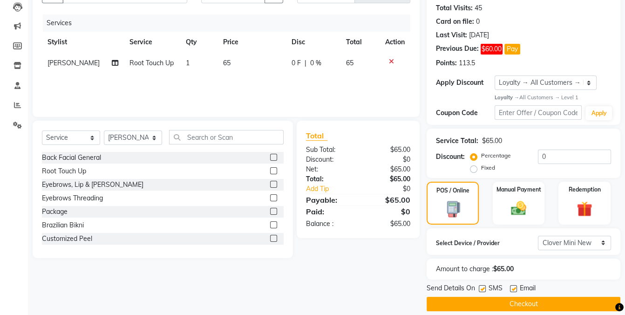
scroll to position [110, 0]
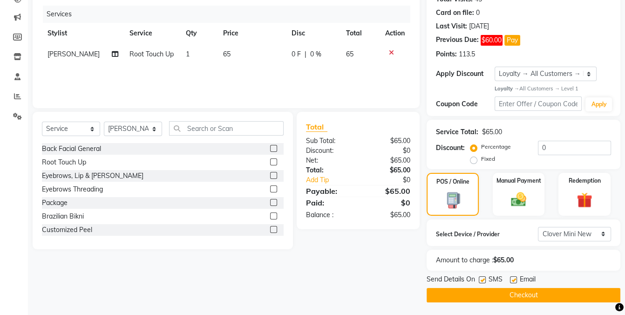
click at [483, 277] on label at bounding box center [482, 279] width 7 height 7
click at [483, 277] on input "checkbox" at bounding box center [482, 280] width 6 height 6
checkbox input "false"
click at [496, 295] on button "Checkout" at bounding box center [523, 295] width 194 height 14
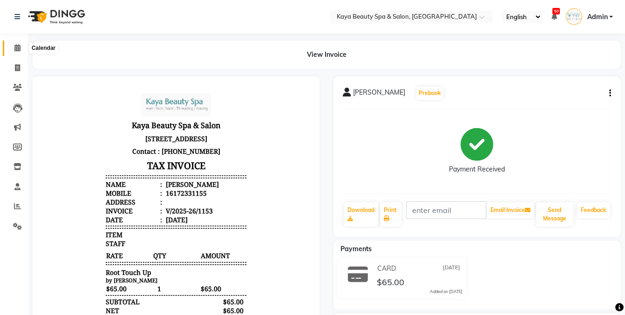
click at [17, 48] on icon at bounding box center [17, 47] width 6 height 7
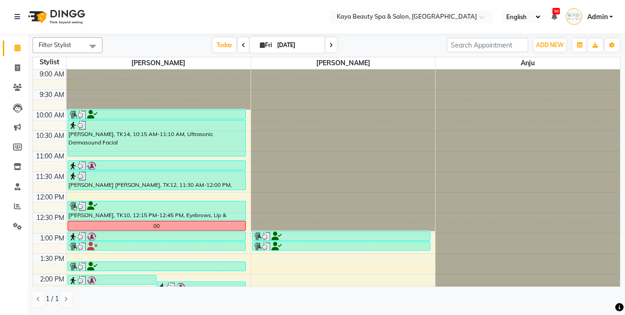
click at [329, 45] on span at bounding box center [330, 45] width 11 height 14
type input "[DATE]"
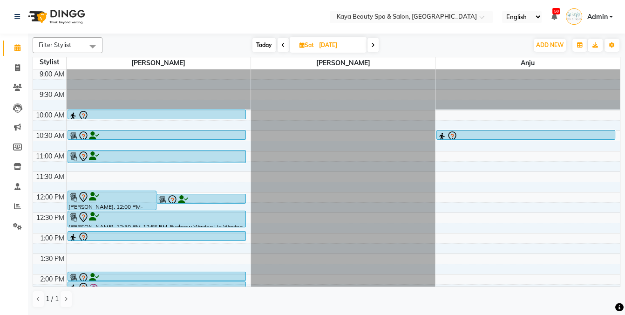
click at [97, 156] on icon at bounding box center [94, 156] width 10 height 0
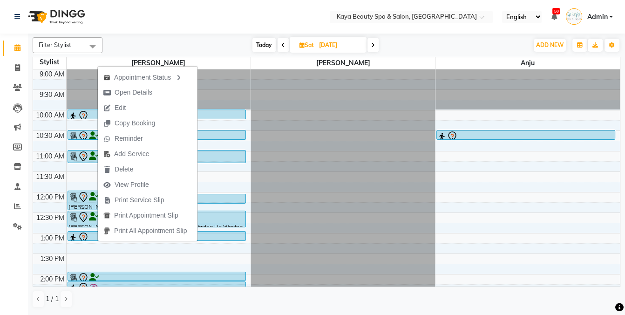
click at [7, 267] on div "Calendar Invoice Clients Leads Marketing Members Inventory Staff Reports Settin…" at bounding box center [63, 164] width 126 height 274
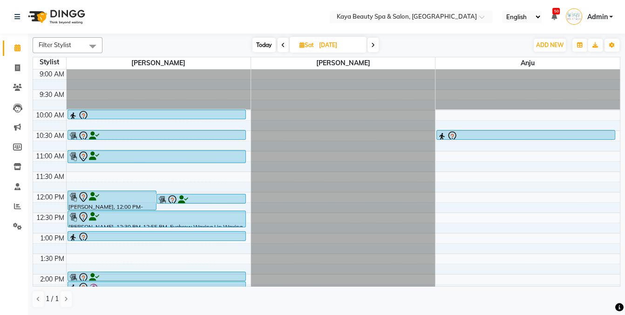
click at [91, 164] on div "9:00 AM 9:30 AM 10:00 AM 10:30 AM 11:00 AM 11:30 AM 12:00 PM 12:30 PM 1:00 PM 1…" at bounding box center [326, 253] width 587 height 368
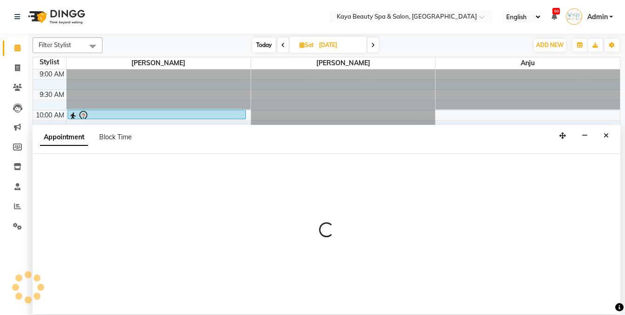
select select "19099"
select select "675"
select select "tentative"
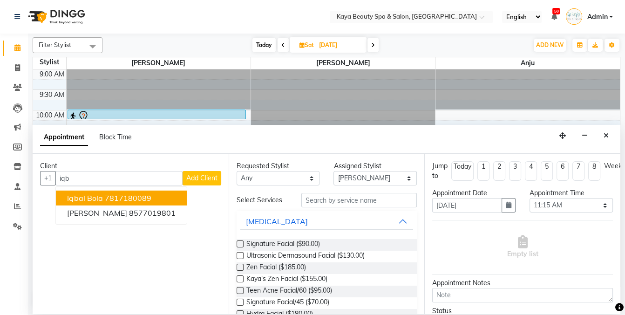
click at [142, 196] on ngb-highlight "7817180089" at bounding box center [128, 197] width 47 height 9
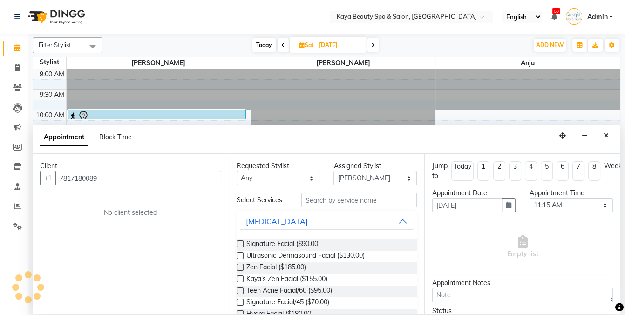
type input "7817180089"
click at [324, 199] on input "text" at bounding box center [358, 200] width 115 height 14
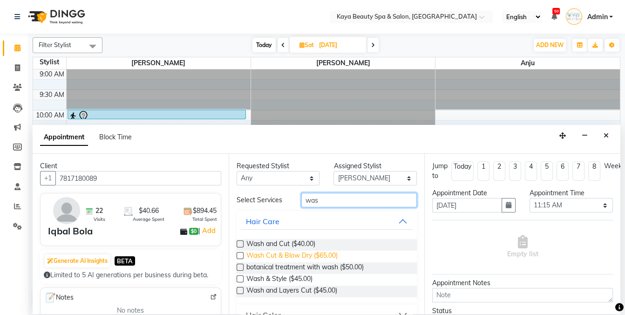
type input "was"
click at [300, 255] on span "Wash Cut & Blow Dry ($65.00)" at bounding box center [291, 256] width 91 height 12
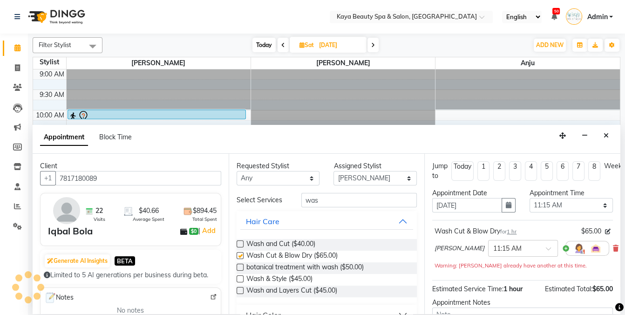
checkbox input "false"
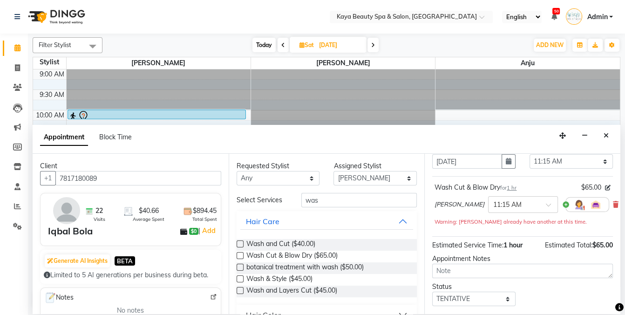
scroll to position [94, 0]
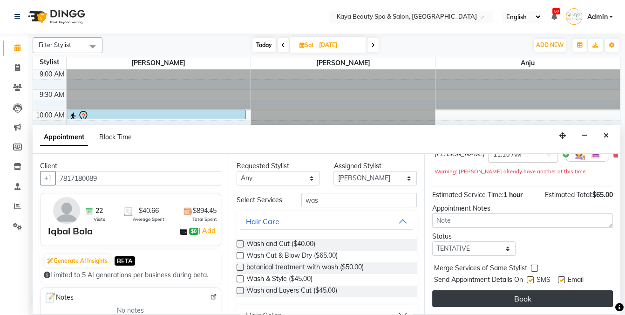
click at [526, 294] on button "Book" at bounding box center [522, 298] width 181 height 17
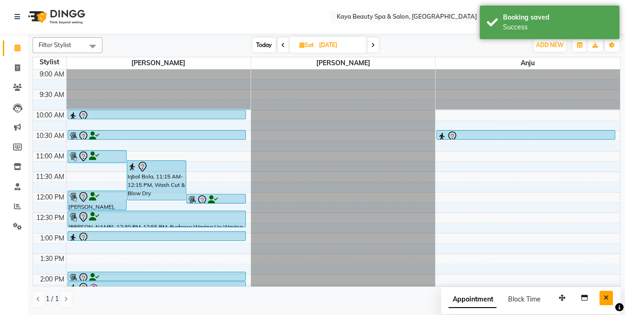
click at [607, 296] on icon "Close" at bounding box center [605, 297] width 5 height 7
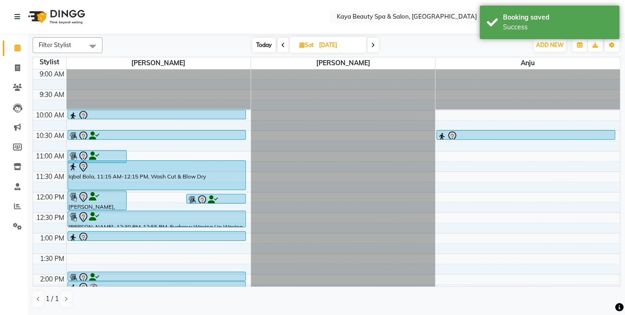
drag, startPoint x: 148, startPoint y: 197, endPoint x: 150, endPoint y: 188, distance: 9.7
click at [150, 188] on div "[PERSON_NAME], 11:00 AM-12:20 PM, Single Color Process Iqbal Bola, 11:15 AM-12:…" at bounding box center [159, 253] width 184 height 368
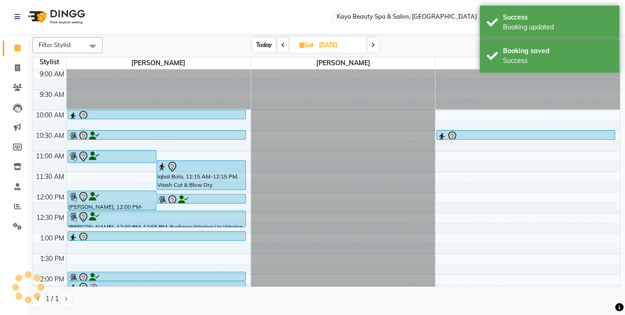
click at [182, 20] on nav "Select Location × Kaya Beauty Spa & Salon, Somerville English ENGLISH Español ا…" at bounding box center [312, 17] width 625 height 34
